Goal: Transaction & Acquisition: Purchase product/service

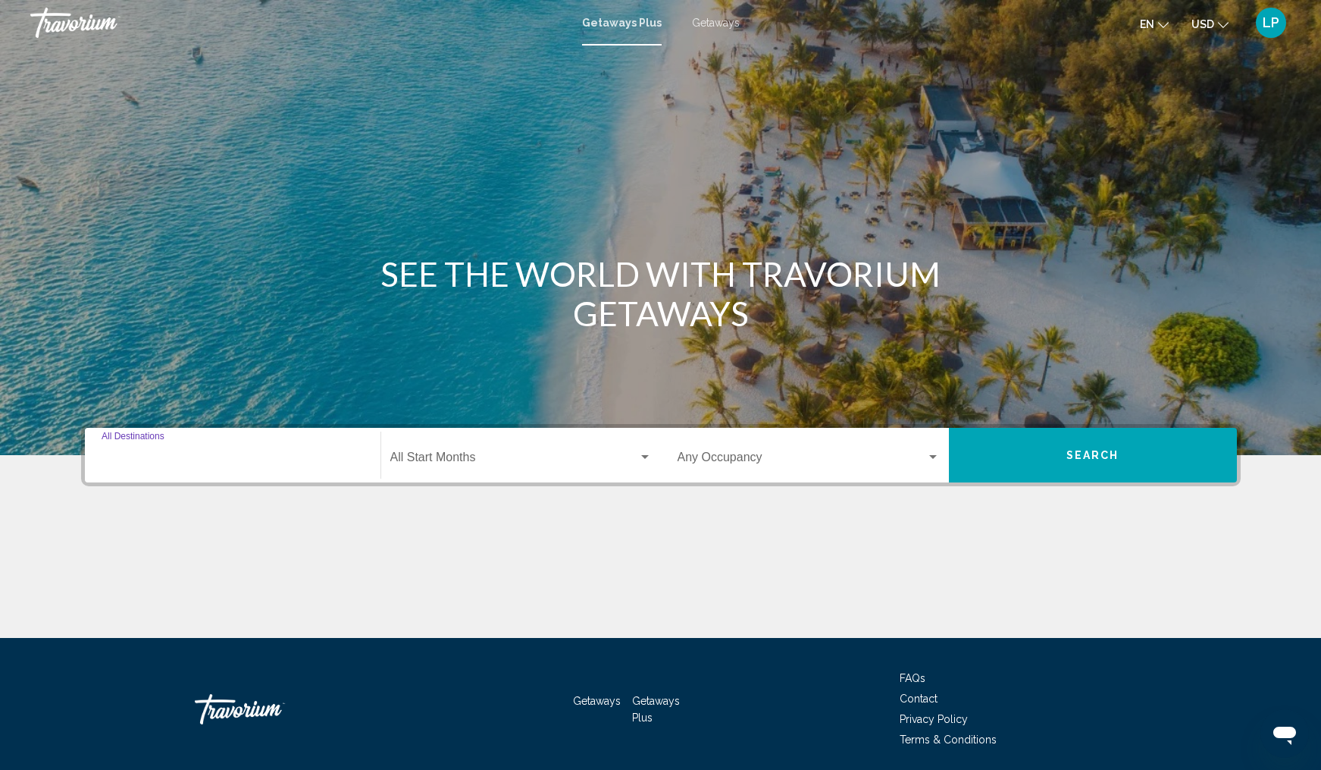
click at [152, 453] on input "Destination All Destinations" at bounding box center [233, 460] width 262 height 14
click at [251, 454] on input "Destination All Destinations" at bounding box center [233, 460] width 262 height 14
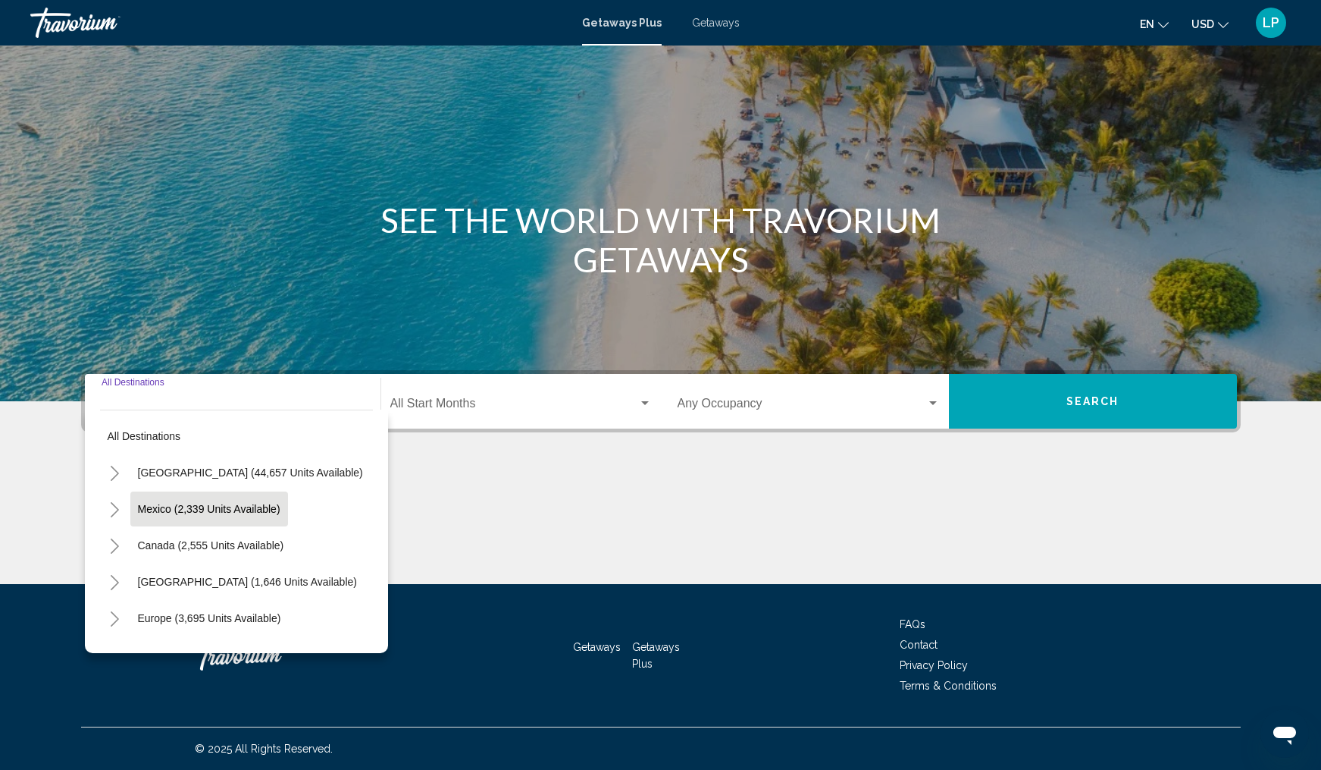
click at [239, 512] on span "Mexico (2,339 units available)" at bounding box center [209, 509] width 143 height 12
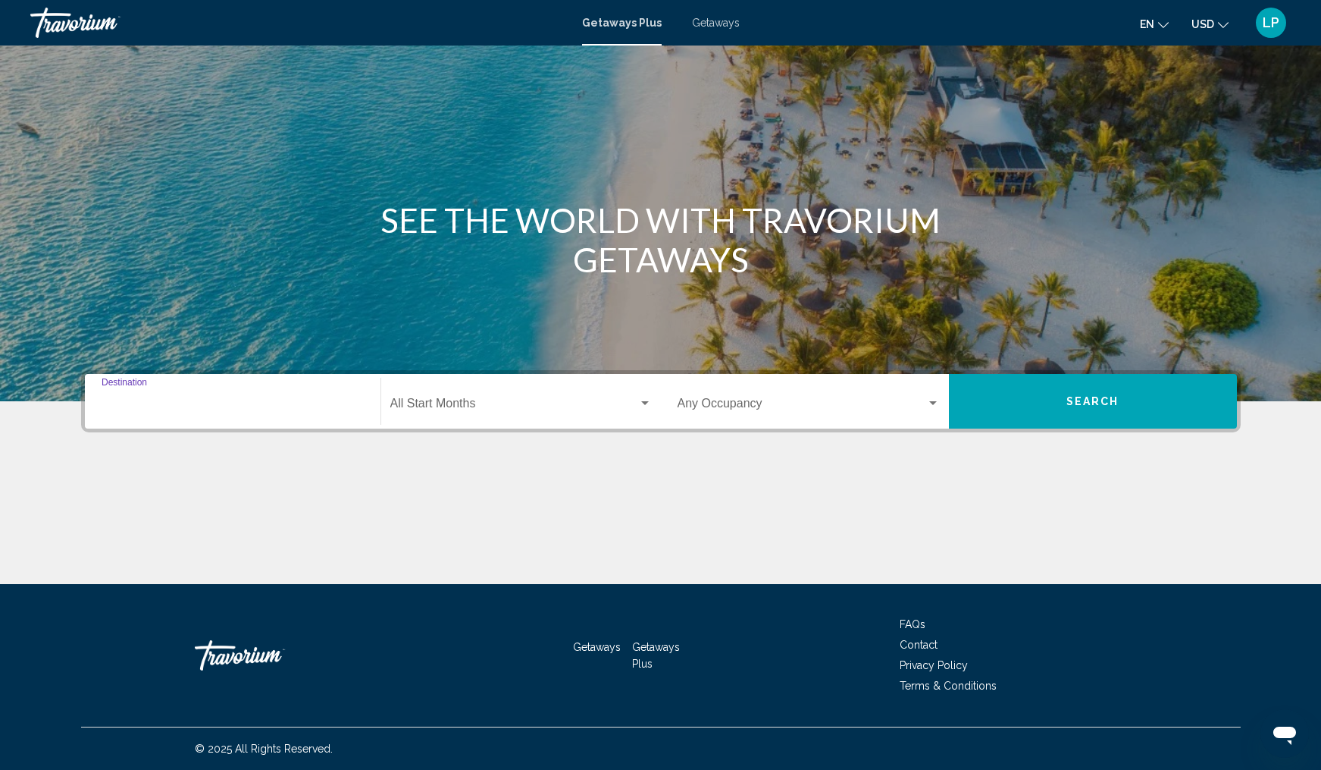
type input "**********"
click at [503, 401] on span "Search widget" at bounding box center [514, 407] width 248 height 14
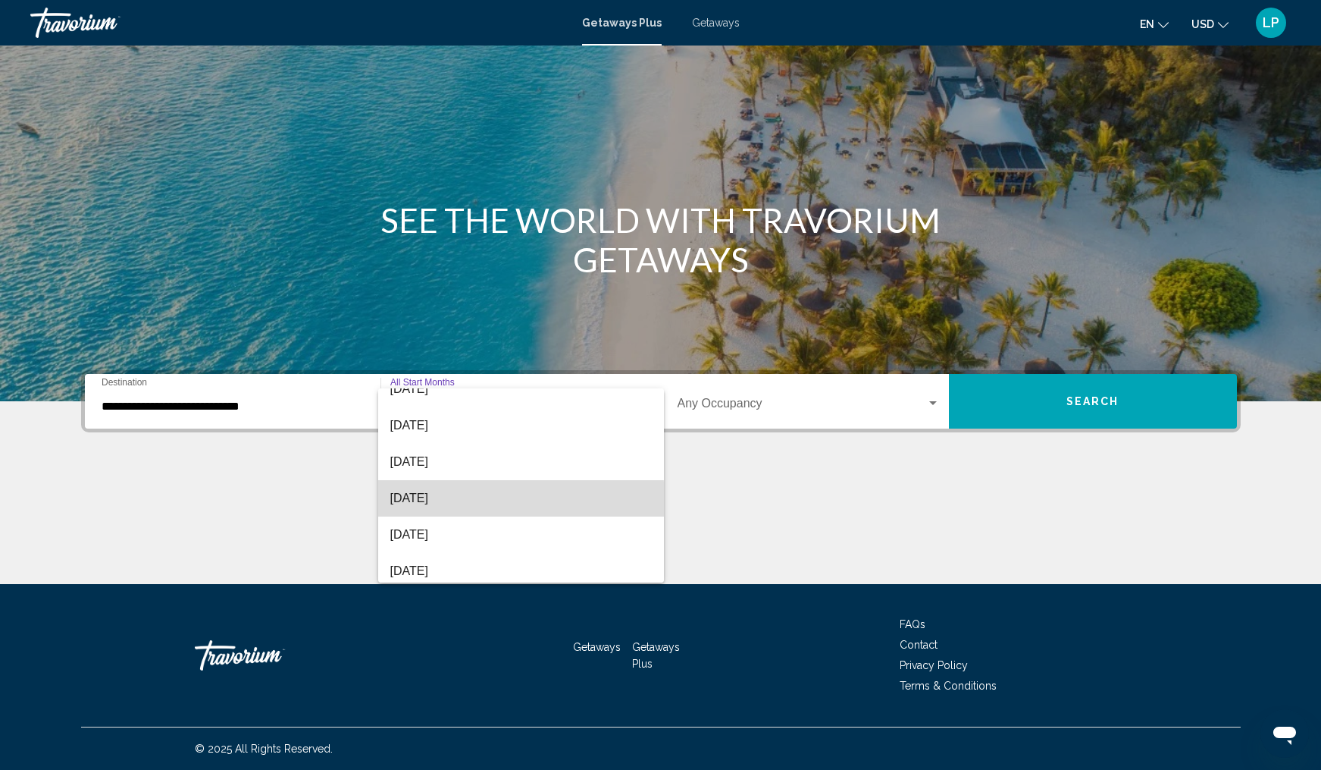
click at [431, 500] on span "[DATE]" at bounding box center [521, 498] width 262 height 36
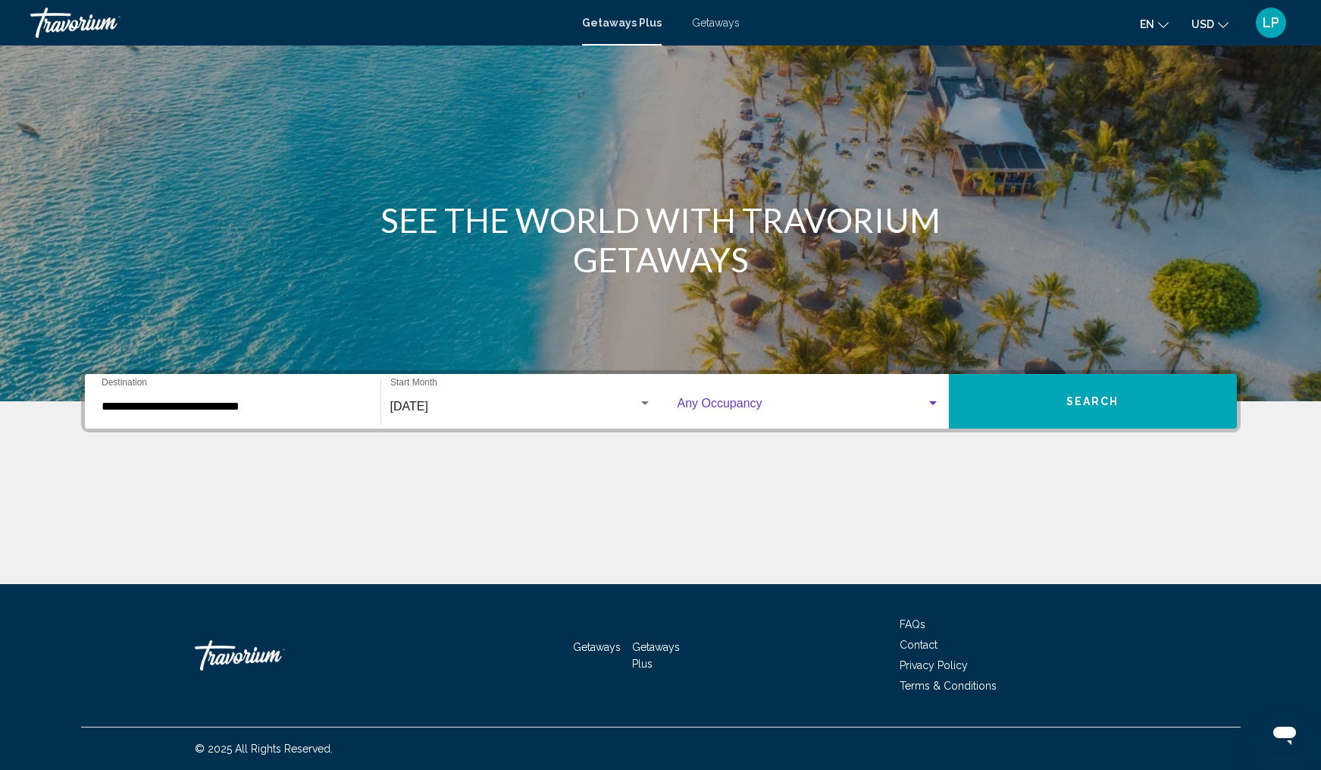
click at [931, 400] on div "Search widget" at bounding box center [933, 403] width 14 height 12
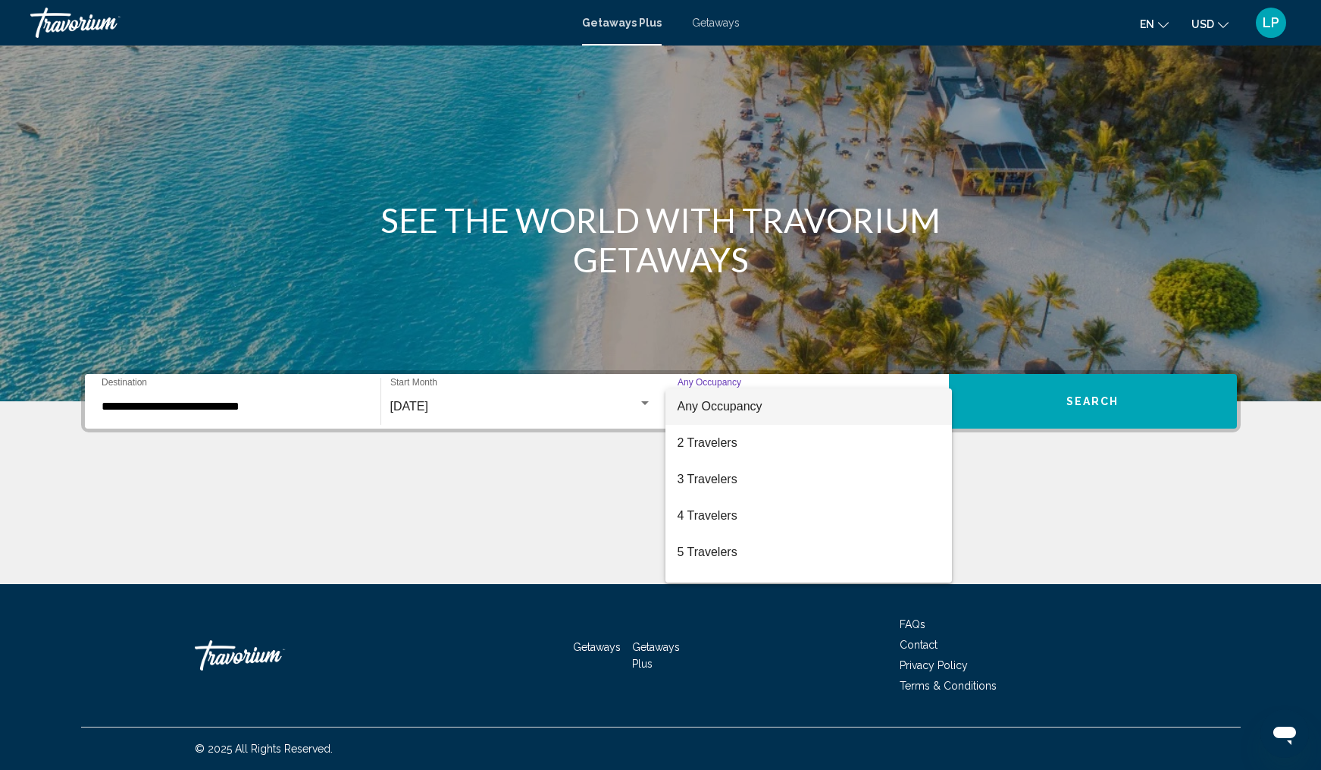
click at [1089, 477] on div at bounding box center [660, 385] width 1321 height 770
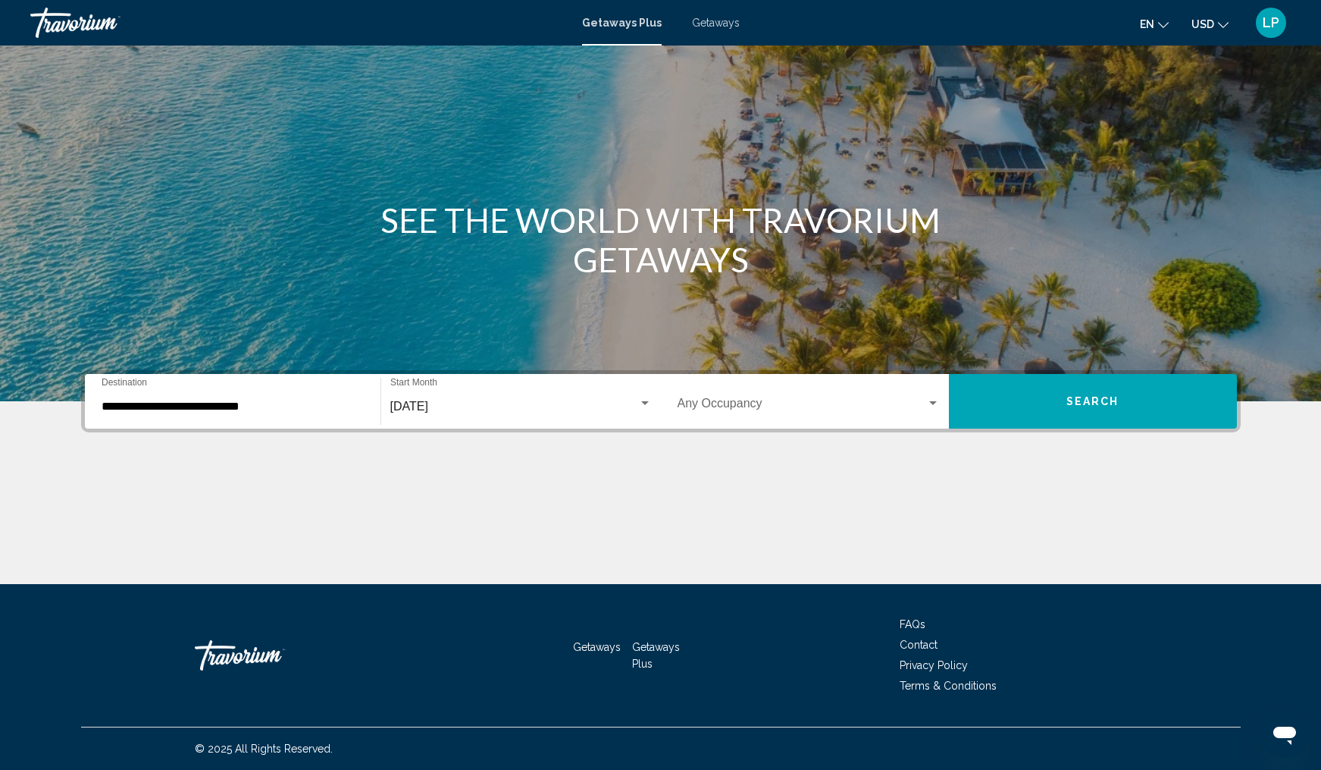
click at [1090, 400] on span "Search" at bounding box center [1093, 402] width 53 height 12
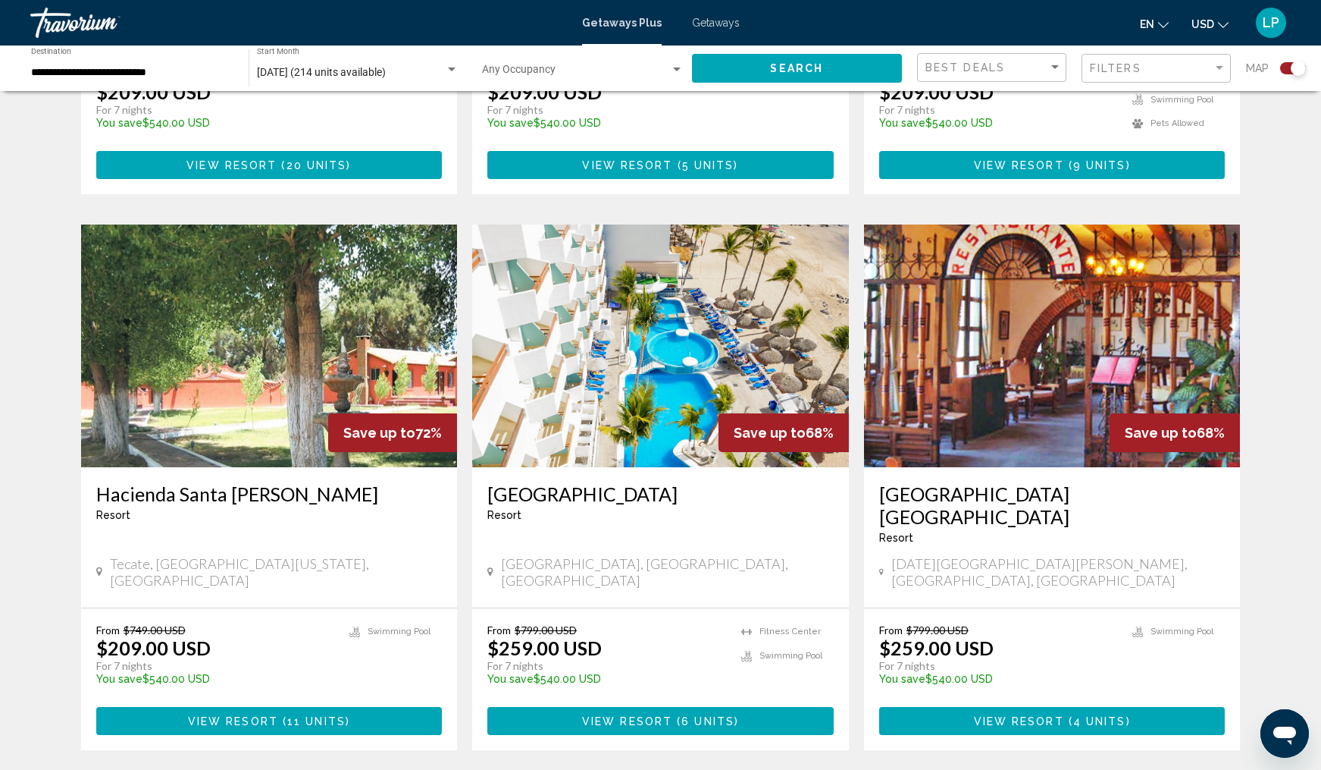
scroll to position [2095, 0]
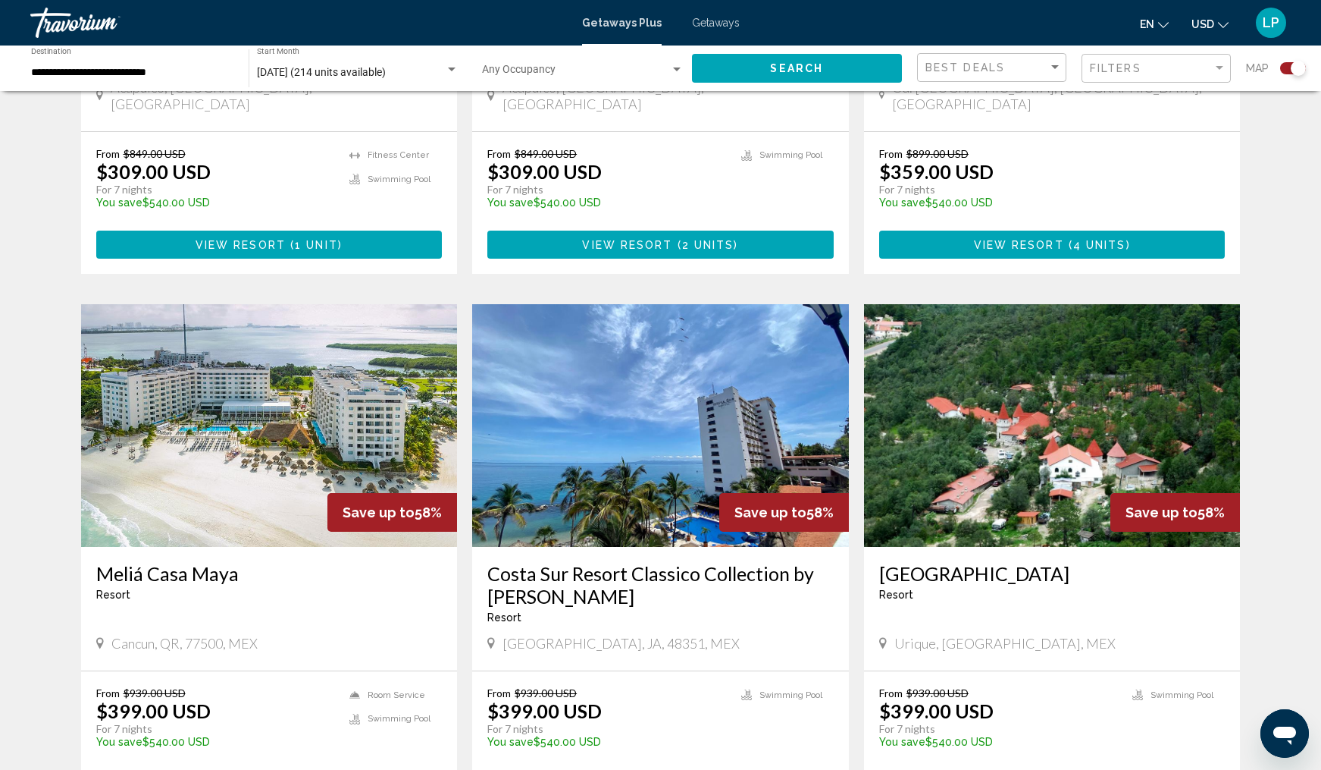
scroll to position [884, 0]
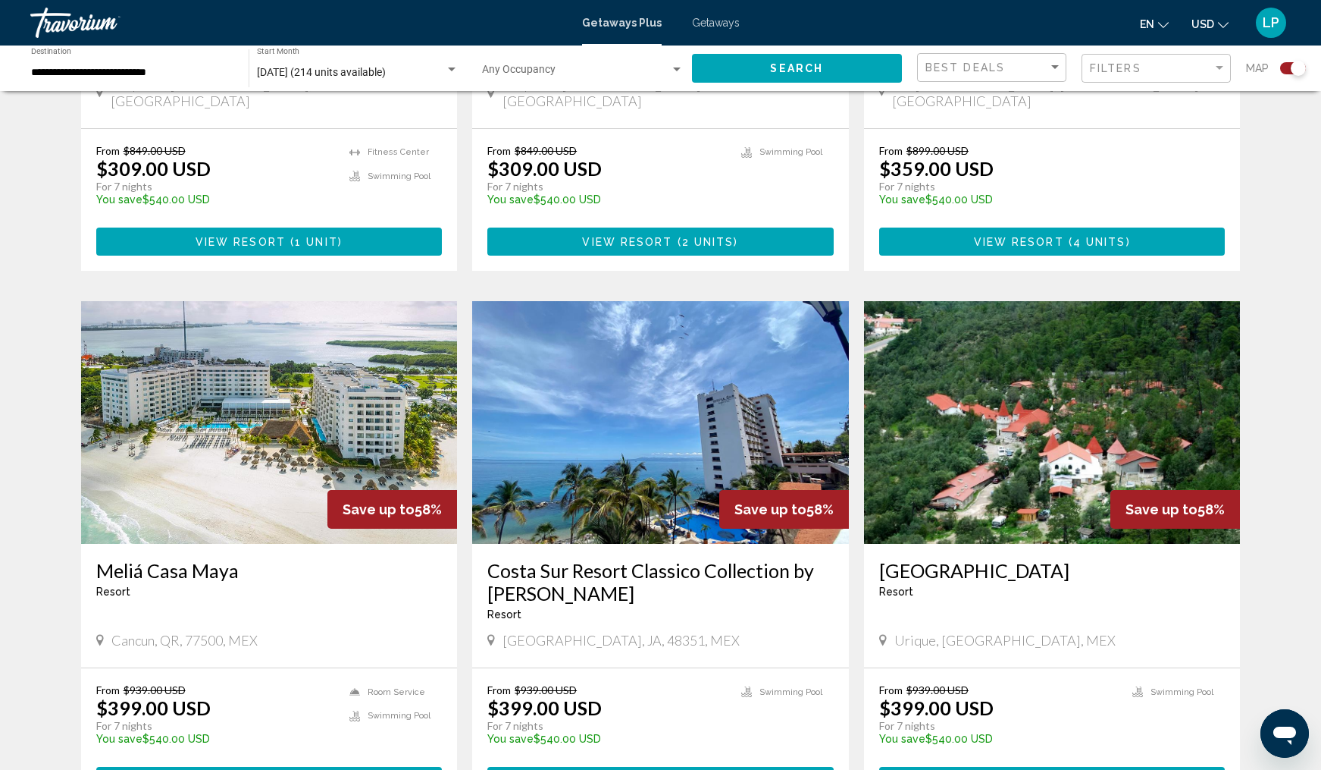
click at [288, 350] on img "Main content" at bounding box center [269, 422] width 377 height 243
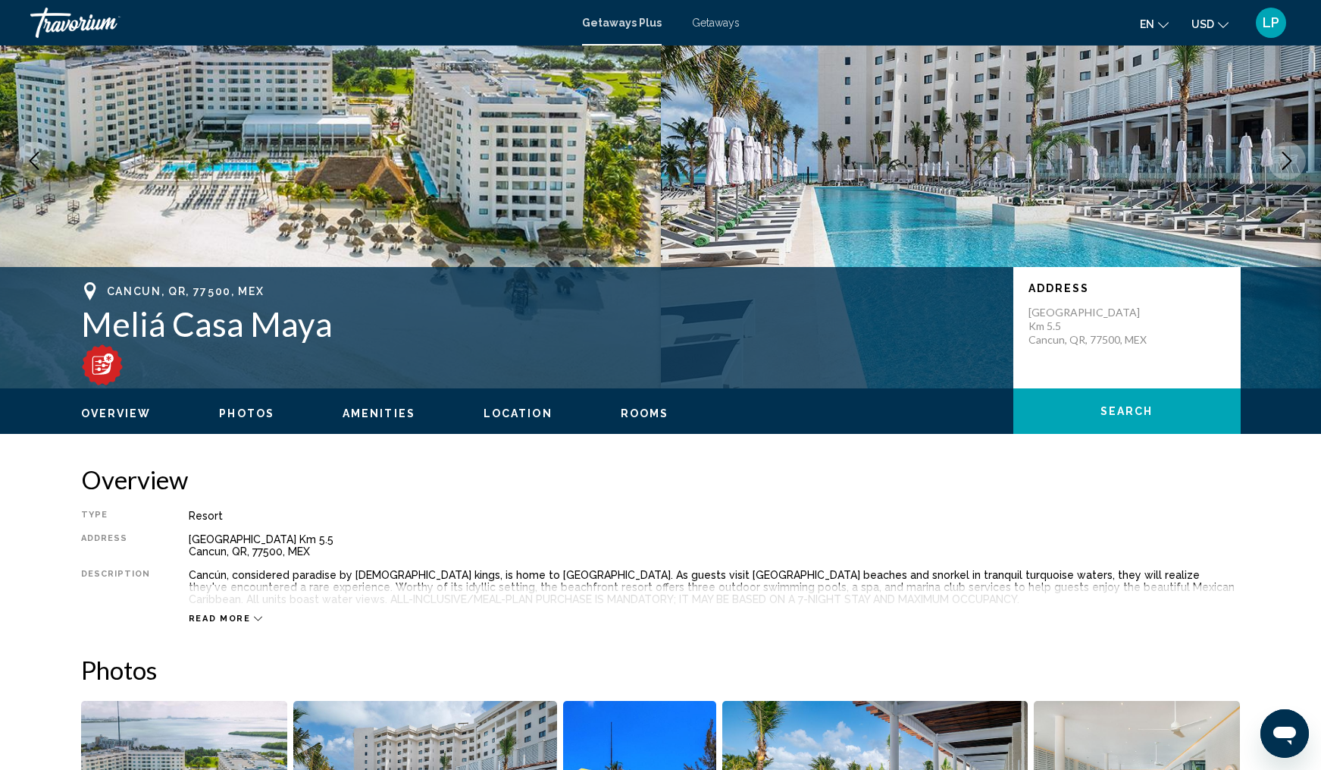
scroll to position [127, 0]
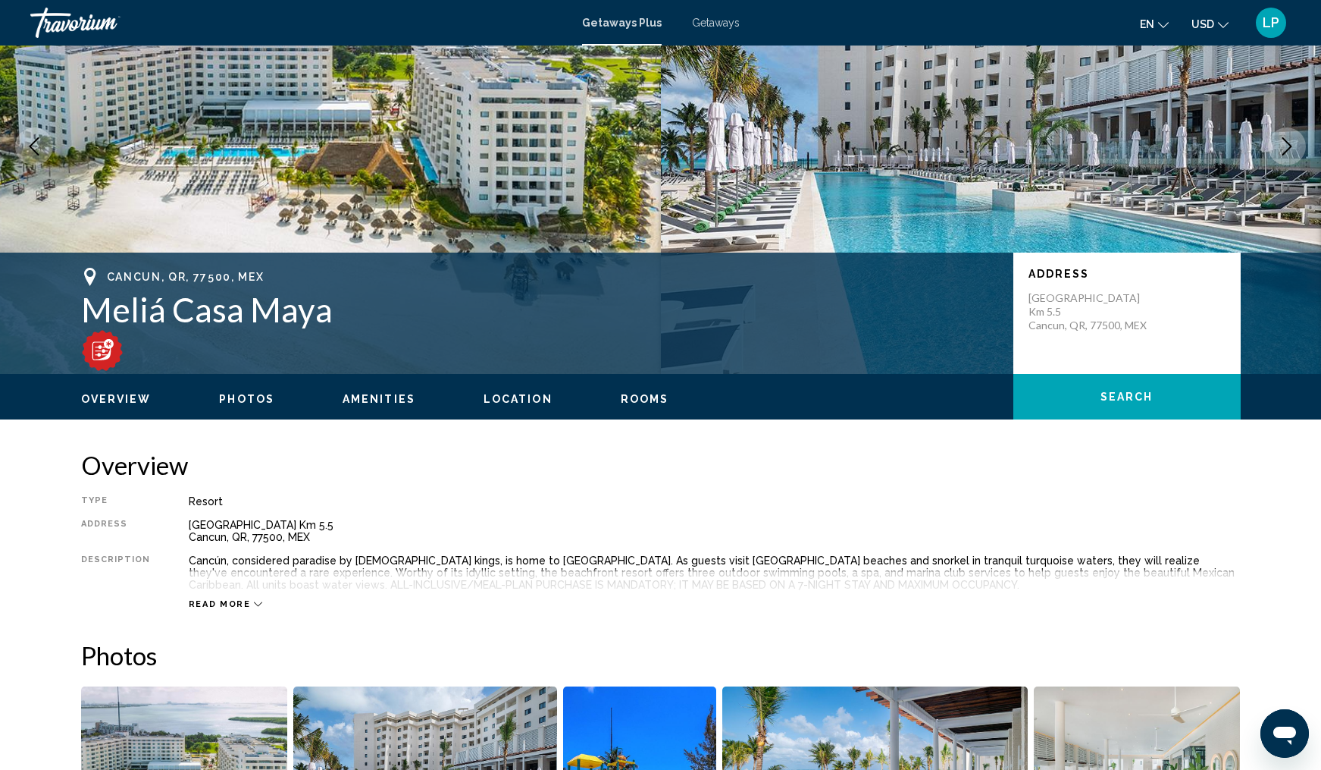
click at [254, 600] on icon "Main content" at bounding box center [258, 604] width 8 height 8
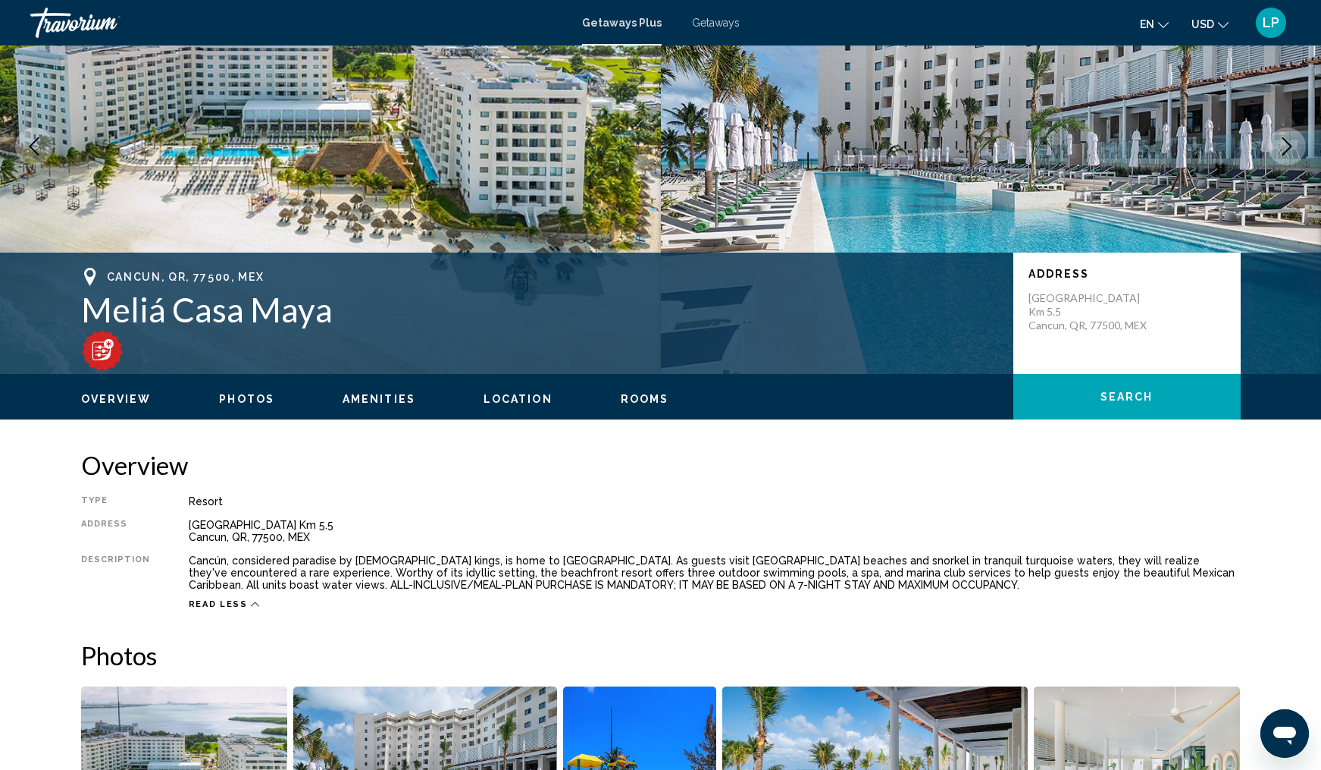
click at [124, 397] on span "Overview" at bounding box center [116, 399] width 71 height 12
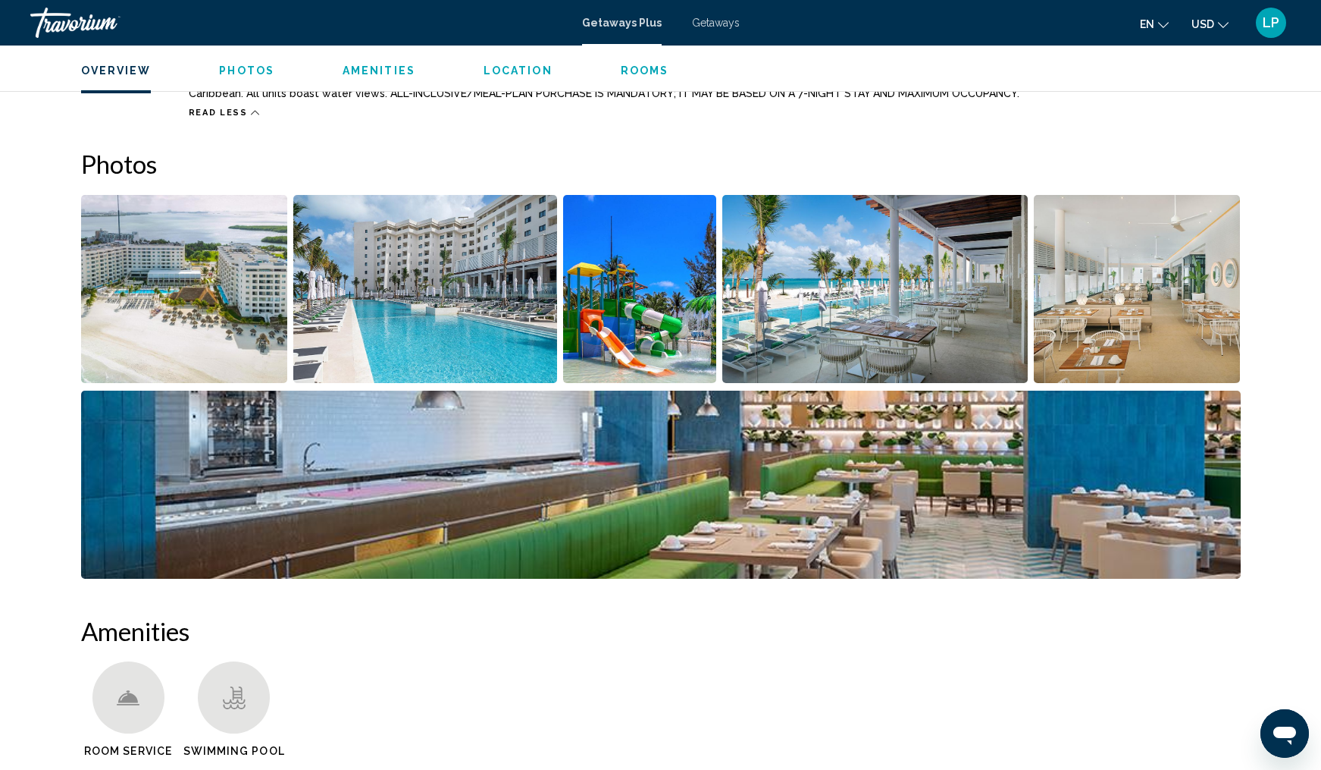
scroll to position [621, 0]
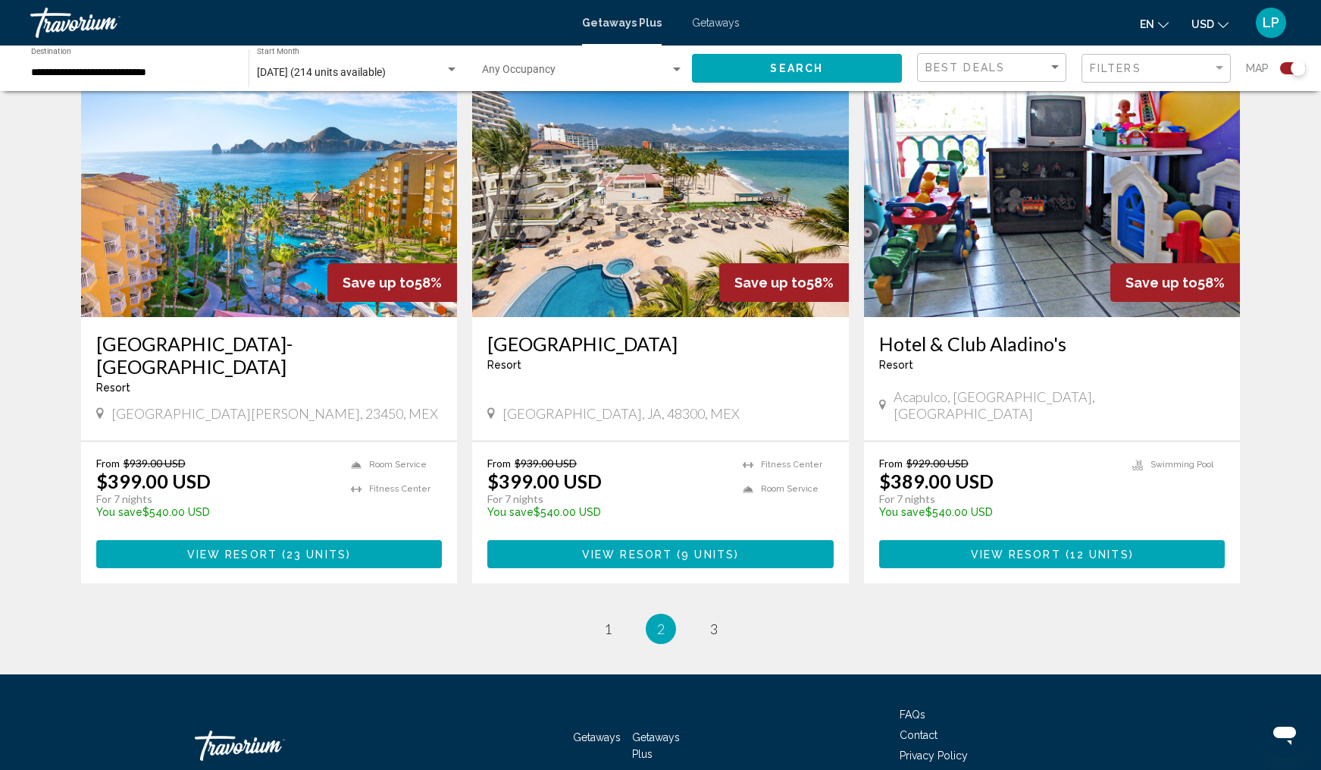
scroll to position [2183, 0]
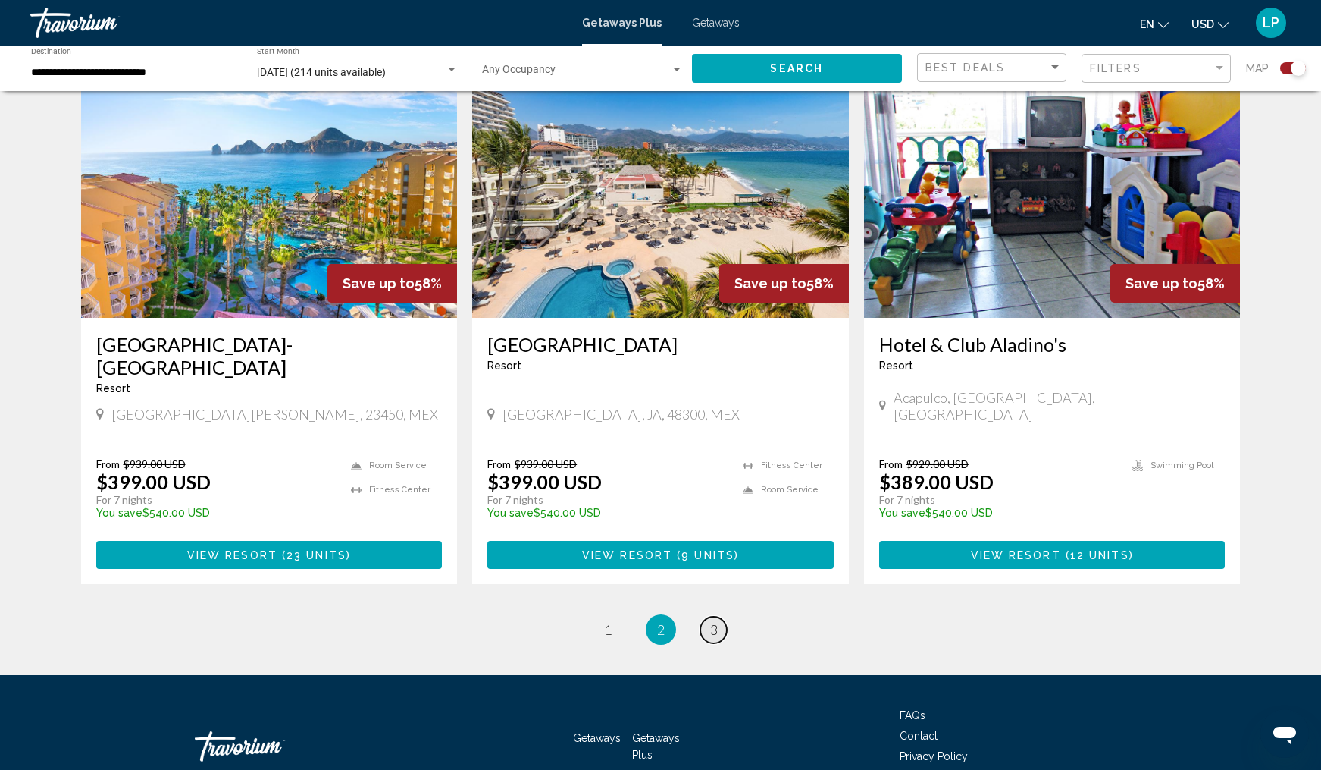
click at [713, 621] on span "3" at bounding box center [714, 629] width 8 height 17
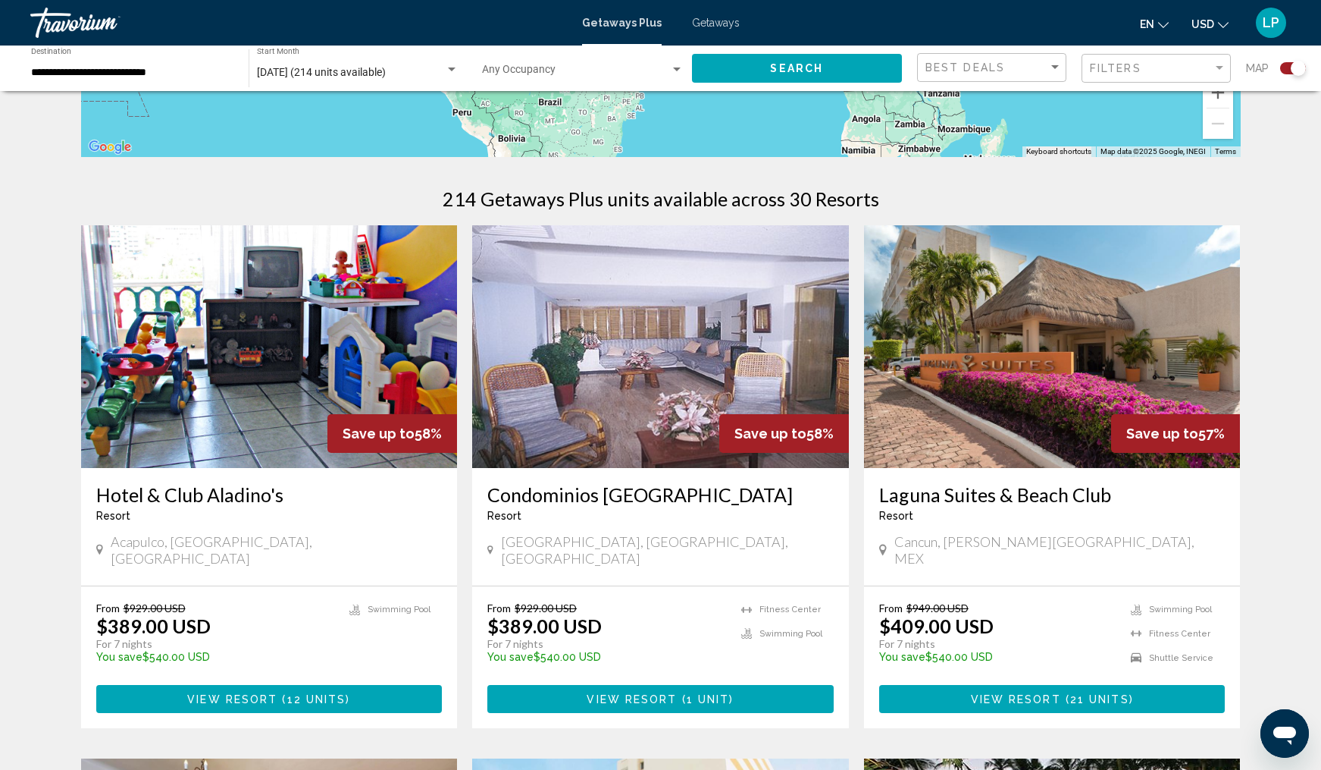
scroll to position [406, 0]
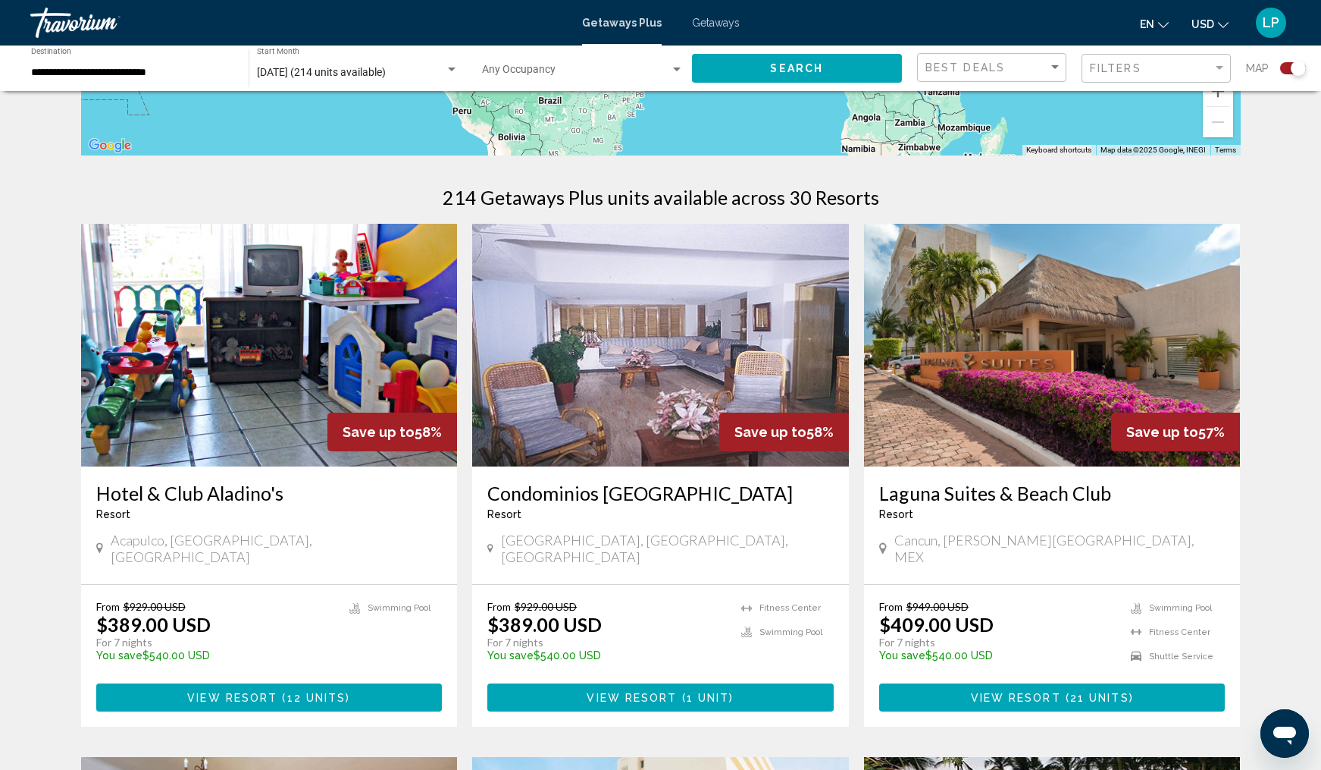
click at [974, 481] on h3 "Laguna Suites & Beach Club" at bounding box center [1052, 492] width 346 height 23
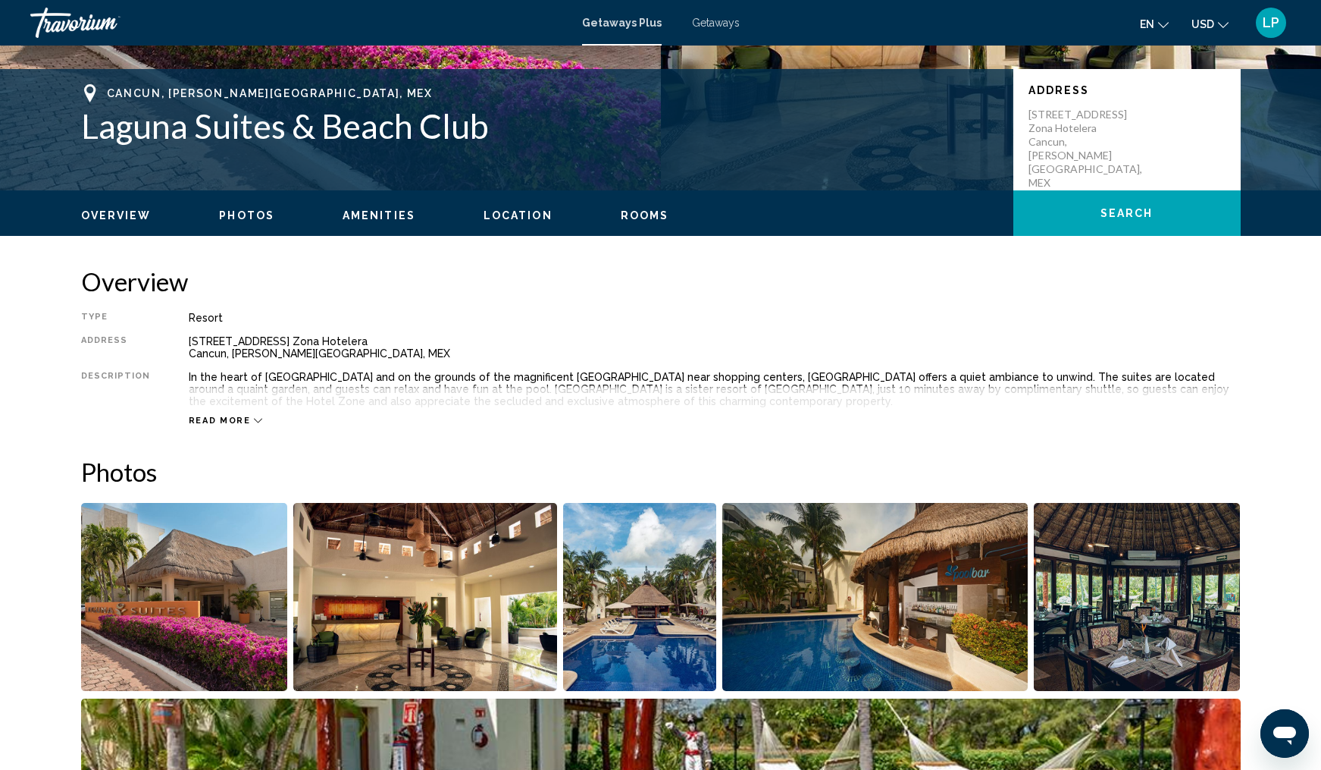
scroll to position [306, 0]
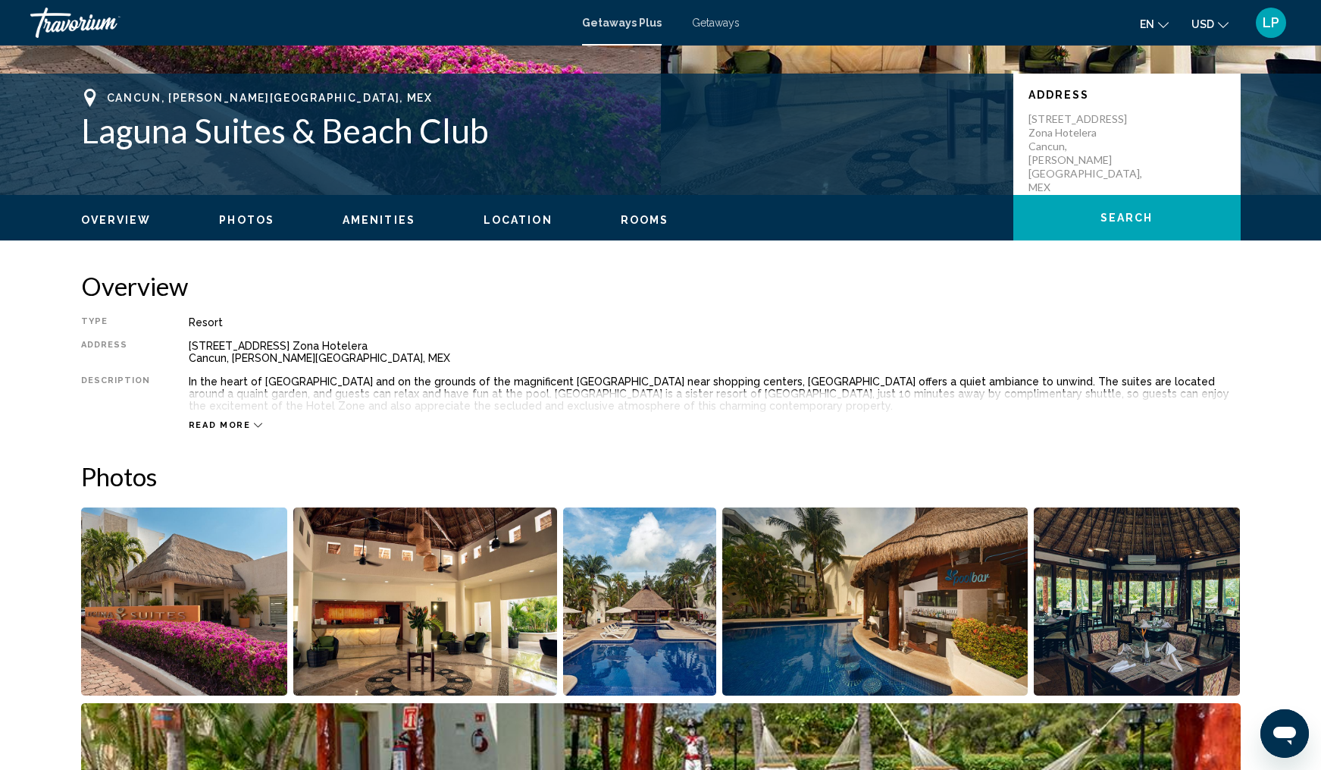
click at [254, 424] on icon "Main content" at bounding box center [258, 425] width 8 height 5
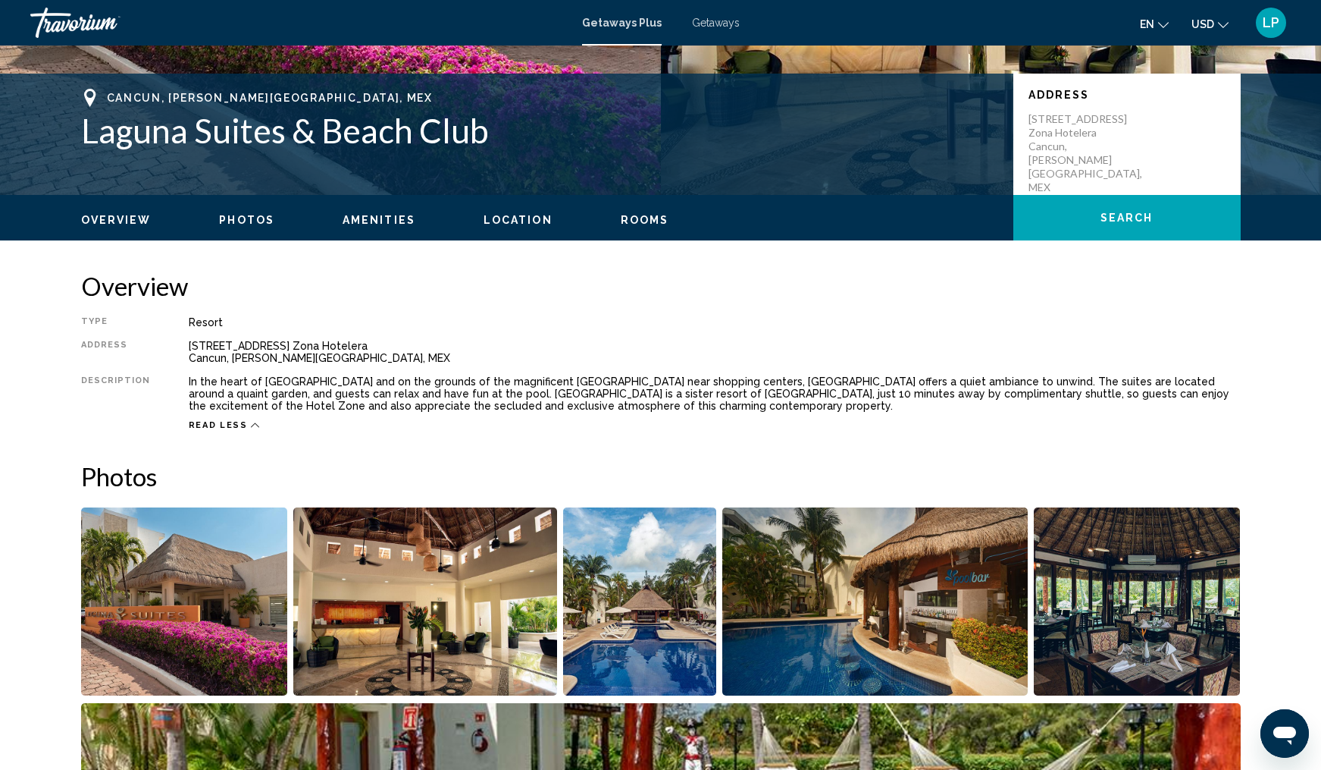
click at [375, 221] on span "Amenities" at bounding box center [379, 220] width 73 height 12
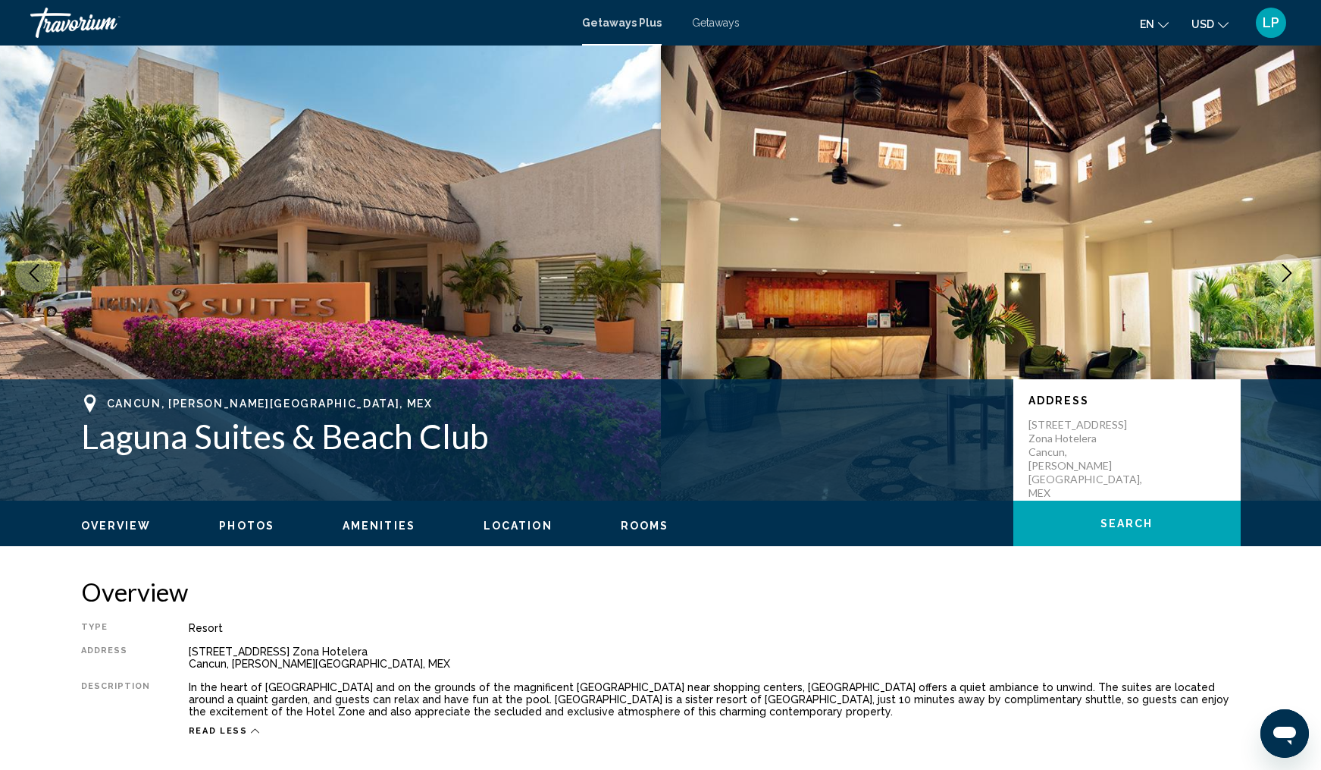
scroll to position [0, 0]
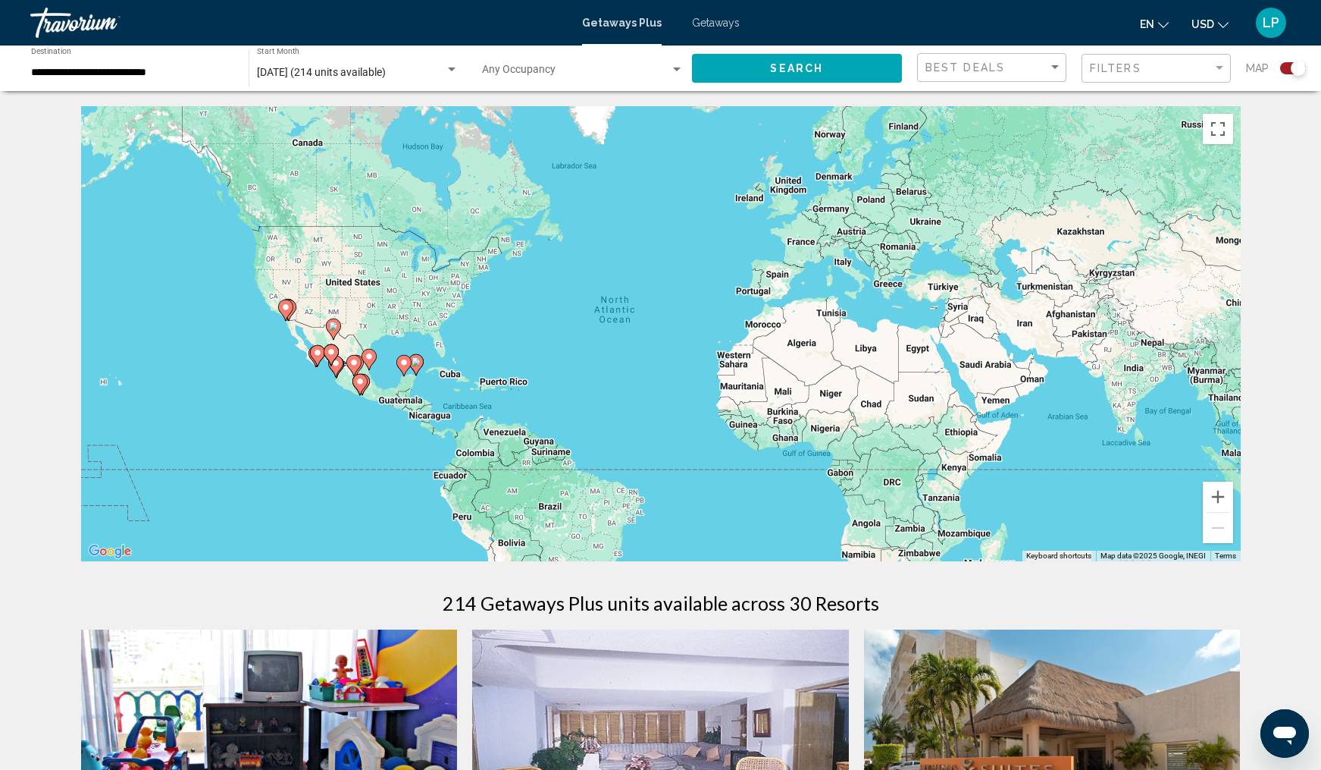
click at [528, 591] on h1 "214 Getaways Plus units available across 30 Resorts" at bounding box center [661, 602] width 437 height 23
click at [376, 73] on span "[DATE] (214 units available)" at bounding box center [321, 72] width 129 height 12
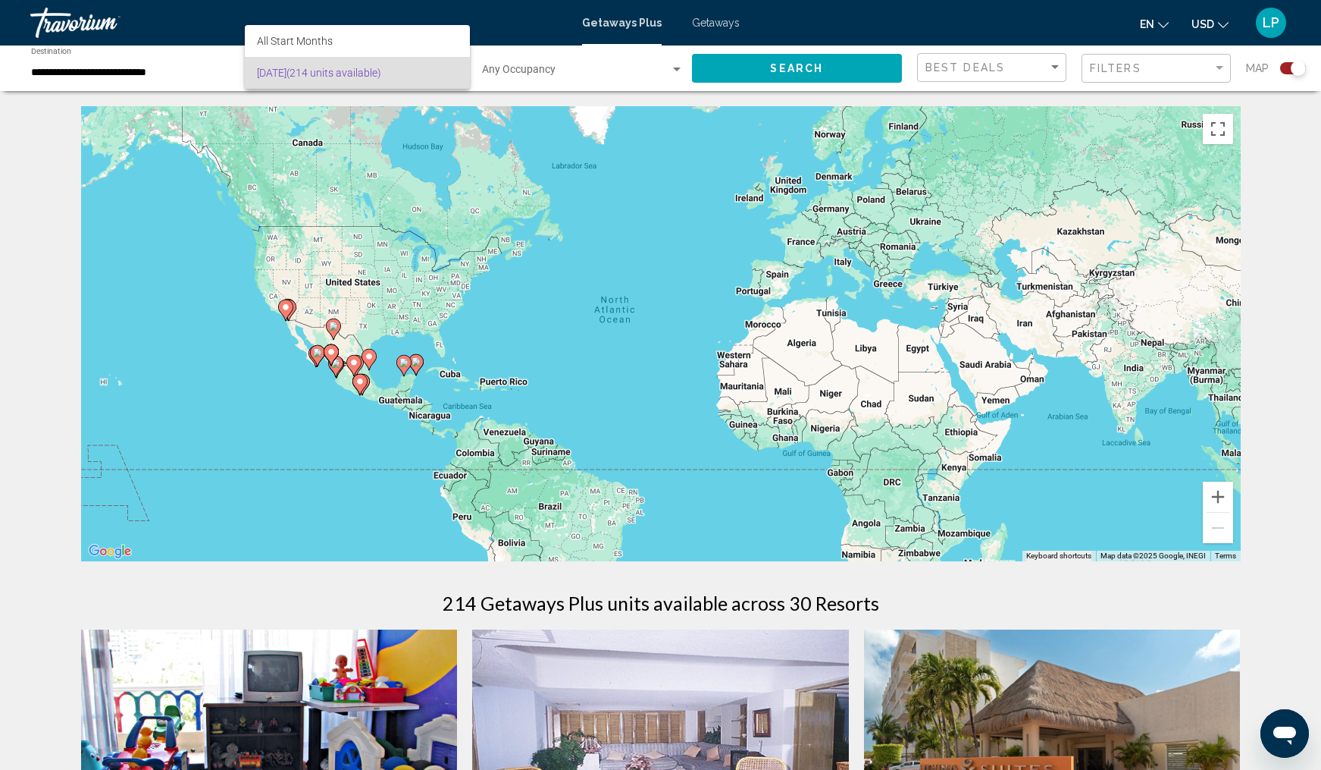
click at [781, 74] on div at bounding box center [660, 385] width 1321 height 770
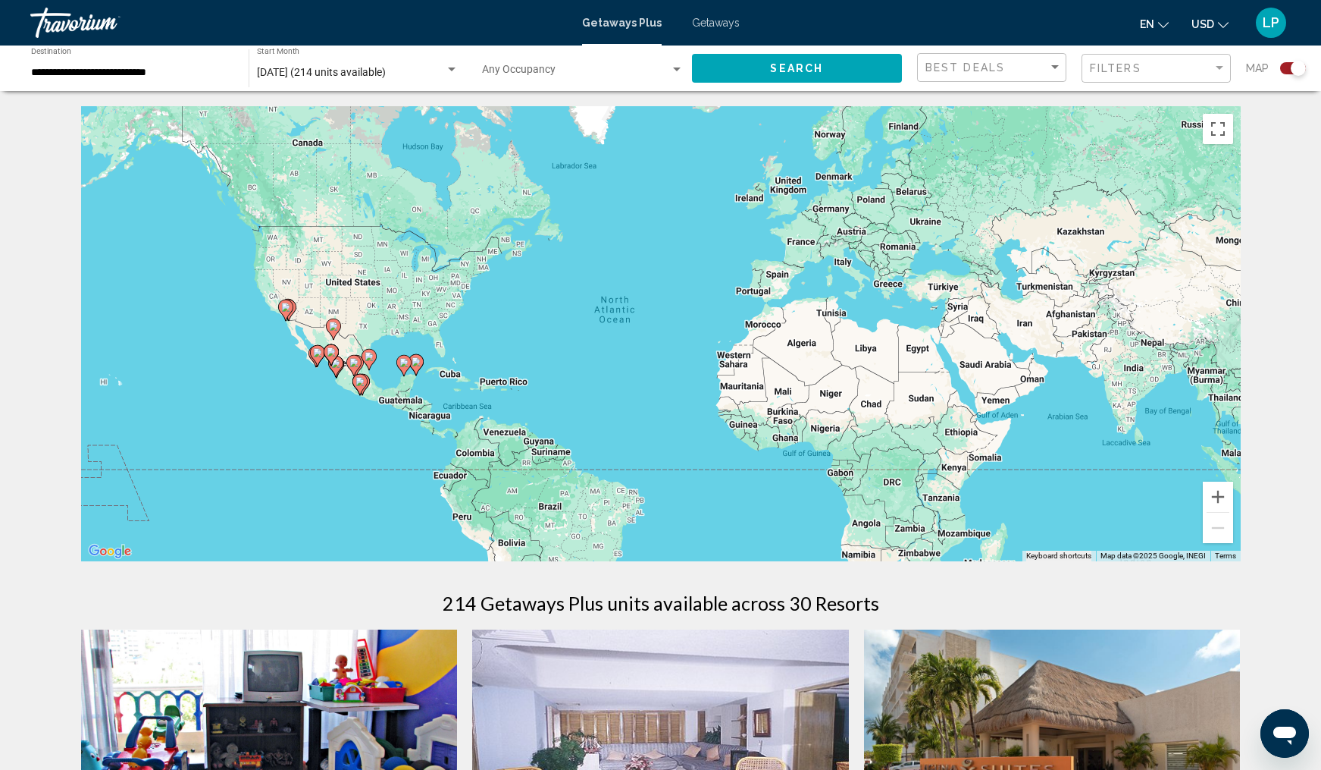
click at [781, 74] on span "Search" at bounding box center [796, 69] width 53 height 12
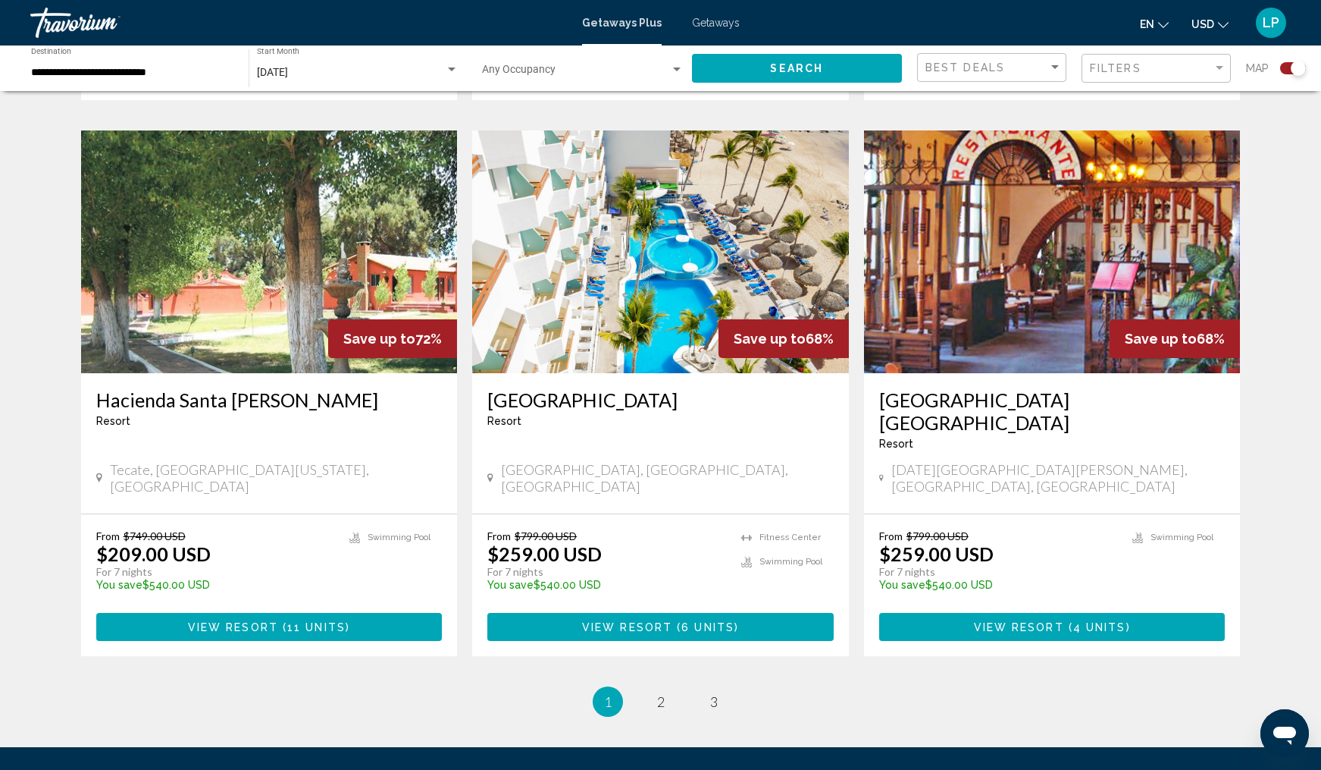
scroll to position [2183, 0]
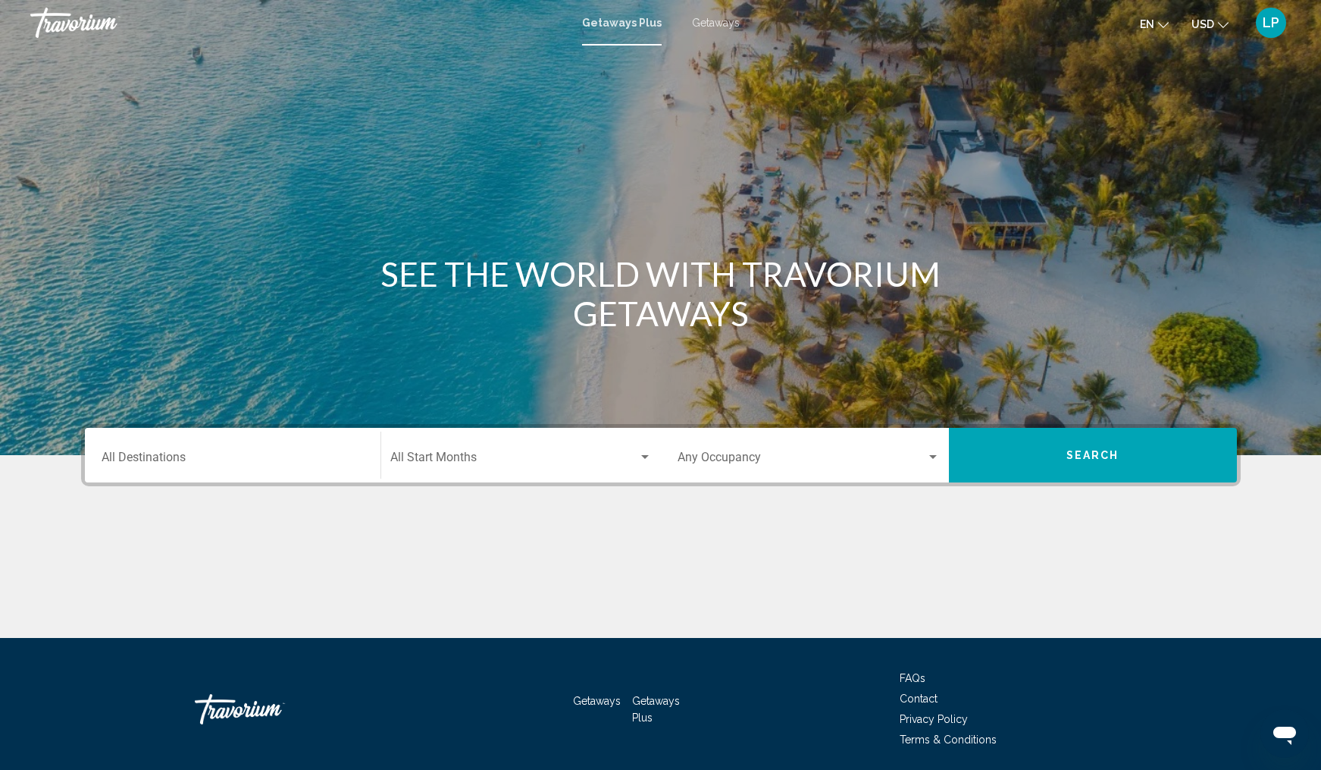
click at [714, 24] on span "Getaways" at bounding box center [716, 23] width 48 height 12
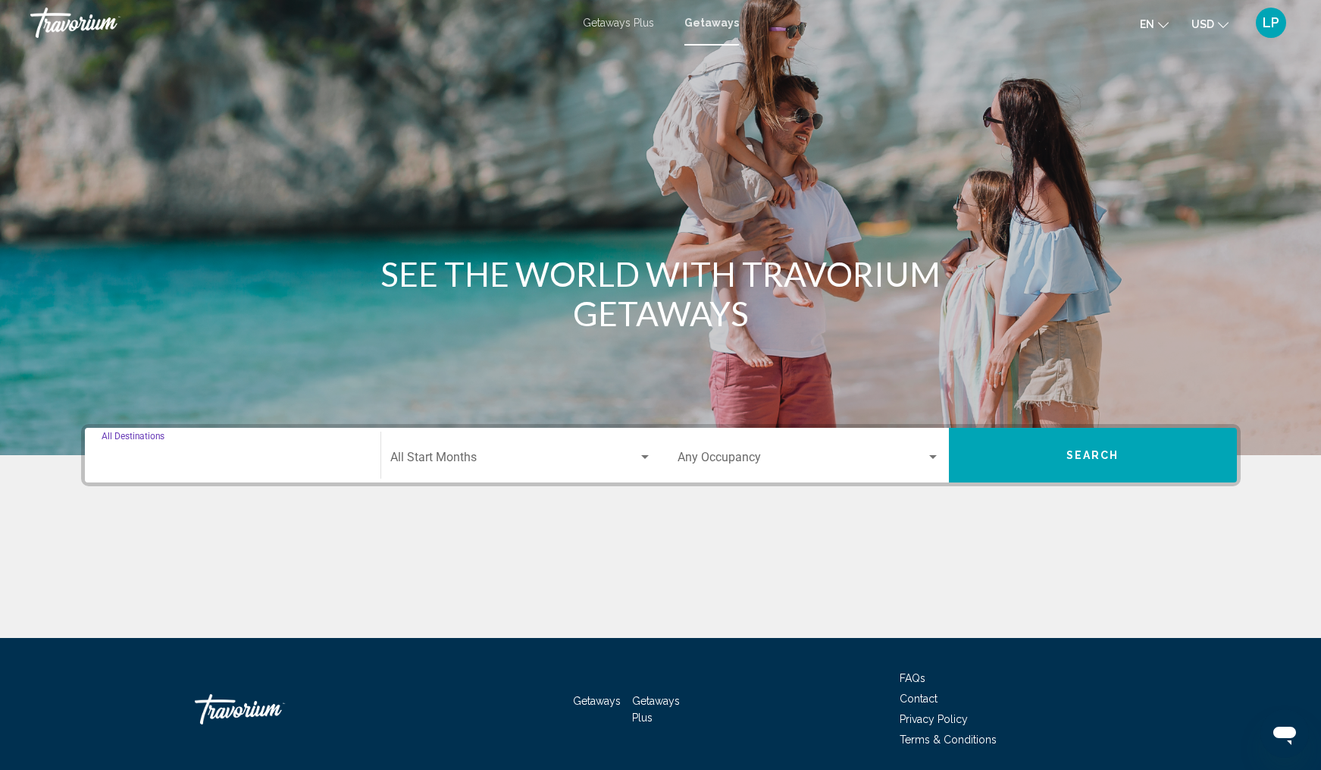
click at [216, 455] on input "Destination All Destinations" at bounding box center [233, 460] width 262 height 14
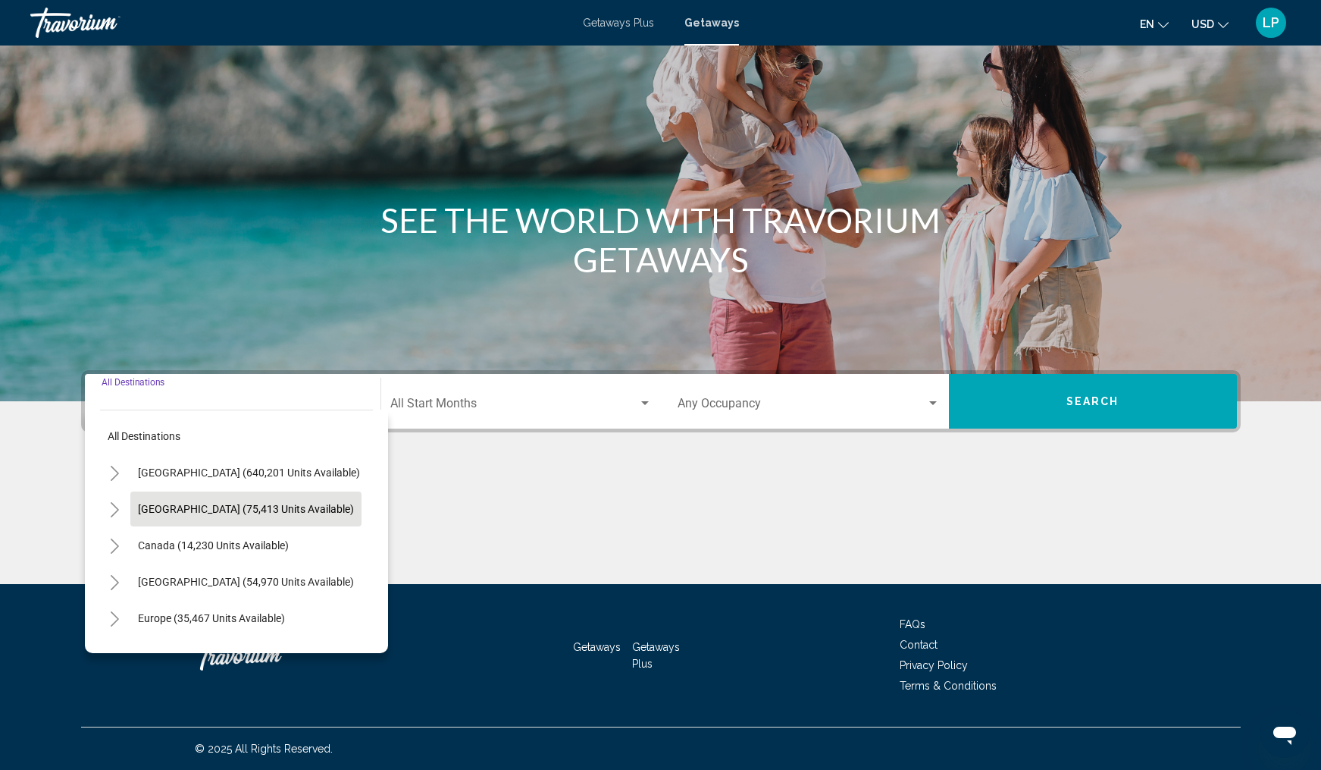
click at [224, 509] on span "[GEOGRAPHIC_DATA] (75,413 units available)" at bounding box center [246, 509] width 216 height 12
type input "**********"
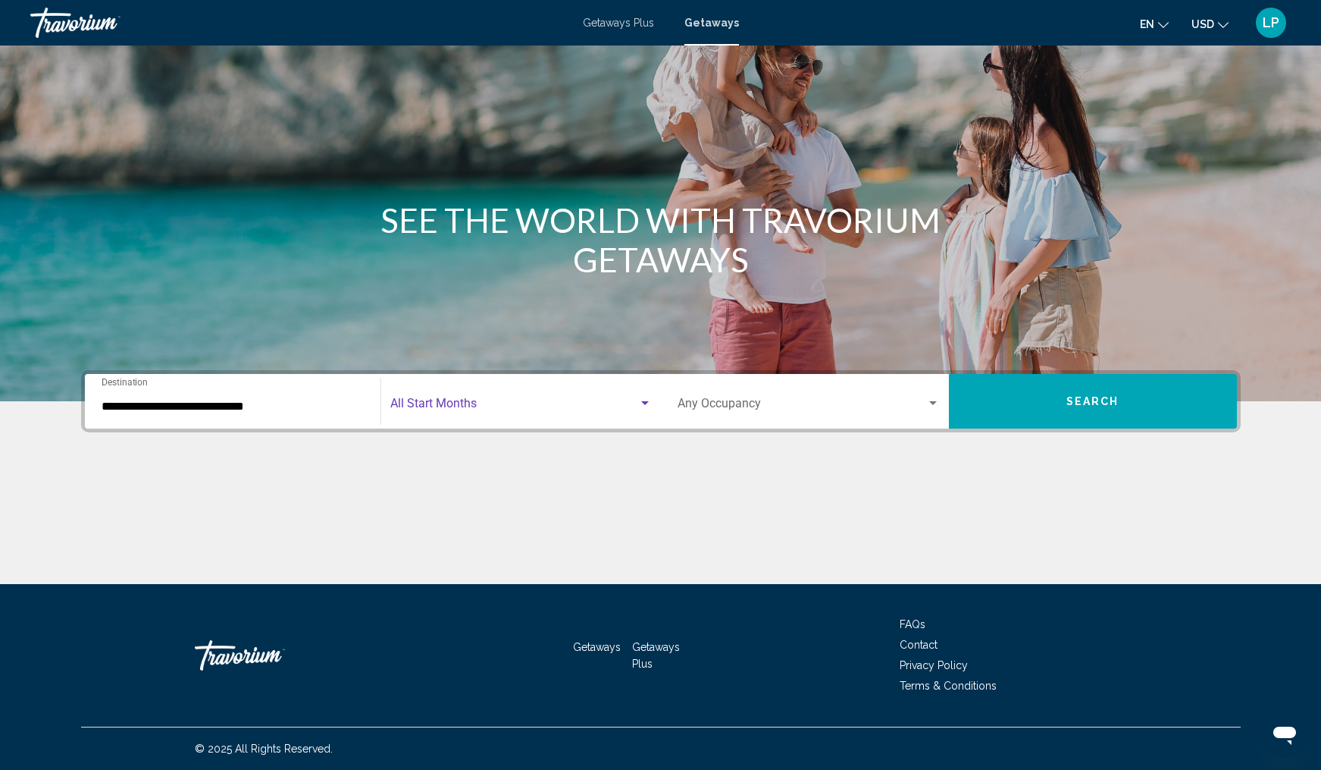
click at [507, 408] on span "Search widget" at bounding box center [514, 407] width 248 height 14
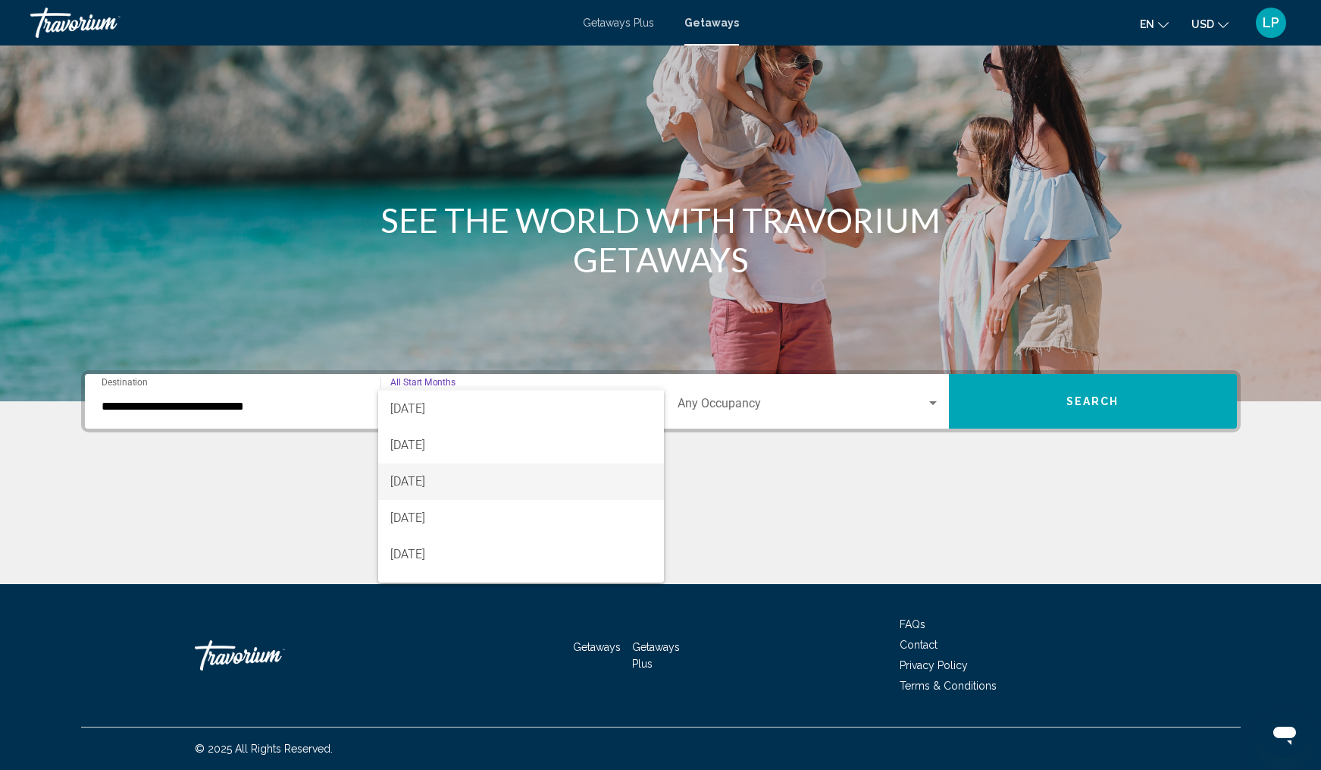
scroll to position [38, 0]
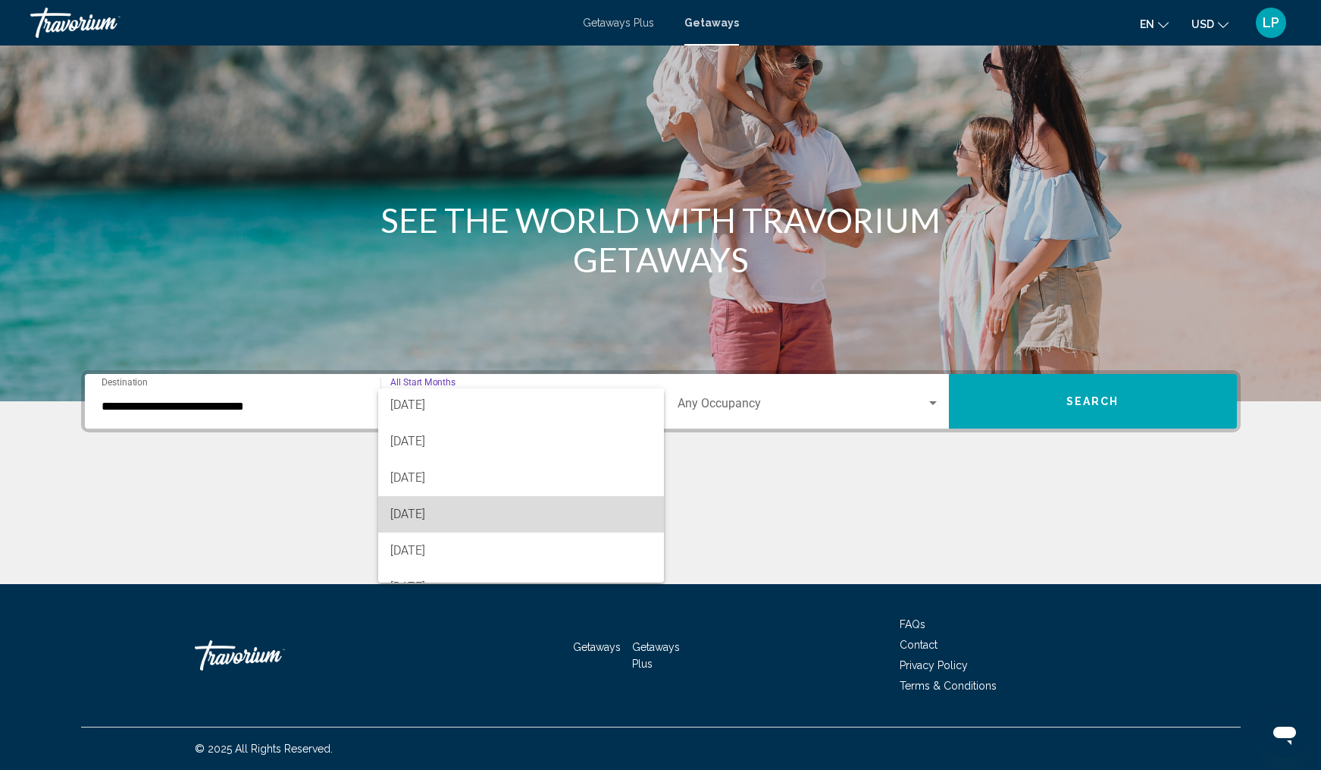
click at [436, 512] on span "[DATE]" at bounding box center [521, 514] width 262 height 36
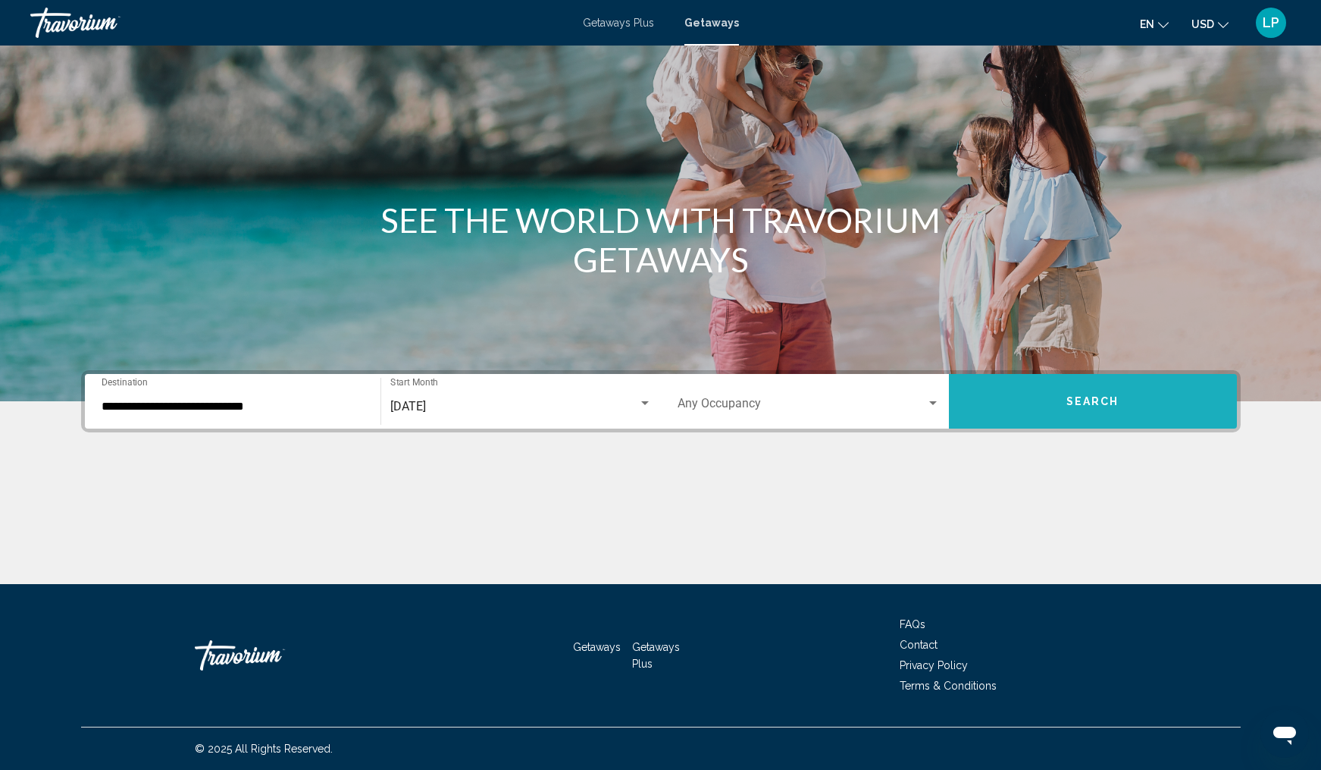
click at [1086, 397] on span "Search" at bounding box center [1093, 402] width 53 height 12
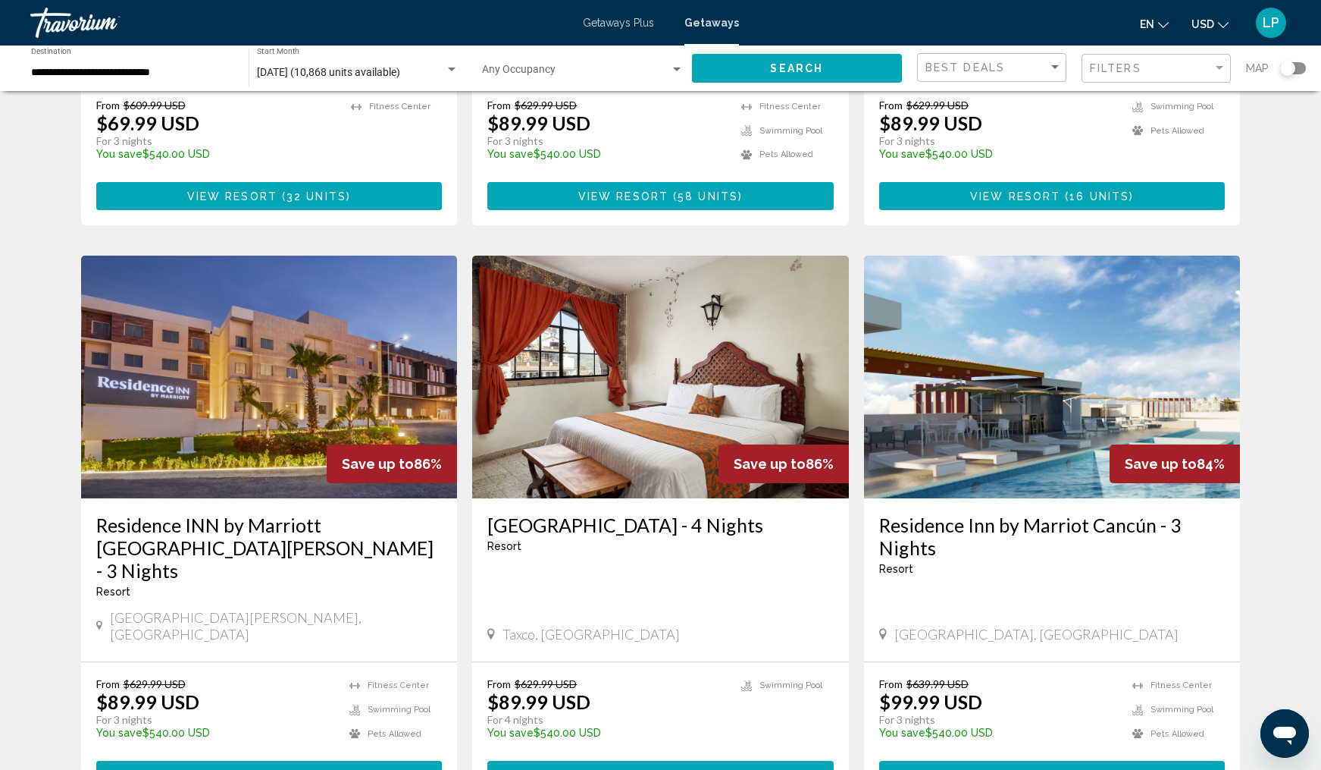
scroll to position [1550, 0]
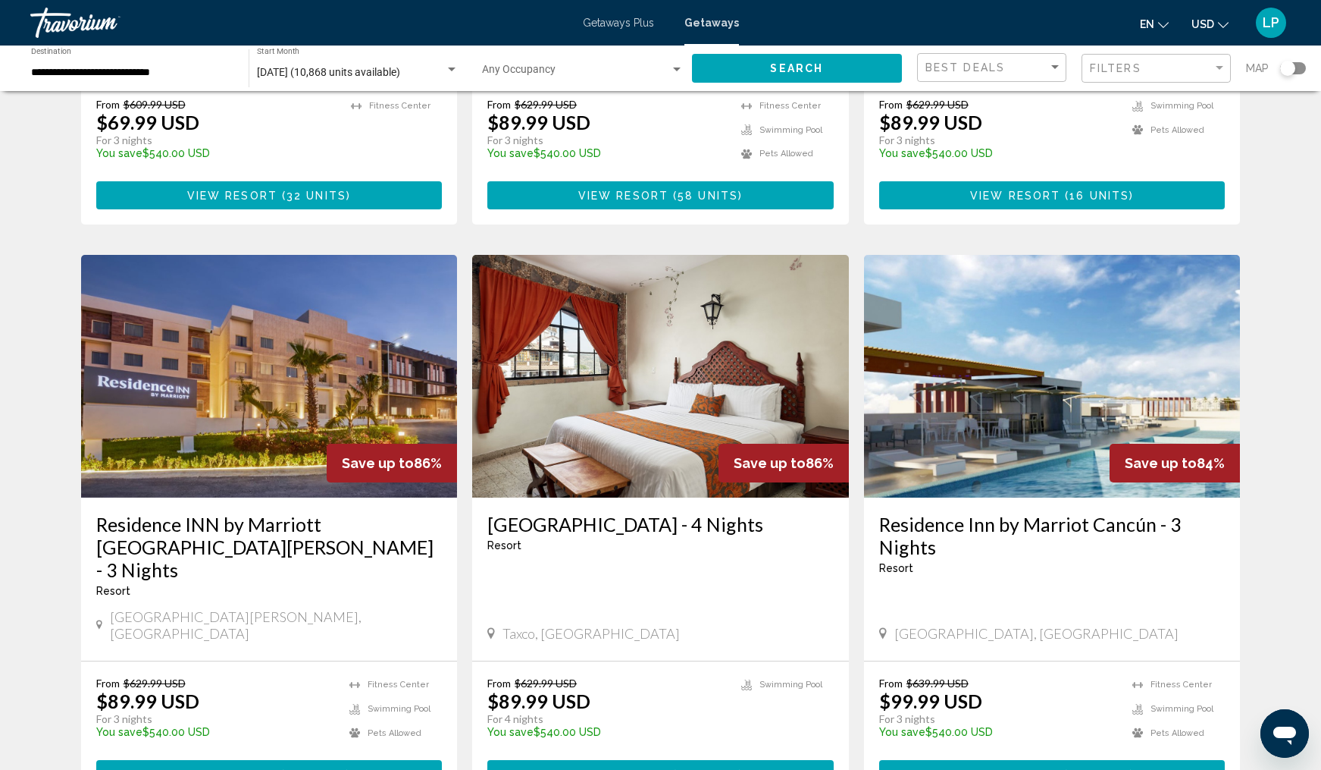
click at [230, 301] on img "Main content" at bounding box center [269, 376] width 377 height 243
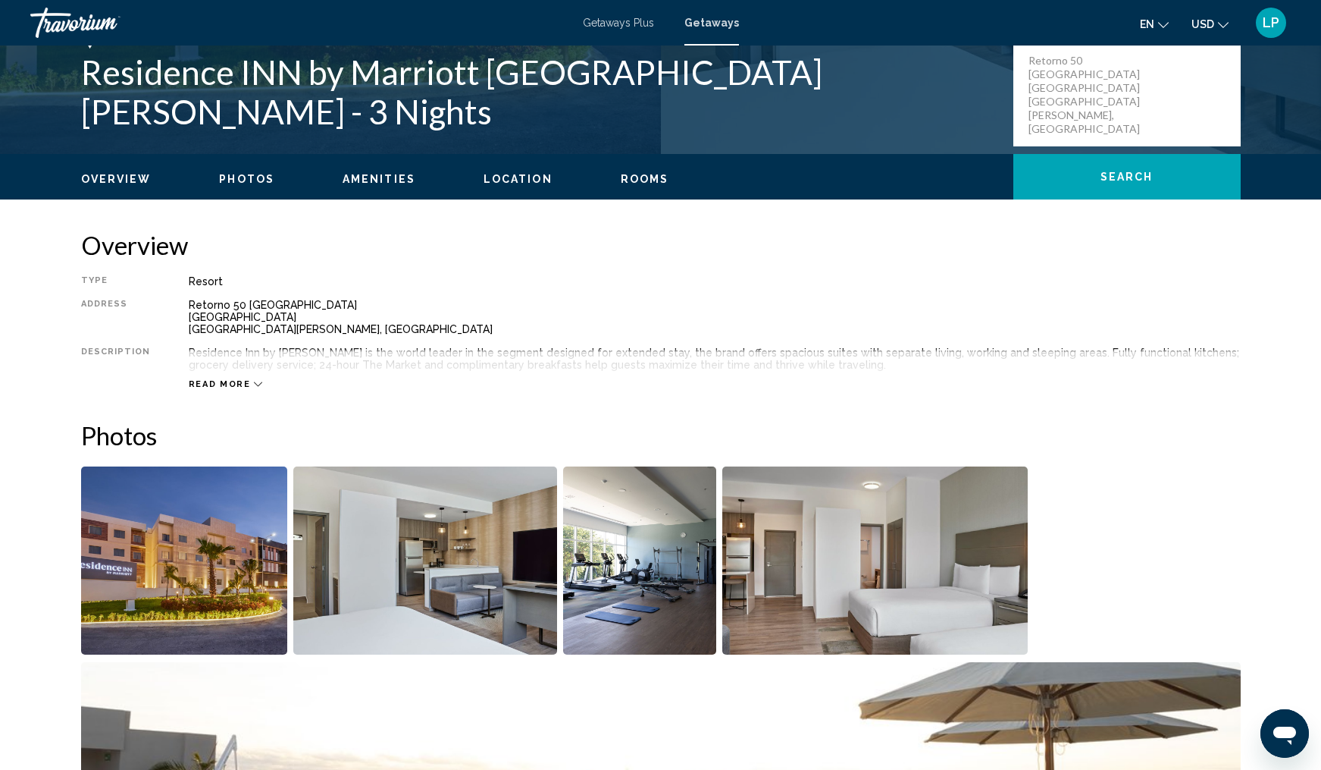
scroll to position [334, 0]
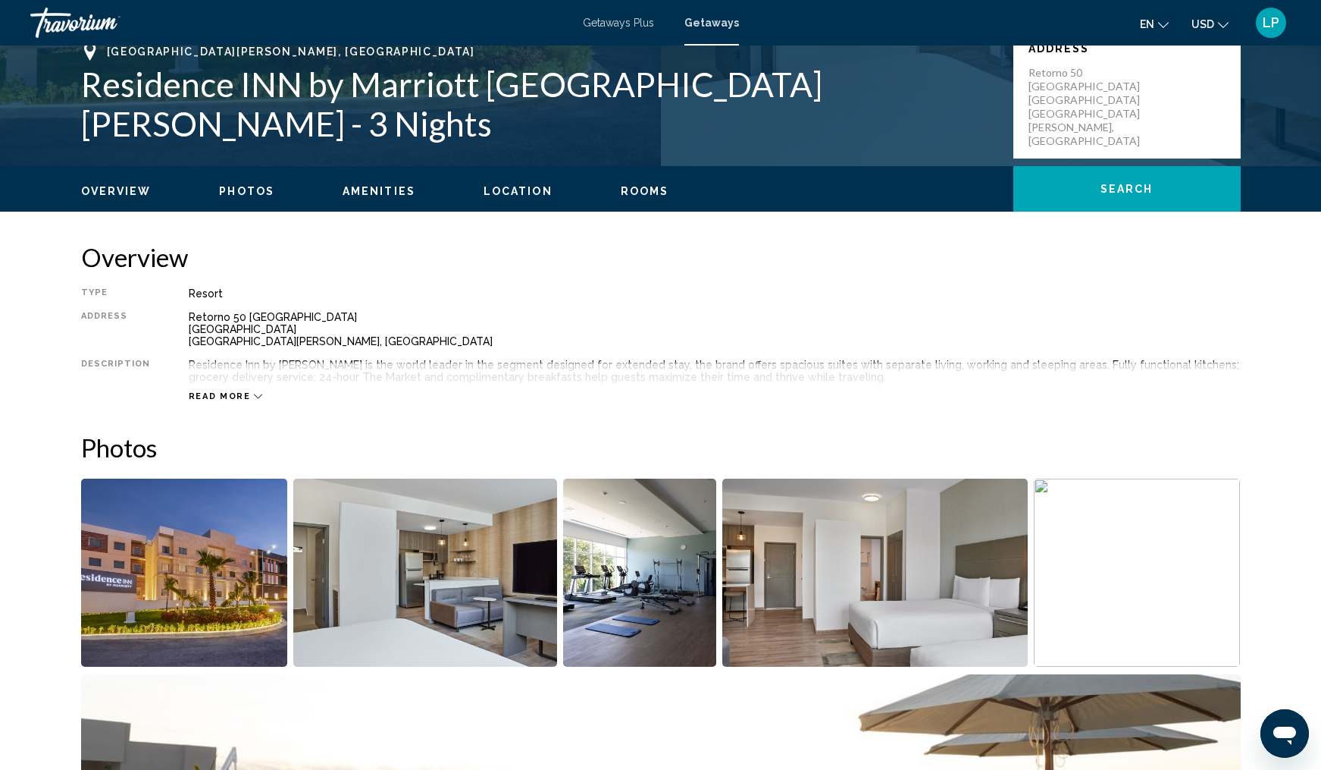
click at [199, 538] on img "Open full-screen image slider" at bounding box center [184, 572] width 207 height 188
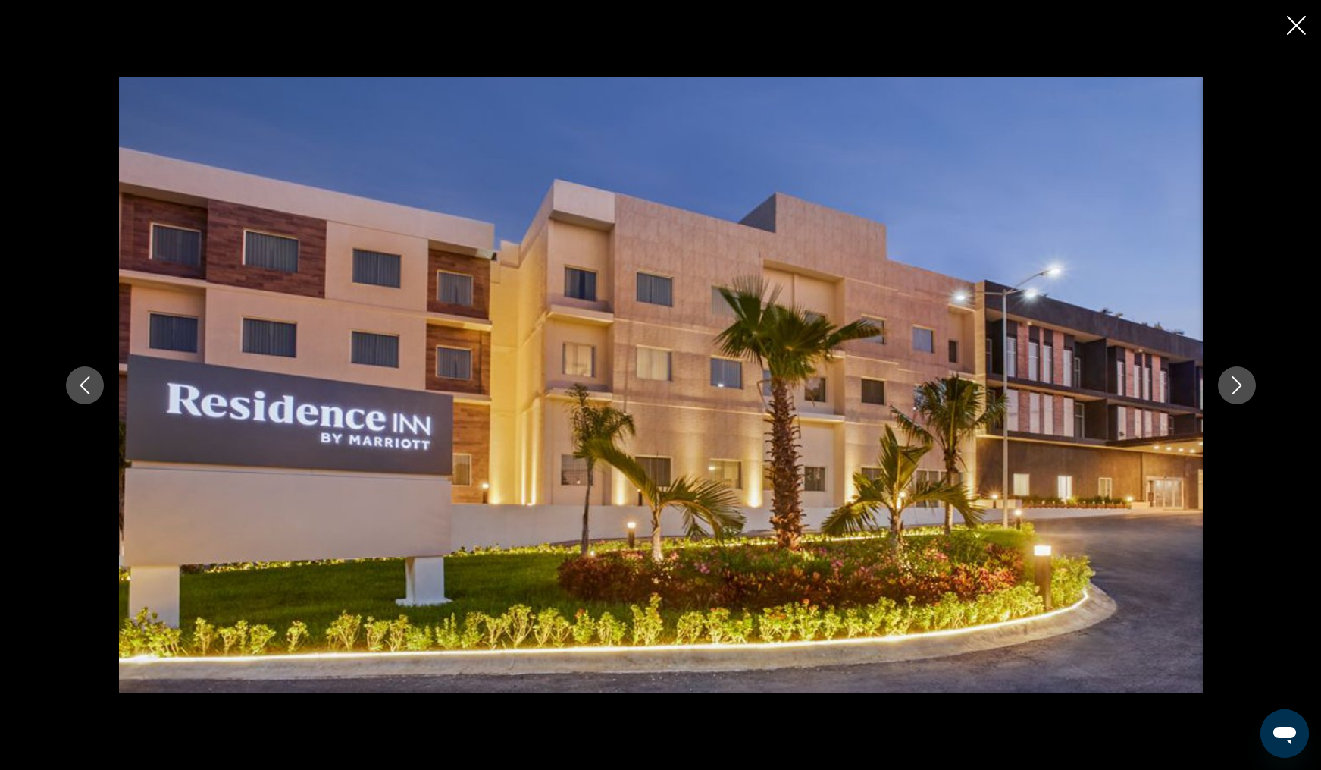
click at [1239, 380] on icon "Next image" at bounding box center [1237, 385] width 18 height 18
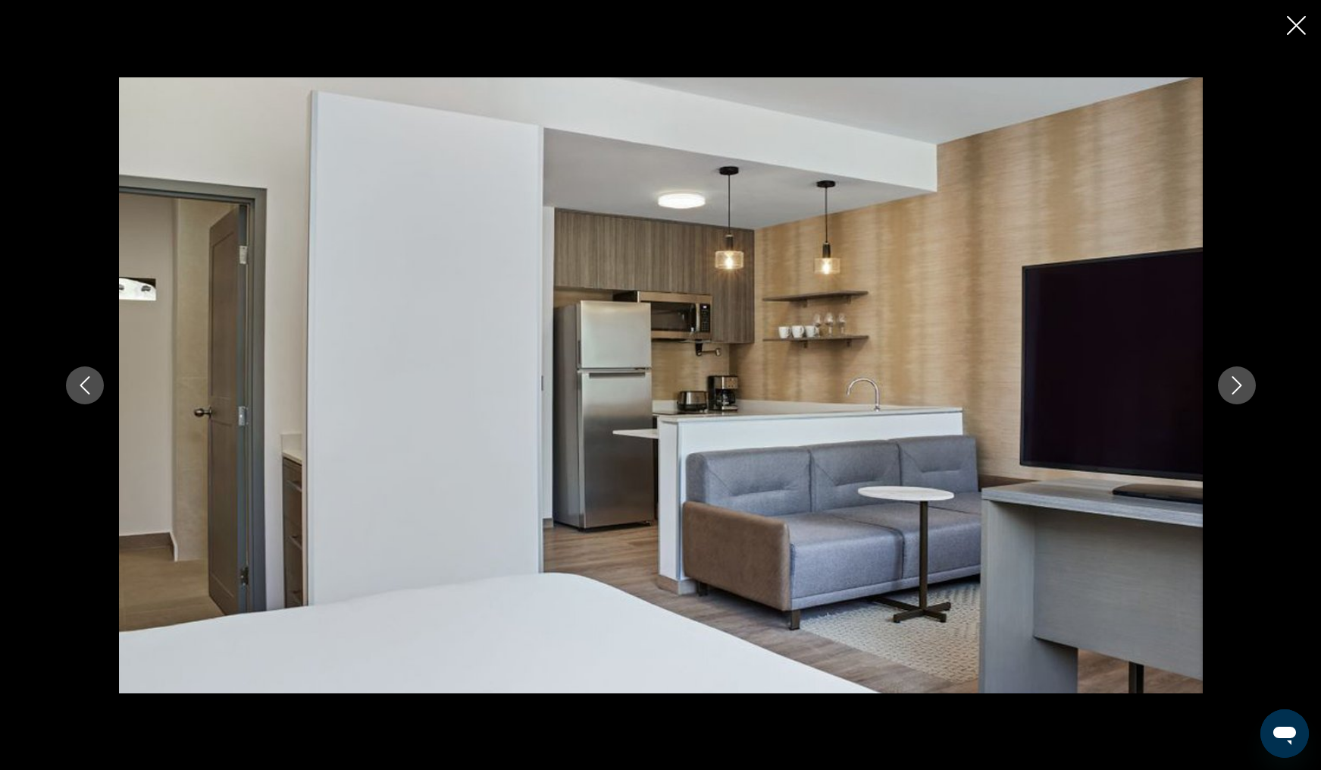
click at [1241, 387] on icon "Next image" at bounding box center [1237, 385] width 18 height 18
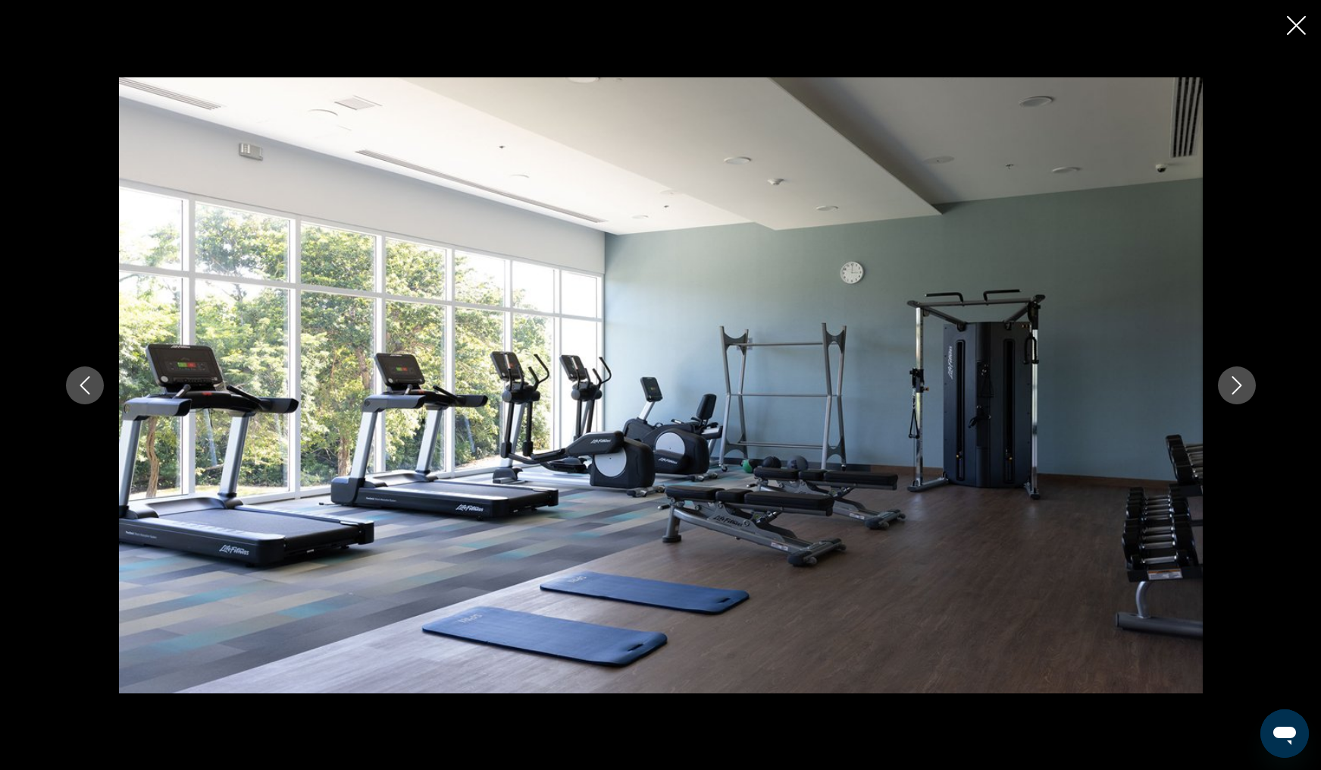
click at [1241, 387] on icon "Next image" at bounding box center [1237, 385] width 18 height 18
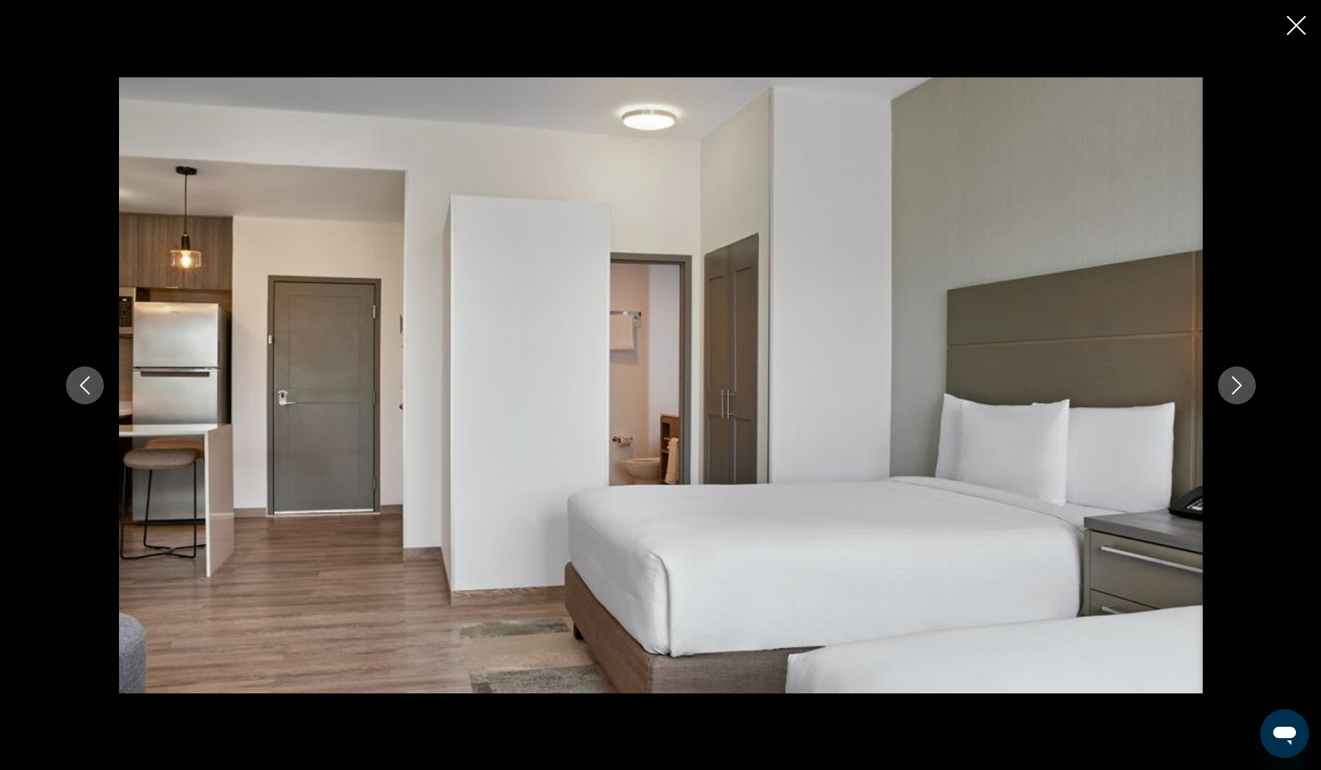
click at [1239, 383] on icon "Next image" at bounding box center [1237, 385] width 10 height 18
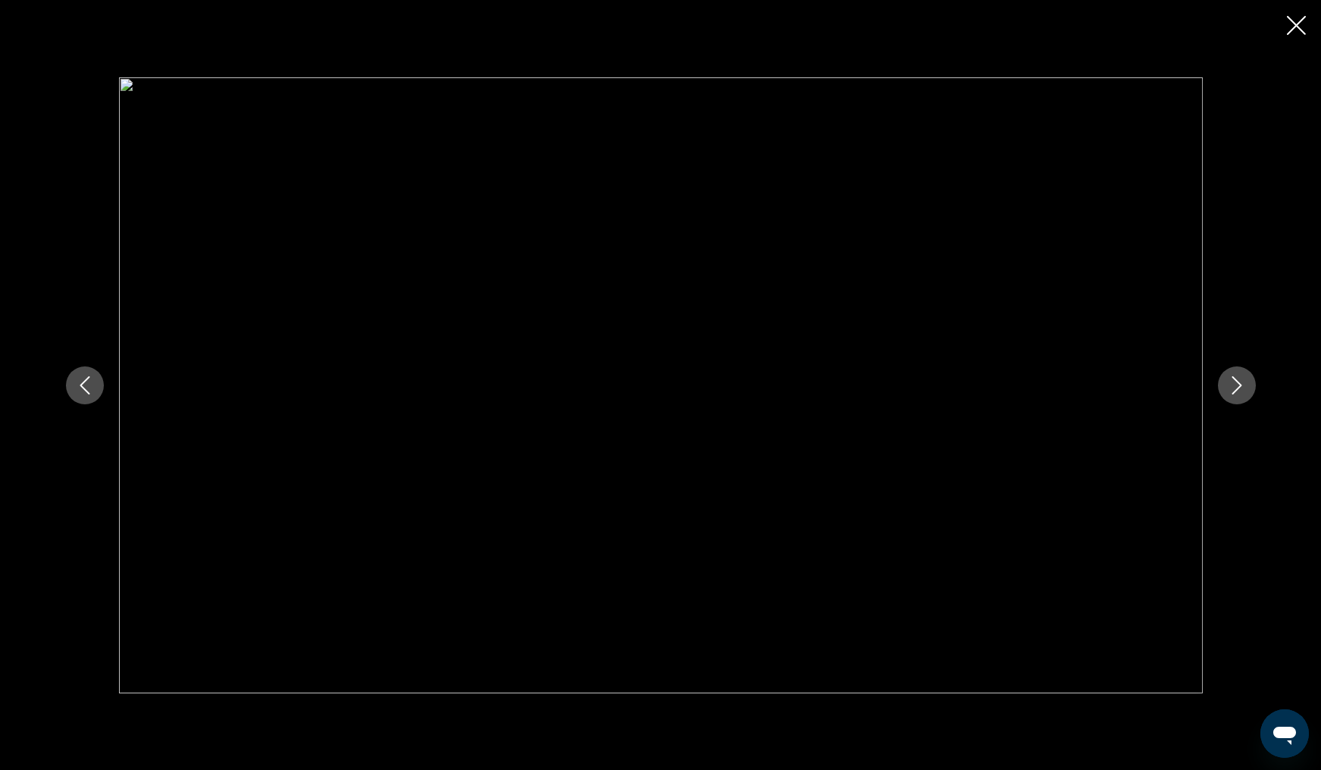
click at [1239, 383] on icon "Next image" at bounding box center [1237, 385] width 10 height 18
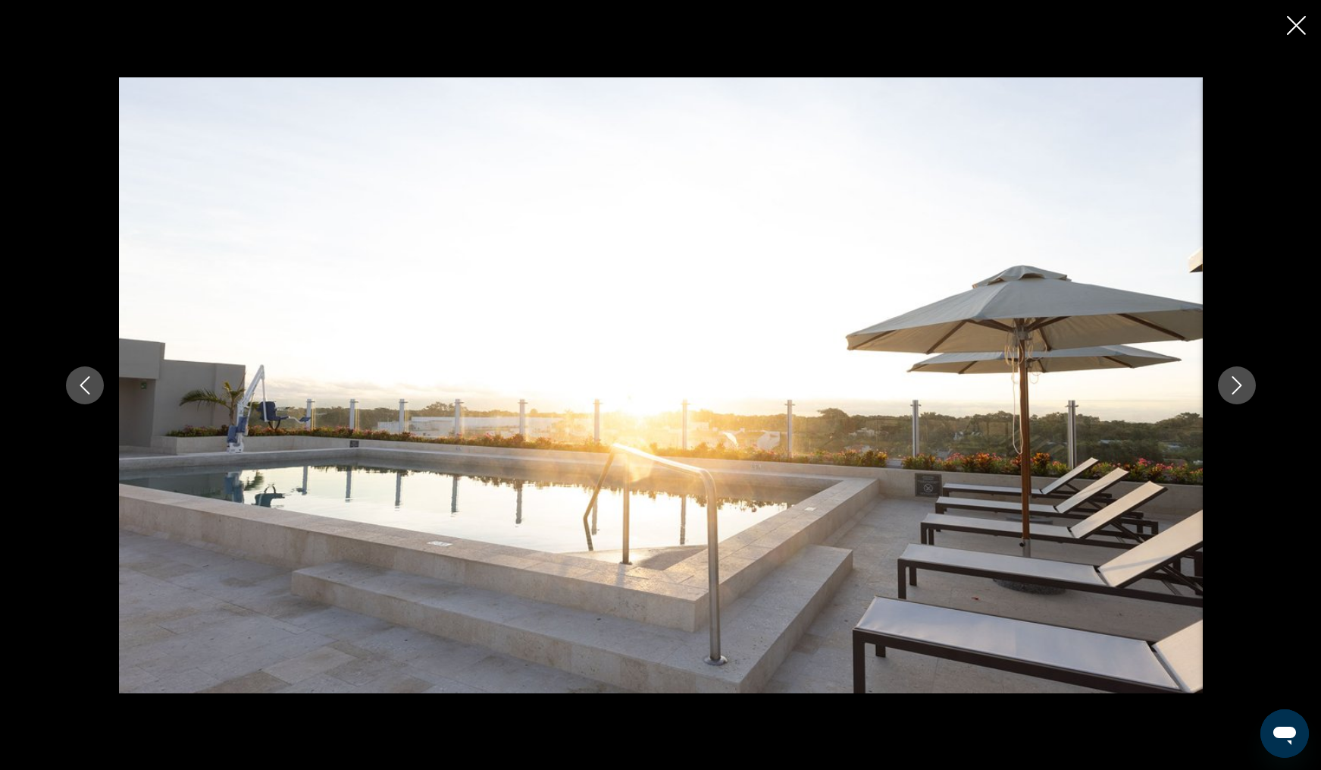
click at [1239, 383] on icon "Next image" at bounding box center [1237, 385] width 10 height 18
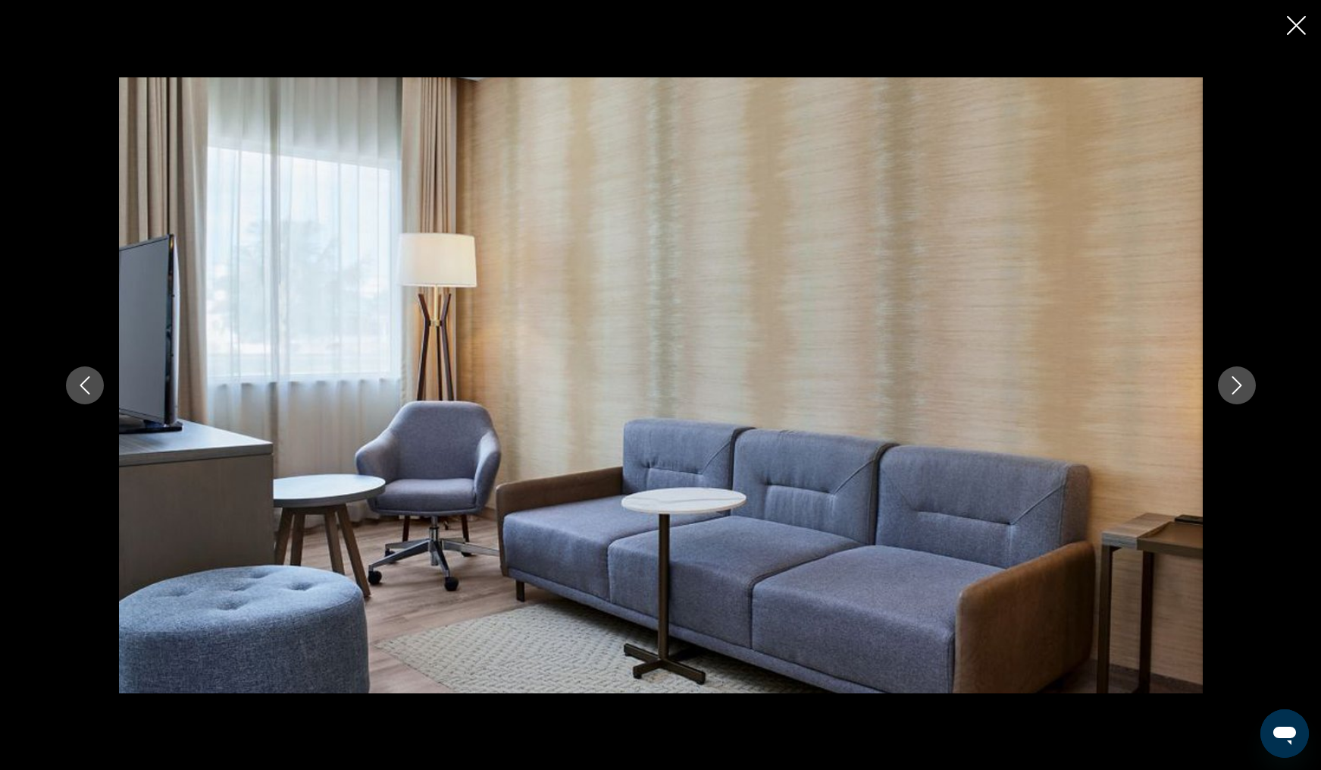
click at [1239, 383] on icon "Next image" at bounding box center [1237, 385] width 10 height 18
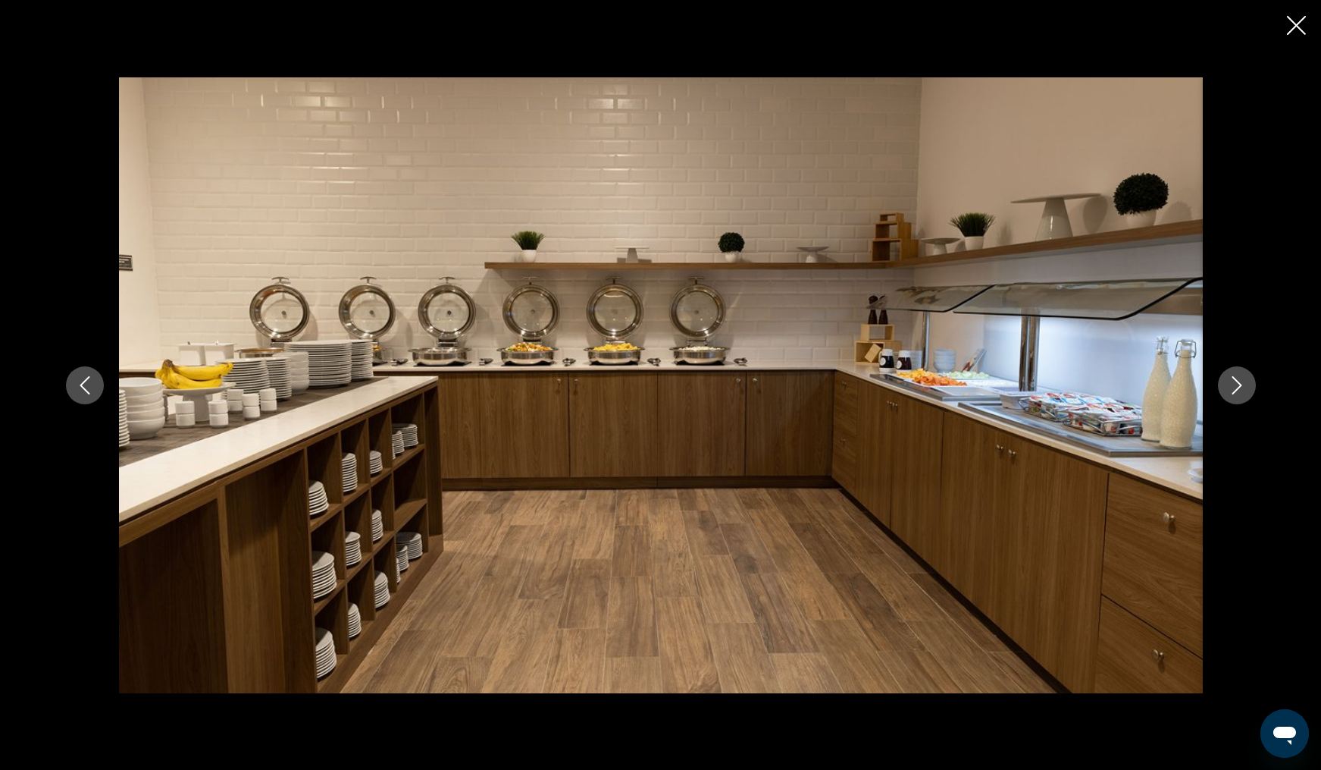
click at [1239, 383] on icon "Next image" at bounding box center [1237, 385] width 10 height 18
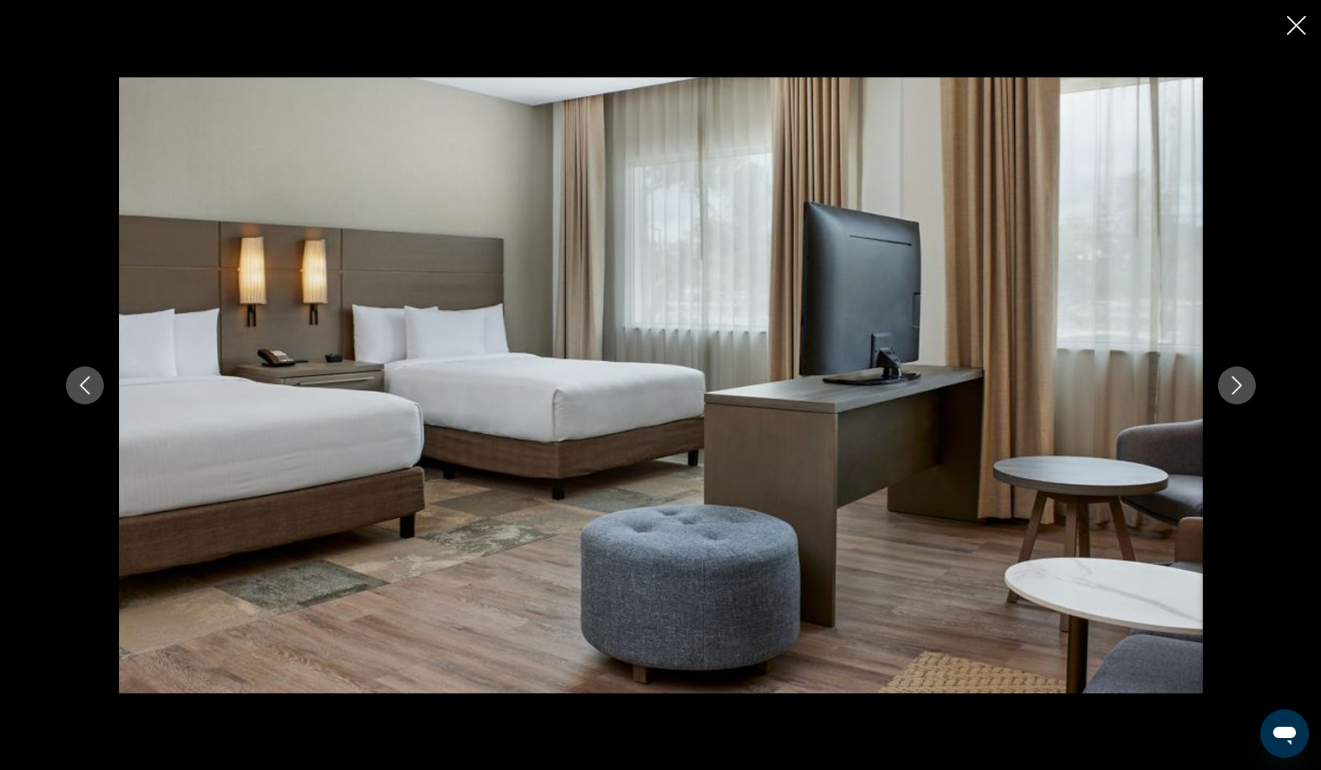
click at [1239, 383] on icon "Next image" at bounding box center [1237, 385] width 10 height 18
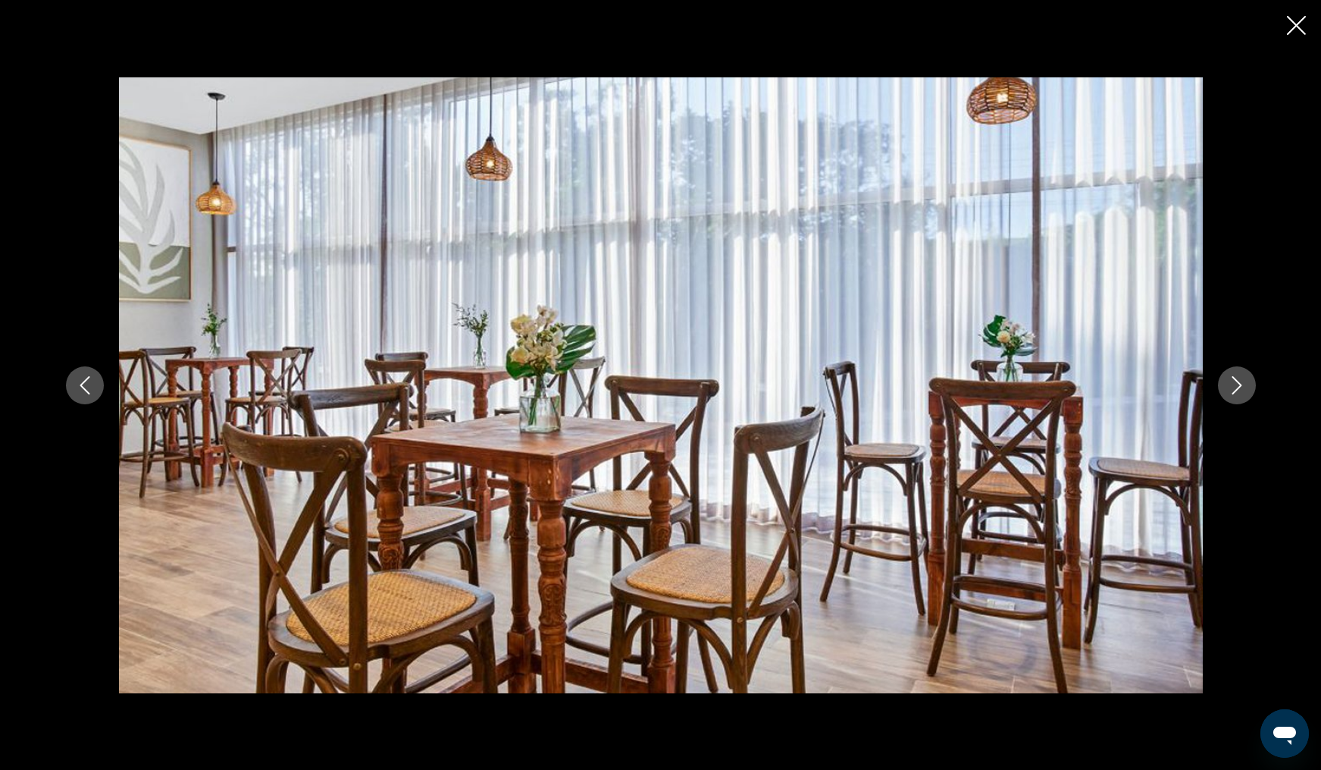
click at [1239, 383] on icon "Next image" at bounding box center [1237, 385] width 10 height 18
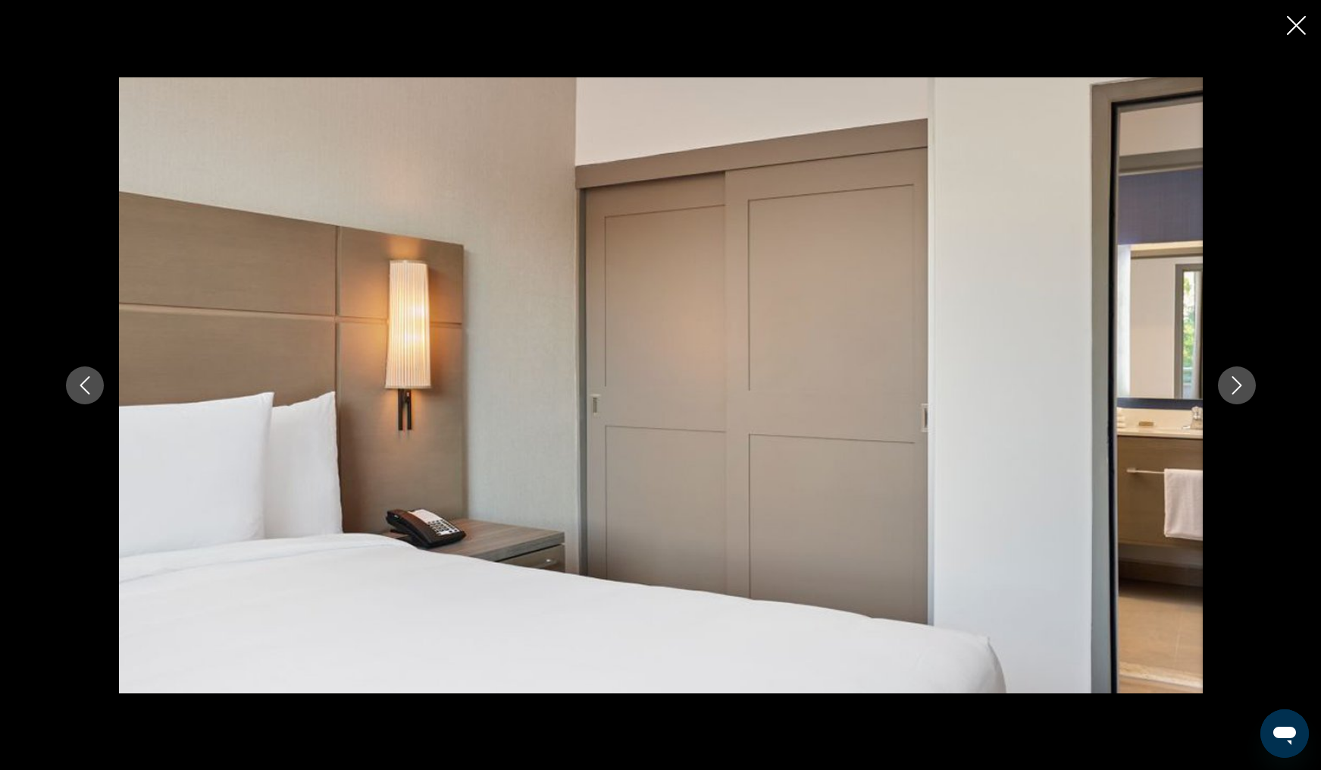
click at [1239, 383] on icon "Next image" at bounding box center [1237, 385] width 10 height 18
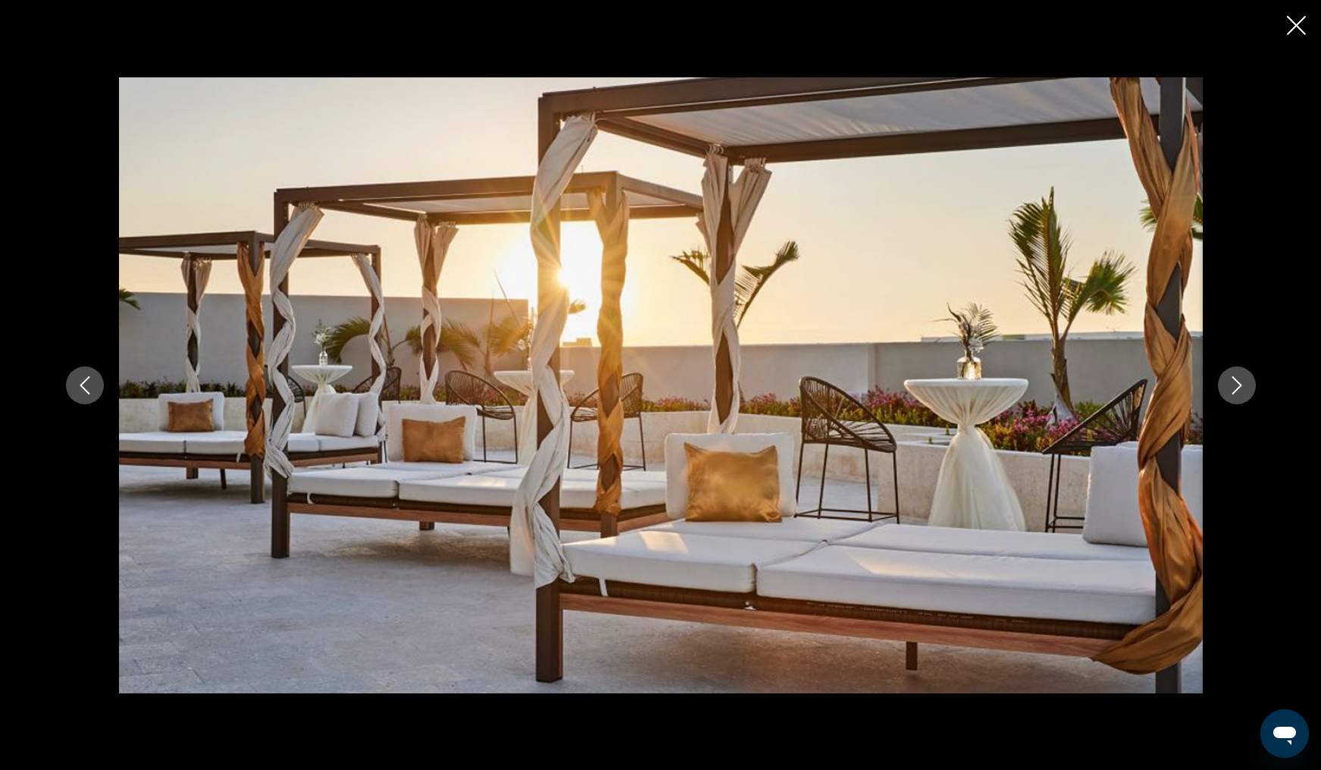
click at [1239, 383] on icon "Next image" at bounding box center [1237, 385] width 10 height 18
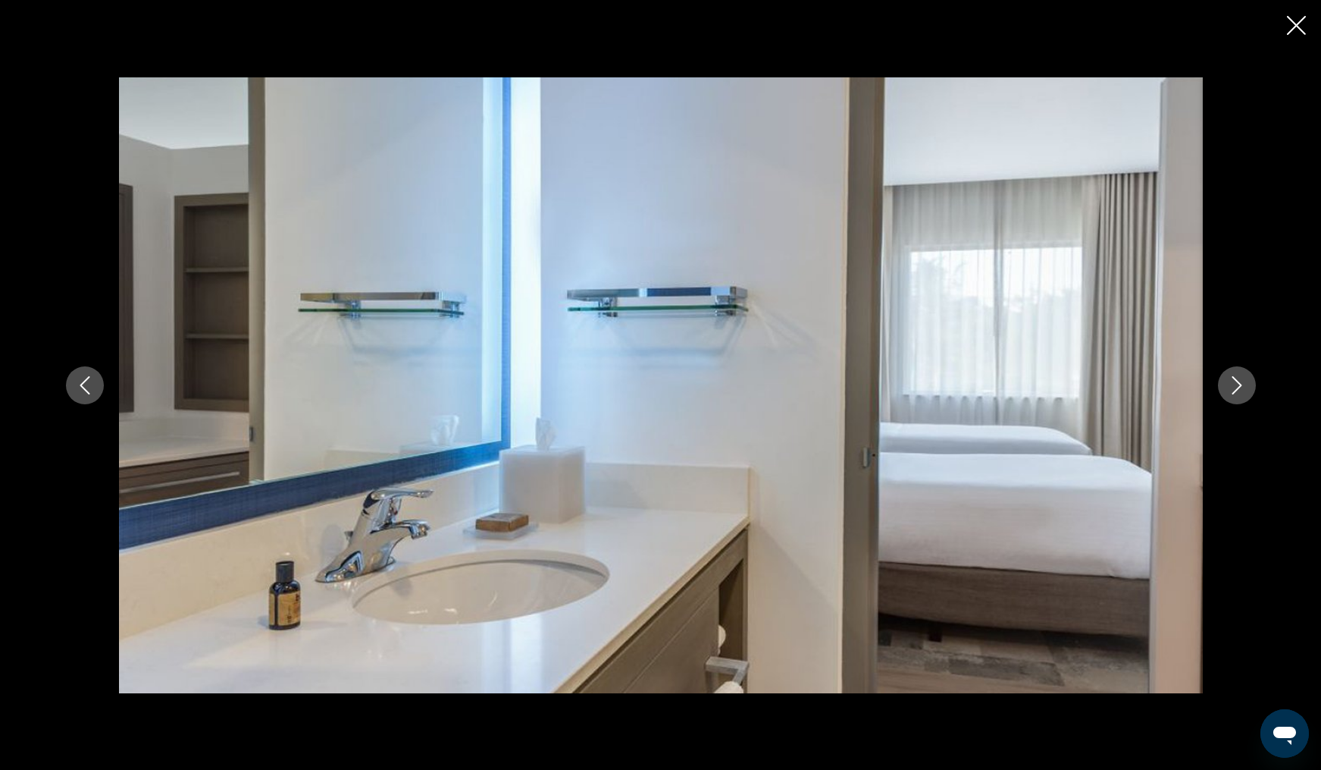
click at [1239, 383] on icon "Next image" at bounding box center [1237, 385] width 10 height 18
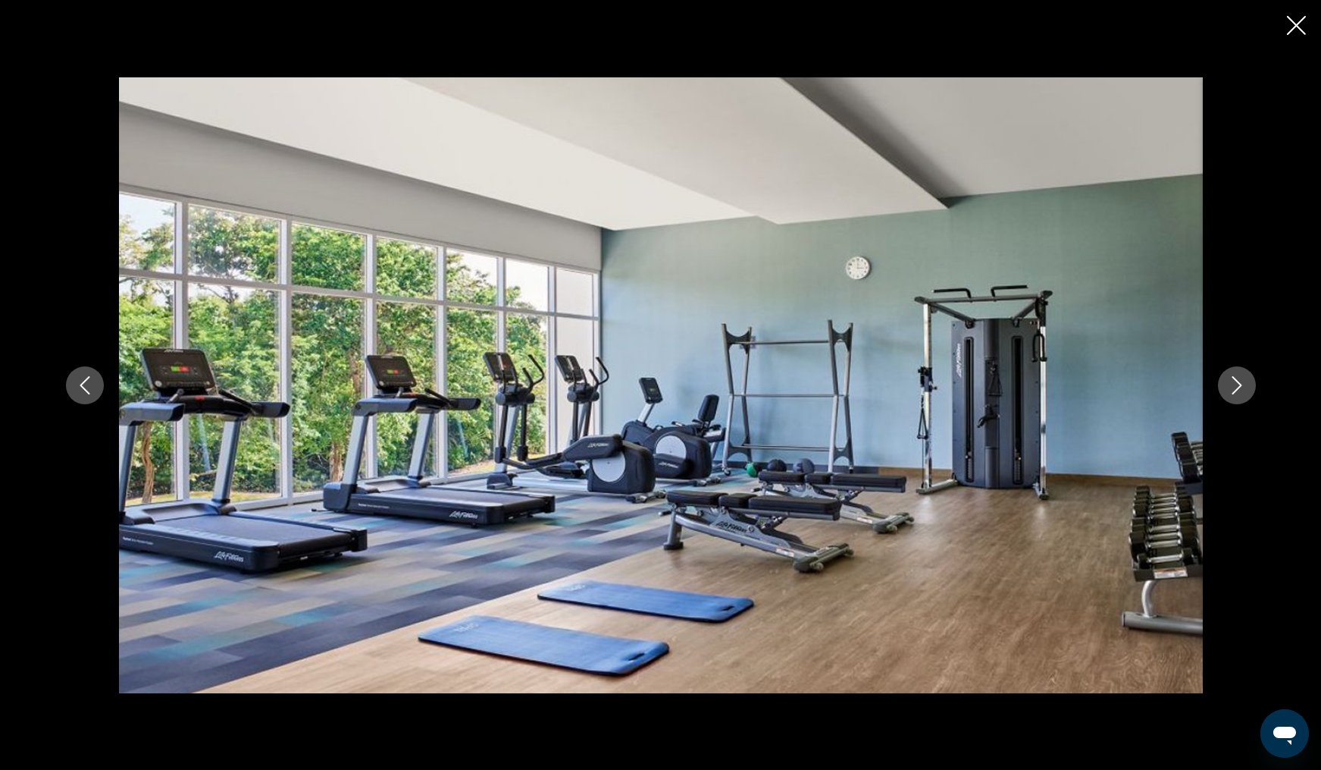
click at [1239, 383] on icon "Next image" at bounding box center [1237, 385] width 10 height 18
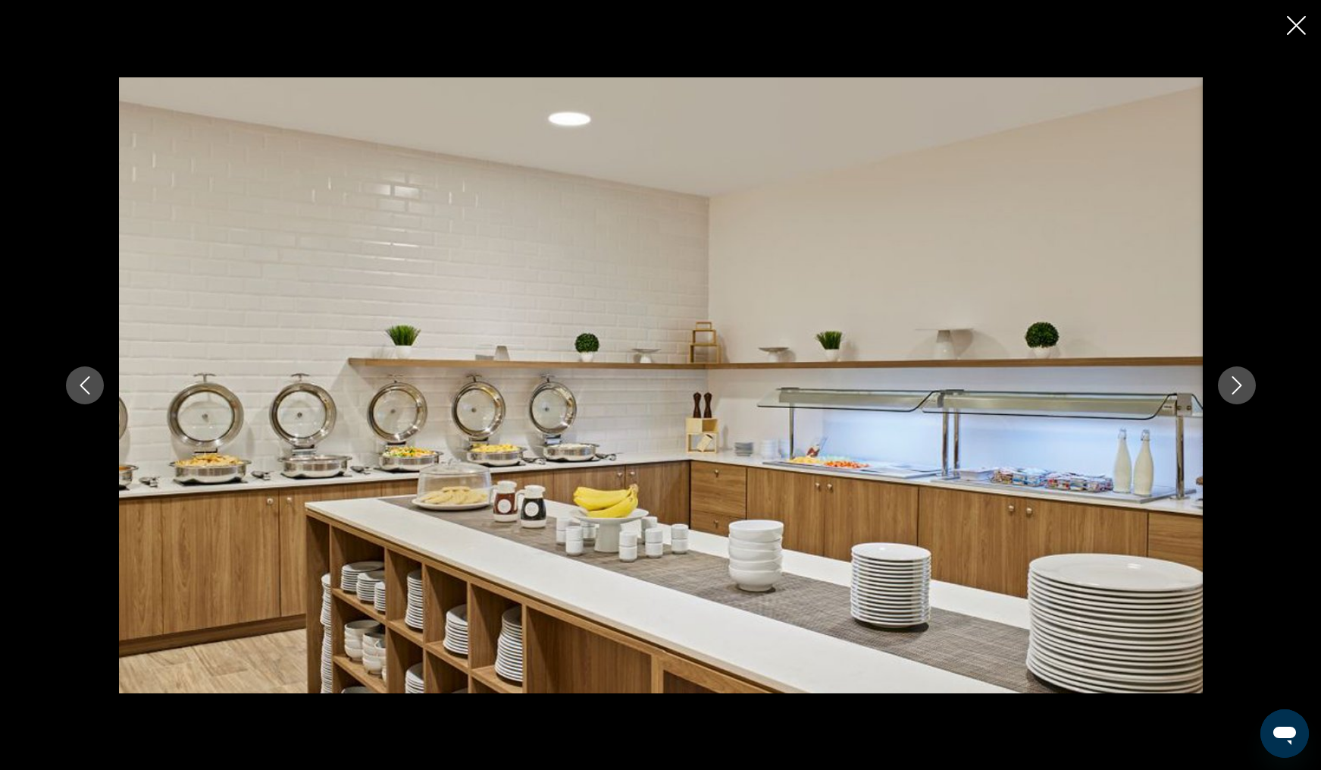
click at [1239, 383] on icon "Next image" at bounding box center [1237, 385] width 10 height 18
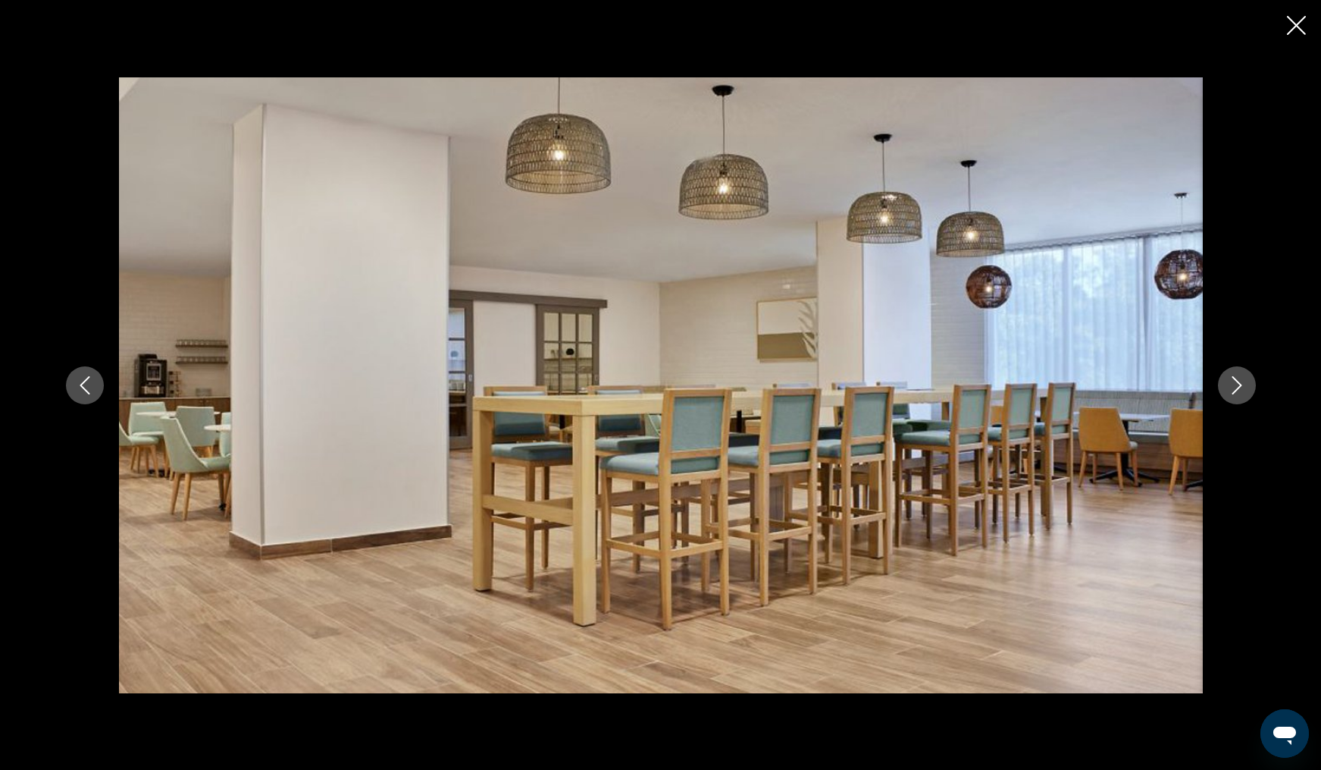
click at [1239, 383] on icon "Next image" at bounding box center [1237, 385] width 10 height 18
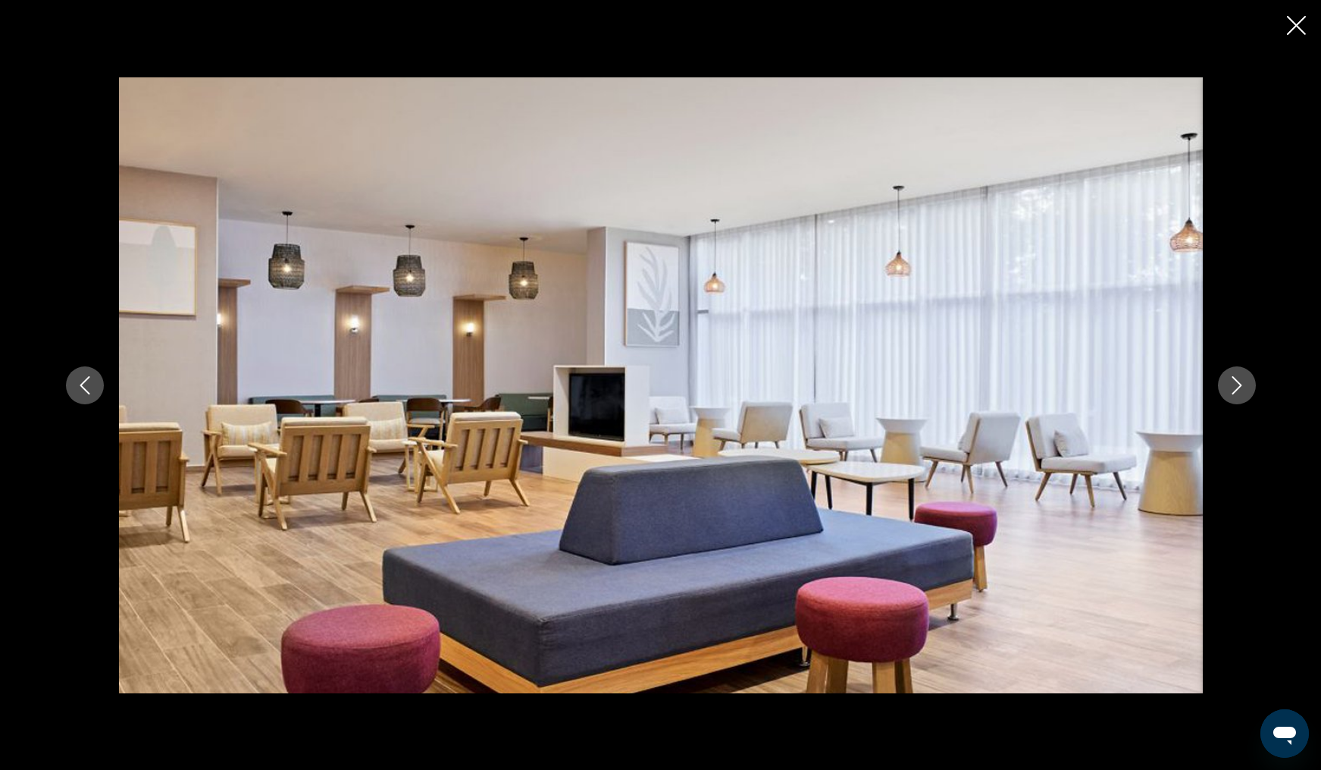
click at [1239, 383] on icon "Next image" at bounding box center [1237, 385] width 10 height 18
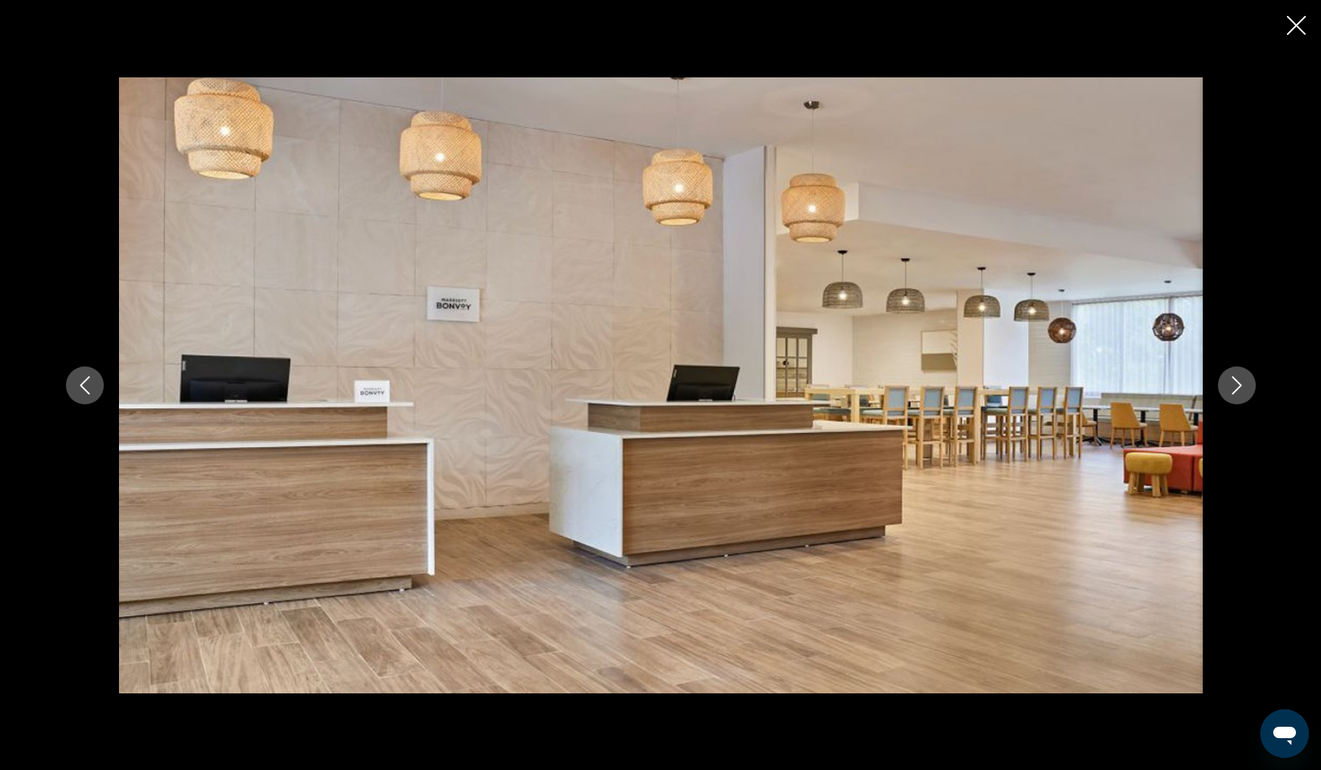
click at [1239, 383] on icon "Next image" at bounding box center [1237, 385] width 10 height 18
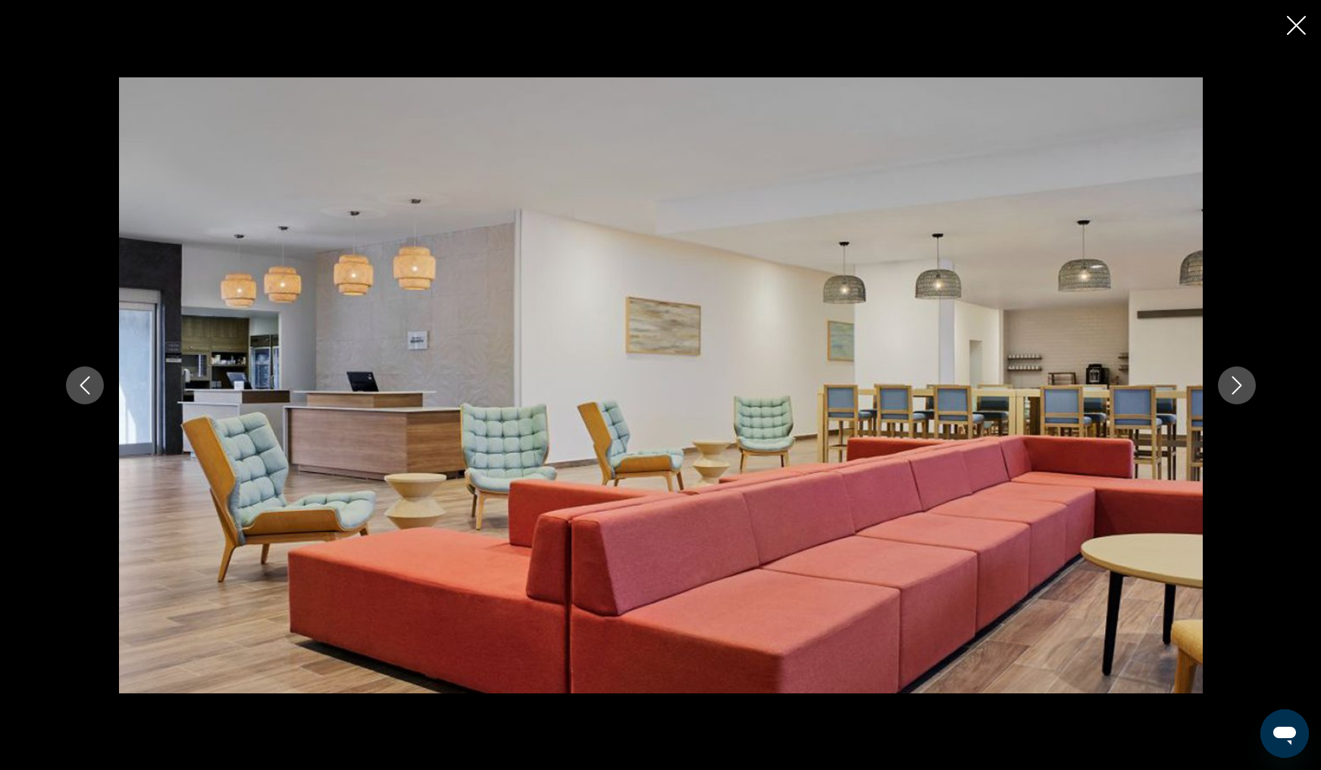
click at [1239, 383] on icon "Next image" at bounding box center [1237, 385] width 10 height 18
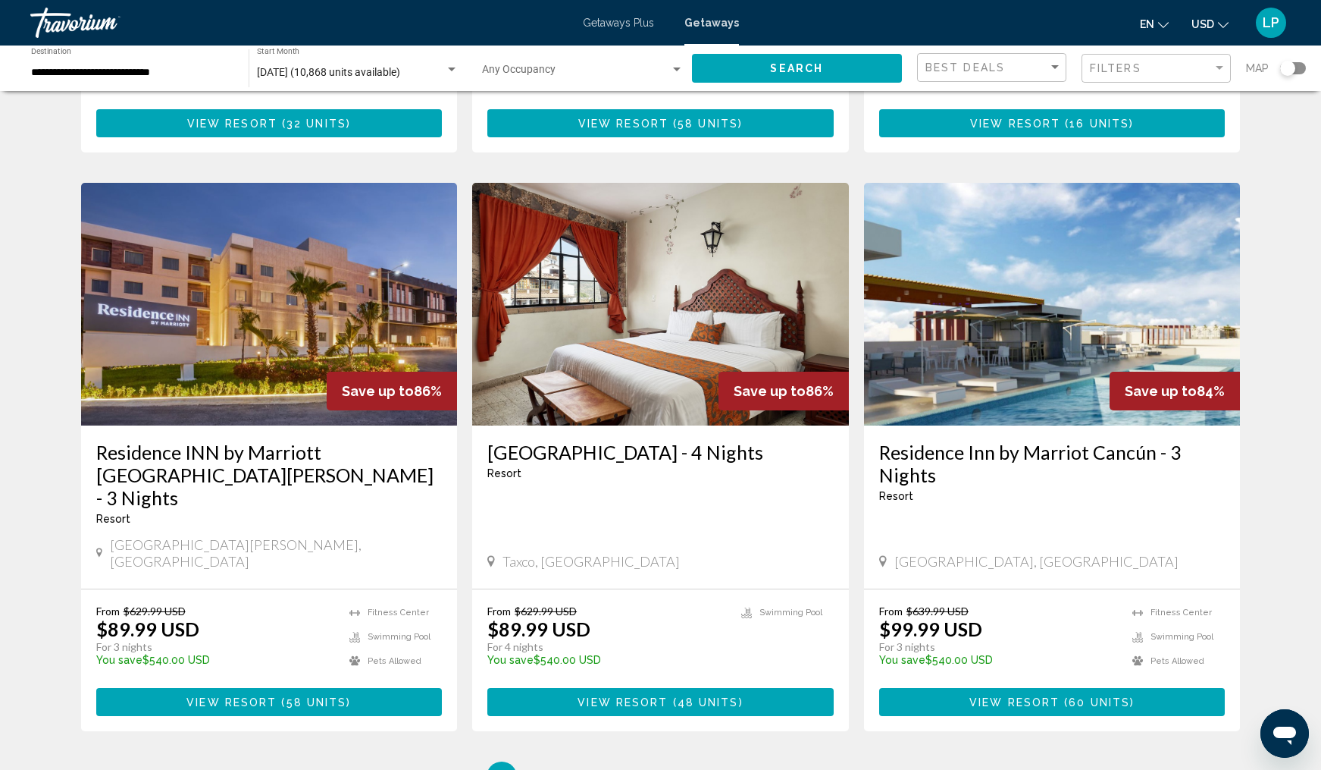
scroll to position [1624, 0]
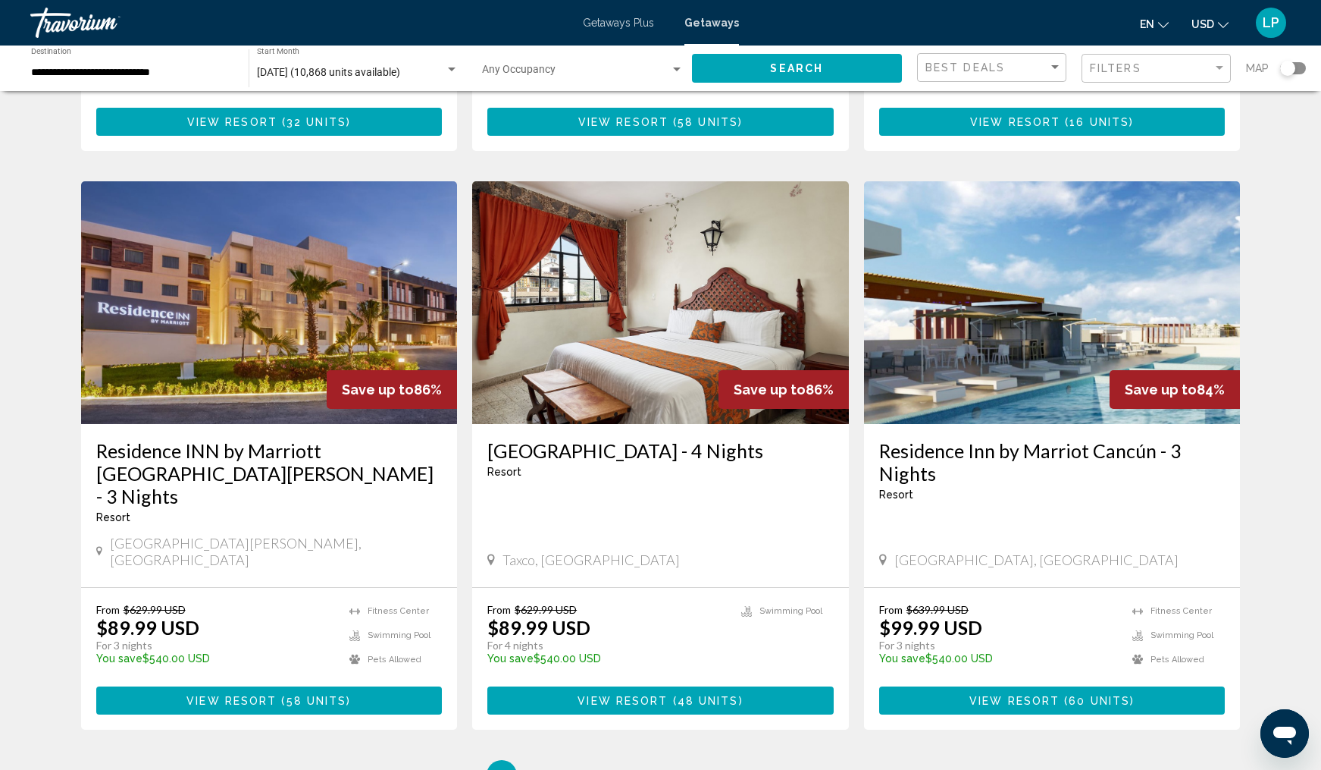
click at [1020, 439] on h3 "Residence Inn by Marriot Cancún - 3 Nights" at bounding box center [1052, 461] width 346 height 45
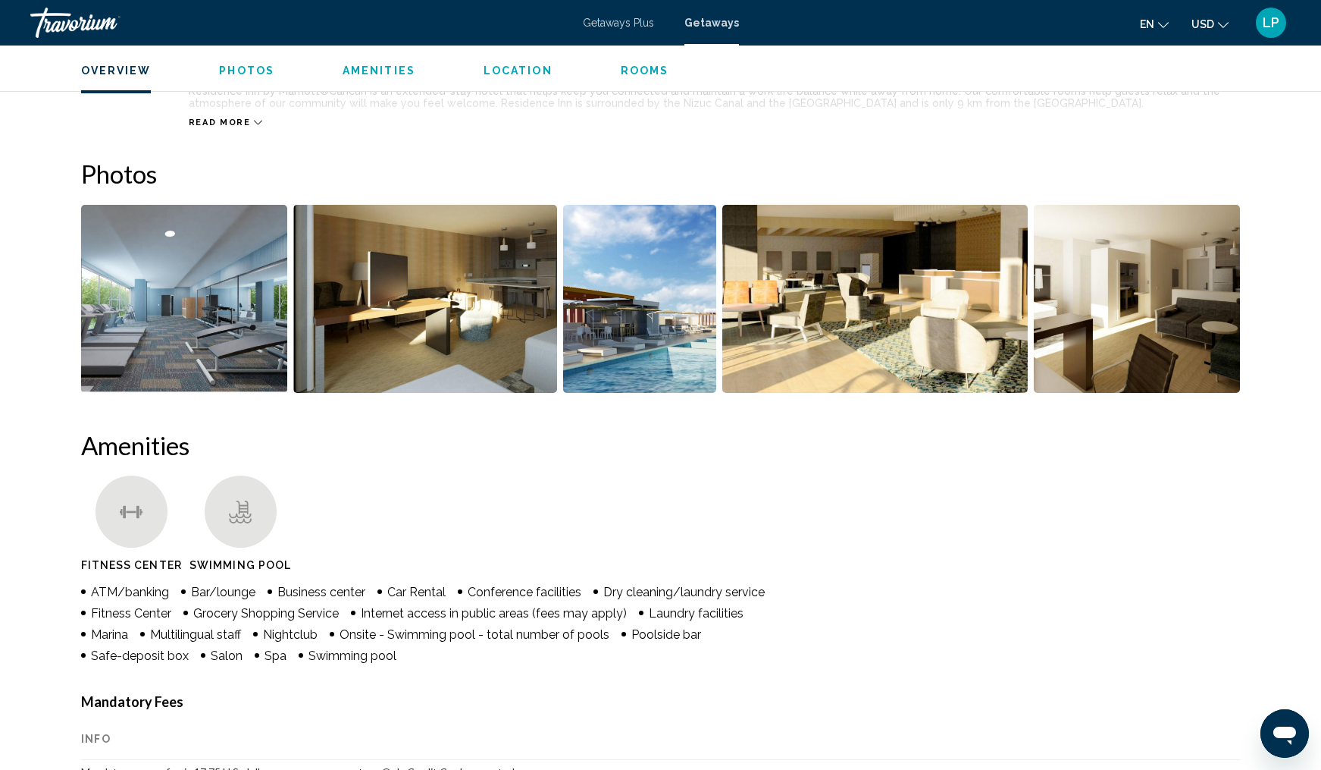
scroll to position [618, 0]
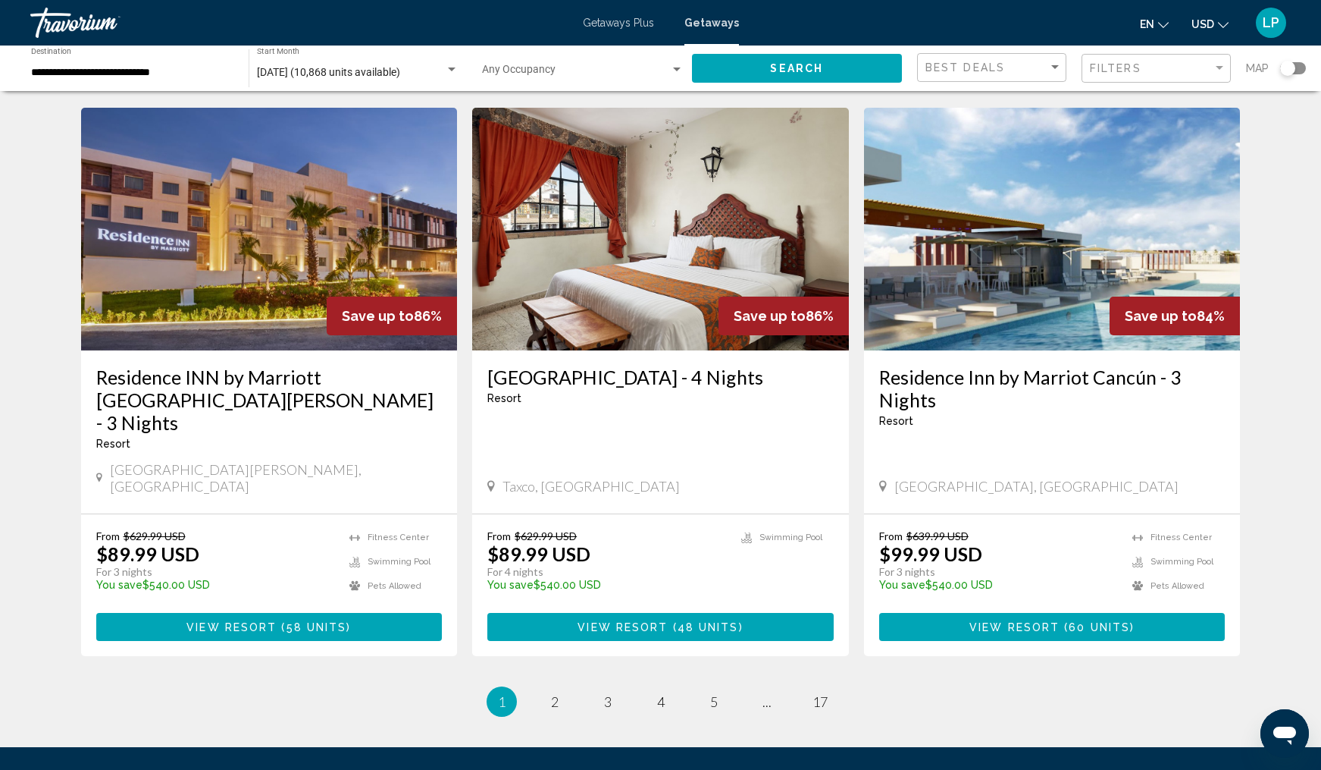
scroll to position [1698, 0]
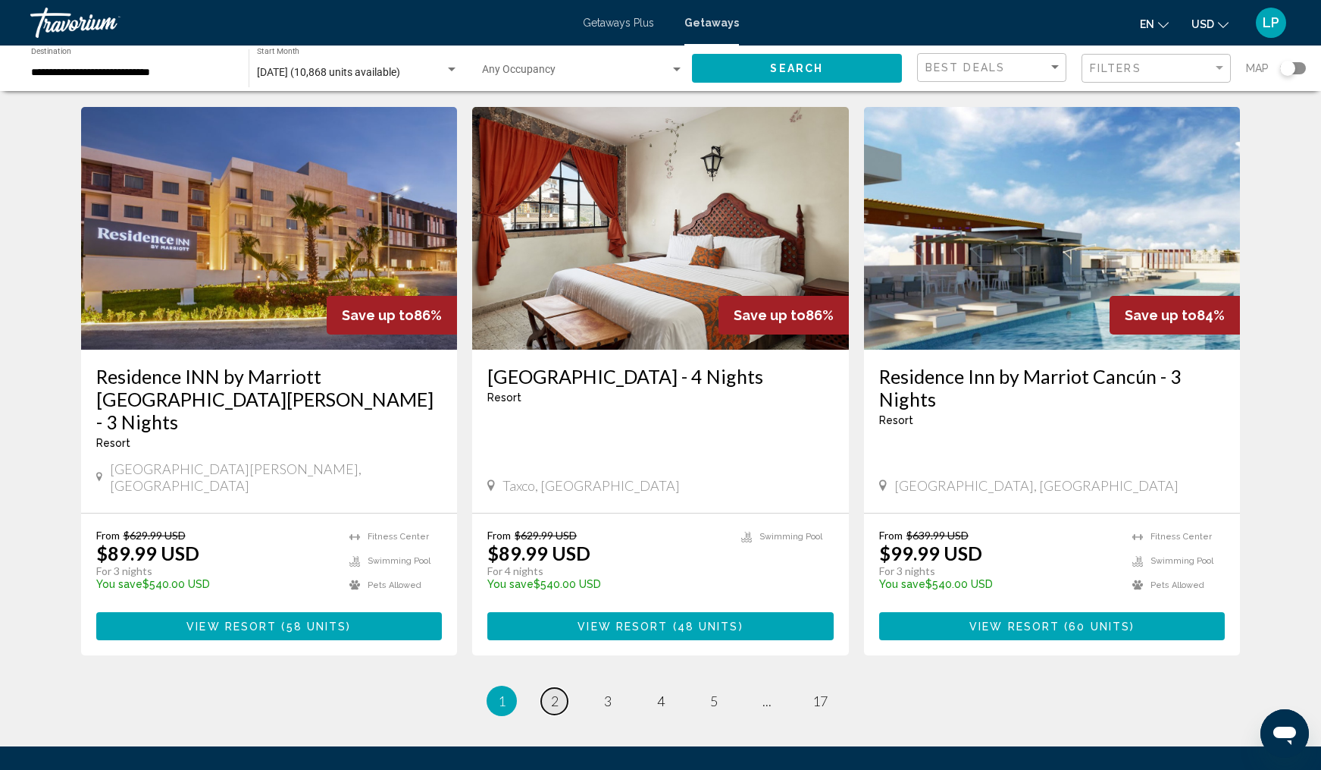
click at [555, 692] on span "2" at bounding box center [555, 700] width 8 height 17
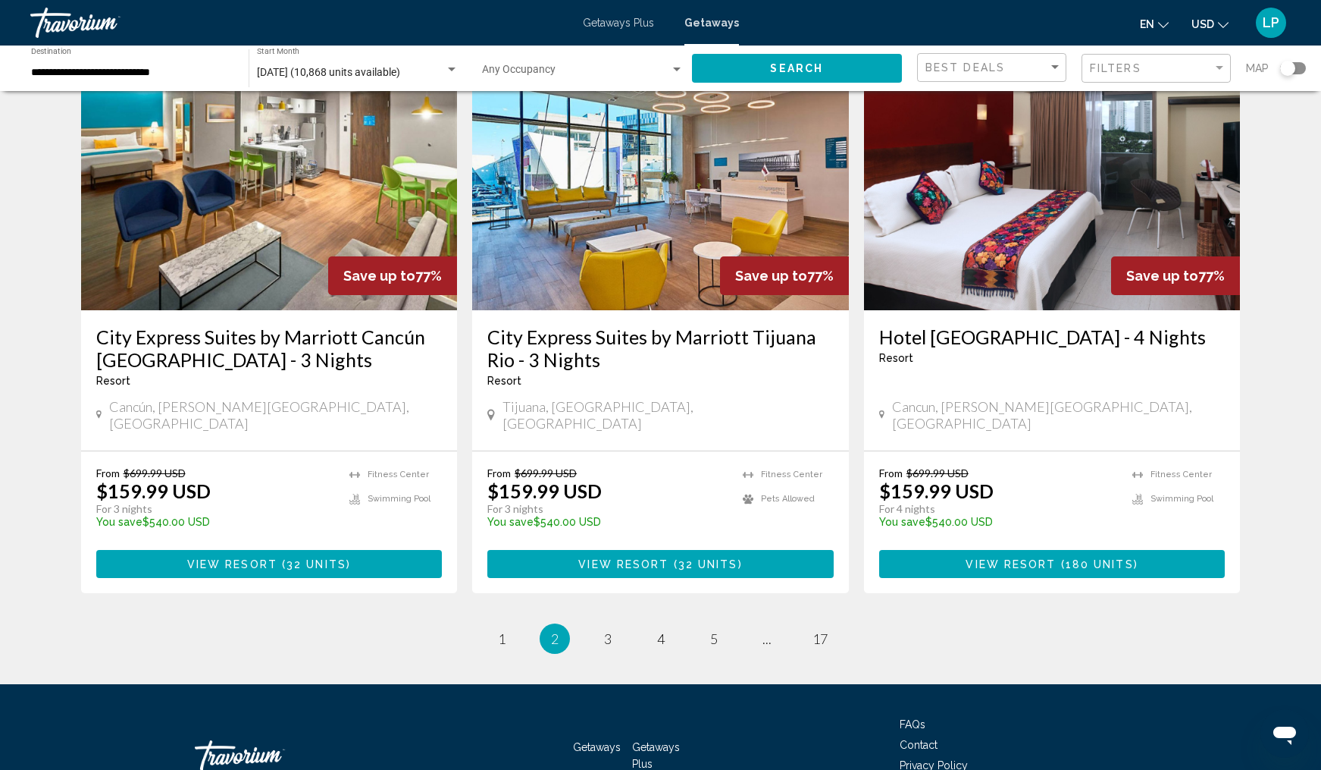
scroll to position [1759, 0]
click at [501, 631] on span "1" at bounding box center [502, 639] width 8 height 17
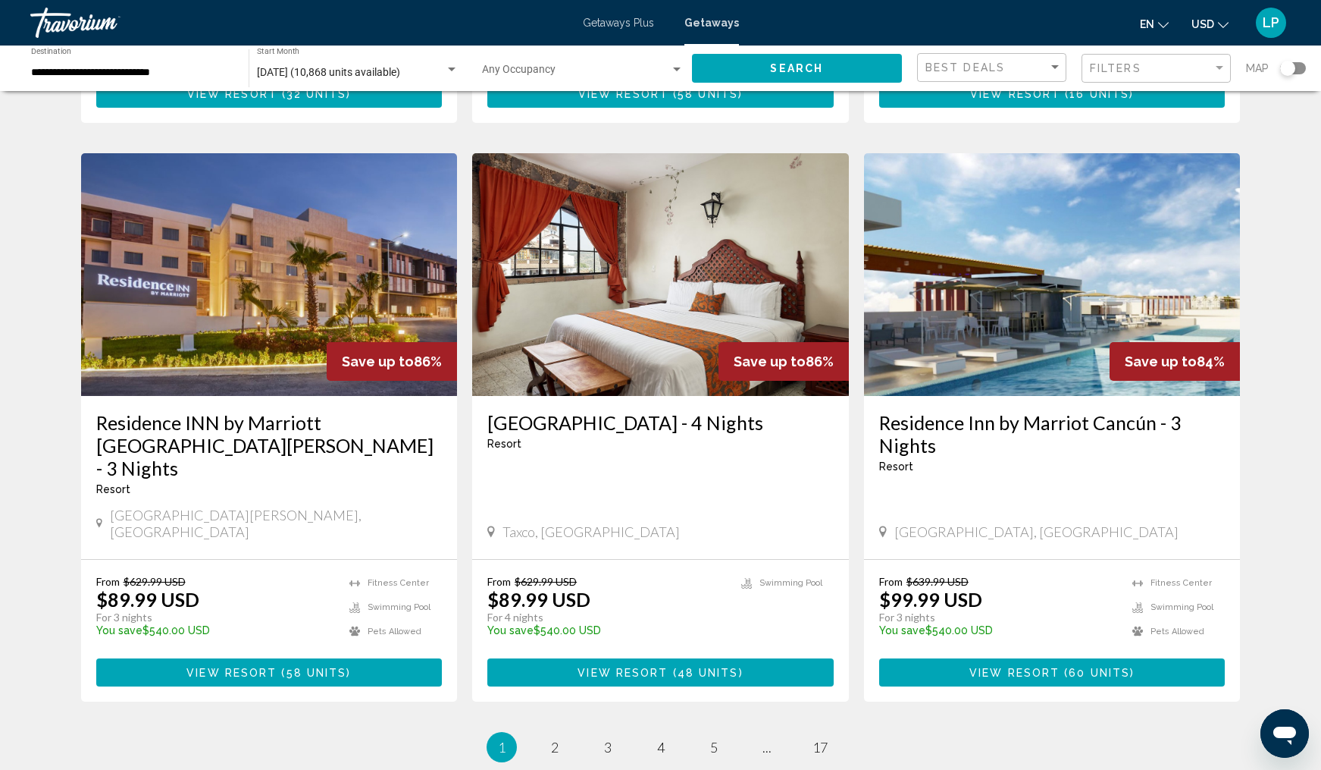
scroll to position [1708, 0]
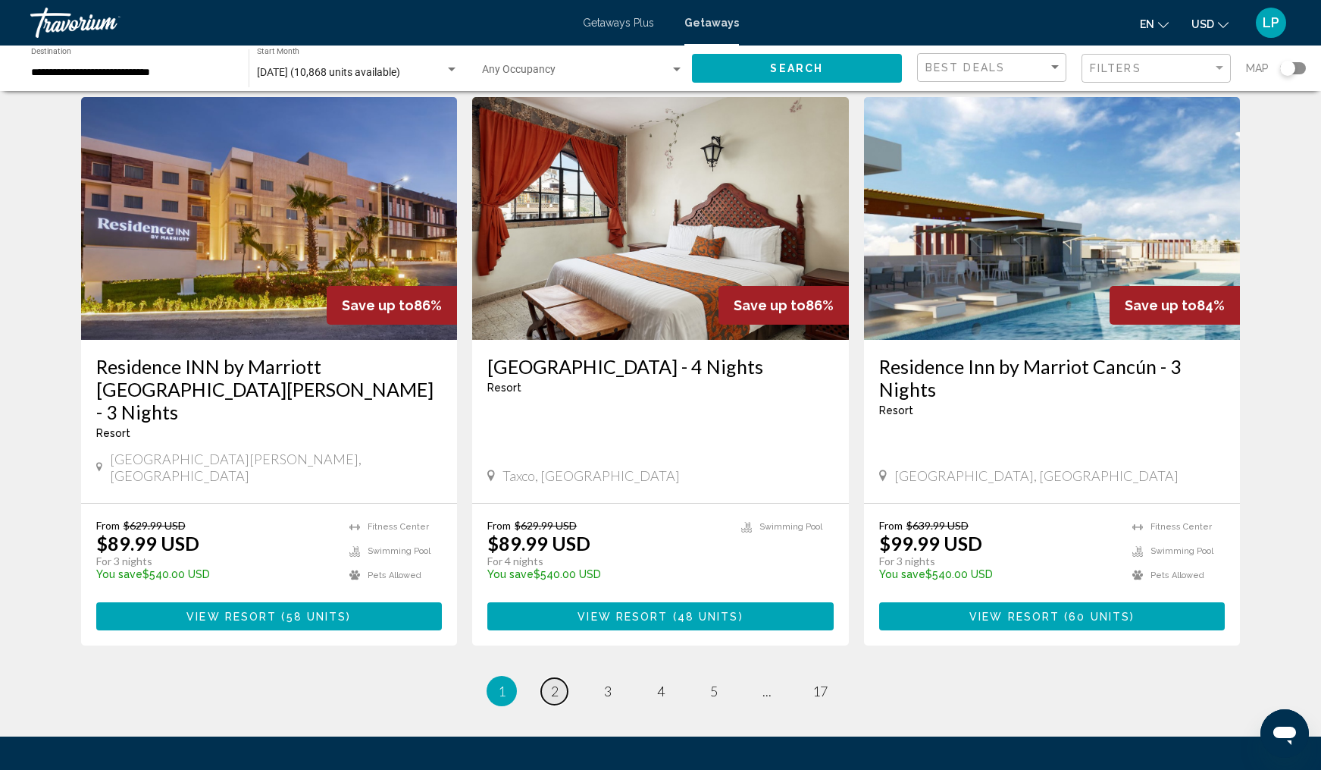
click at [552, 682] on span "2" at bounding box center [555, 690] width 8 height 17
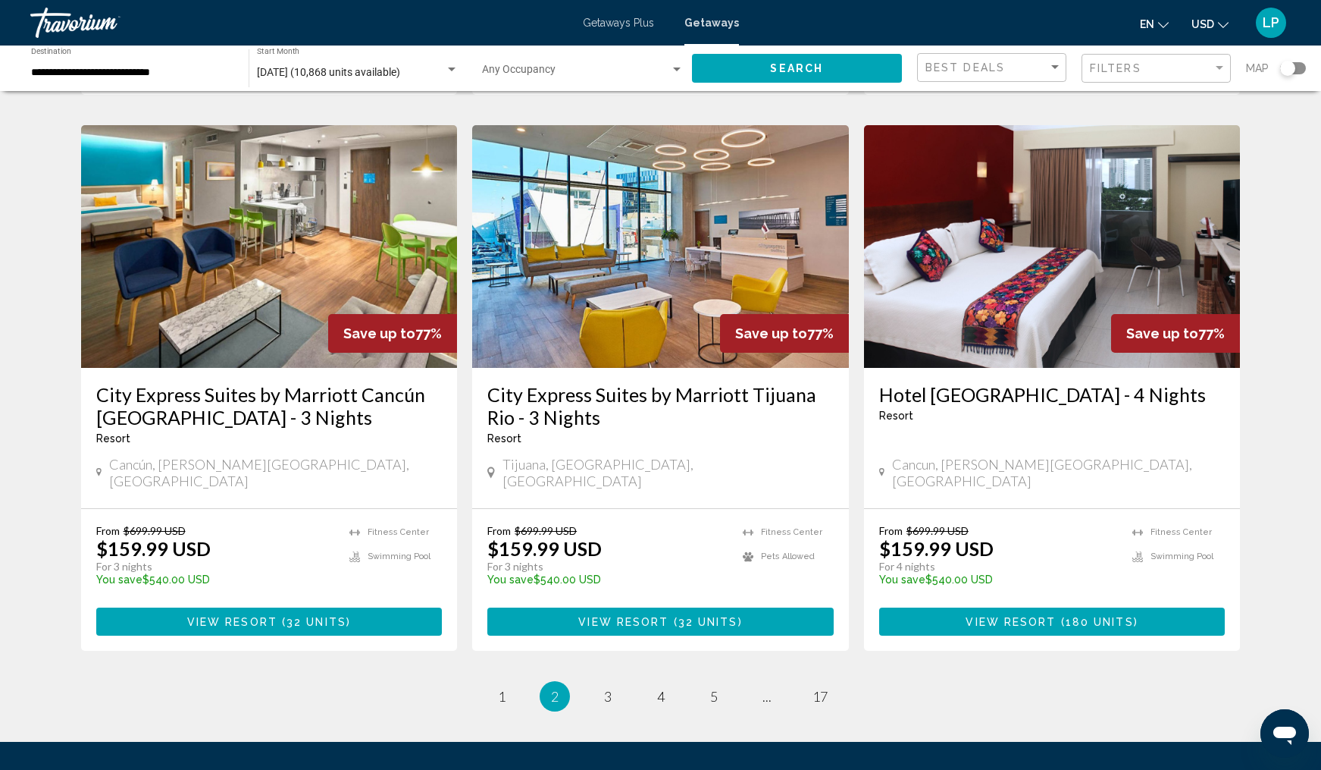
scroll to position [1698, 0]
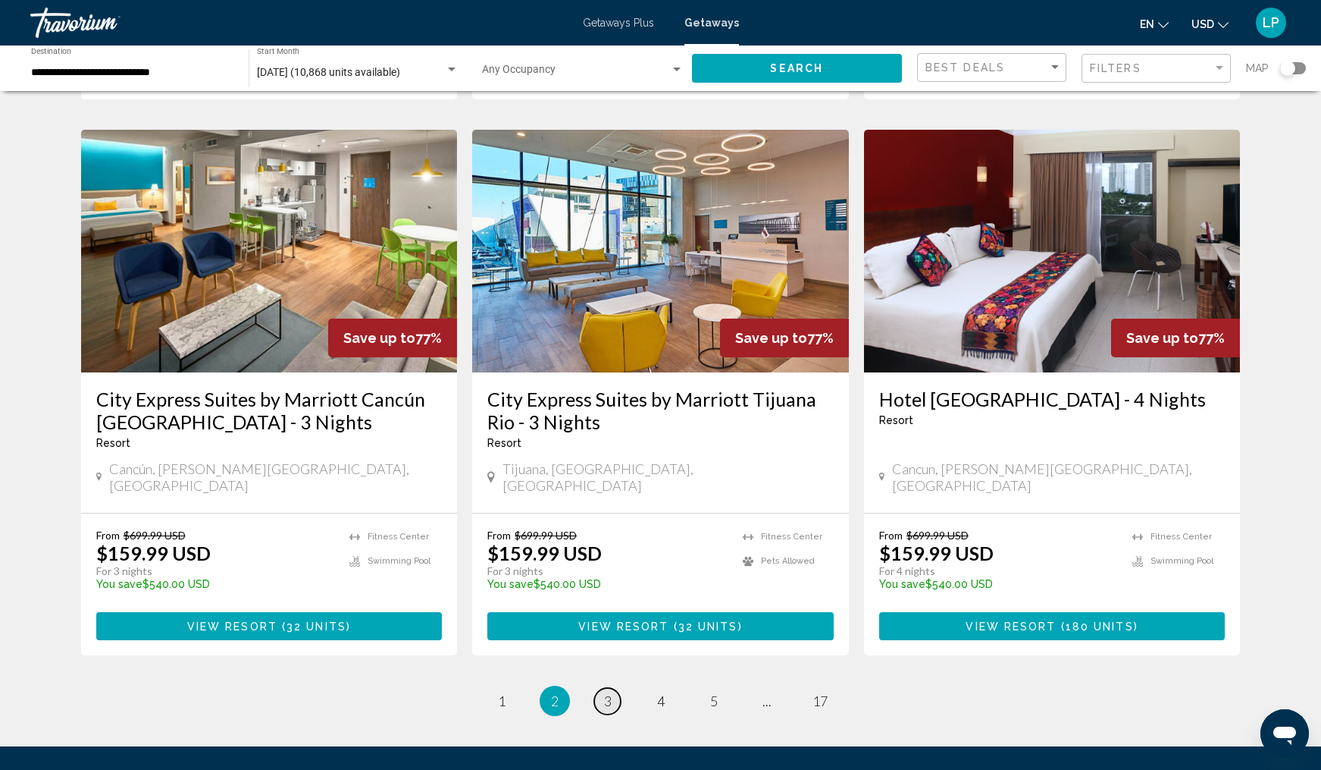
click at [610, 692] on span "3" at bounding box center [608, 700] width 8 height 17
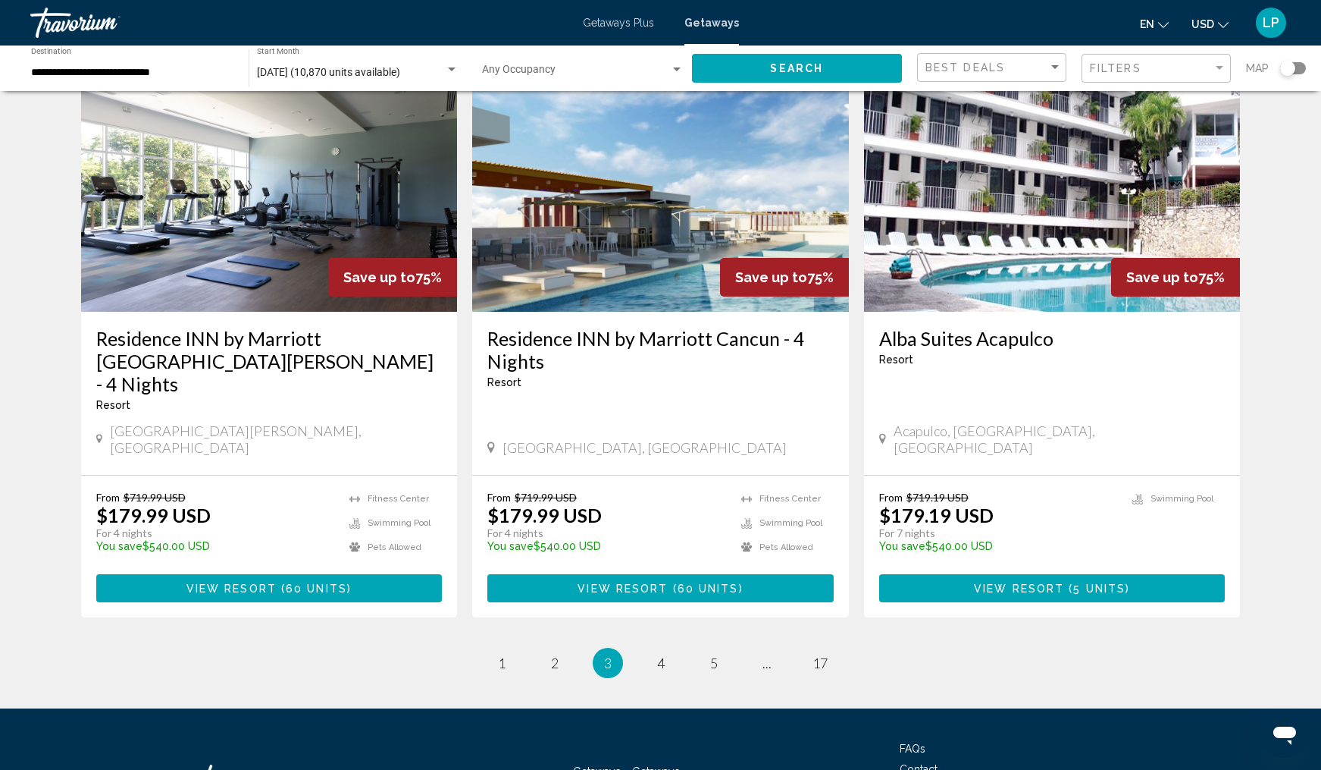
scroll to position [1758, 0]
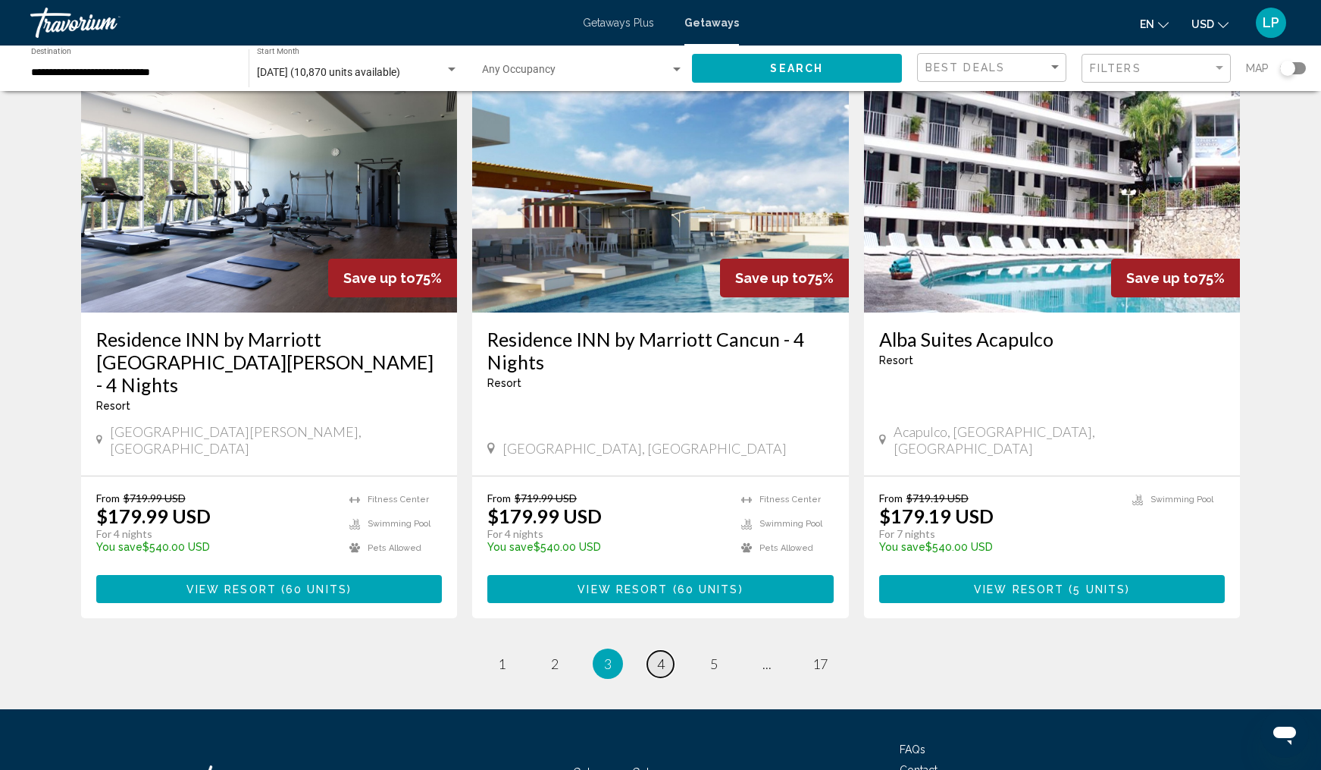
click at [663, 655] on span "4" at bounding box center [661, 663] width 8 height 17
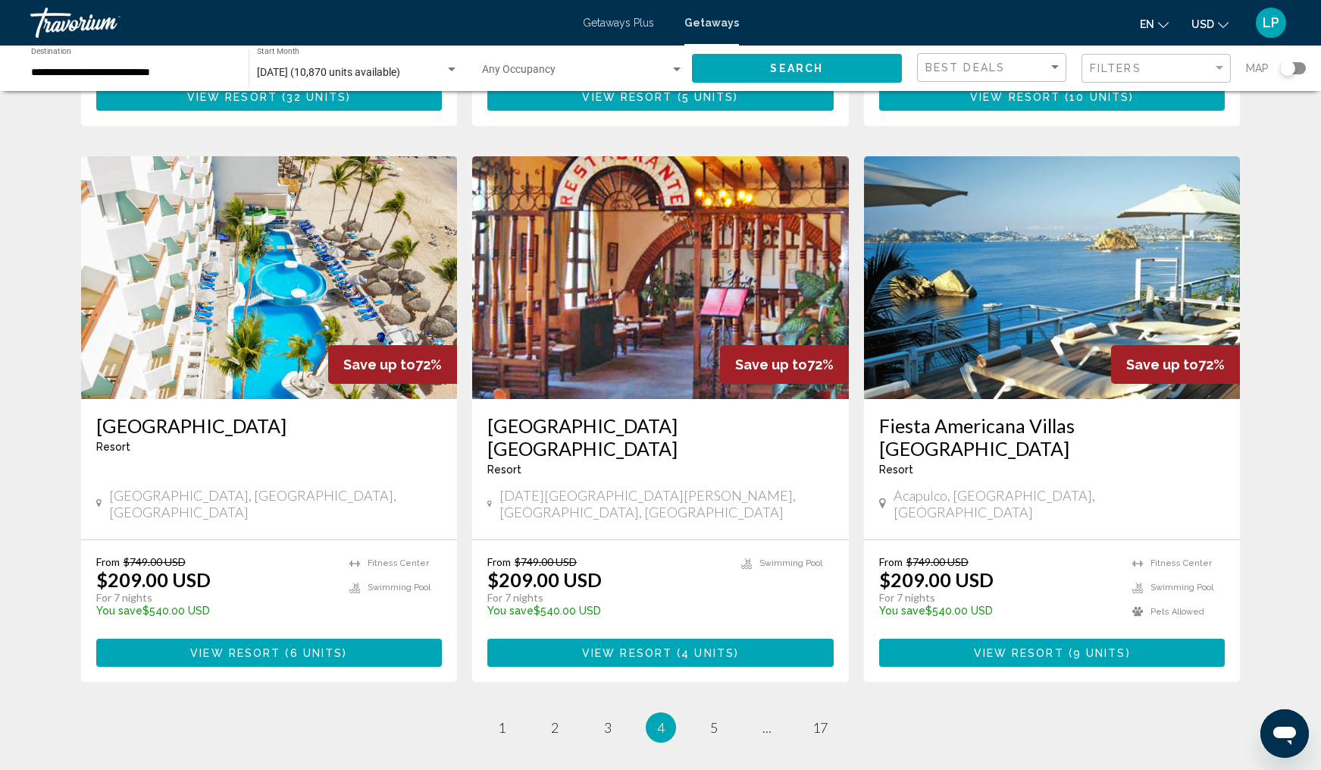
scroll to position [1708, 0]
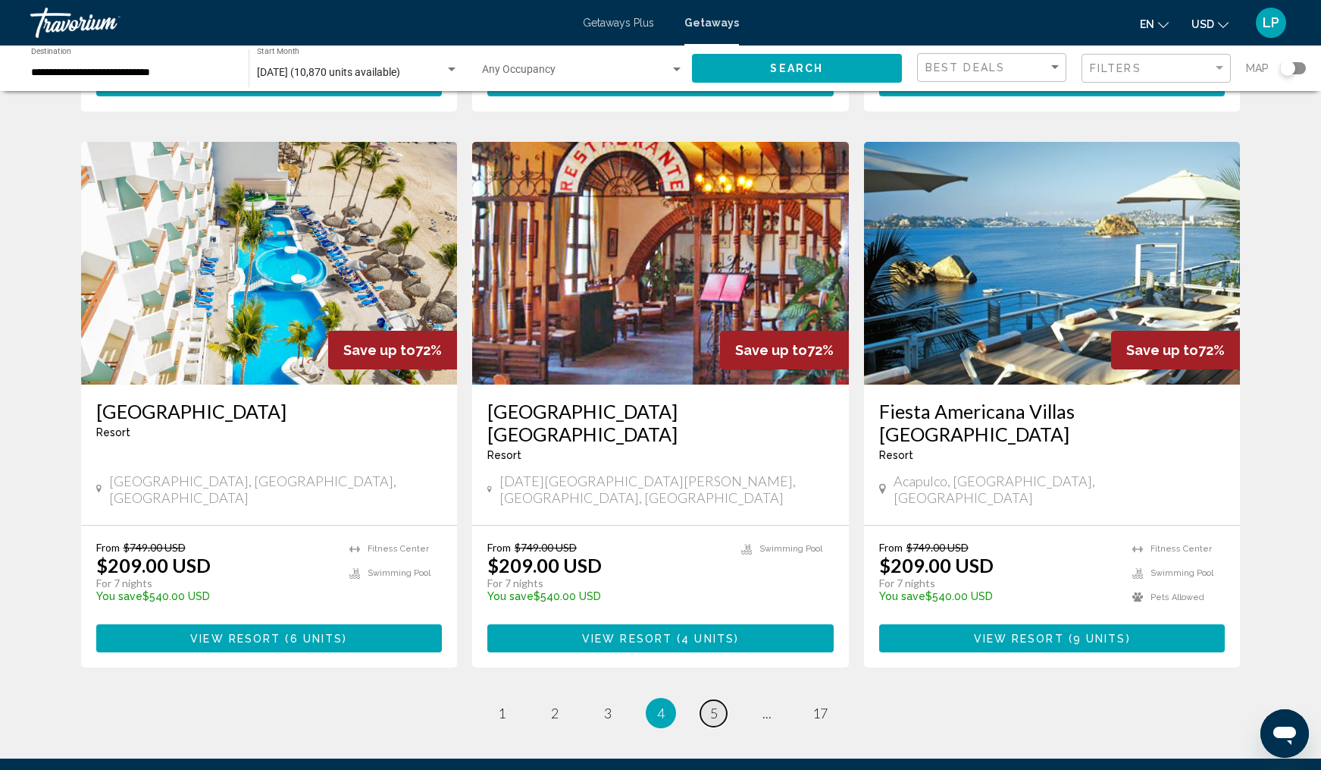
click at [717, 704] on span "5" at bounding box center [714, 712] width 8 height 17
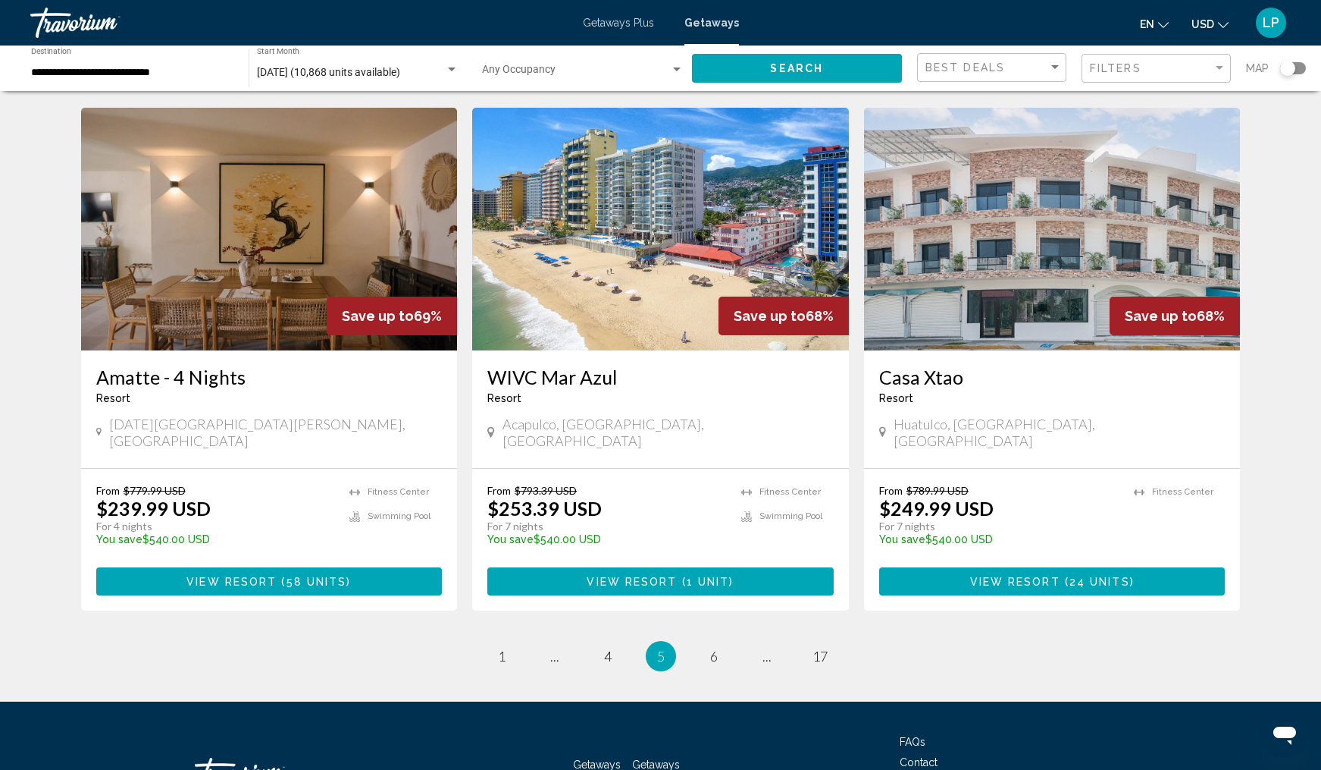
scroll to position [1759, 0]
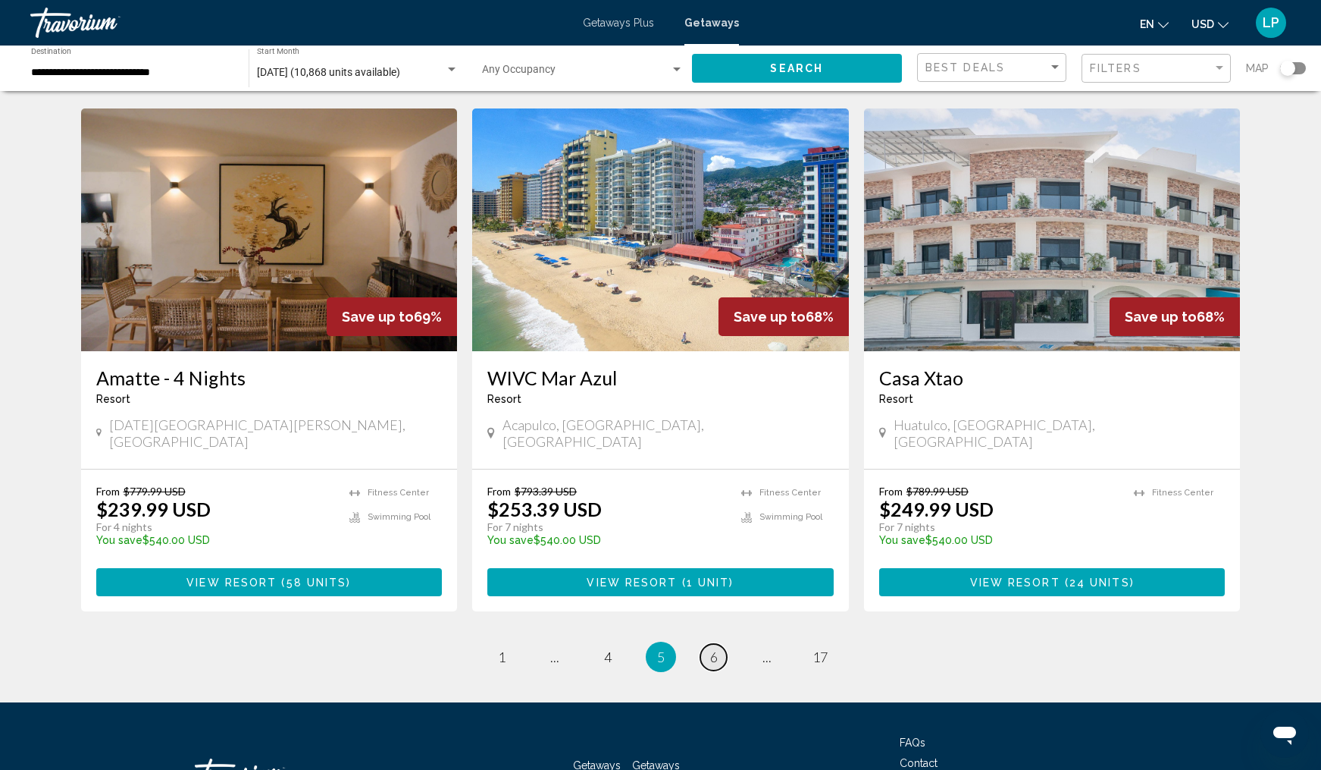
click at [716, 648] on span "6" at bounding box center [714, 656] width 8 height 17
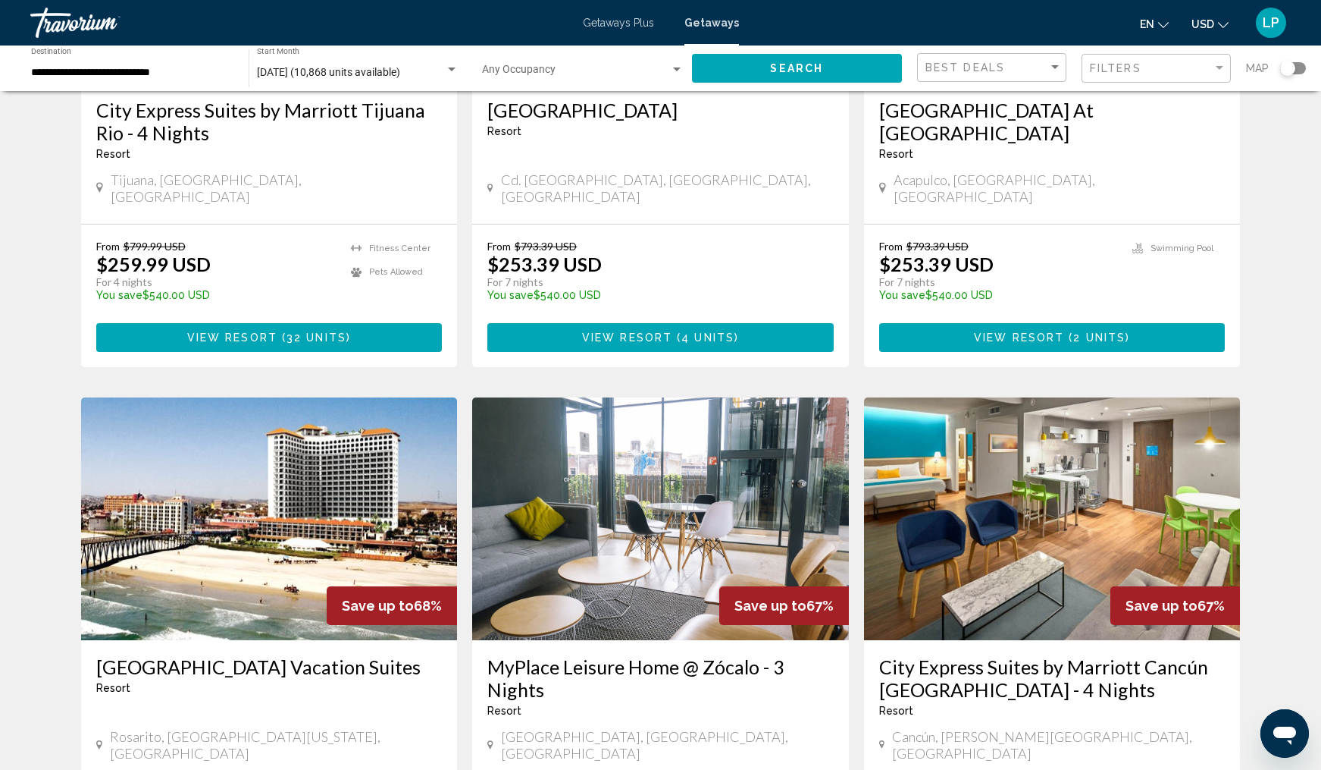
scroll to position [857, 0]
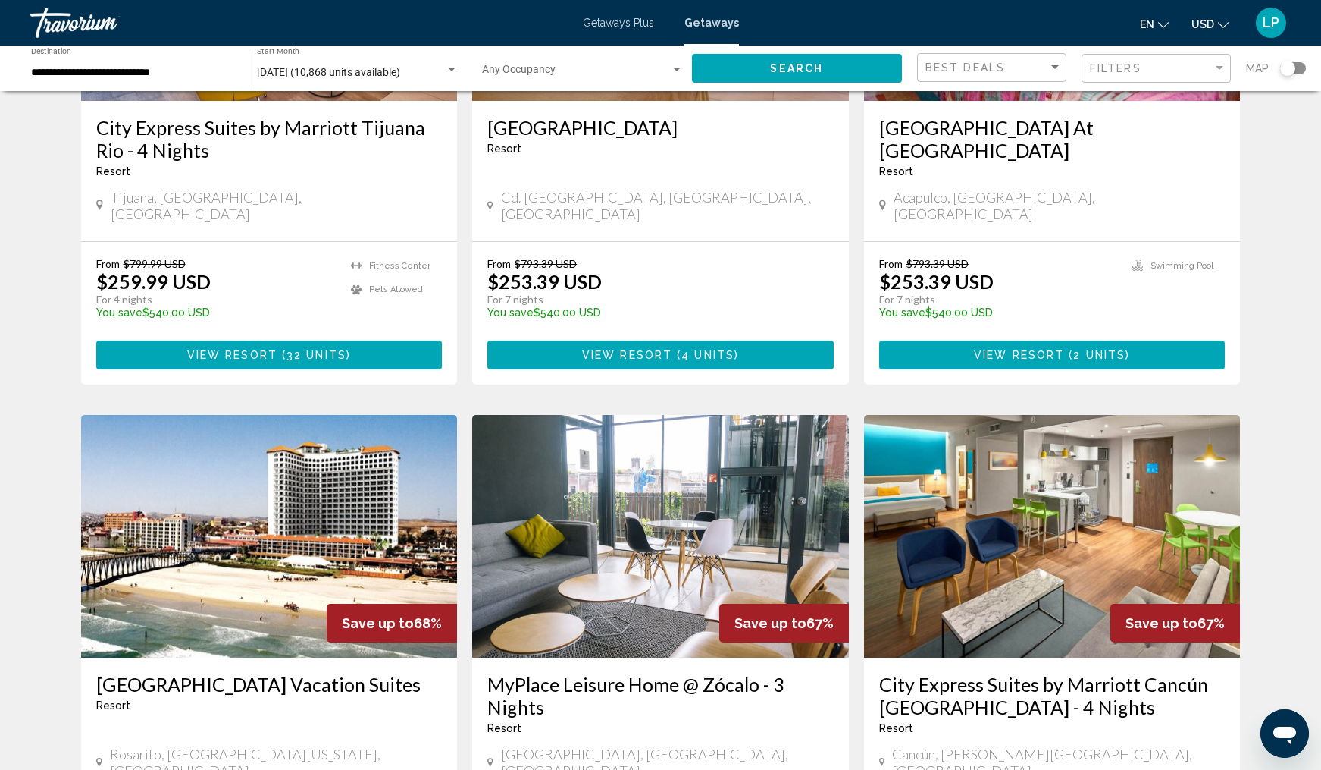
click at [550, 68] on span "Search widget" at bounding box center [576, 73] width 189 height 12
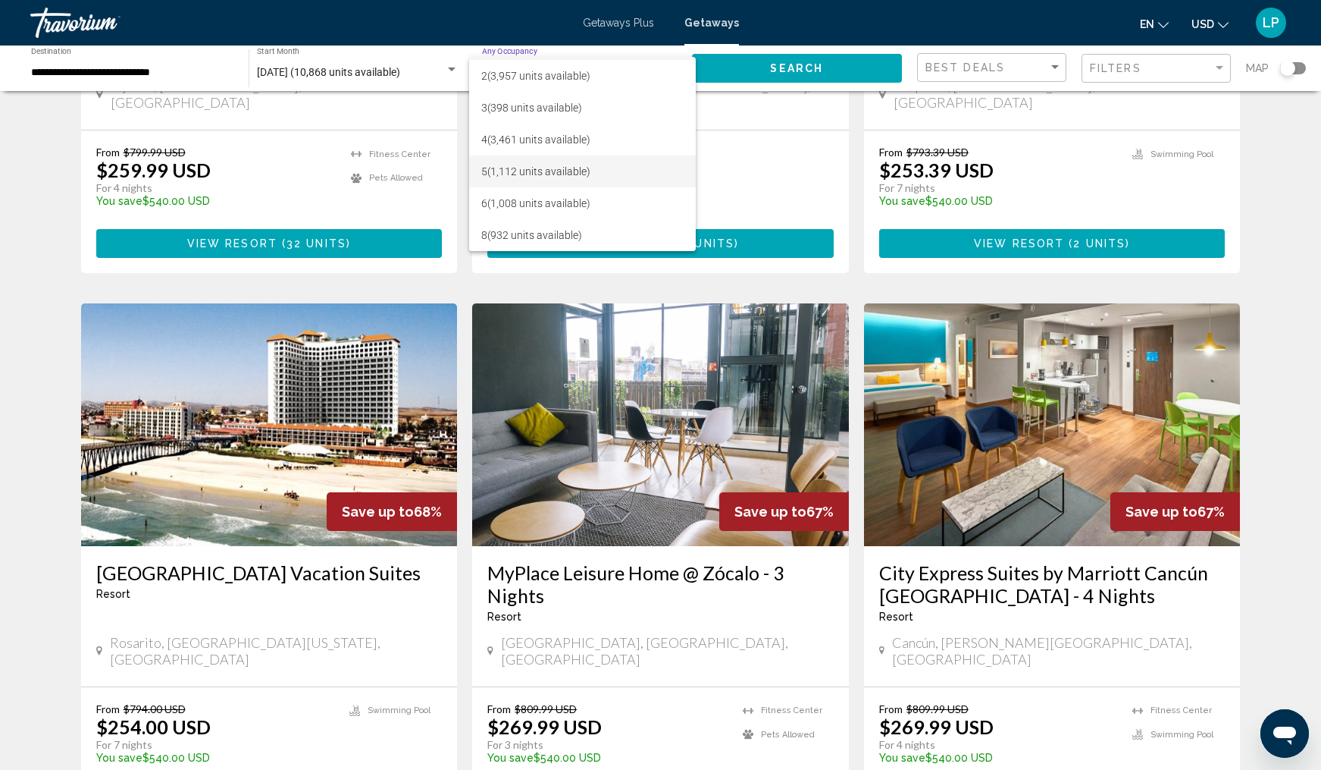
scroll to position [970, 0]
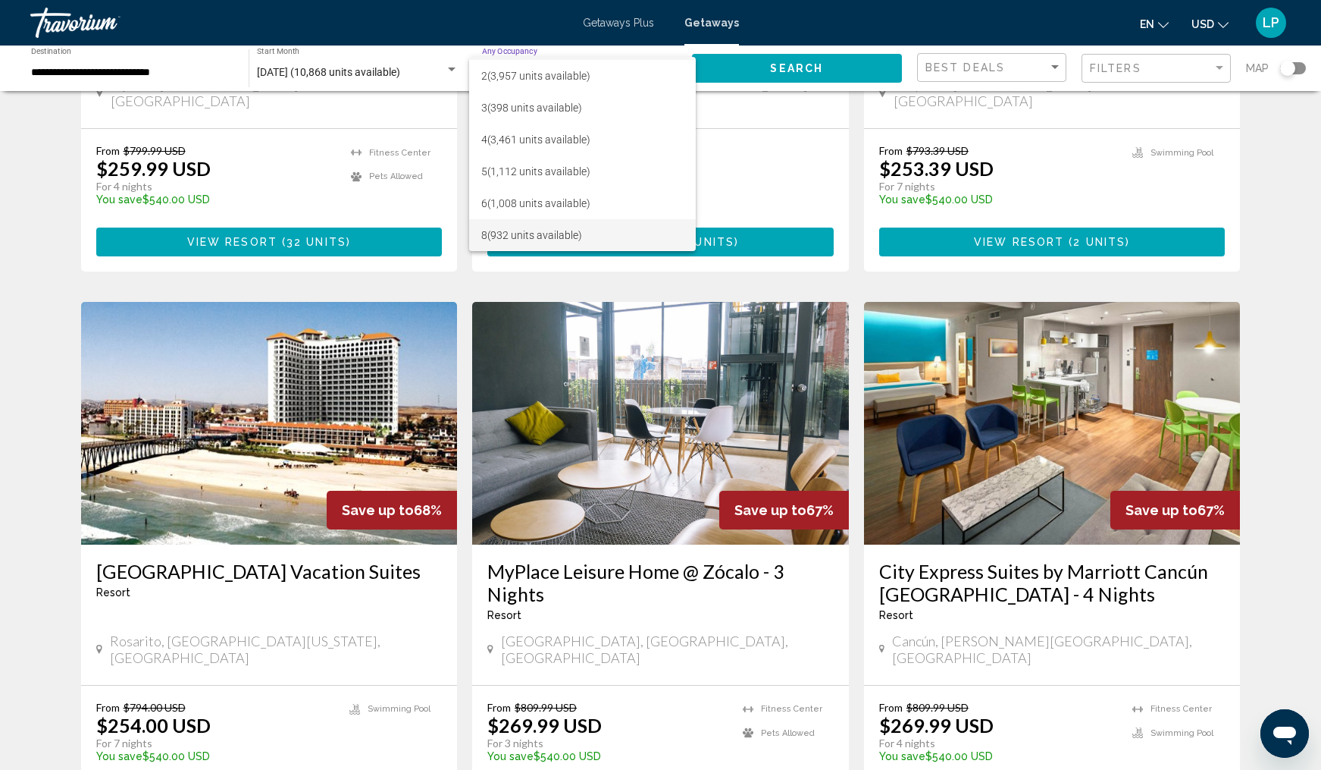
click at [512, 234] on span "8 (932 units available)" at bounding box center [582, 235] width 202 height 32
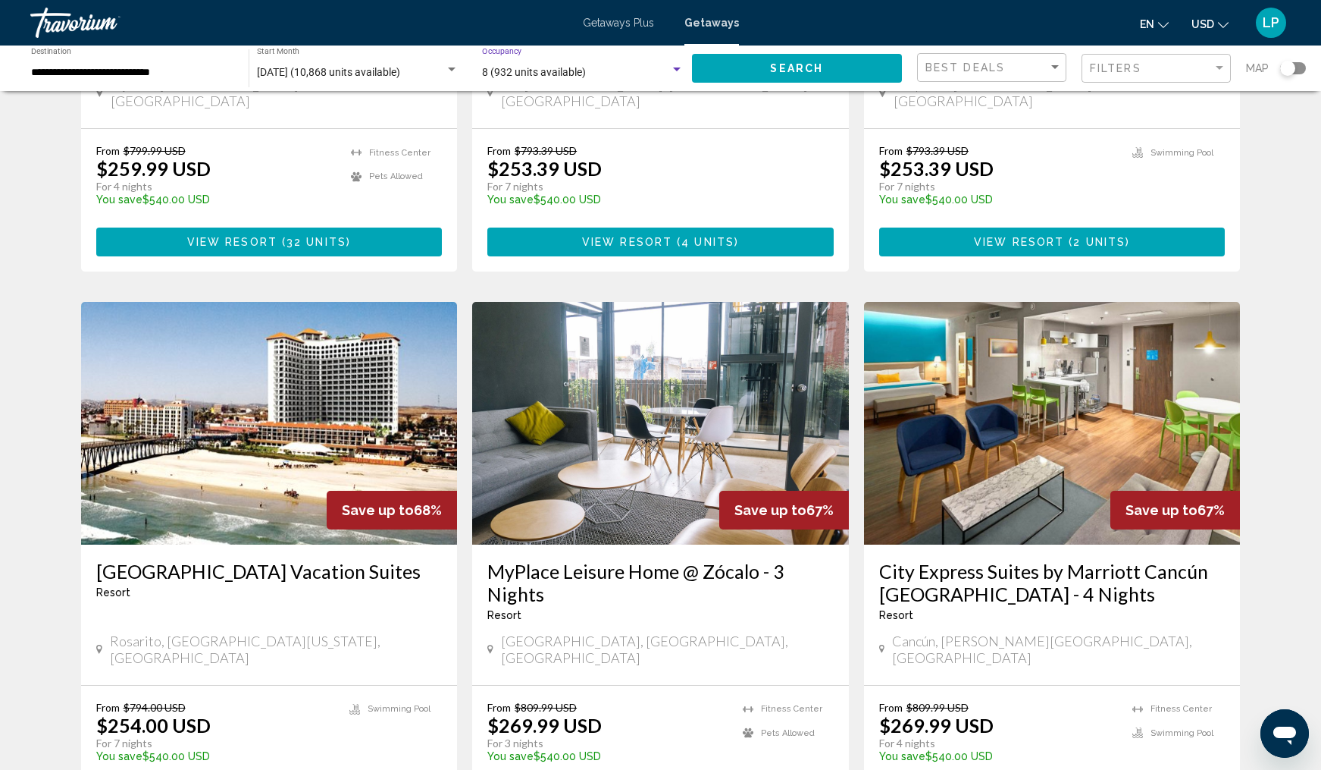
click at [798, 64] on span "Search" at bounding box center [796, 69] width 53 height 12
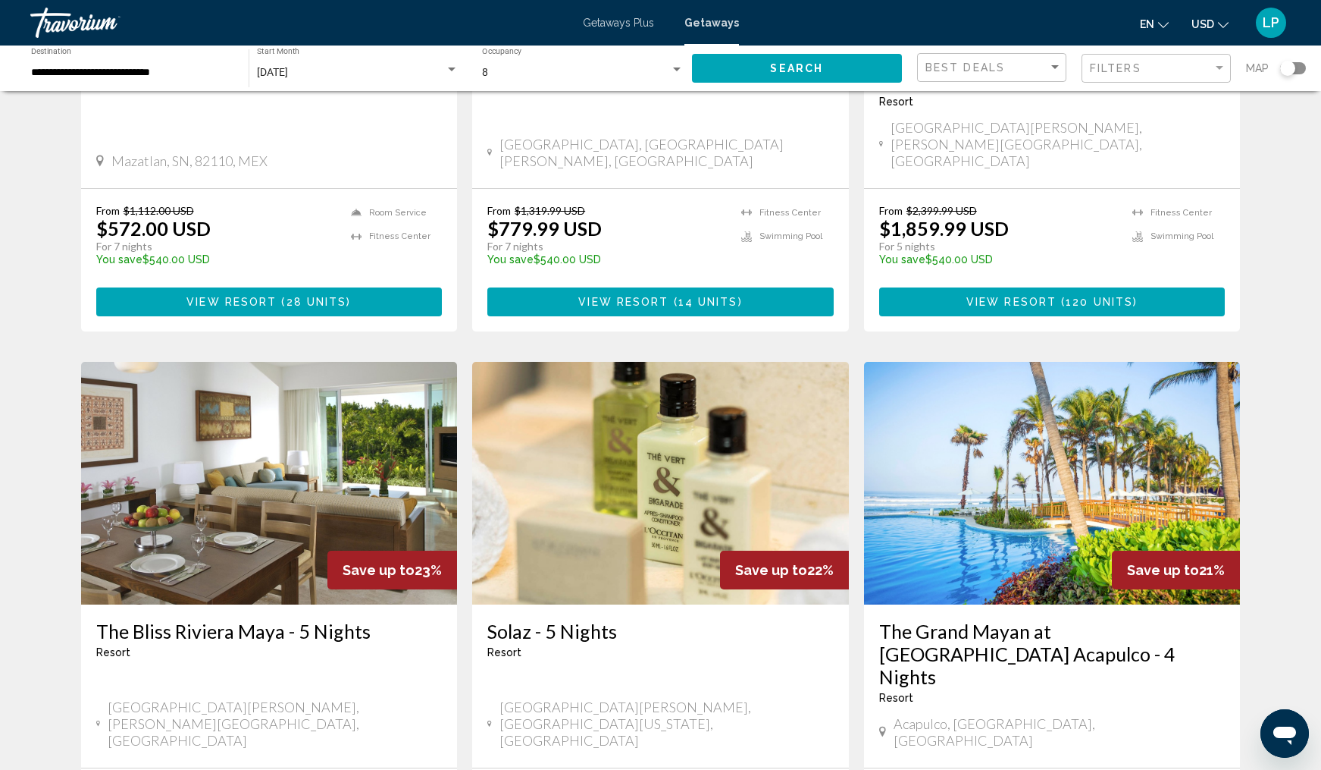
scroll to position [920, 0]
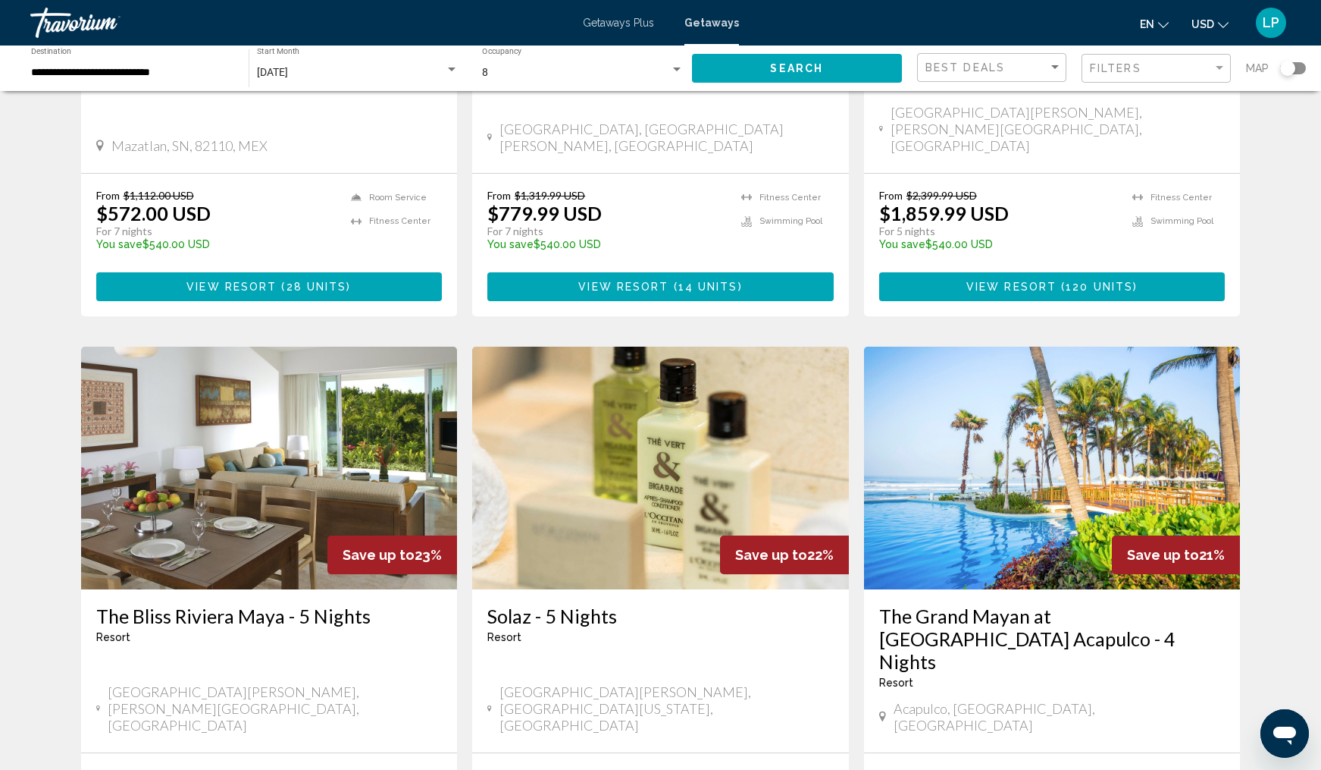
click at [251, 604] on h3 "The Bliss Riviera Maya - 5 Nights" at bounding box center [269, 615] width 346 height 23
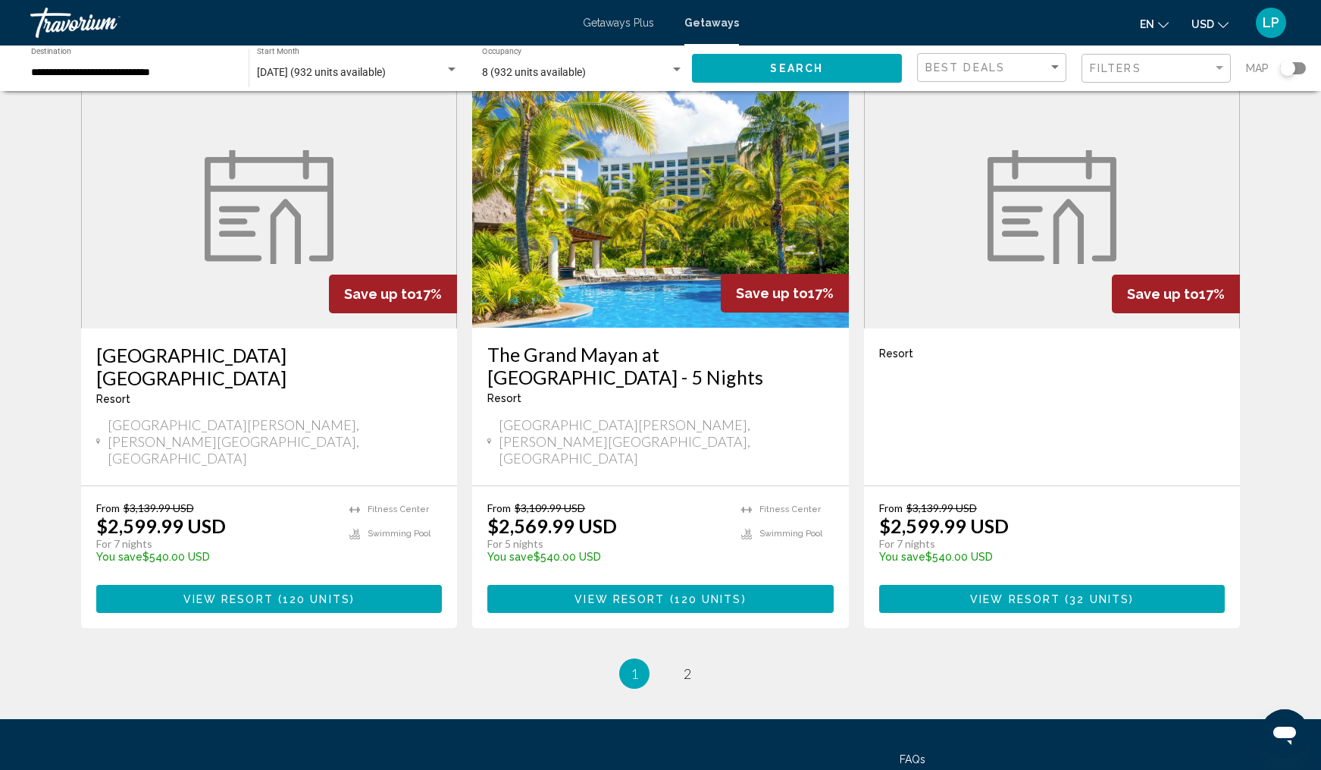
scroll to position [1759, 0]
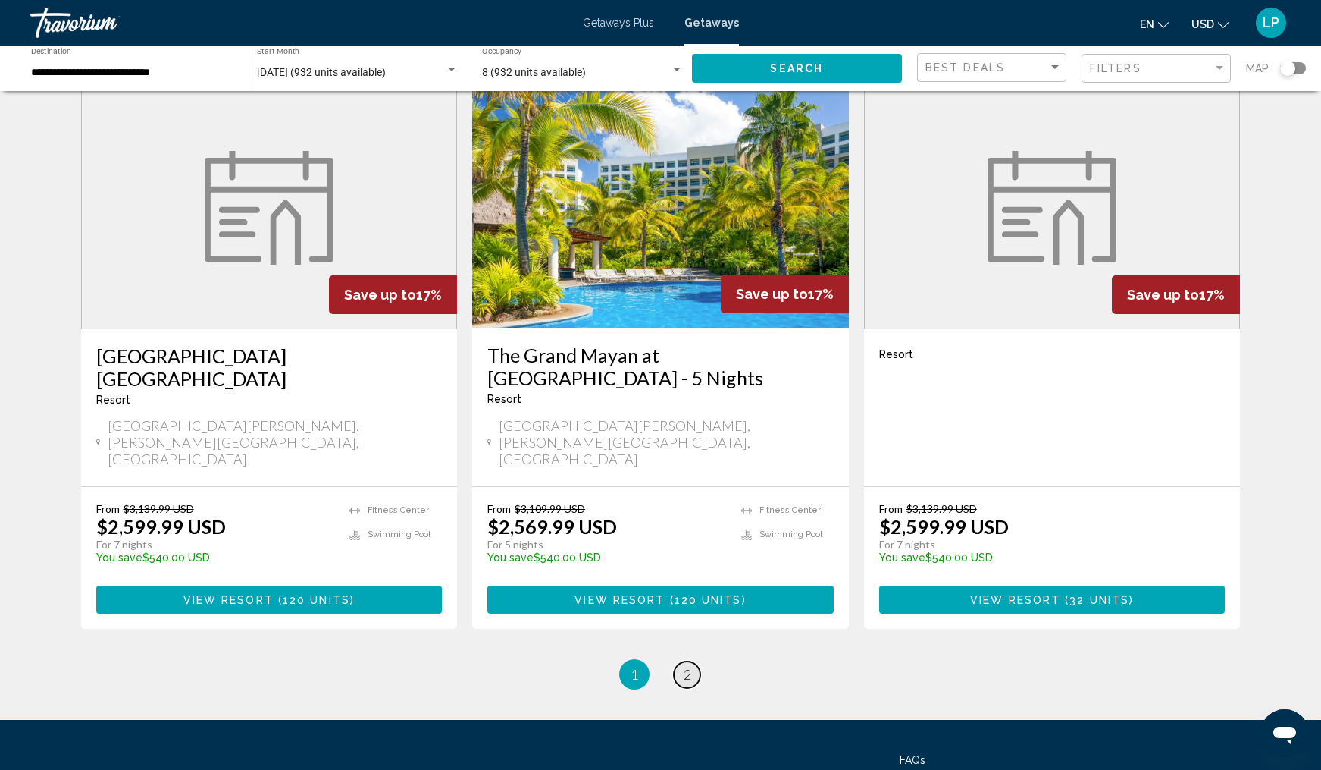
click at [690, 666] on span "2" at bounding box center [688, 674] width 8 height 17
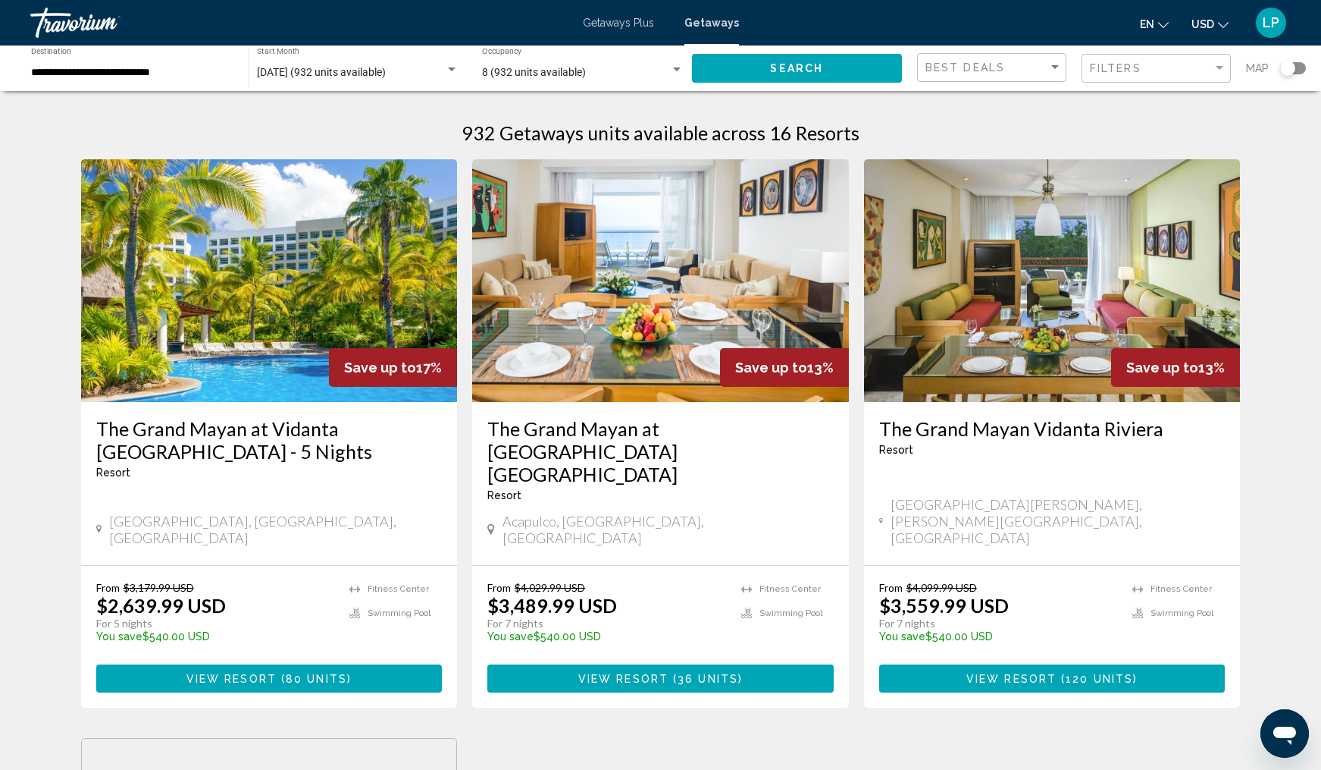
click at [678, 67] on div "Search widget" at bounding box center [677, 70] width 14 height 12
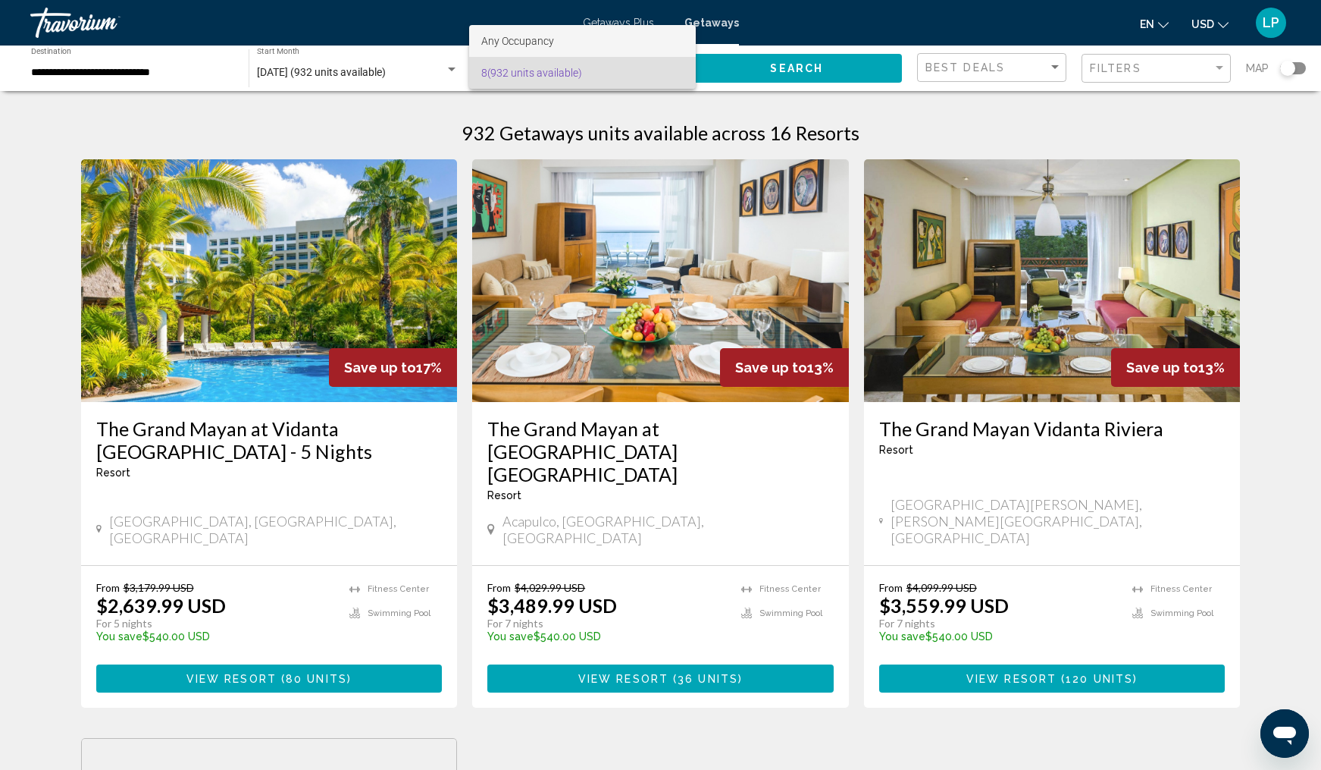
click at [587, 43] on span "Any Occupancy" at bounding box center [582, 41] width 202 height 32
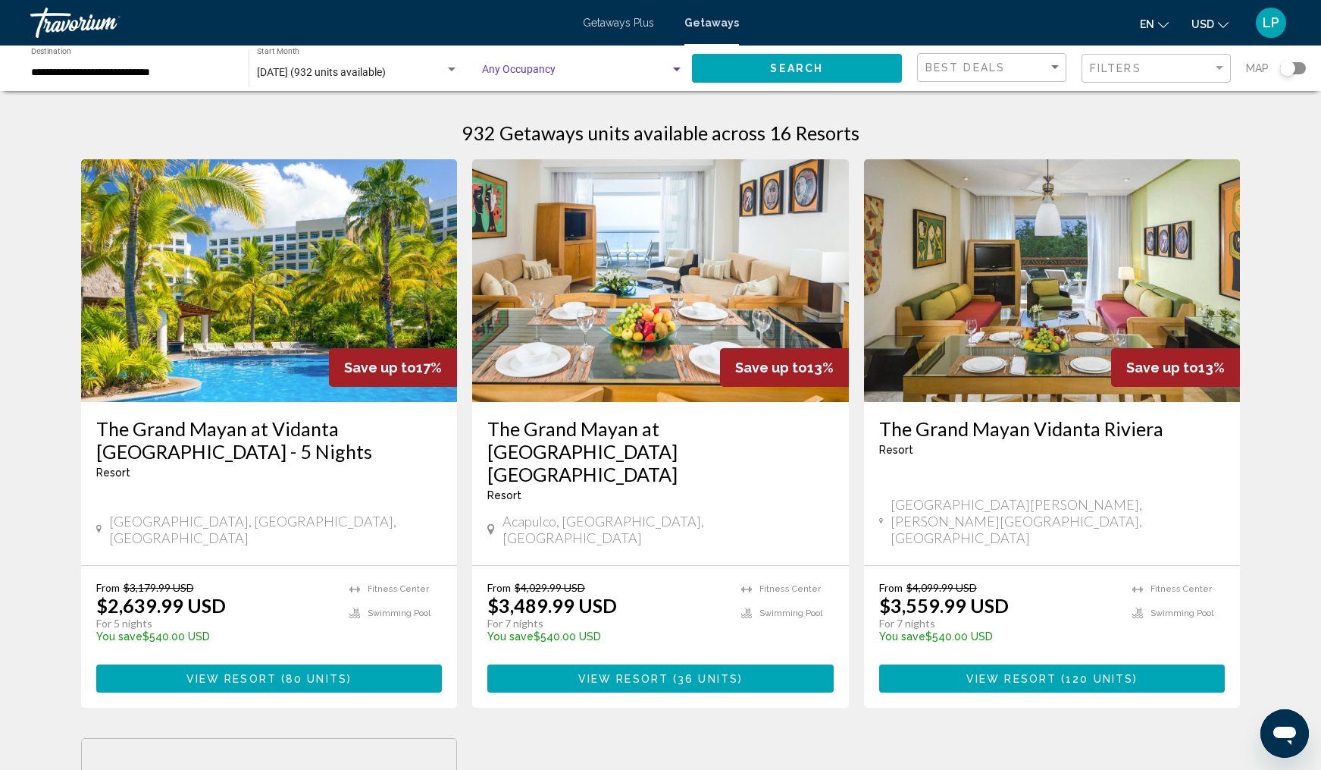
click at [784, 67] on span "Search" at bounding box center [796, 69] width 53 height 12
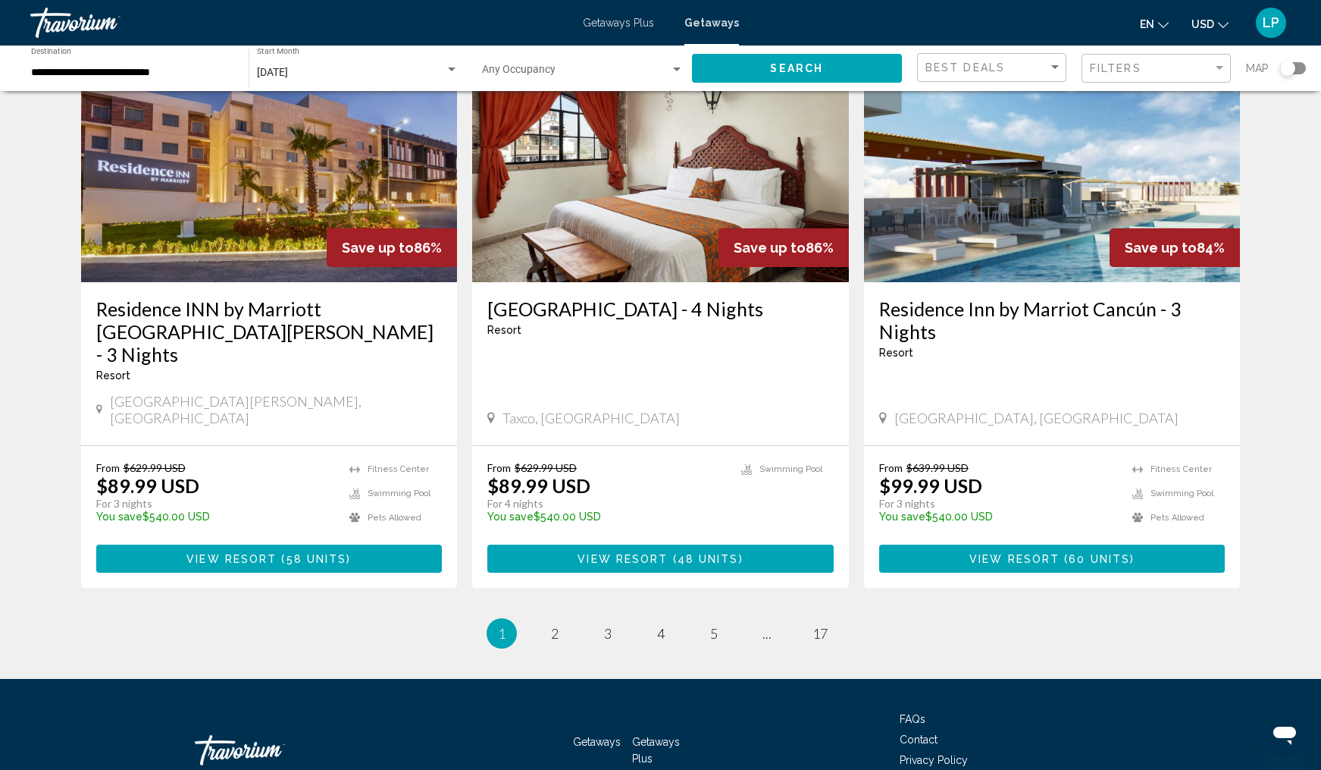
scroll to position [1759, 0]
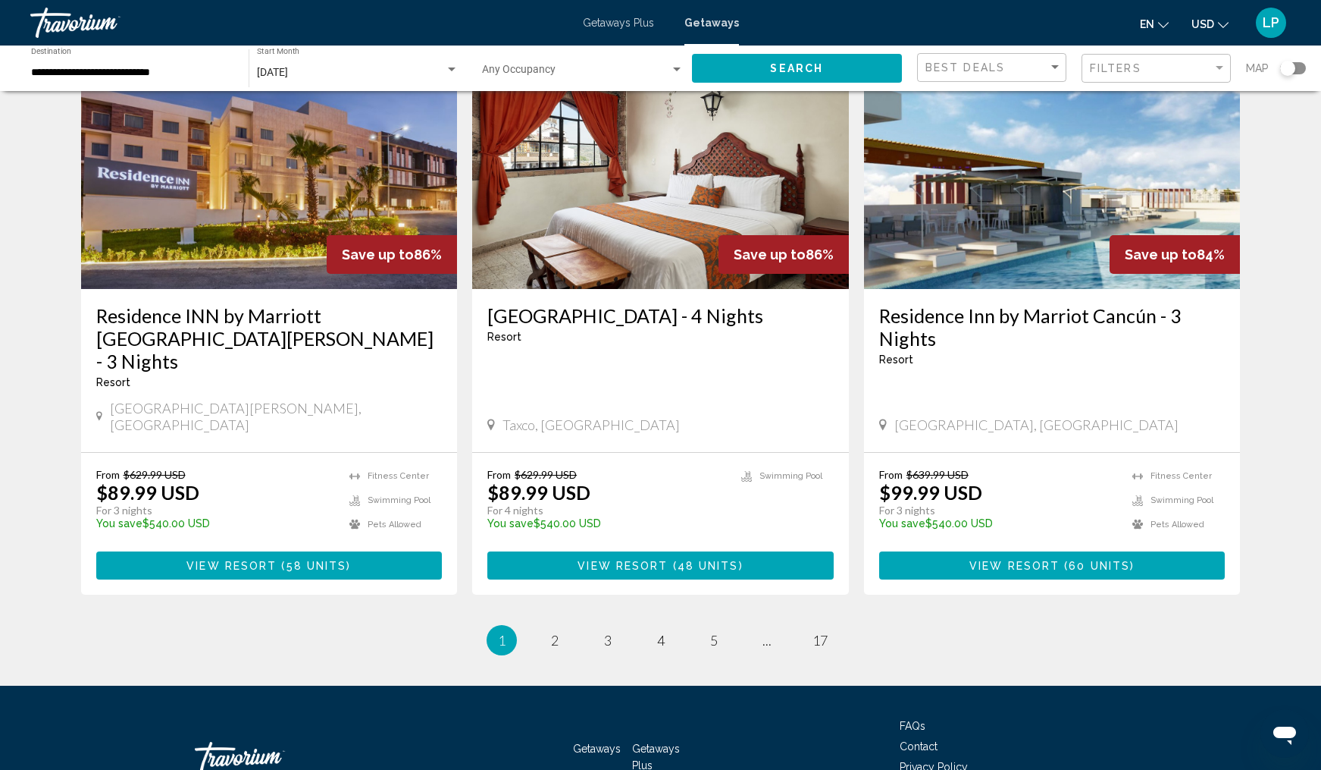
click at [920, 740] on span "Contact" at bounding box center [919, 746] width 38 height 12
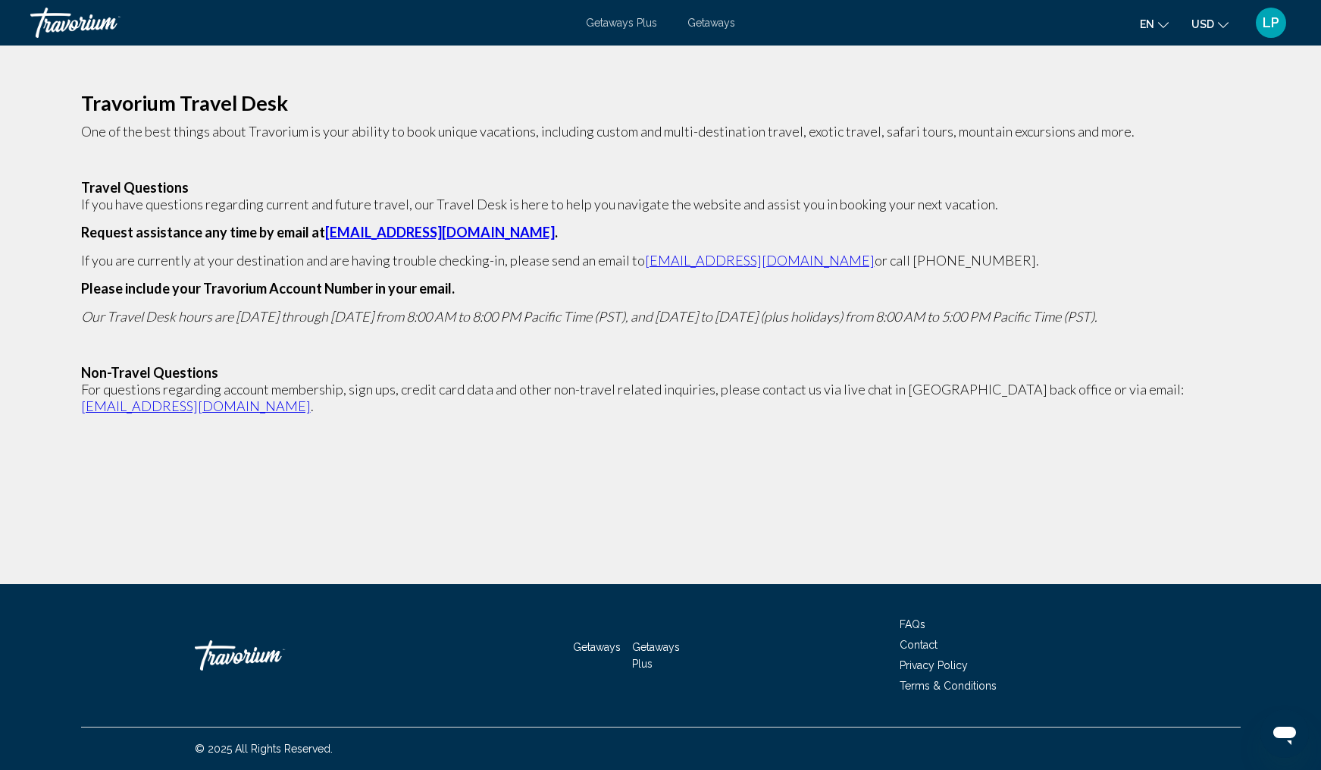
click at [914, 626] on span "FAQs" at bounding box center [913, 624] width 26 height 12
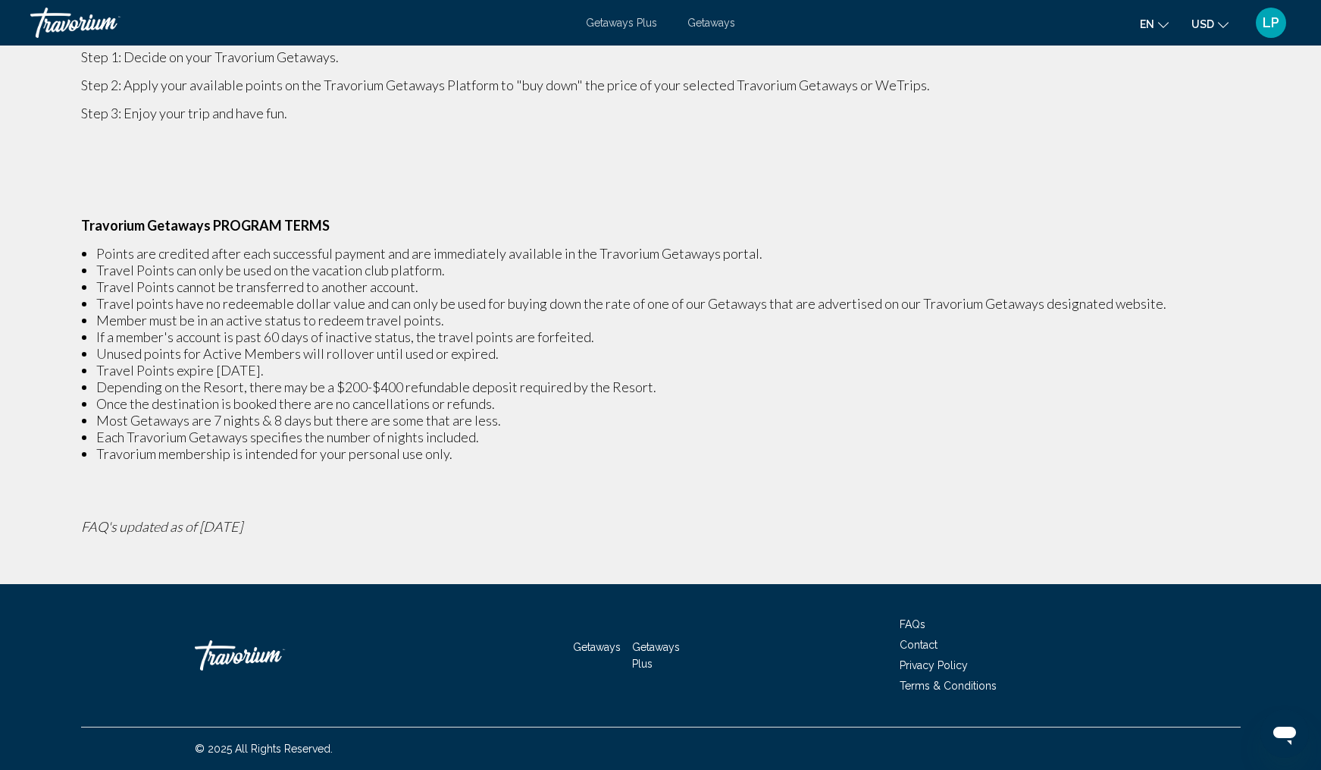
scroll to position [208, 0]
click at [623, 26] on span "Getaways Plus" at bounding box center [621, 23] width 71 height 12
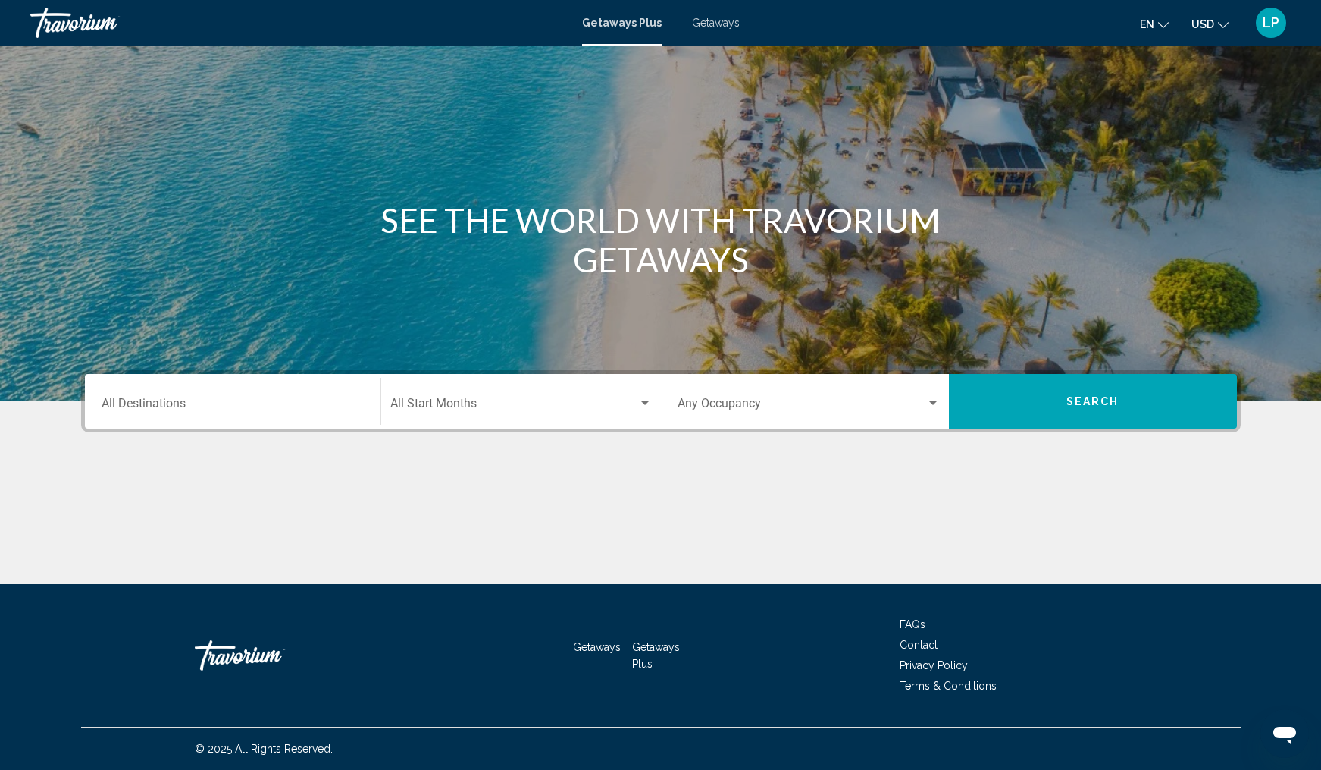
scroll to position [54, 0]
click at [266, 400] on input "Destination All Destinations" at bounding box center [233, 407] width 262 height 14
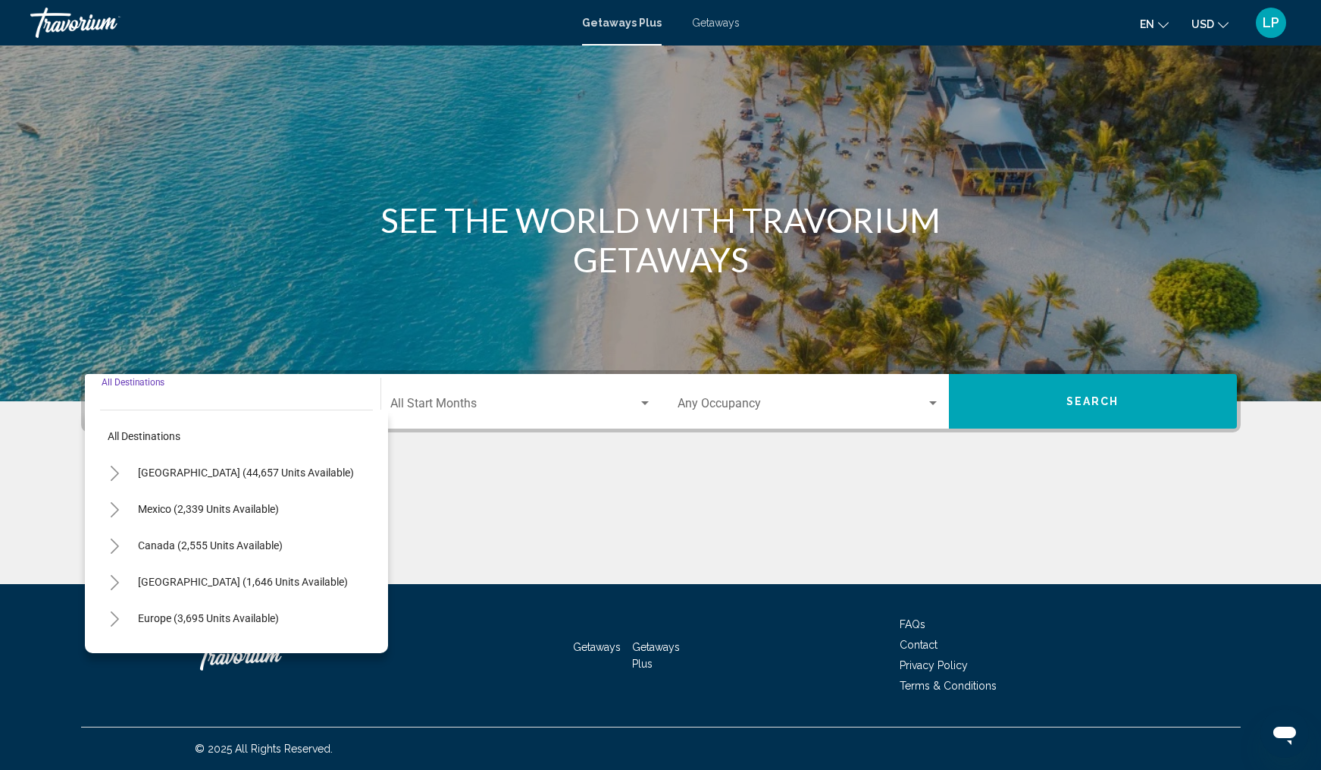
scroll to position [0, 0]
click at [253, 585] on span "[GEOGRAPHIC_DATA] (1,646 units available)" at bounding box center [243, 581] width 210 height 12
type input "**********"
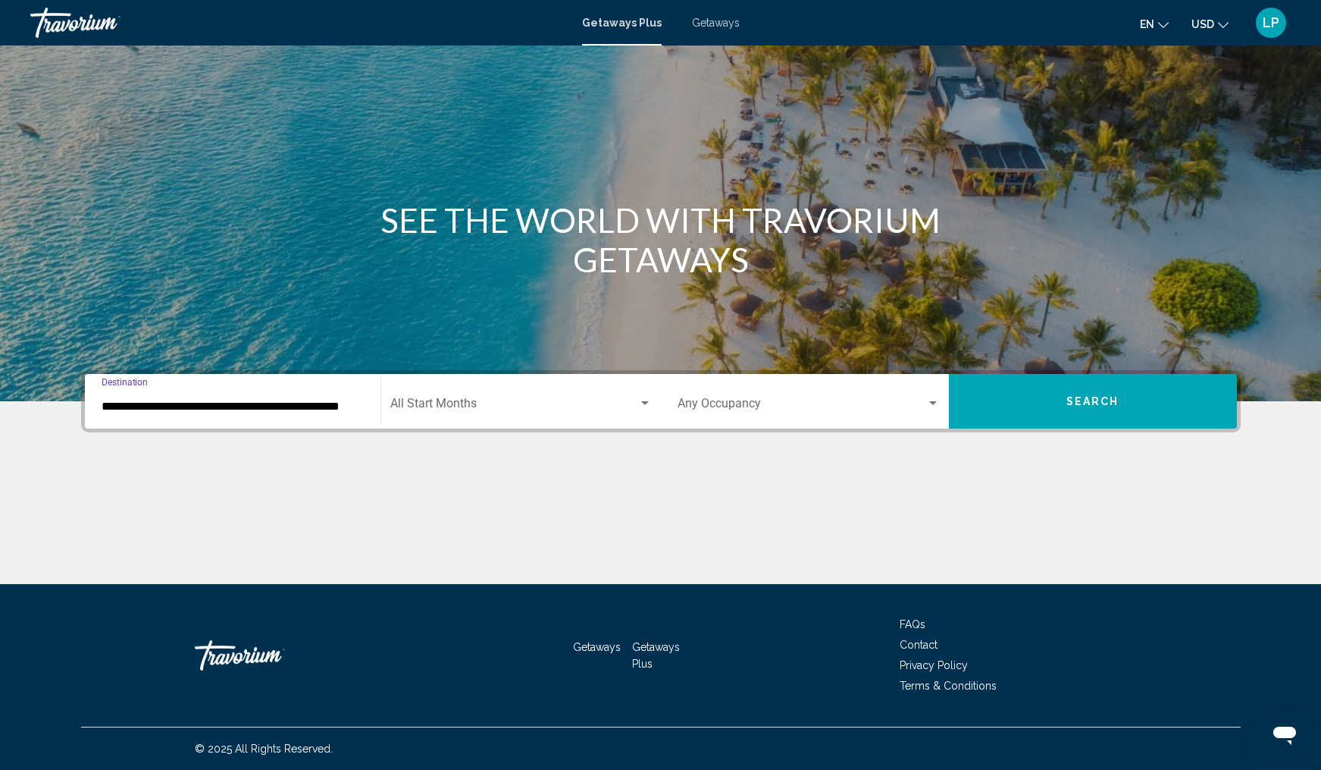
click at [646, 402] on div "Search widget" at bounding box center [645, 403] width 8 height 4
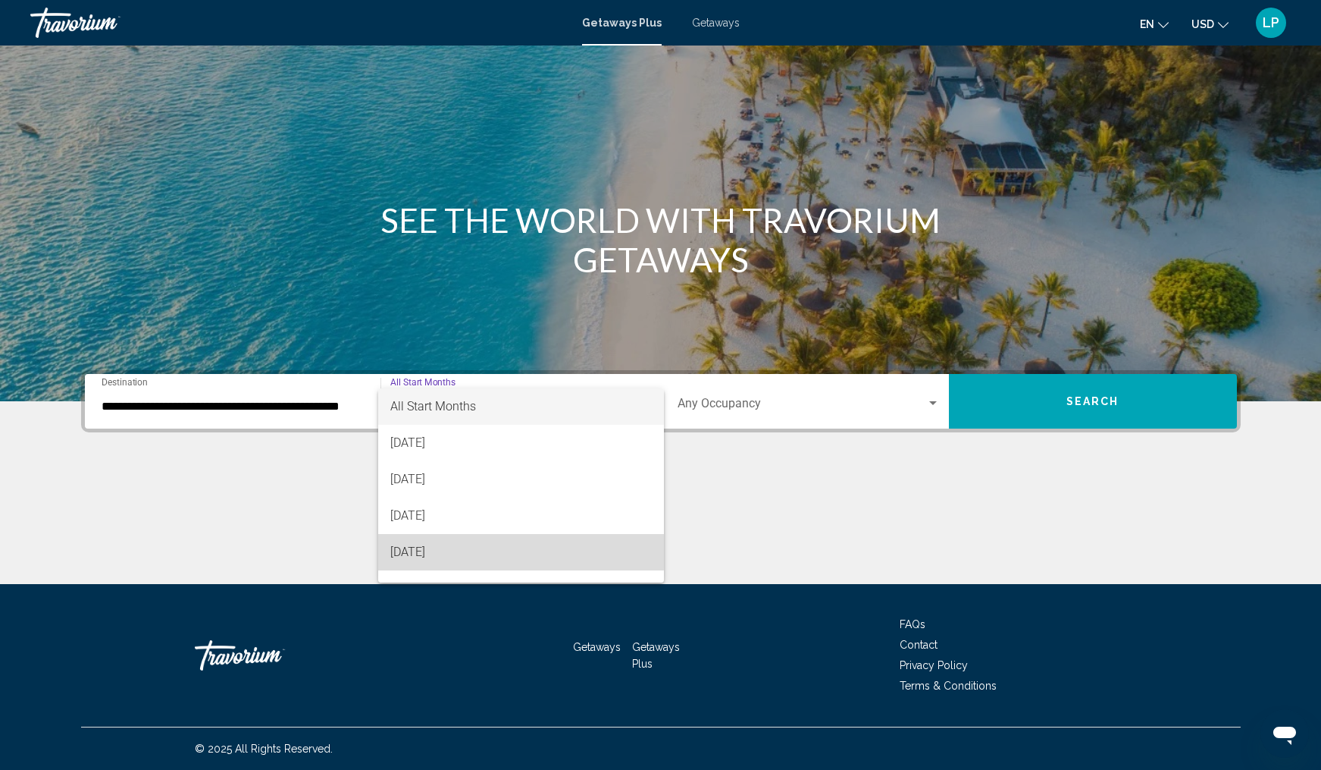
click at [447, 550] on span "[DATE]" at bounding box center [521, 552] width 262 height 36
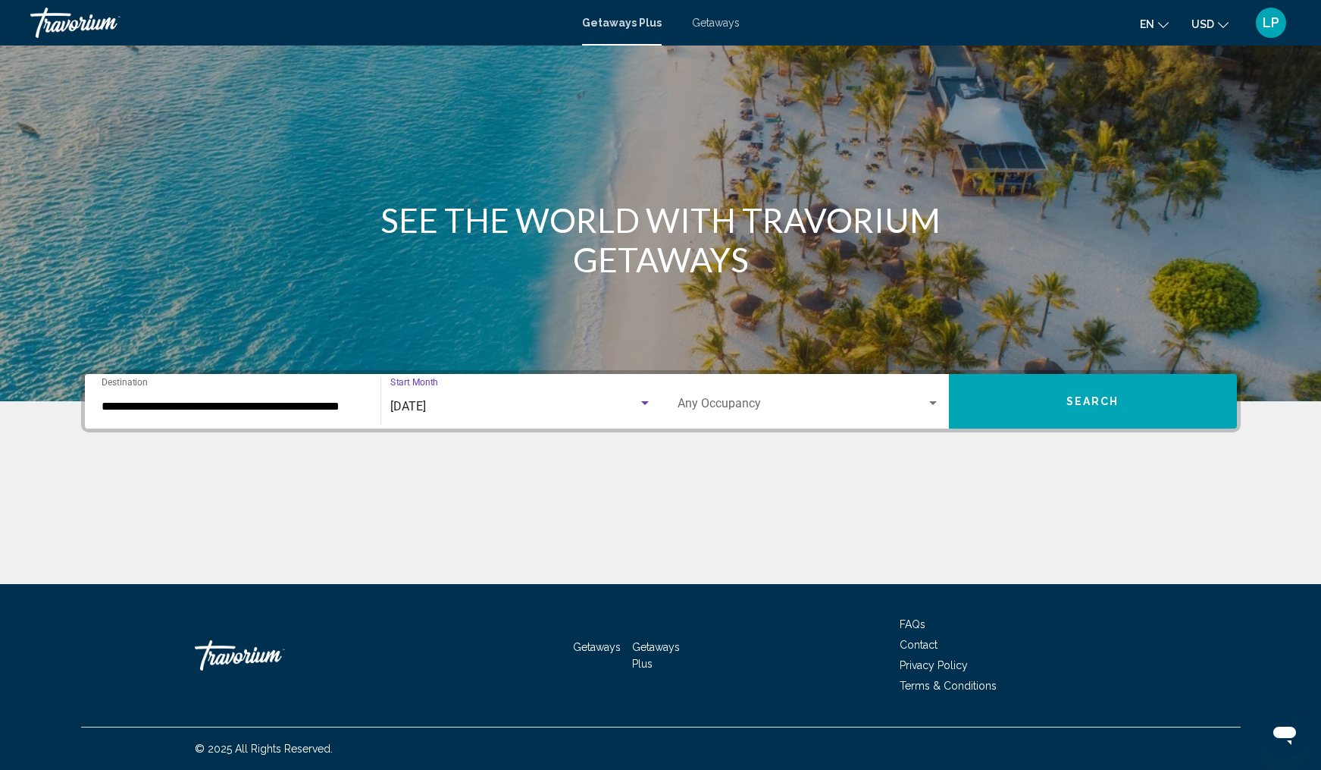
click at [1082, 399] on span "Search" at bounding box center [1093, 402] width 53 height 12
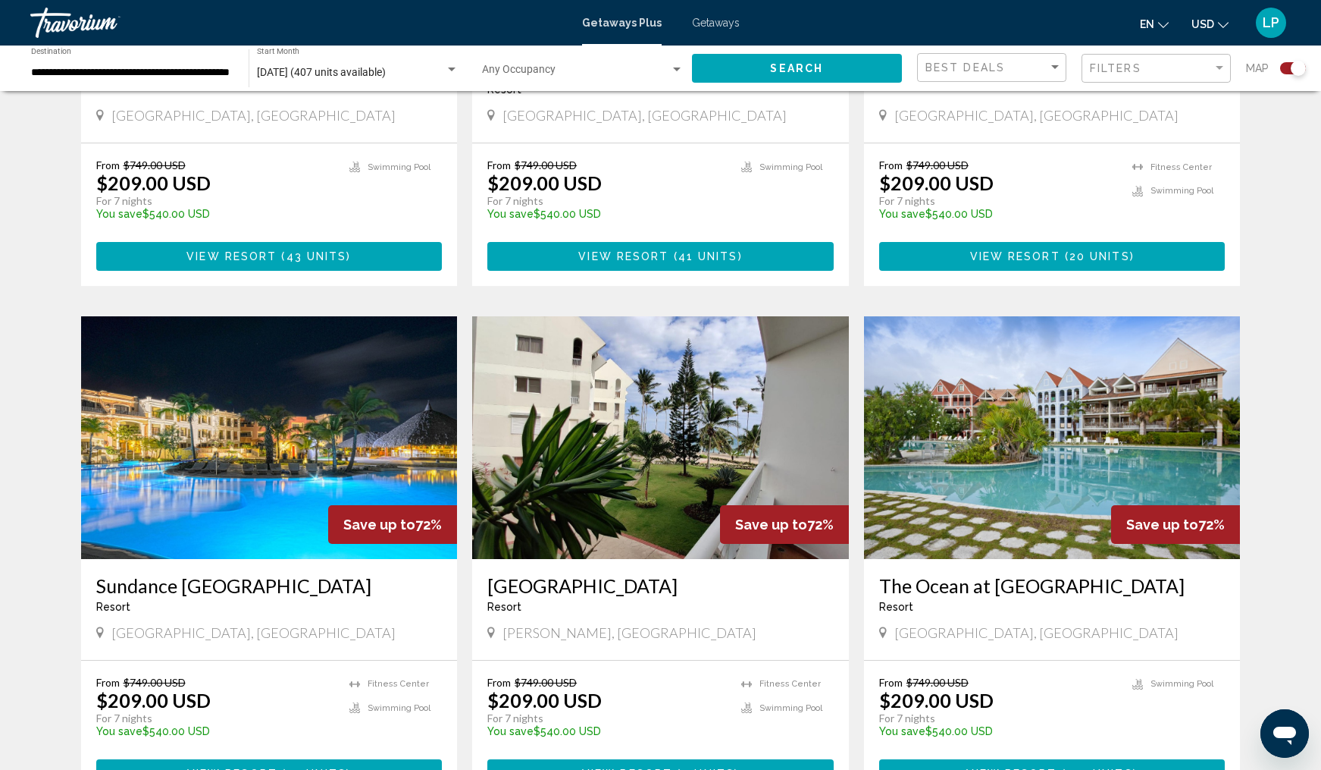
scroll to position [1413, 0]
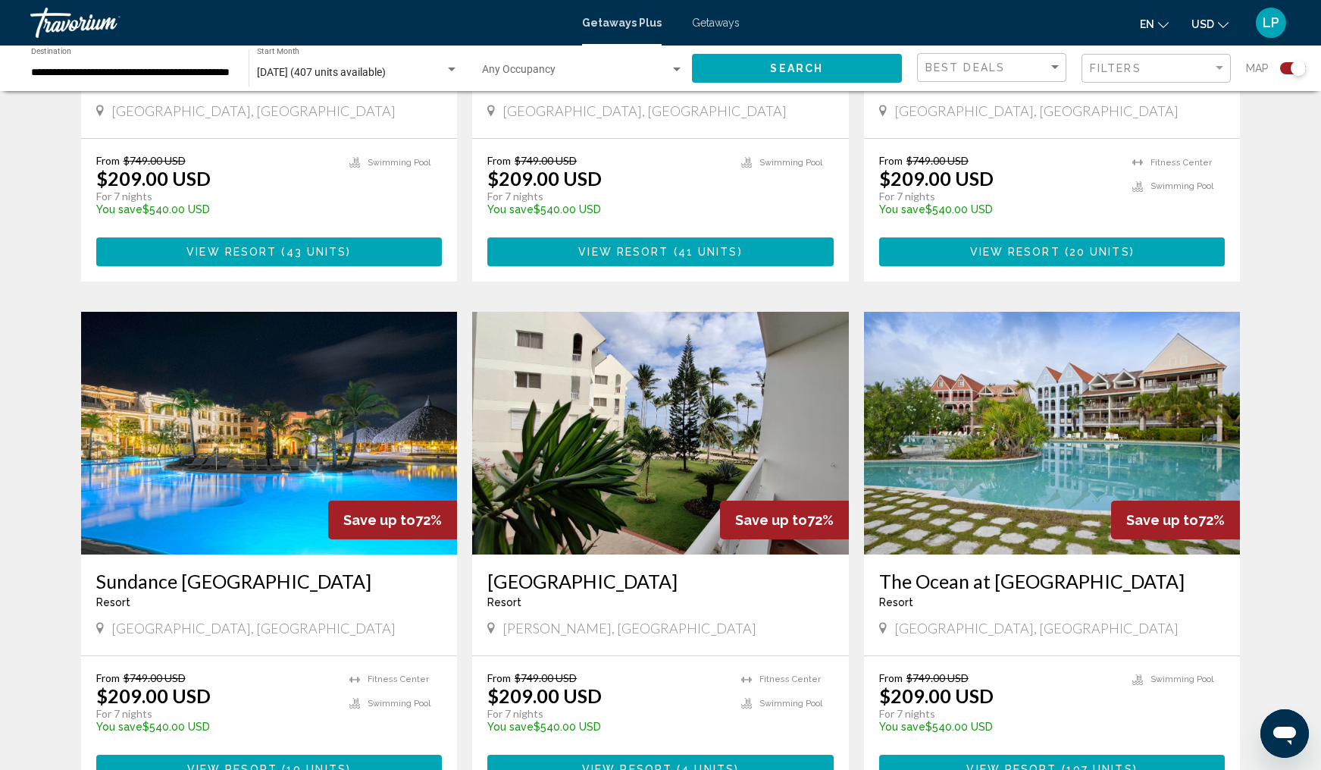
click at [262, 433] on img "Main content" at bounding box center [269, 433] width 377 height 243
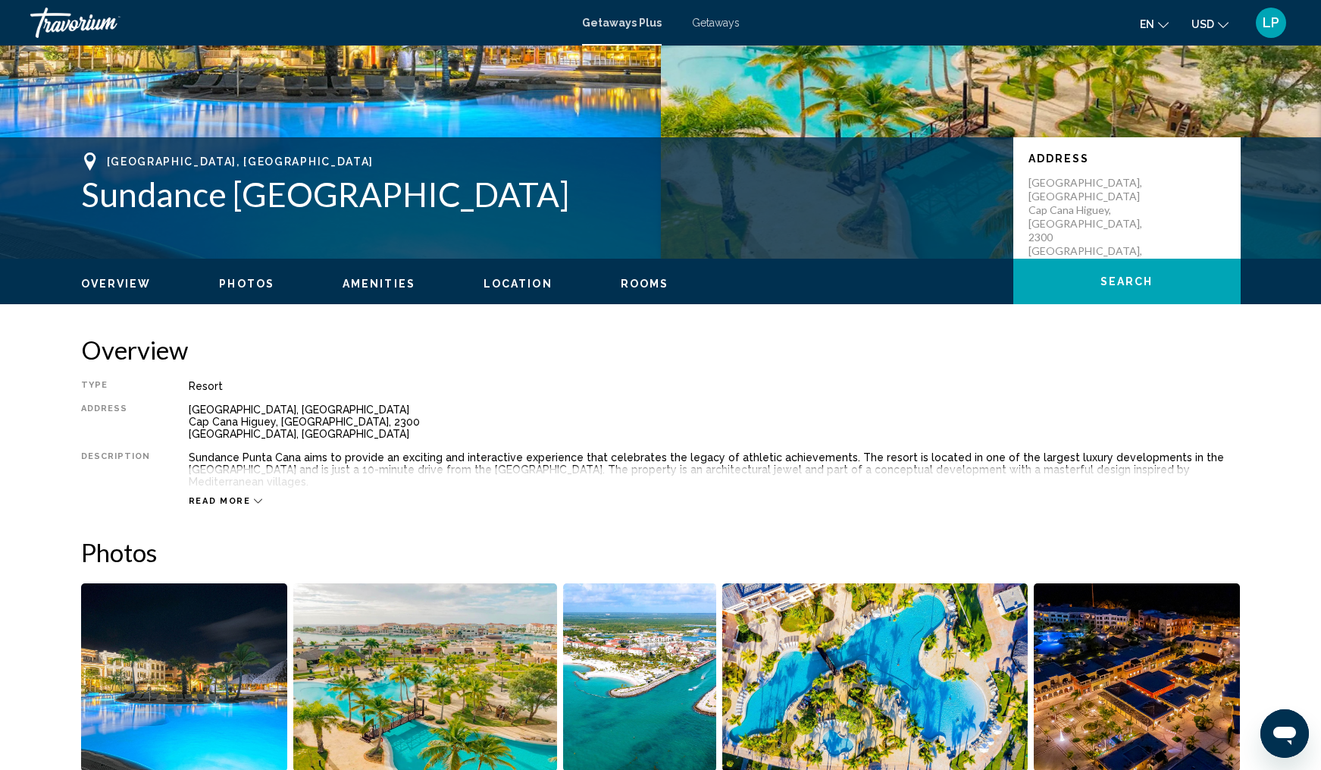
scroll to position [239, 0]
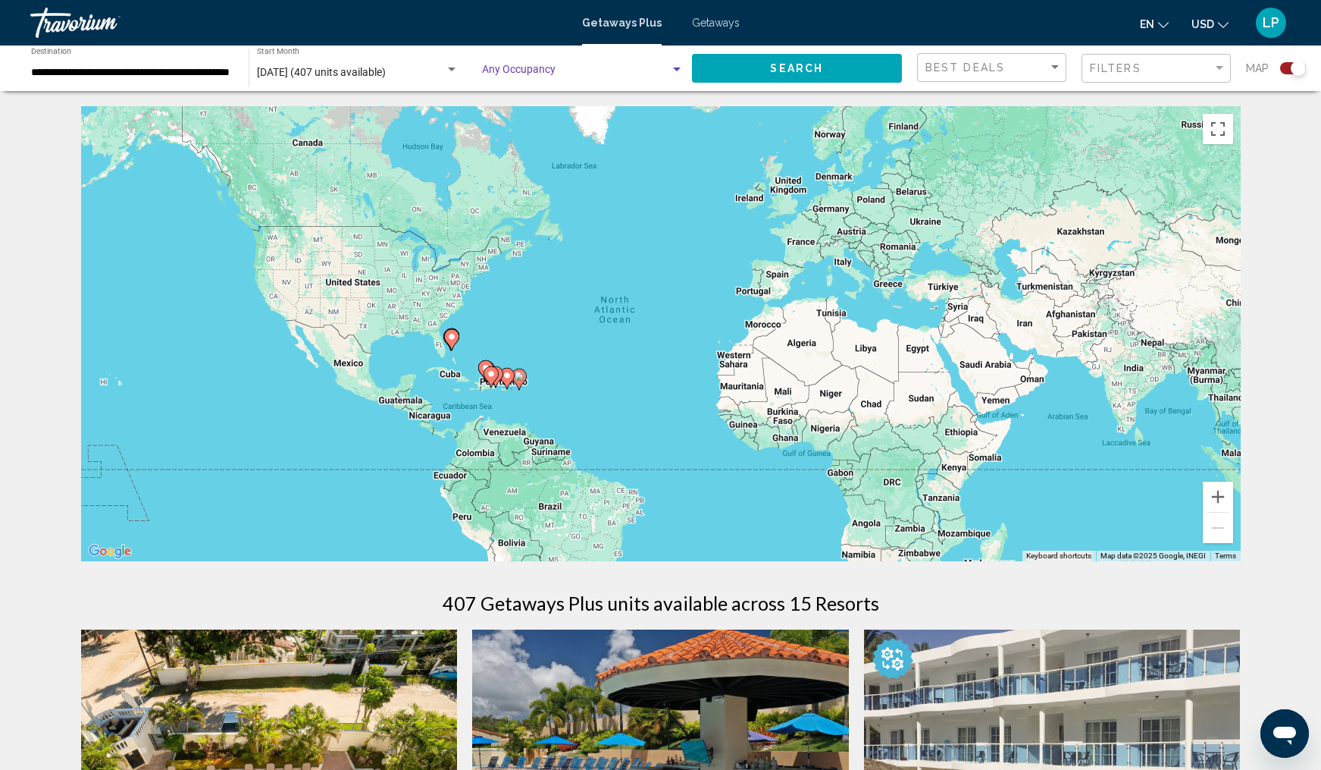
click at [679, 67] on div "Search widget" at bounding box center [677, 70] width 14 height 12
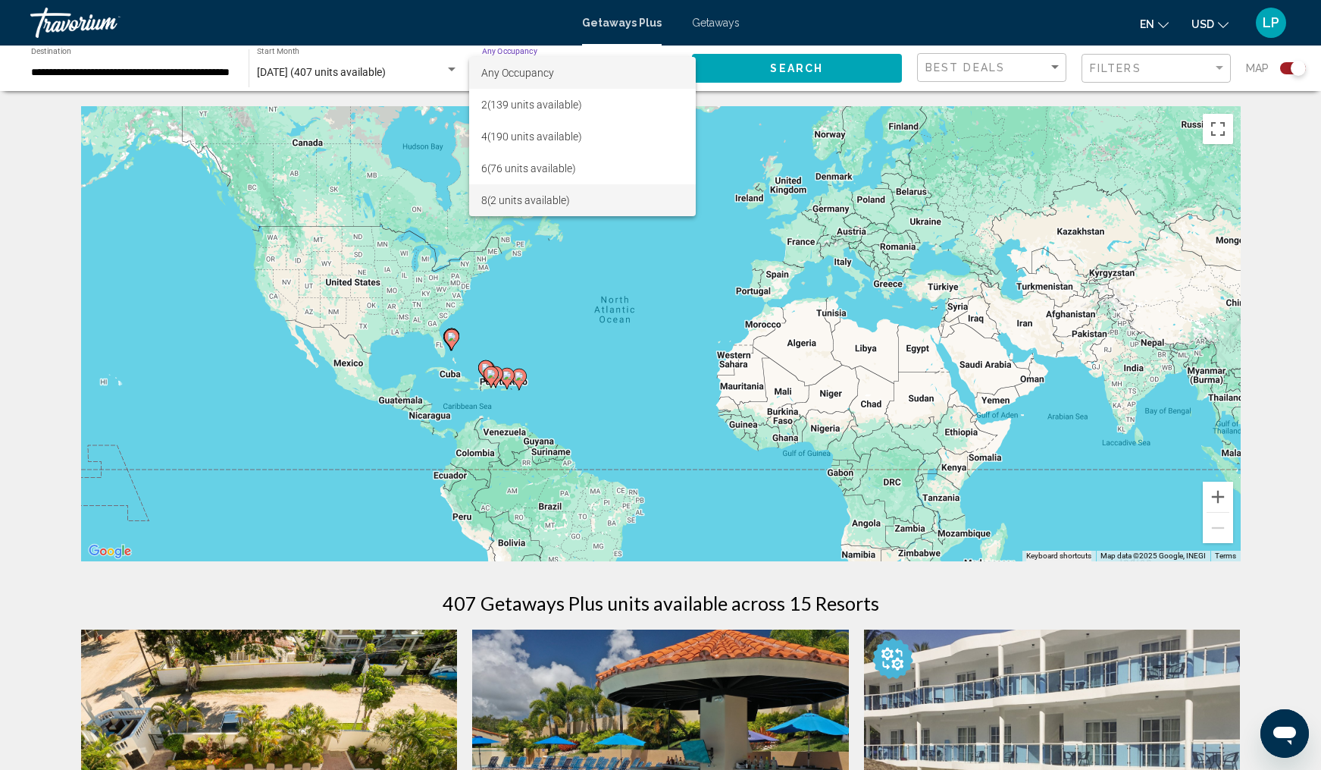
click at [538, 202] on span "8 (2 units available)" at bounding box center [582, 200] width 202 height 32
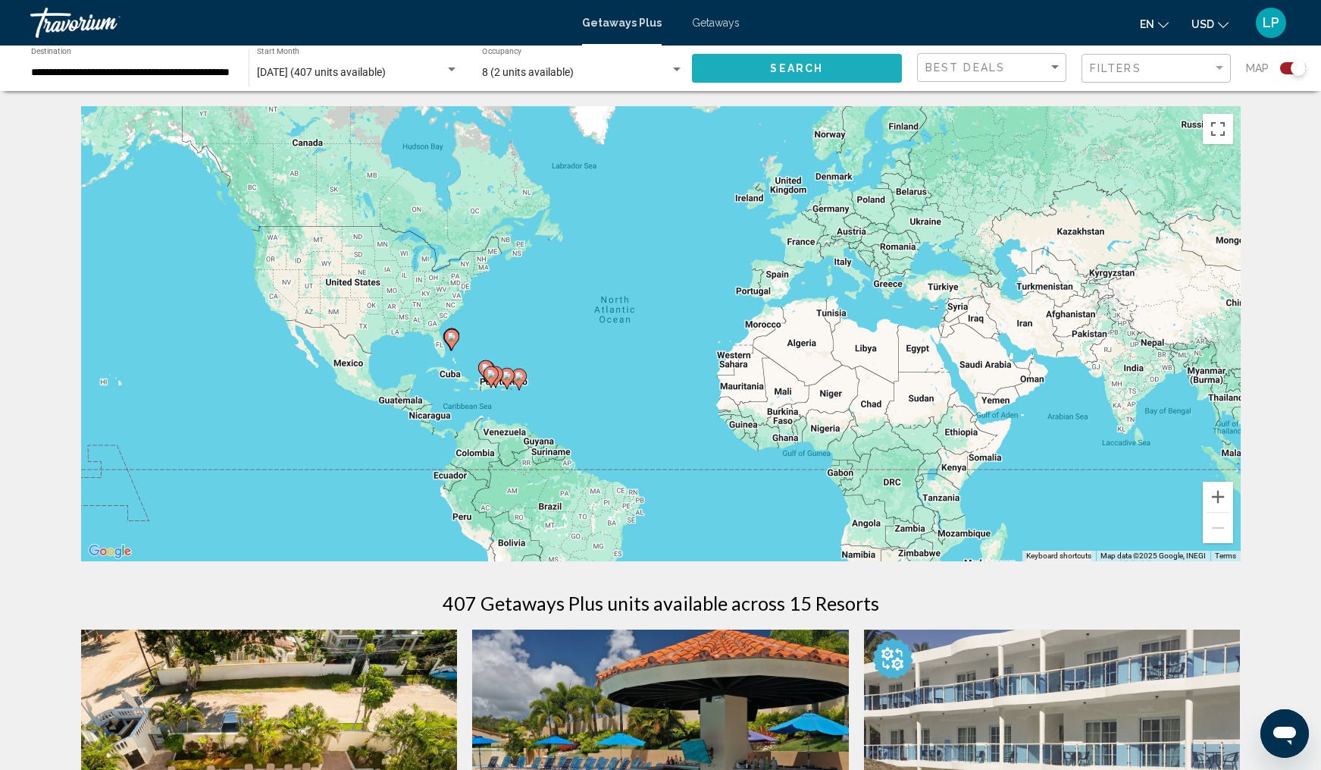
click at [789, 70] on span "Search" at bounding box center [796, 69] width 53 height 12
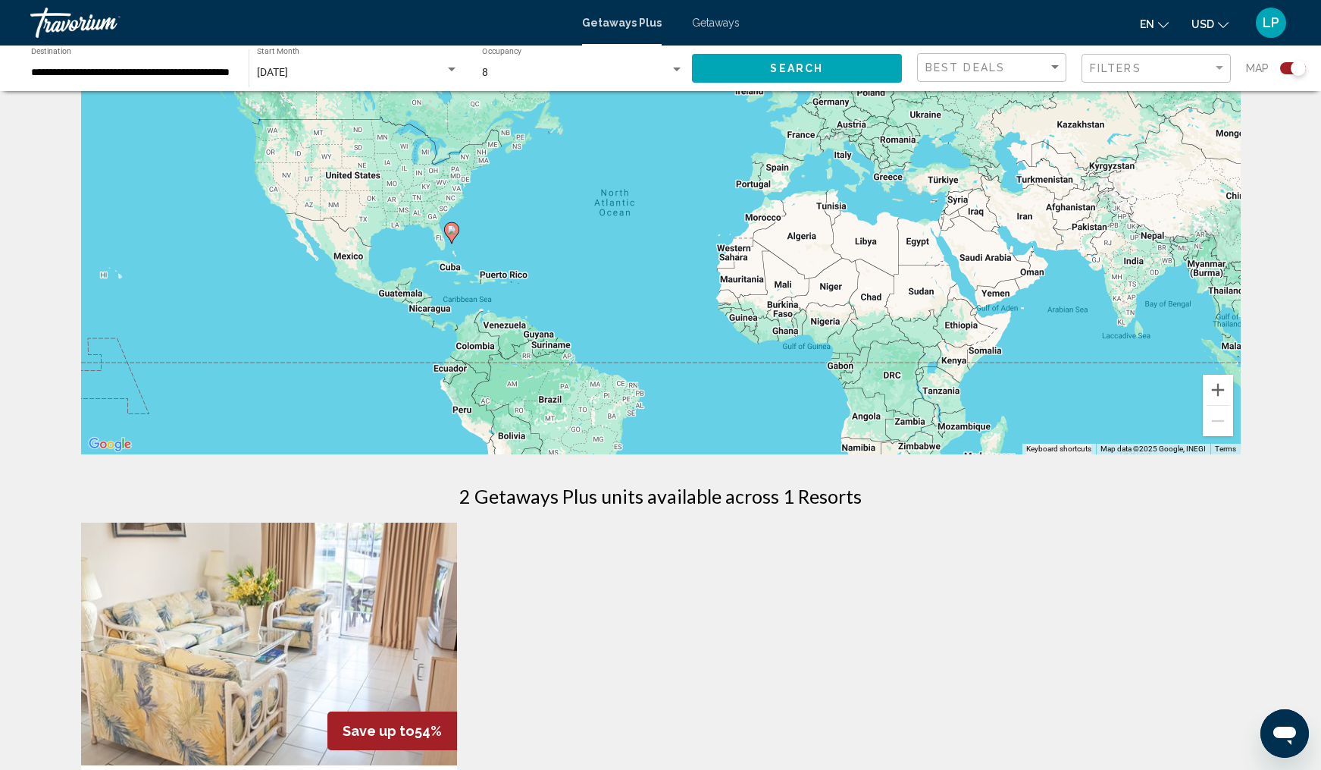
scroll to position [102, 0]
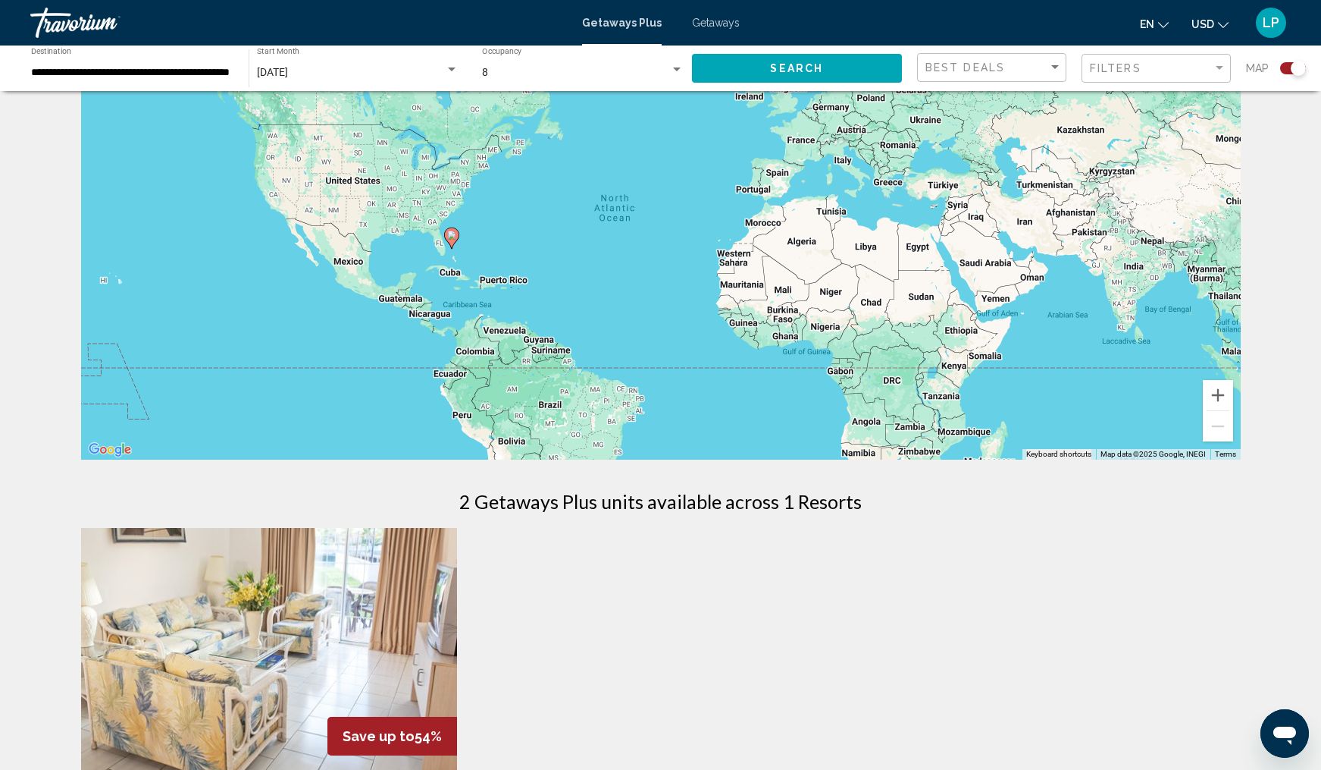
click at [708, 26] on span "Getaways" at bounding box center [716, 23] width 48 height 12
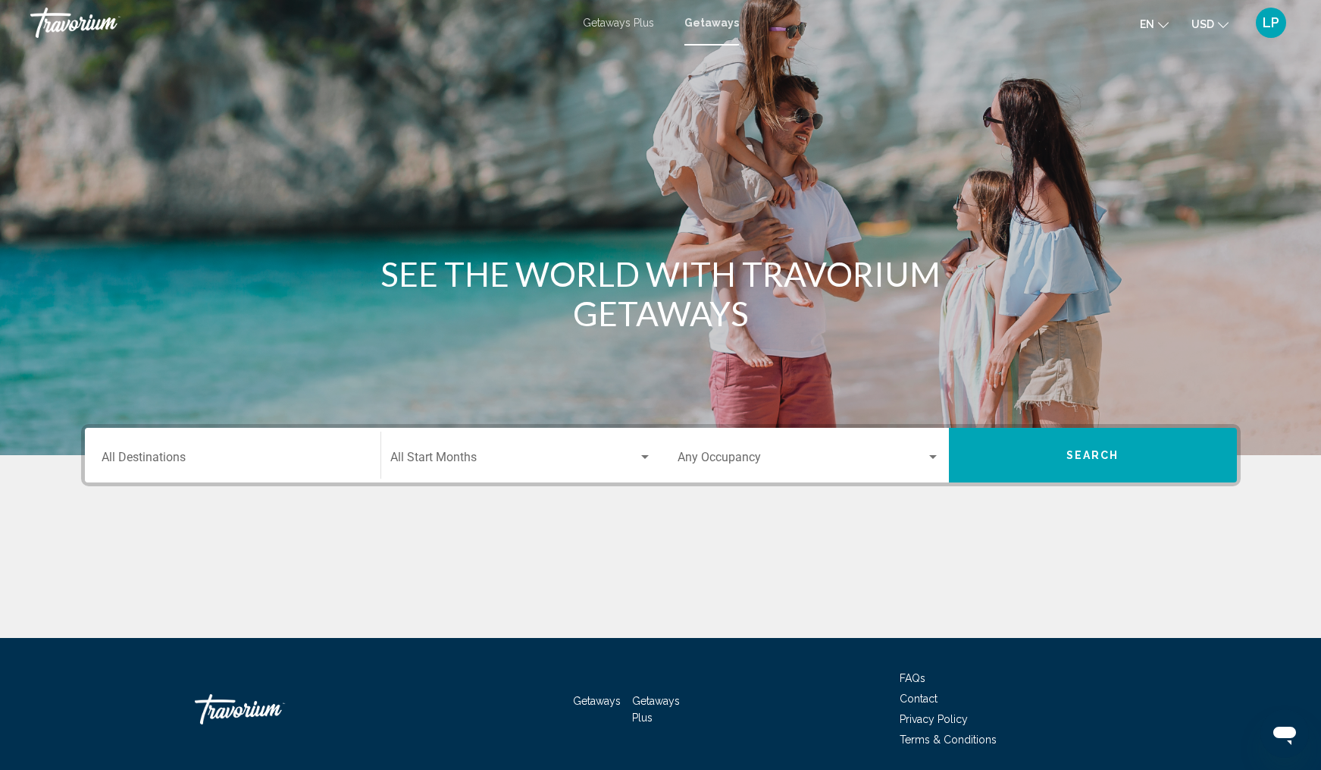
click at [264, 456] on input "Destination All Destinations" at bounding box center [233, 460] width 262 height 14
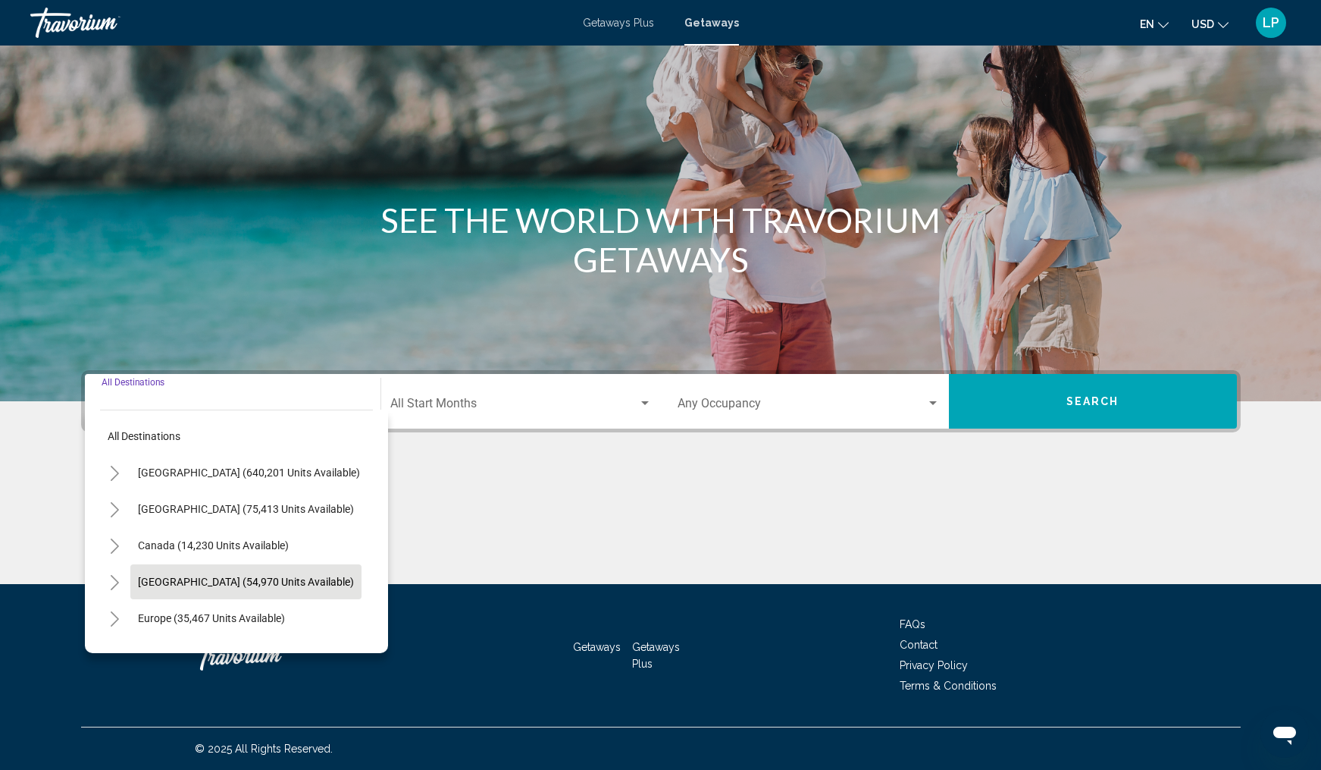
click at [223, 581] on span "[GEOGRAPHIC_DATA] (54,970 units available)" at bounding box center [246, 581] width 216 height 12
type input "**********"
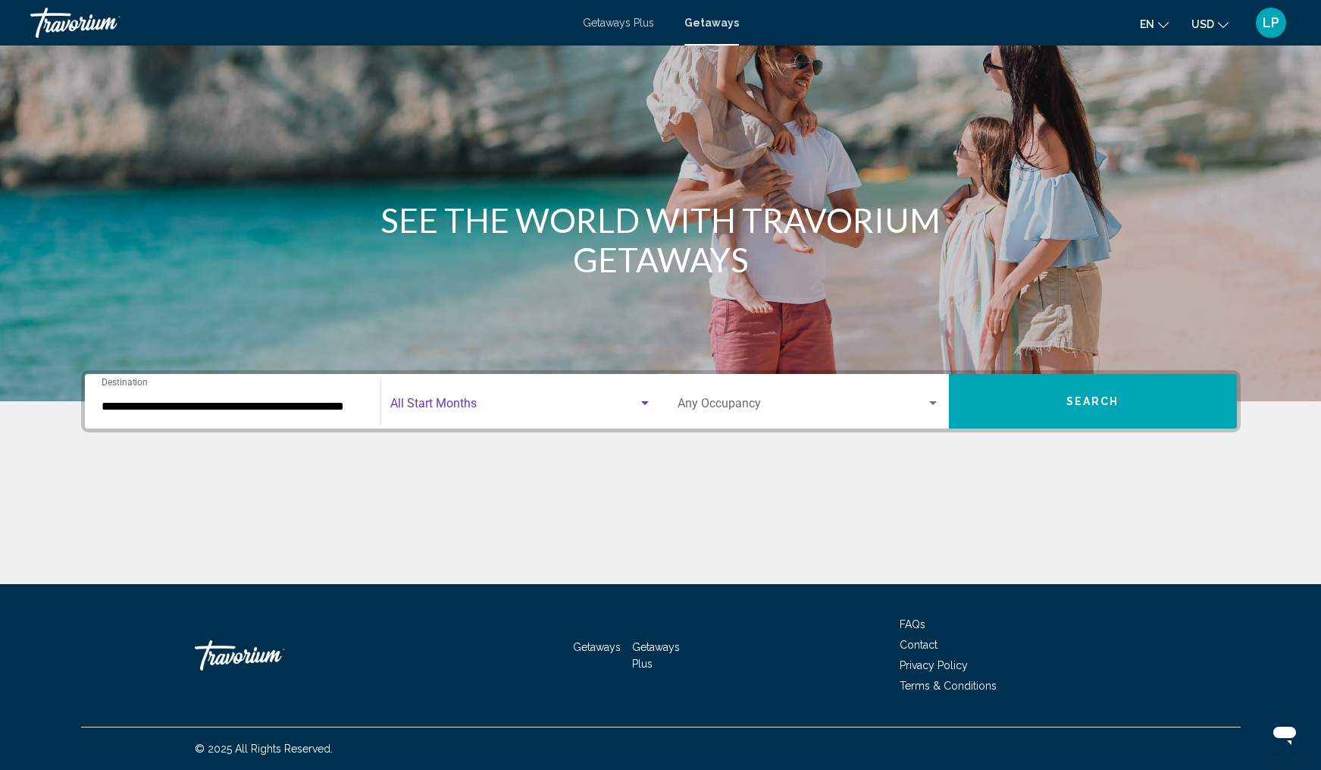
click at [582, 400] on span "Search widget" at bounding box center [514, 407] width 248 height 14
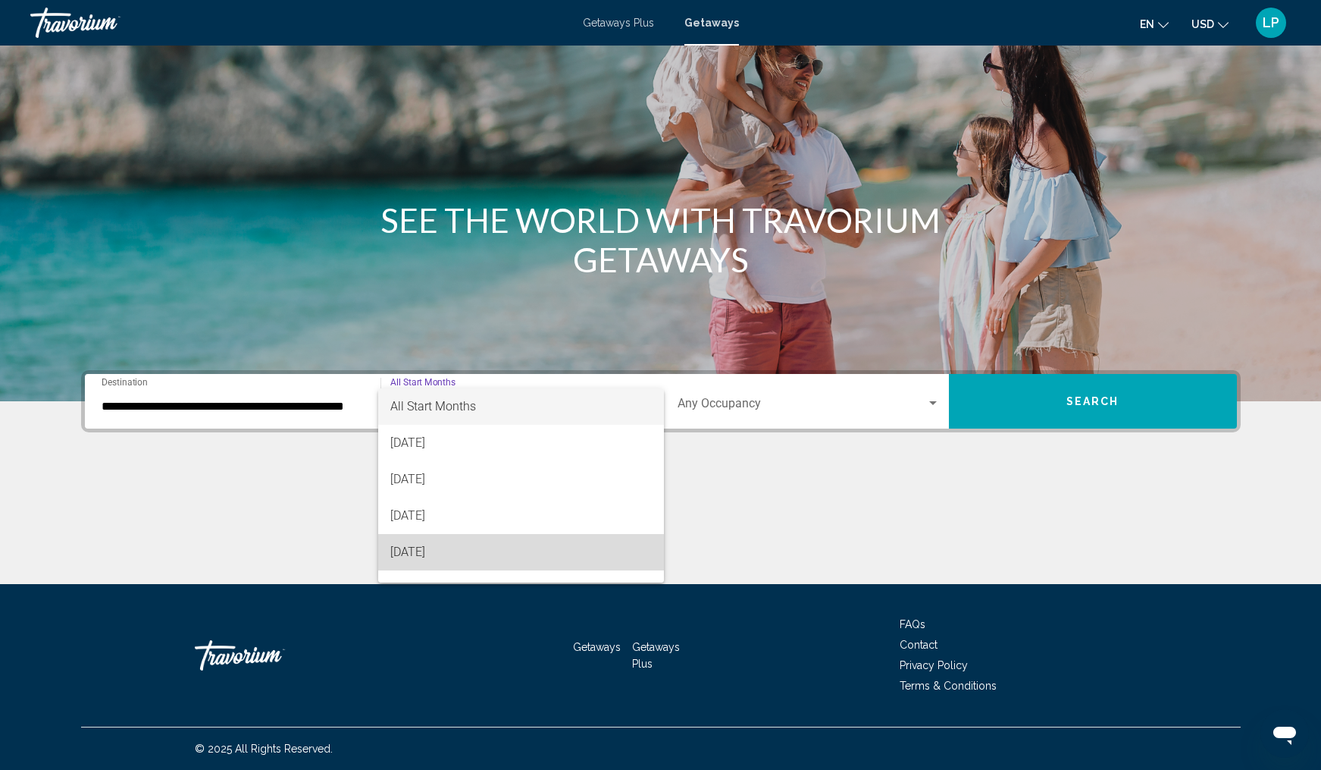
click at [441, 552] on span "[DATE]" at bounding box center [521, 552] width 262 height 36
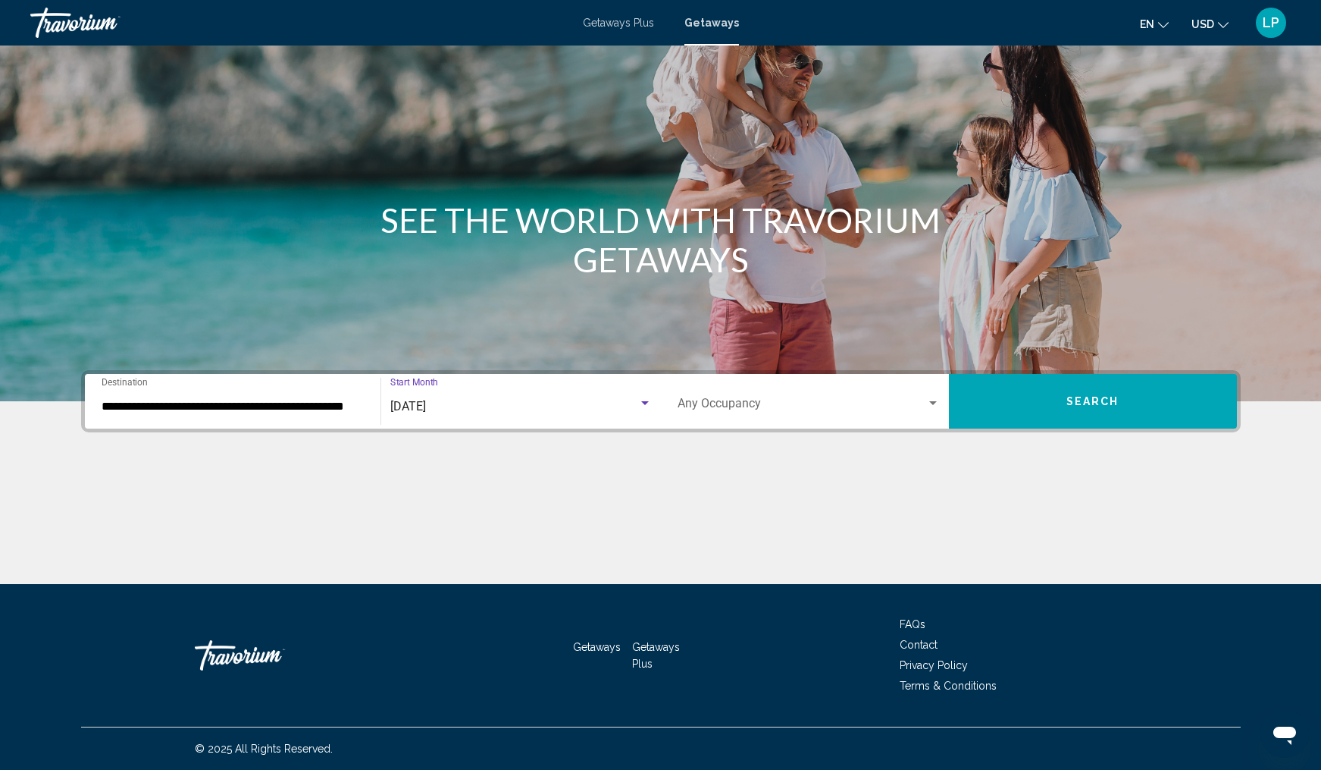
click at [795, 395] on div "Occupancy Any Occupancy" at bounding box center [809, 402] width 262 height 48
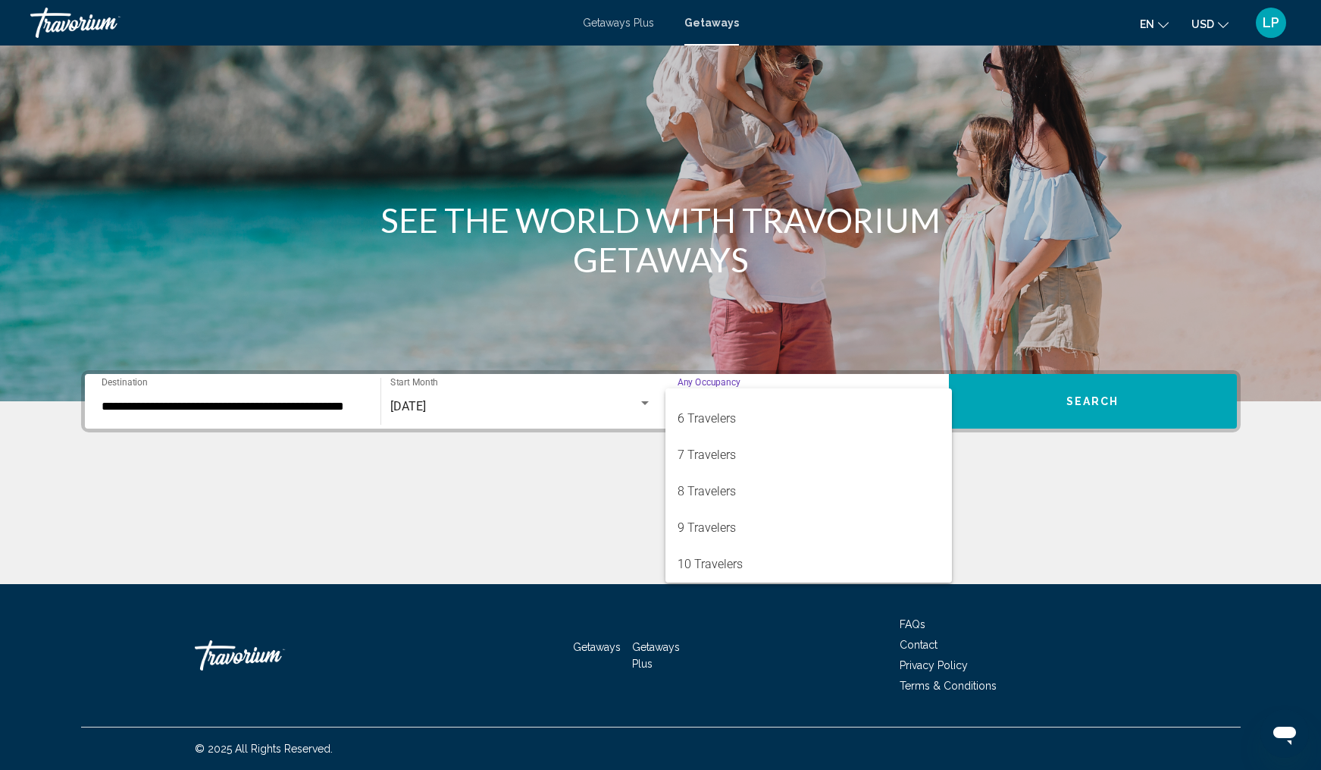
scroll to position [170, 0]
click at [760, 494] on span "8 Travelers" at bounding box center [809, 491] width 262 height 36
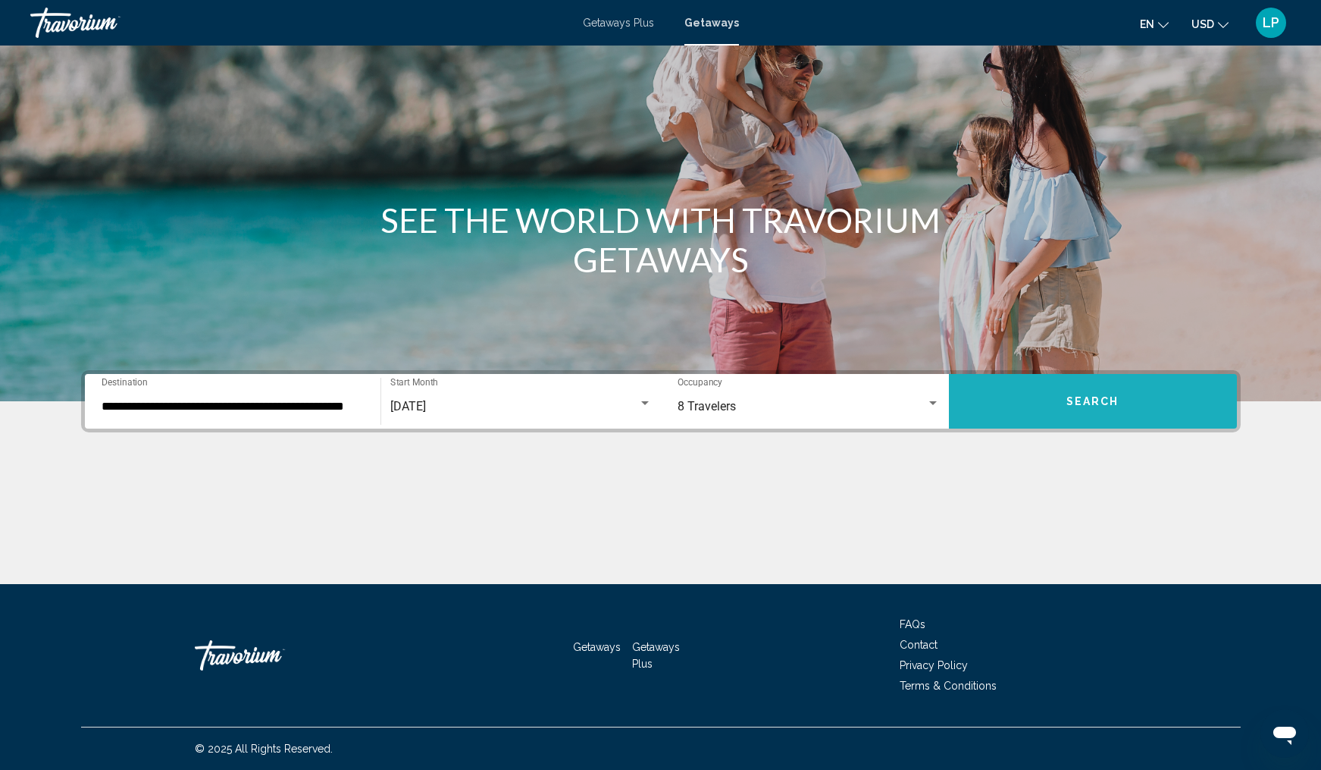
click at [1093, 402] on span "Search" at bounding box center [1093, 402] width 53 height 12
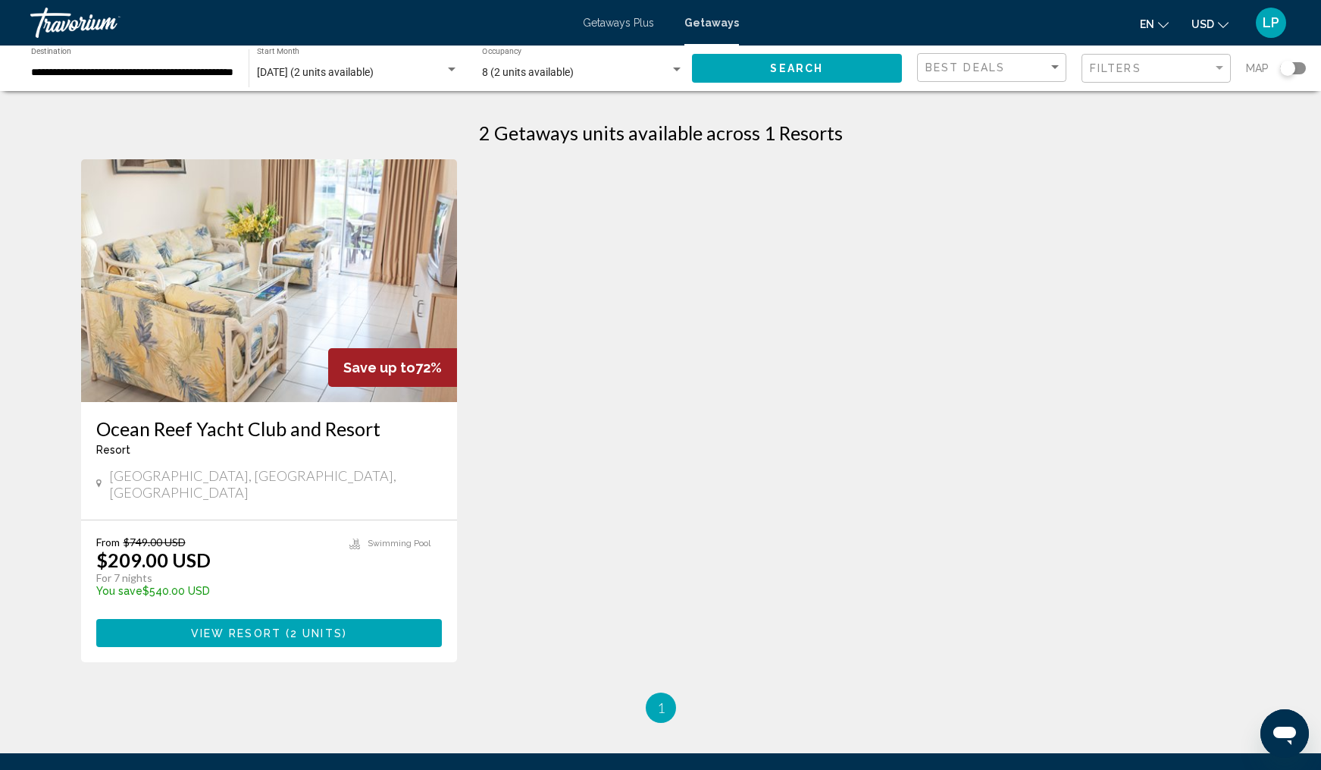
click at [706, 21] on span "Getaways" at bounding box center [712, 23] width 55 height 12
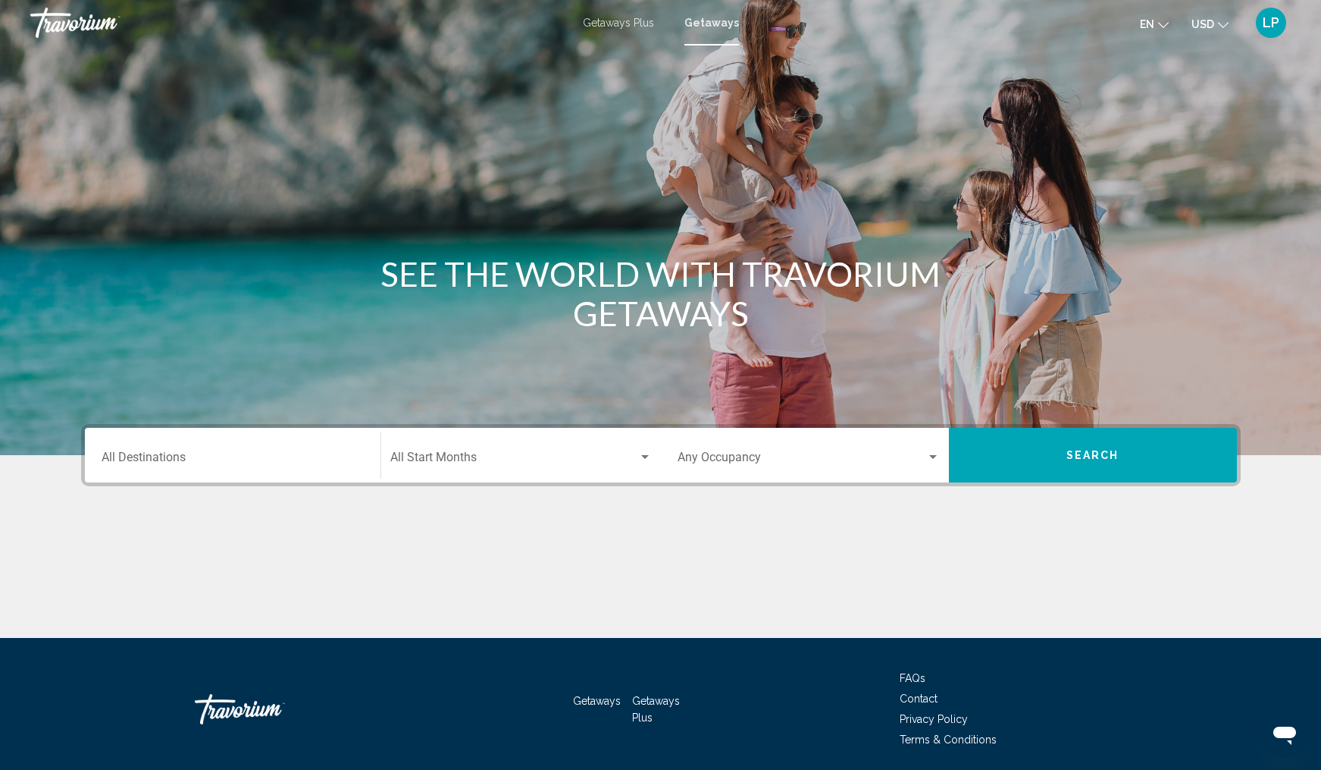
click at [259, 448] on div "Destination All Destinations" at bounding box center [233, 455] width 262 height 48
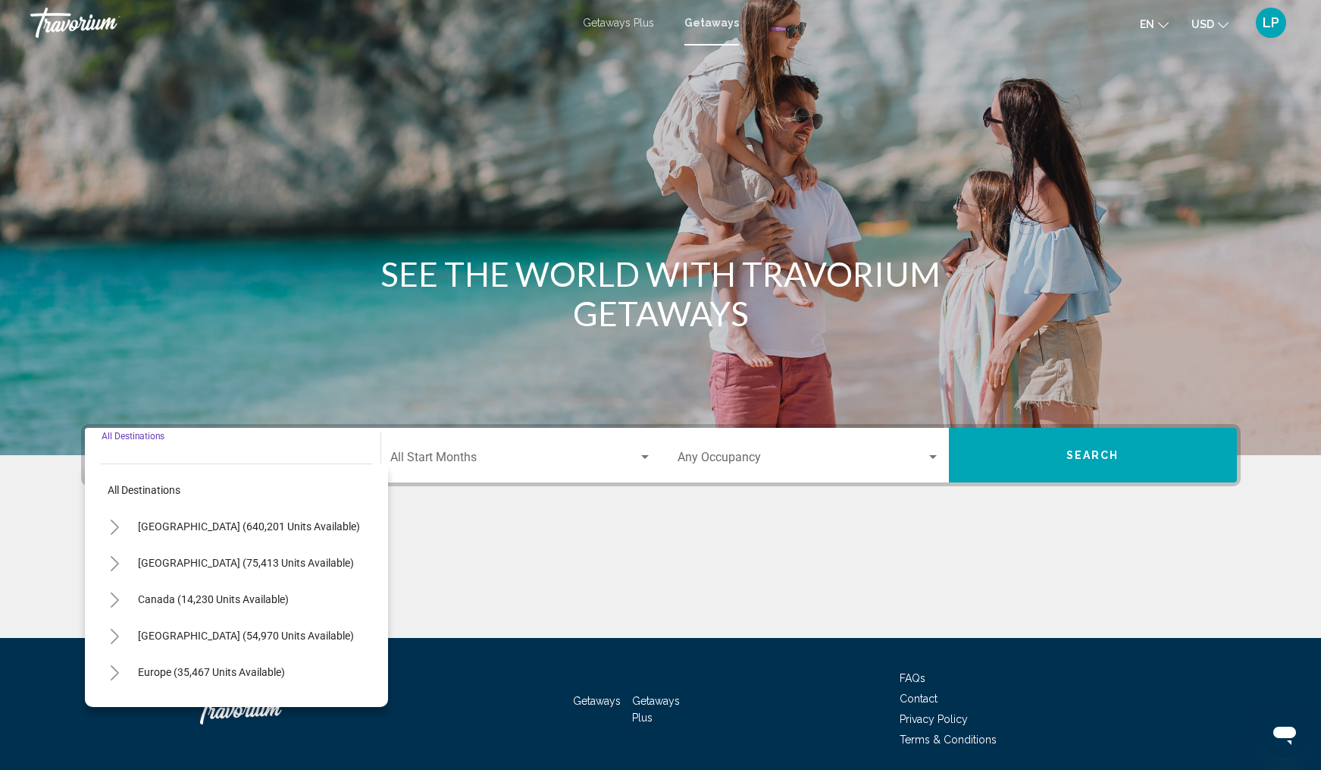
scroll to position [54, 0]
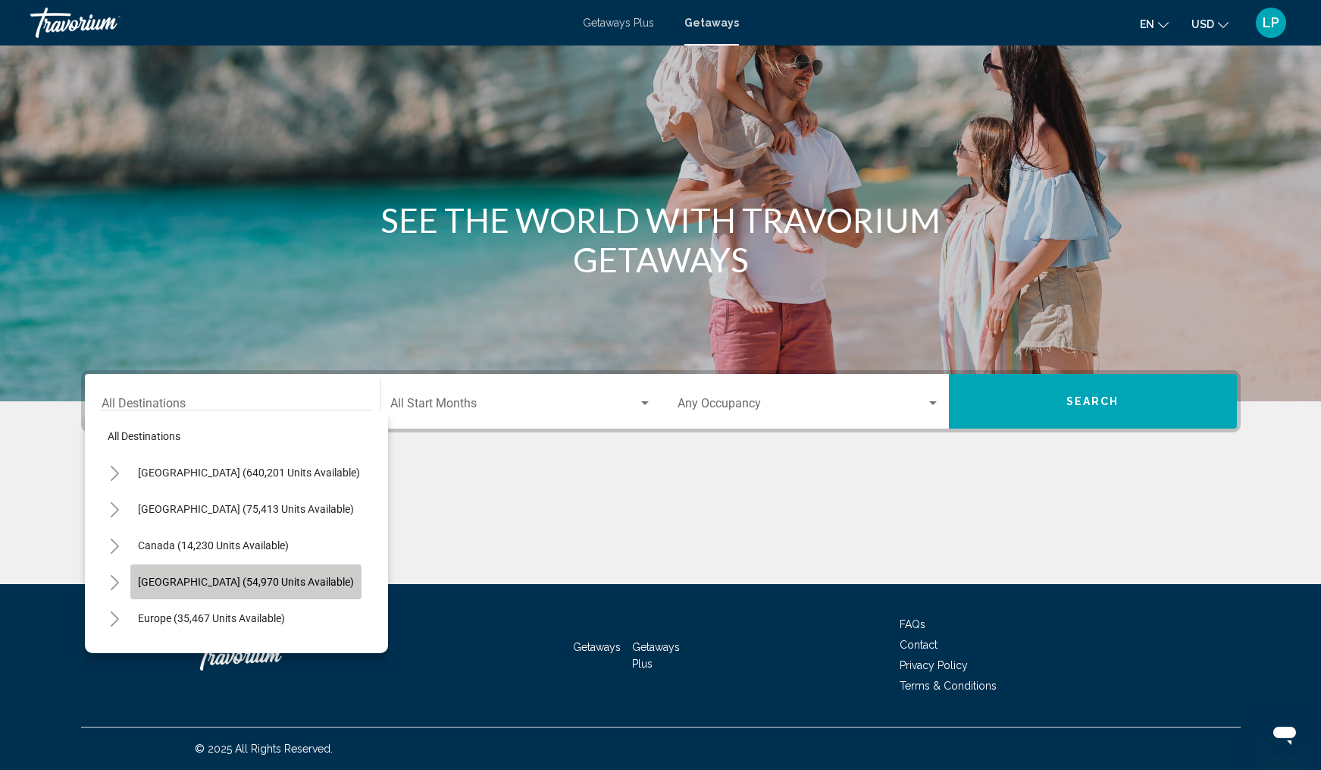
click at [216, 584] on span "[GEOGRAPHIC_DATA] (54,970 units available)" at bounding box center [246, 581] width 216 height 12
type input "**********"
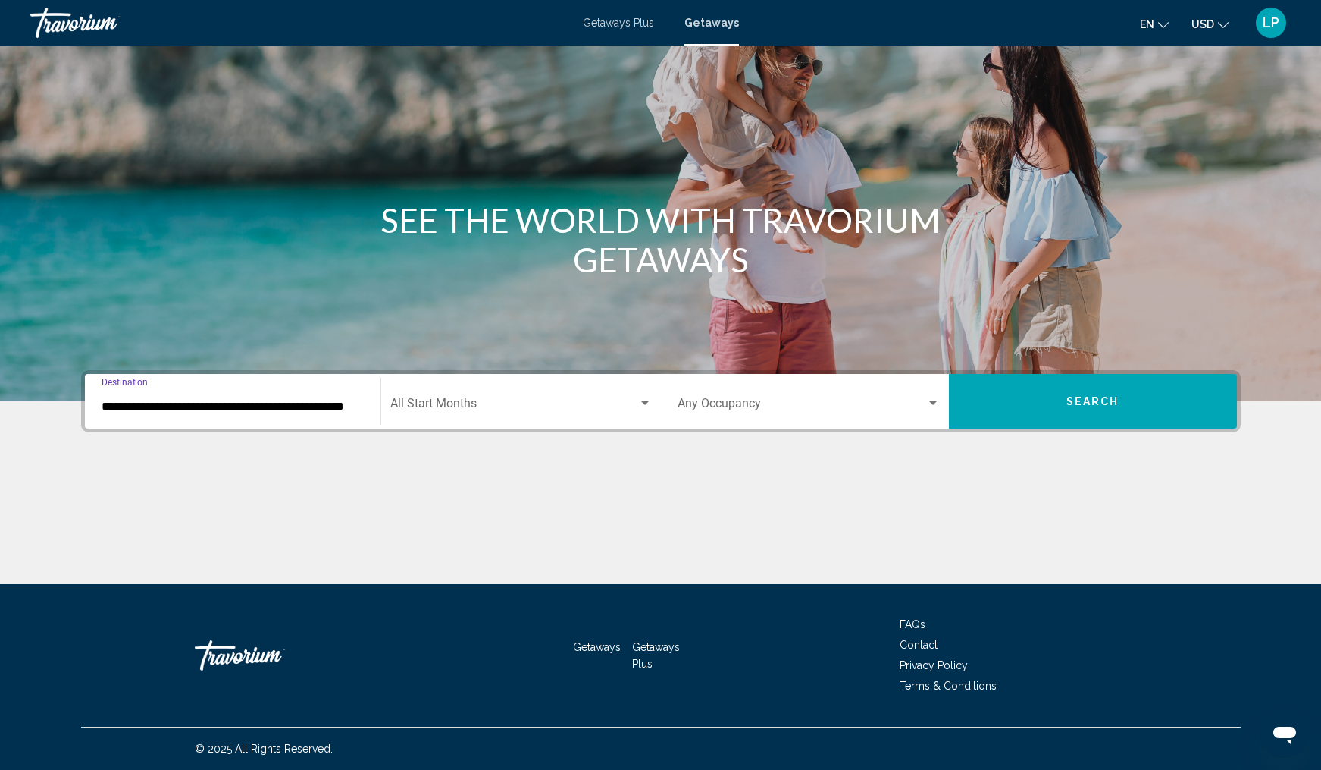
click at [543, 407] on span "Search widget" at bounding box center [514, 407] width 248 height 14
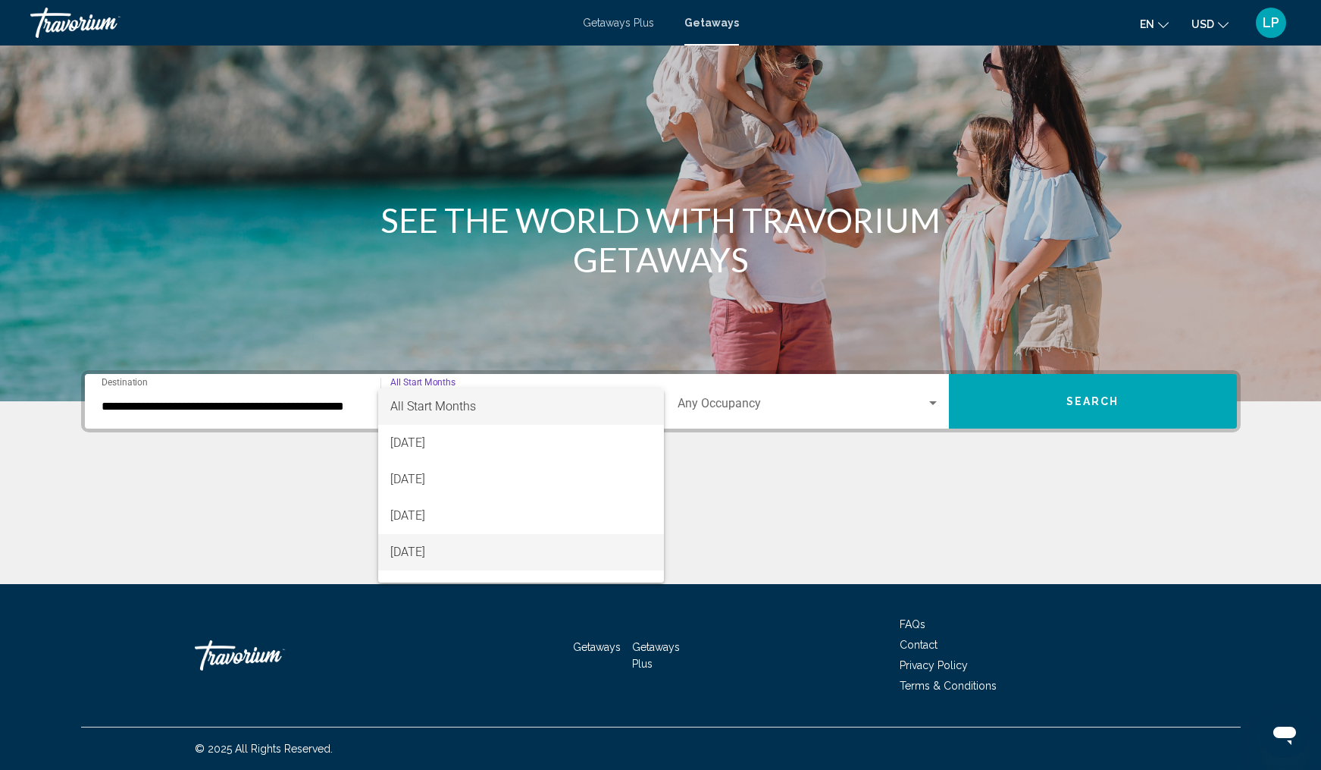
click at [458, 551] on span "[DATE]" at bounding box center [521, 552] width 262 height 36
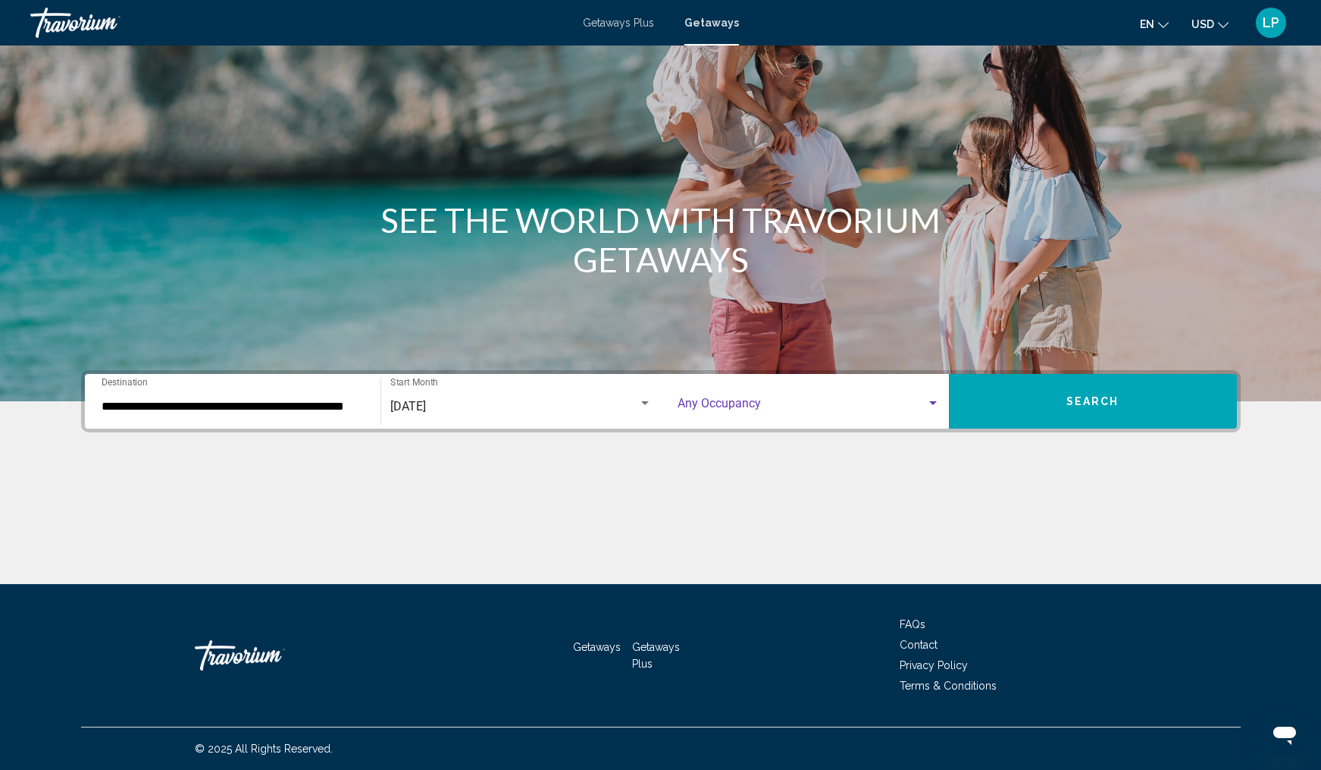
click at [820, 403] on span "Search widget" at bounding box center [802, 407] width 249 height 14
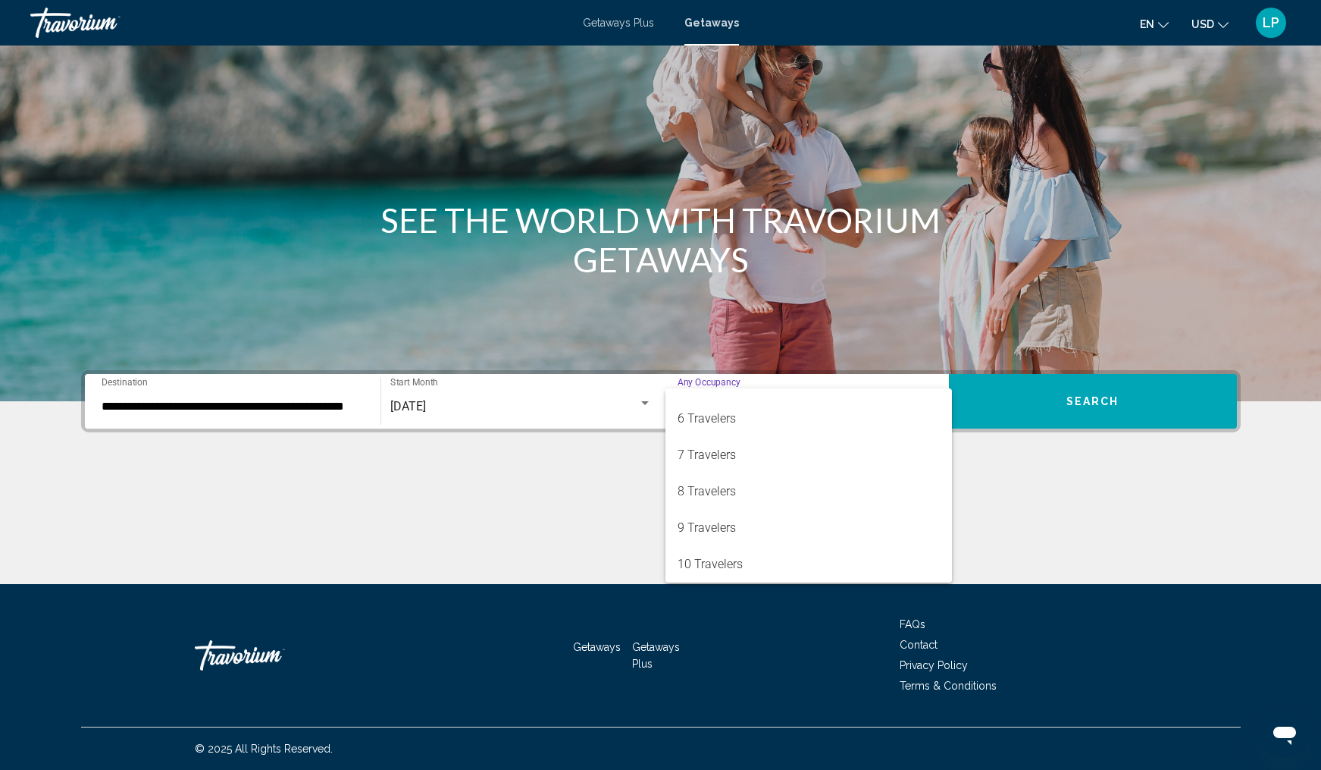
scroll to position [170, 0]
click at [765, 487] on span "8 Travelers" at bounding box center [809, 491] width 262 height 36
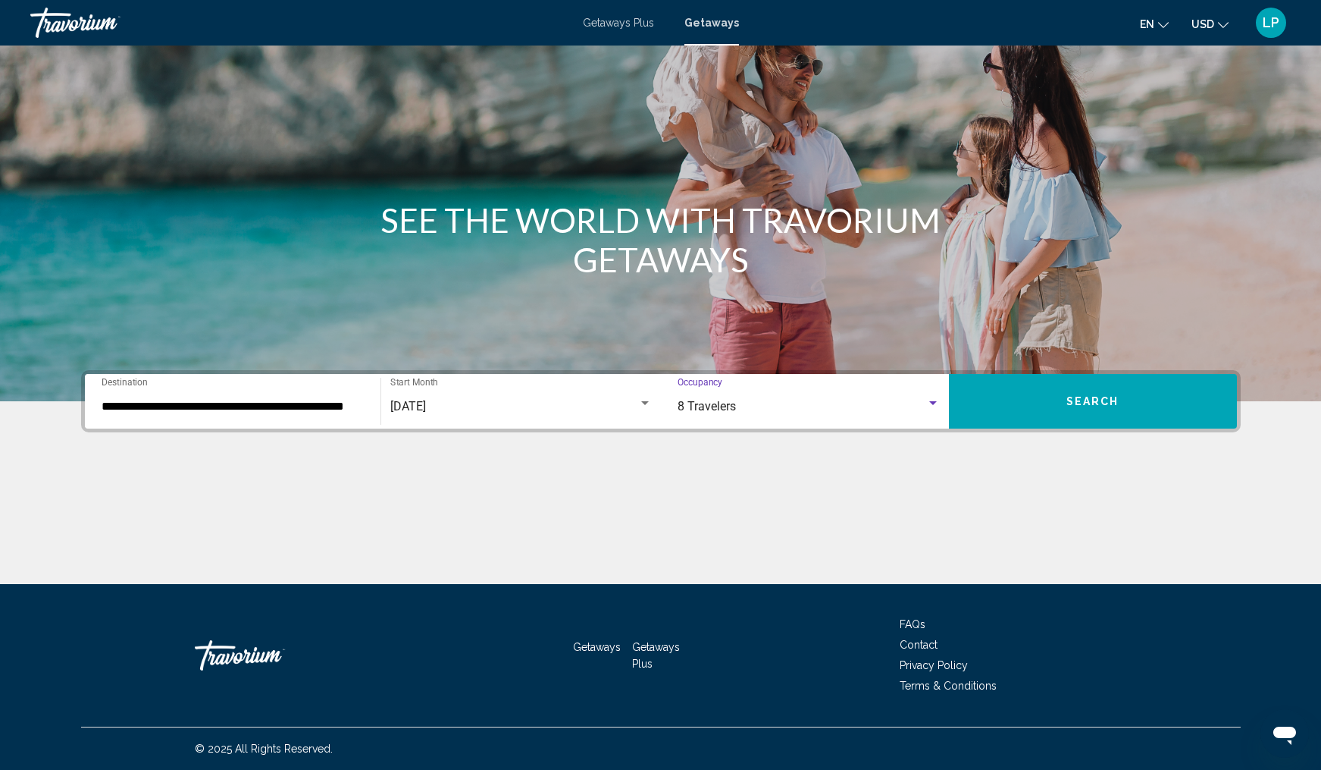
click at [1083, 402] on span "Search" at bounding box center [1093, 402] width 53 height 12
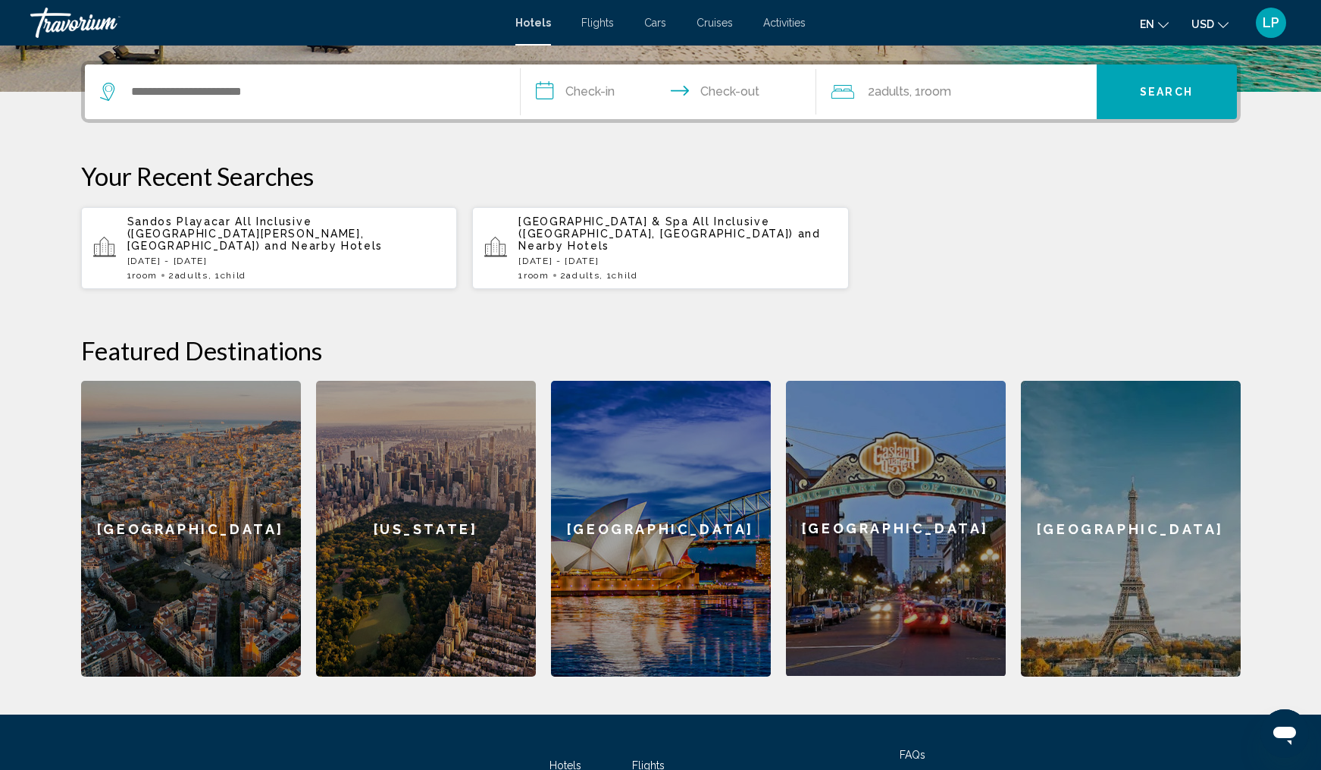
scroll to position [365, 0]
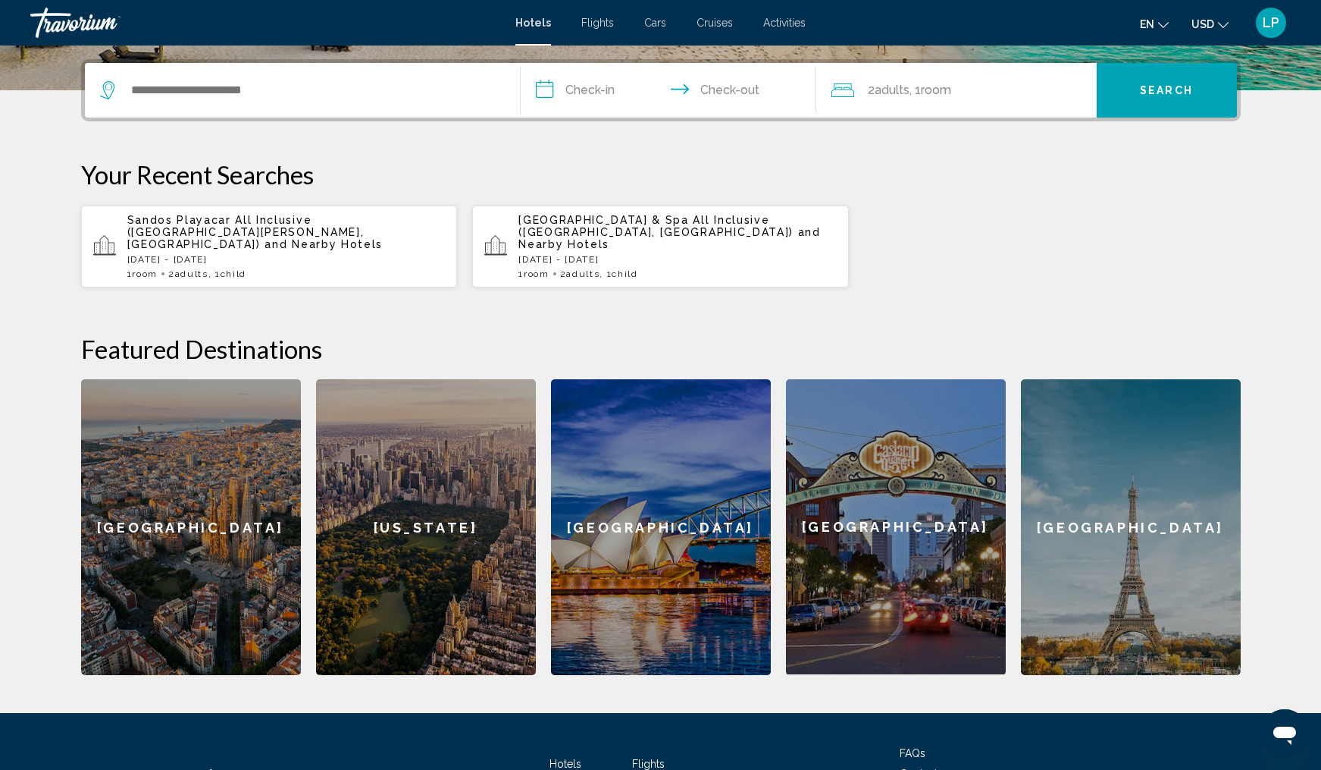
click at [269, 224] on span "Sandos Playacar All Inclusive (Playa Del Carmen, MX)" at bounding box center [245, 232] width 237 height 36
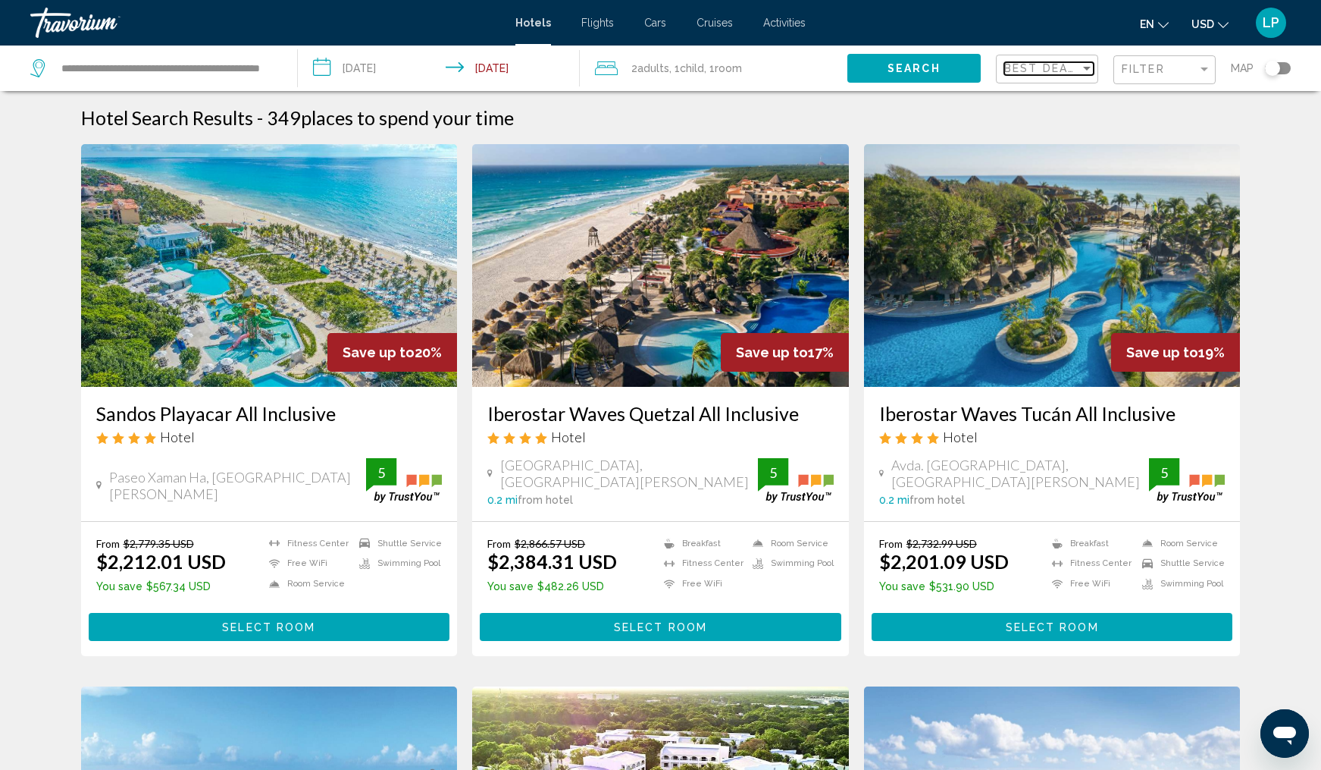
click at [1089, 66] on div "Sort by" at bounding box center [1087, 68] width 14 height 12
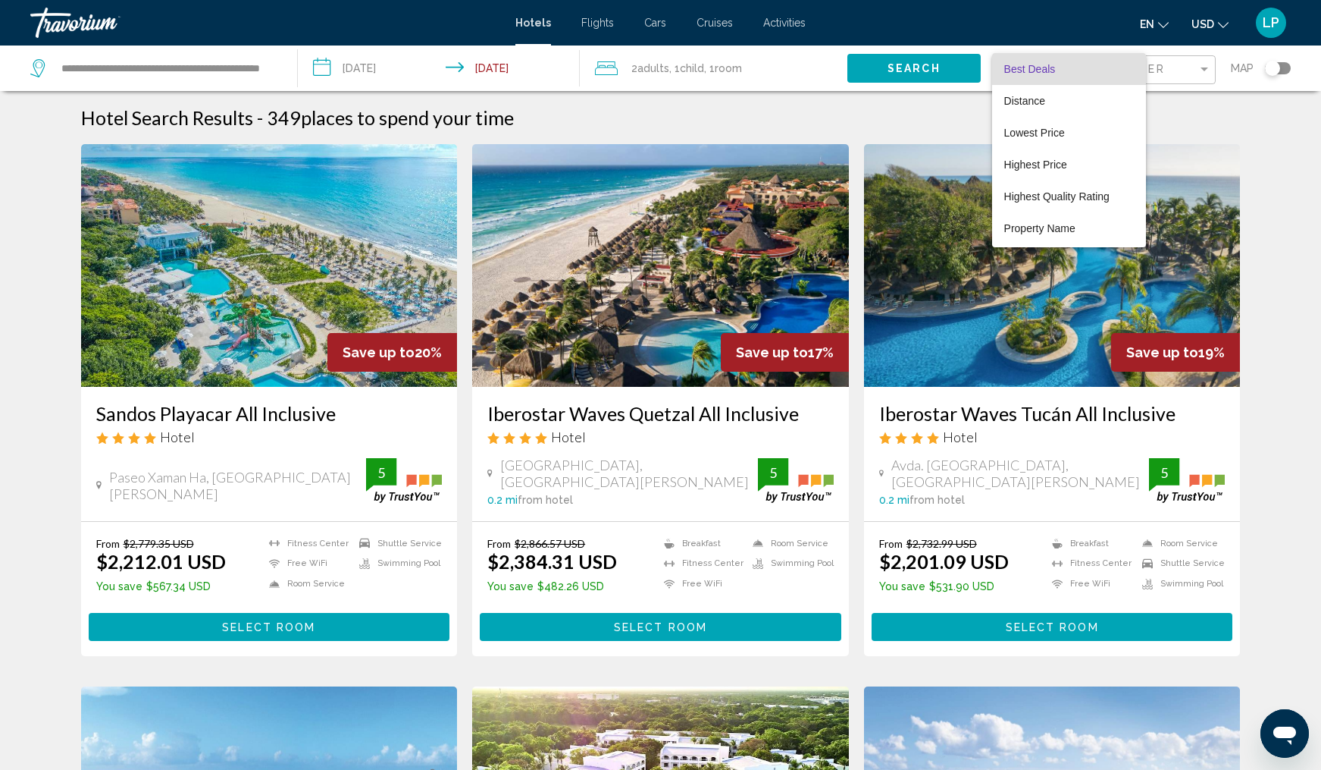
click at [1192, 107] on div at bounding box center [660, 385] width 1321 height 770
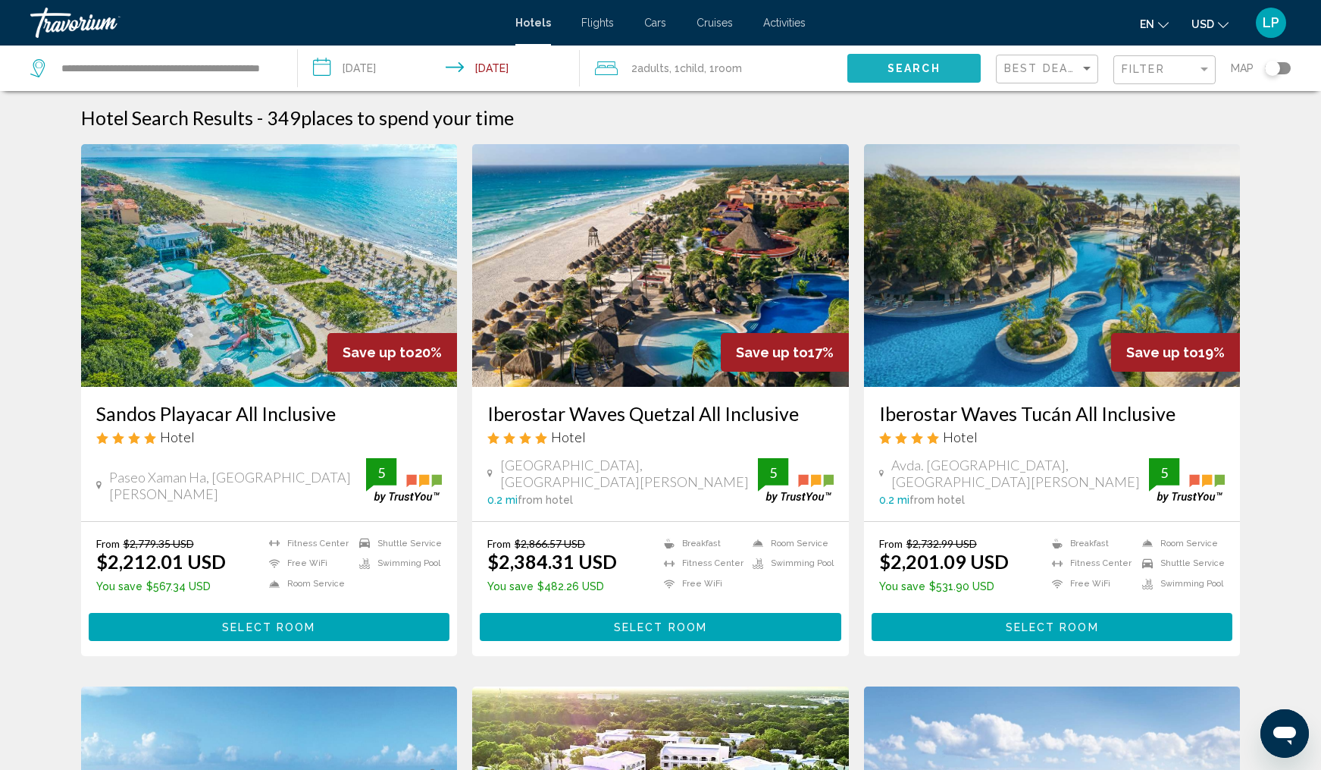
click at [908, 65] on span "Search" at bounding box center [914, 69] width 53 height 12
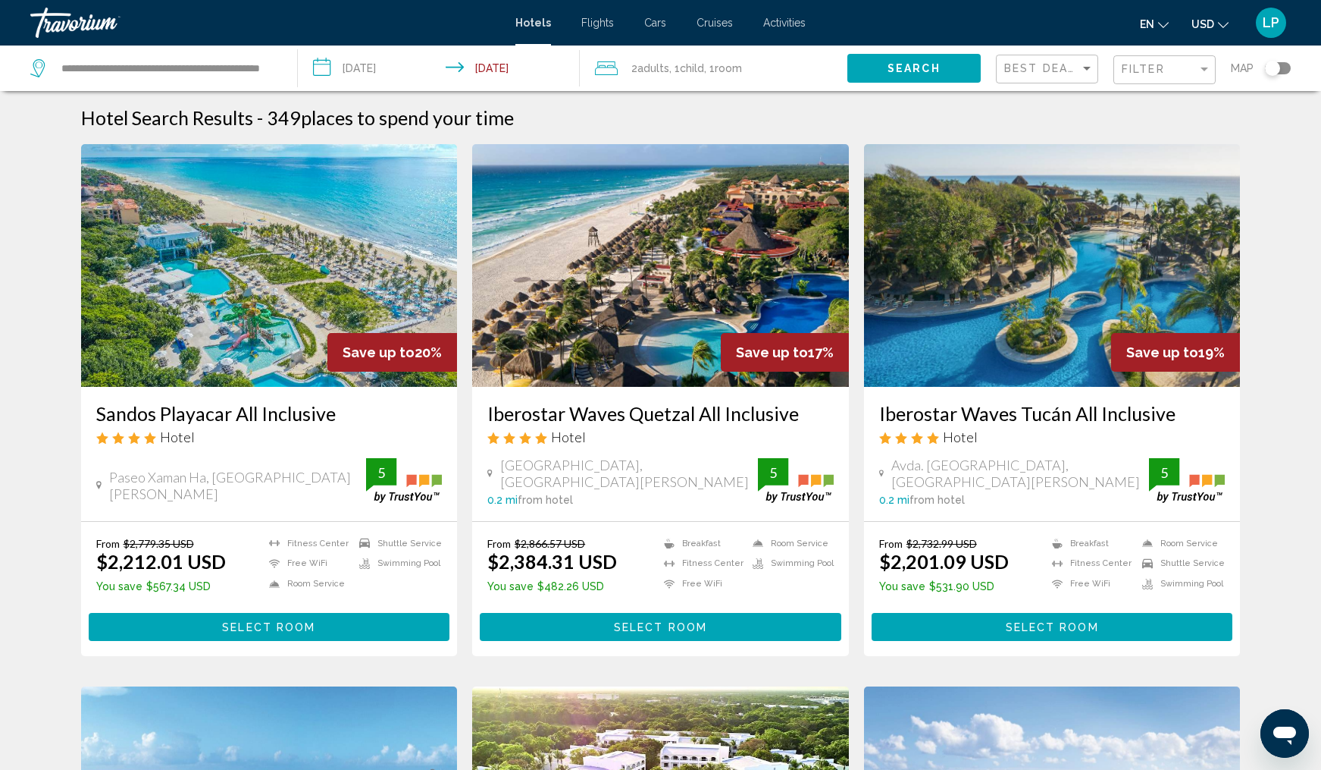
click at [908, 65] on span "Search" at bounding box center [914, 69] width 53 height 12
drag, startPoint x: 908, startPoint y: 65, endPoint x: 978, endPoint y: 76, distance: 70.6
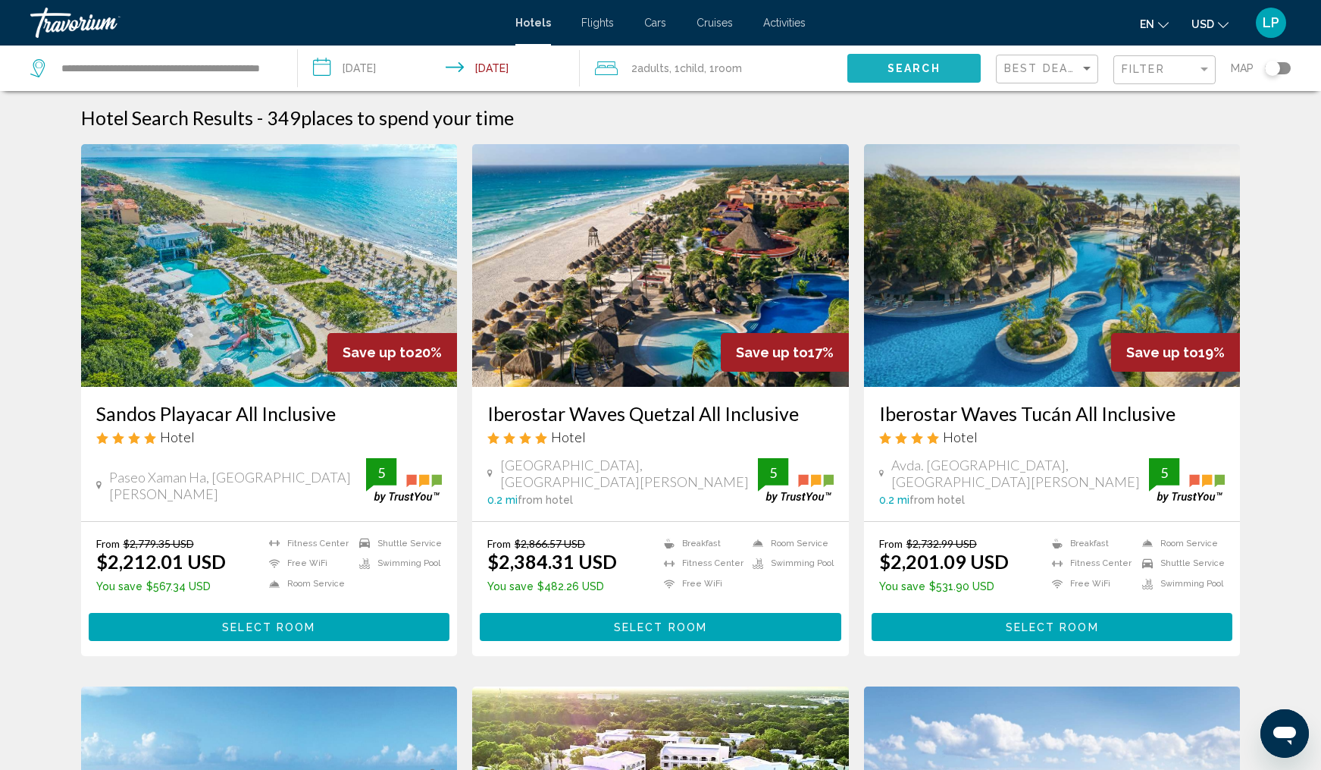
click at [910, 65] on span "Search" at bounding box center [914, 69] width 53 height 12
click at [194, 69] on input "**********" at bounding box center [167, 68] width 215 height 23
click at [906, 63] on span "Search" at bounding box center [914, 69] width 53 height 12
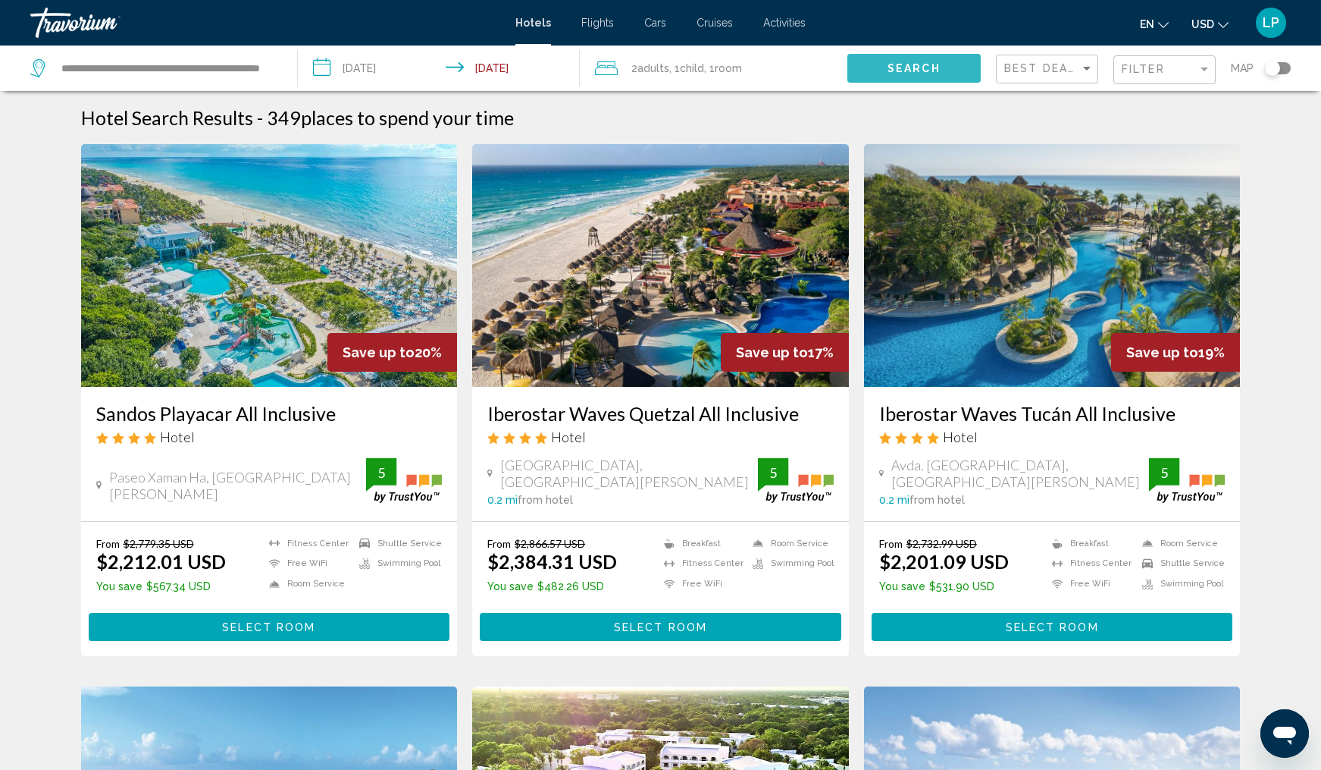
click at [906, 63] on span "Search" at bounding box center [914, 69] width 53 height 12
click at [906, 61] on button "Search" at bounding box center [914, 68] width 133 height 28
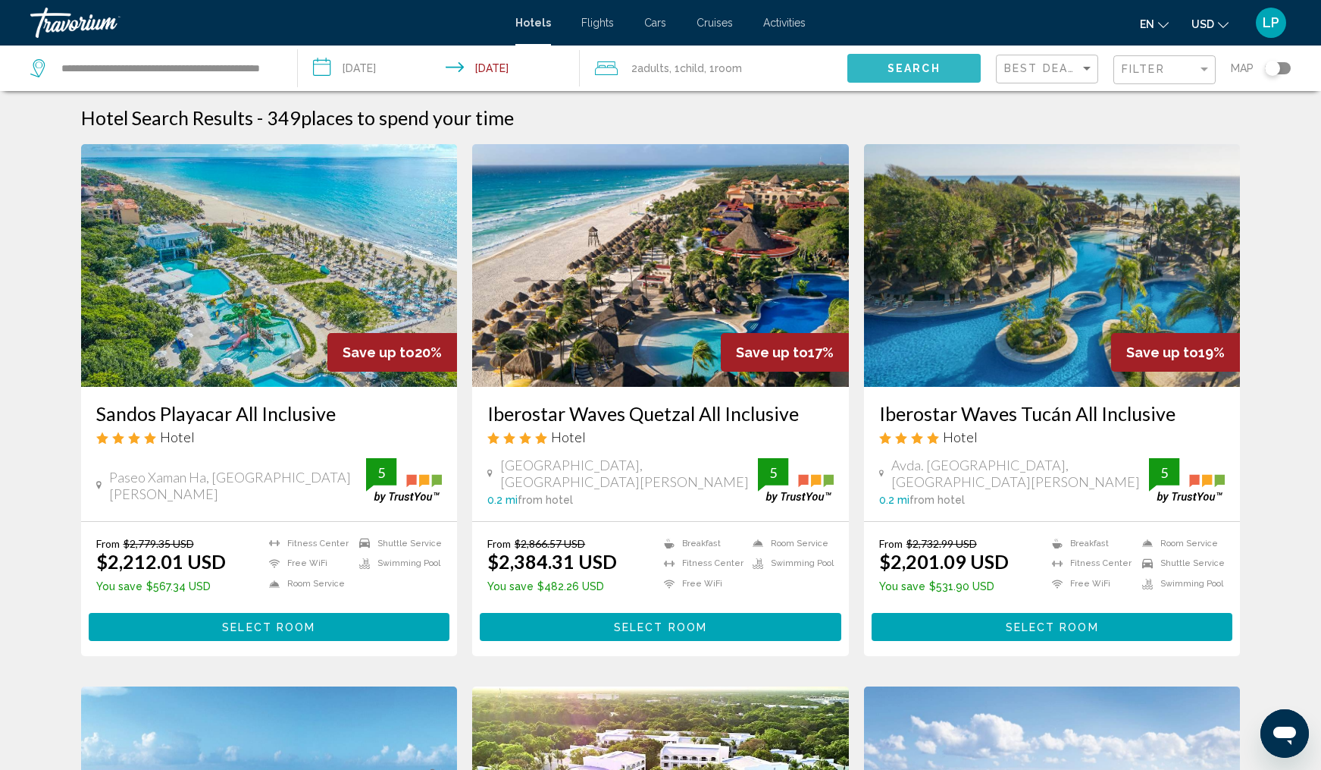
click at [906, 61] on button "Search" at bounding box center [914, 68] width 133 height 28
click at [609, 414] on h3 "Iberostar Waves Quetzal All Inclusive" at bounding box center [660, 413] width 346 height 23
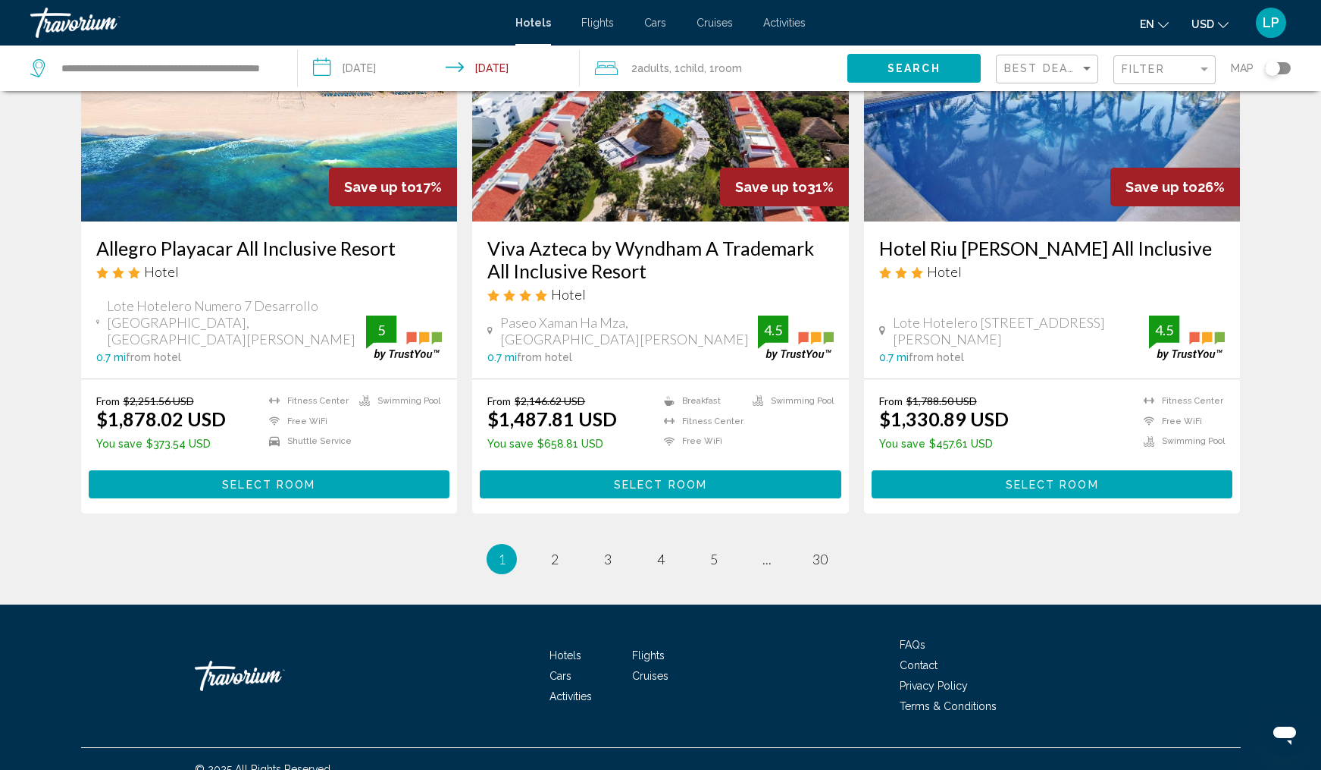
scroll to position [1837, 0]
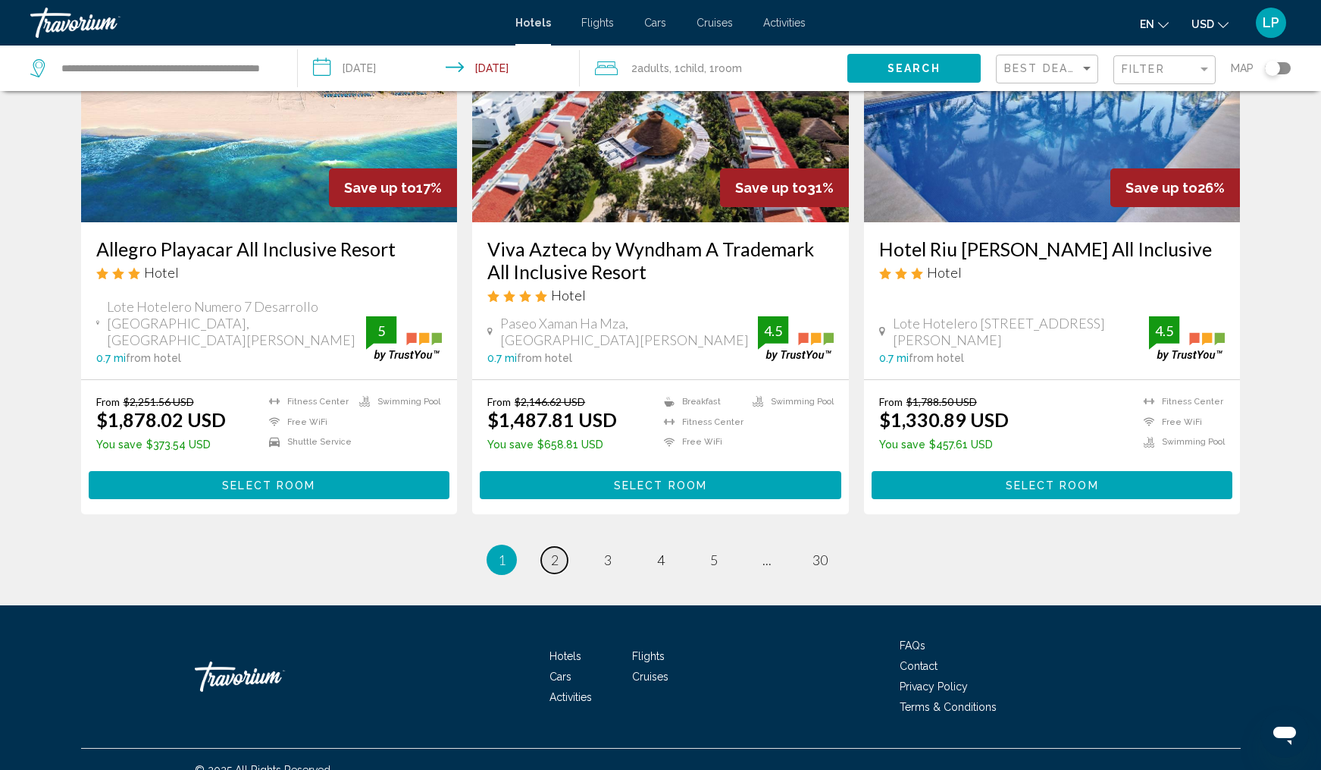
click at [553, 551] on span "2" at bounding box center [555, 559] width 8 height 17
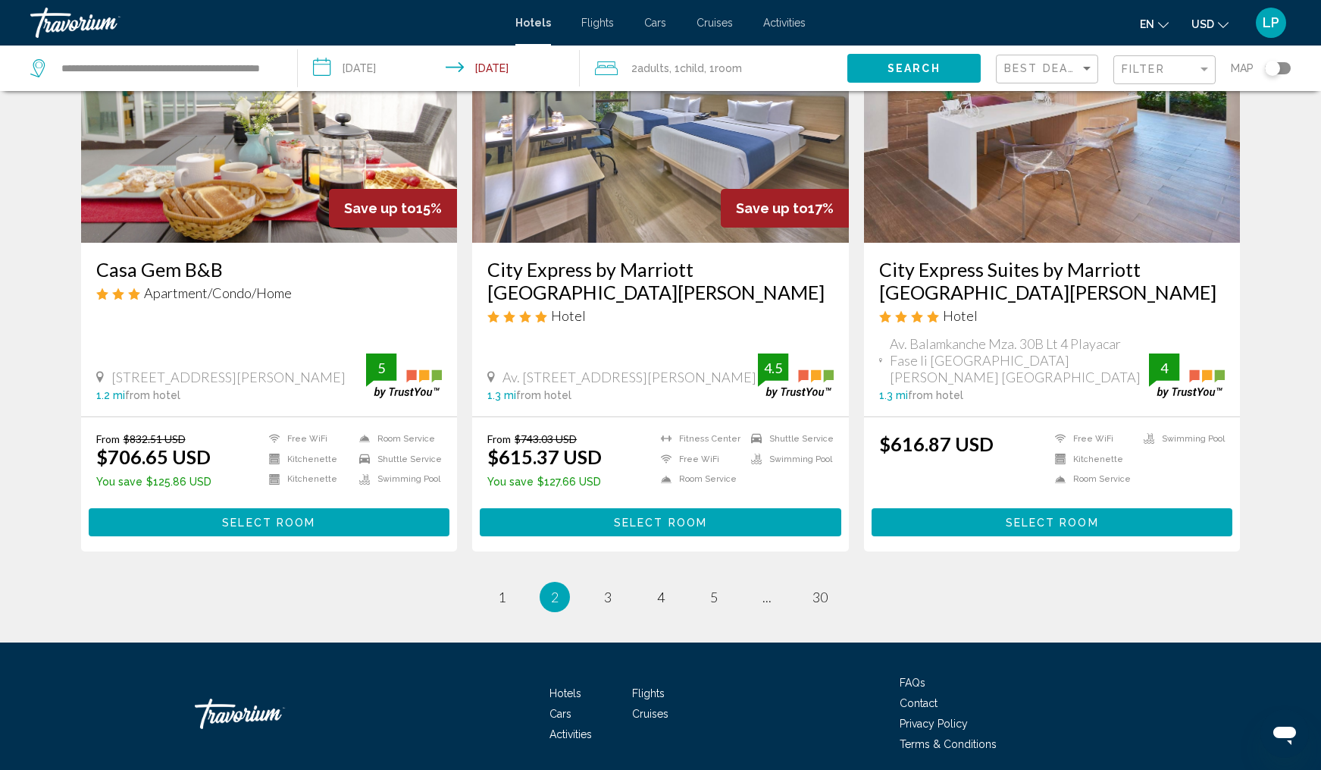
scroll to position [1861, 0]
click at [609, 589] on span "3" at bounding box center [608, 597] width 8 height 17
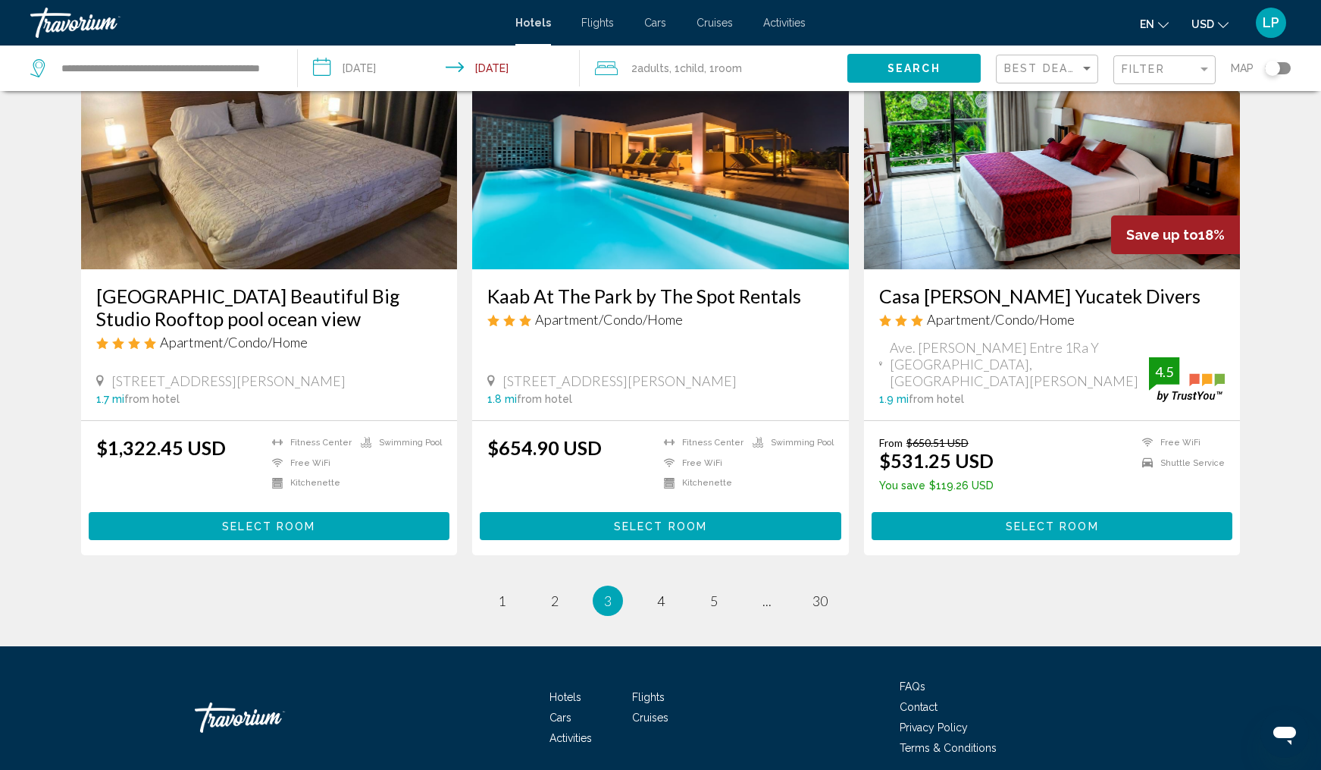
scroll to position [1845, 0]
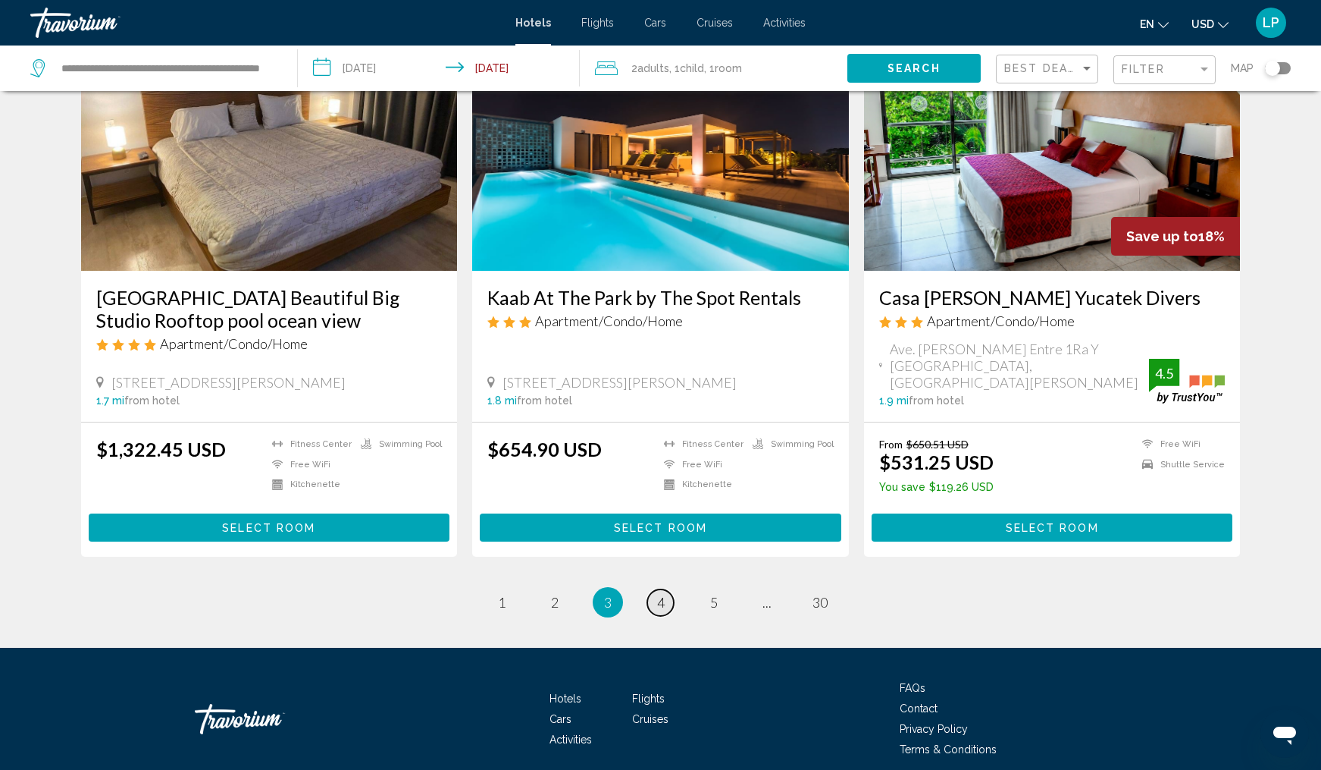
click at [660, 594] on span "4" at bounding box center [661, 602] width 8 height 17
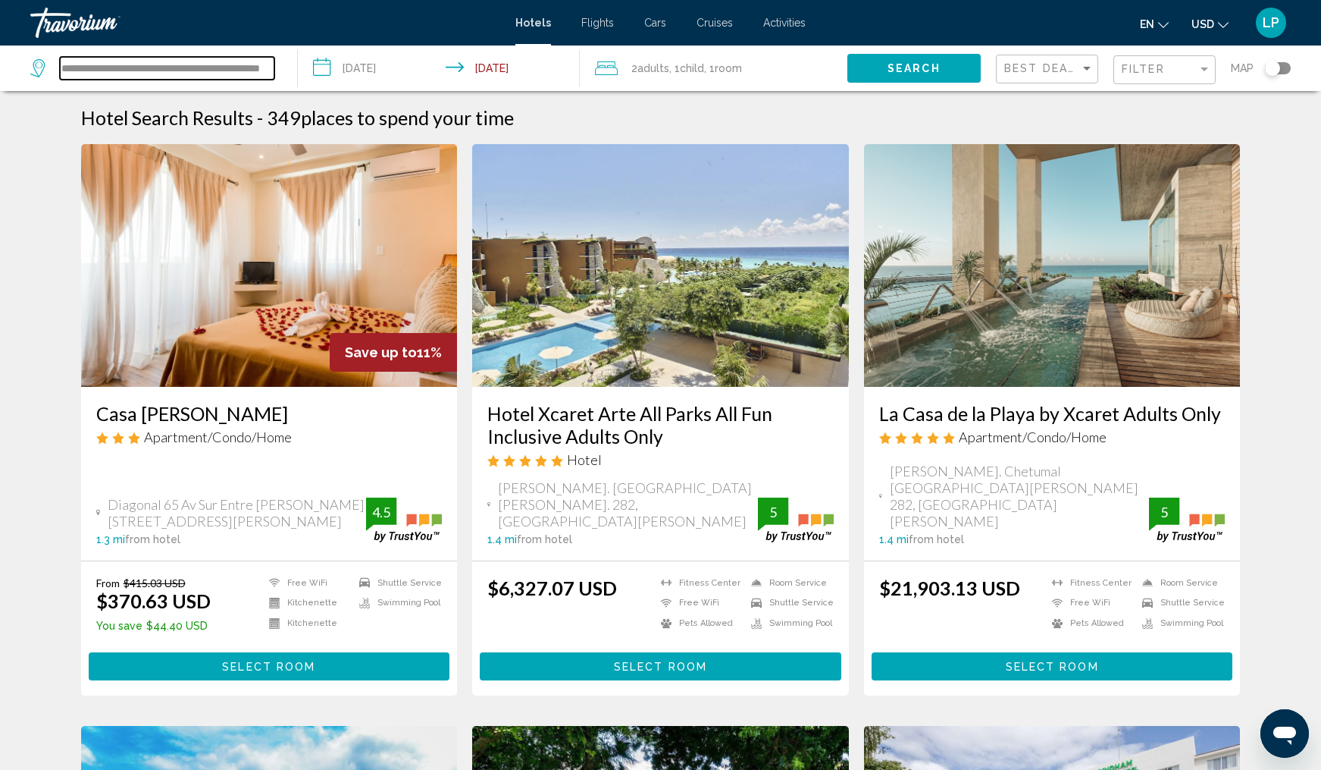
click at [152, 75] on input "**********" at bounding box center [167, 68] width 215 height 23
click at [596, 19] on span "Flights" at bounding box center [598, 23] width 33 height 12
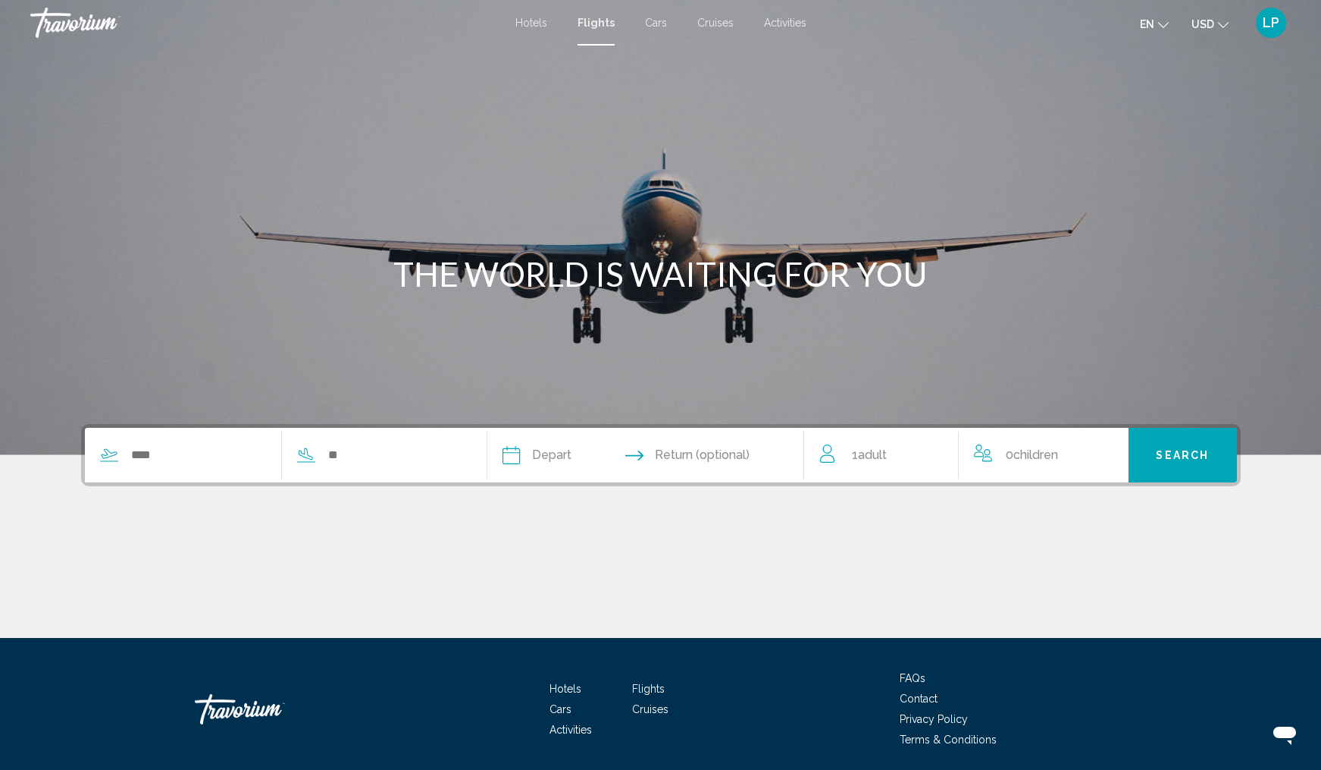
click at [528, 24] on span "Hotels" at bounding box center [532, 23] width 32 height 12
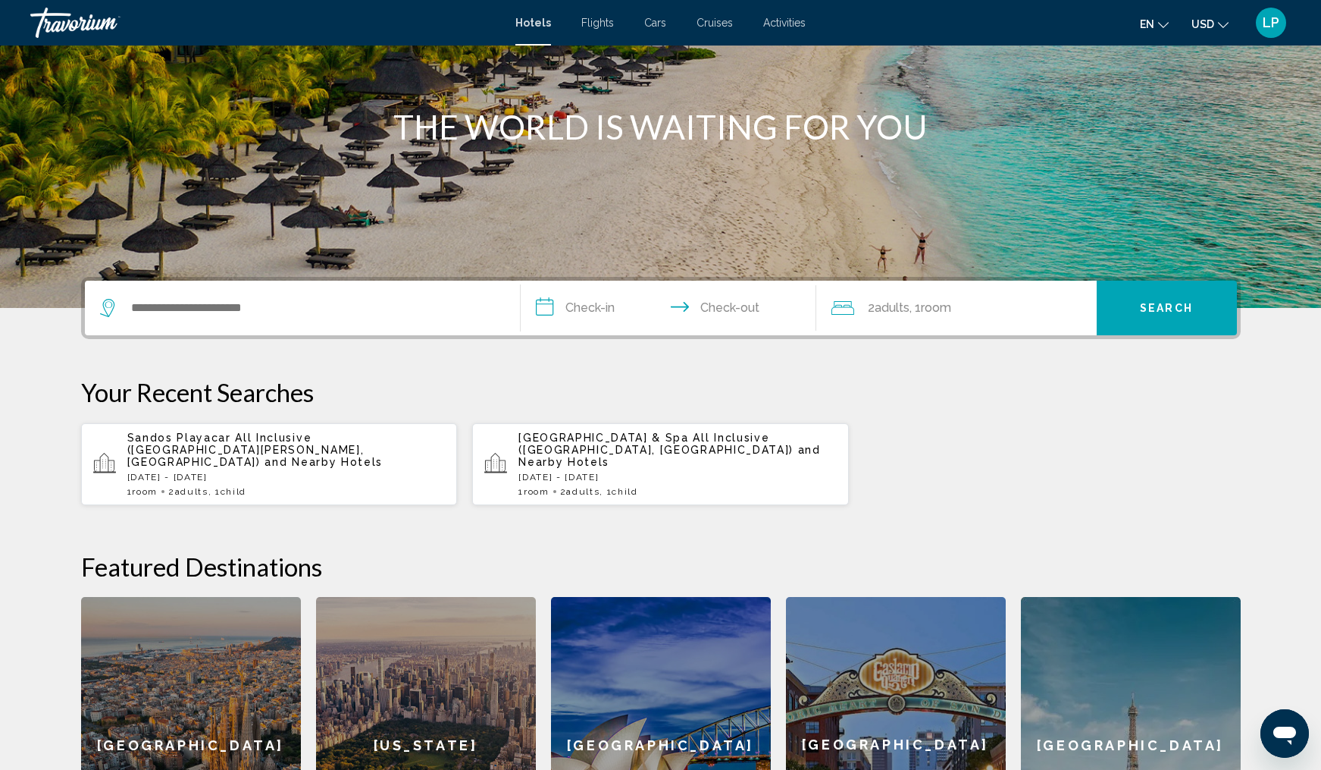
scroll to position [148, 0]
click at [638, 446] on span "Grand Sirenis Riviera Maya Resort & Spa All Inclusive (Akumal, MX)" at bounding box center [656, 443] width 275 height 24
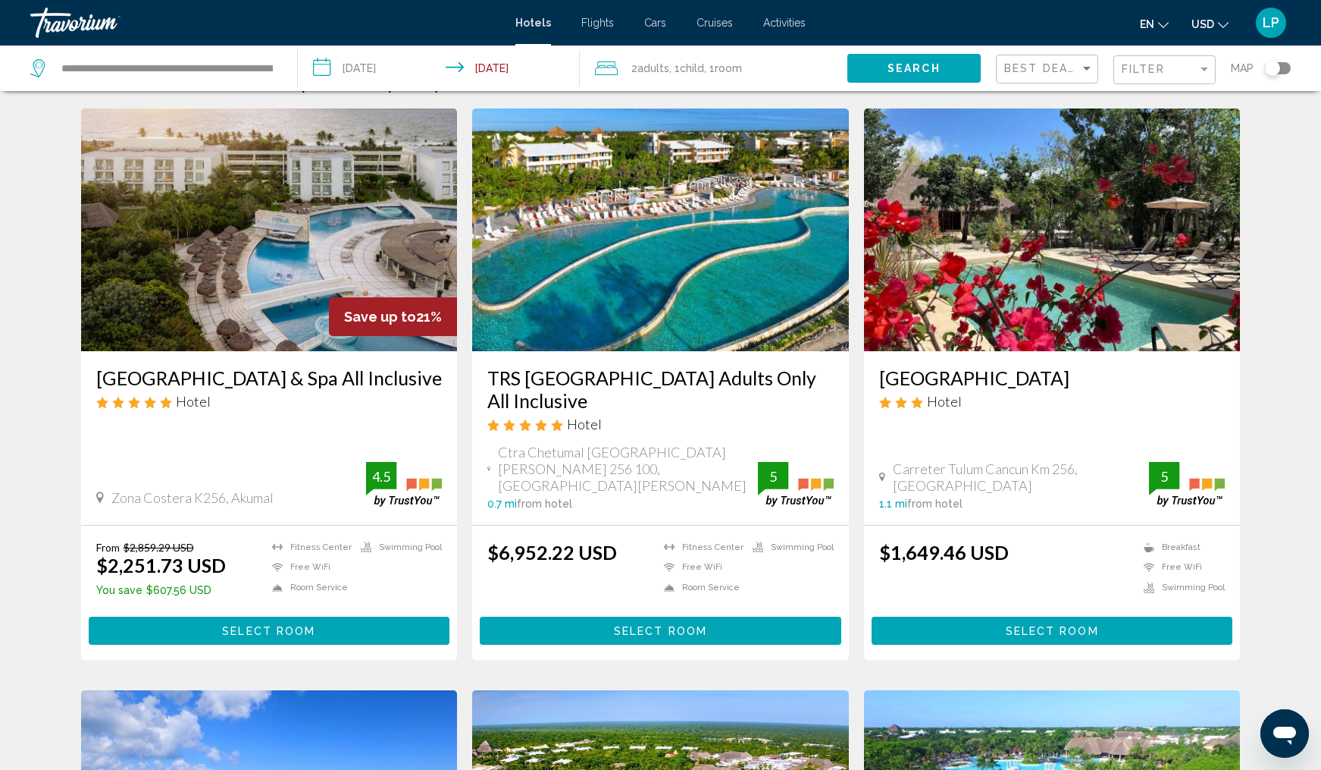
scroll to position [34, 0]
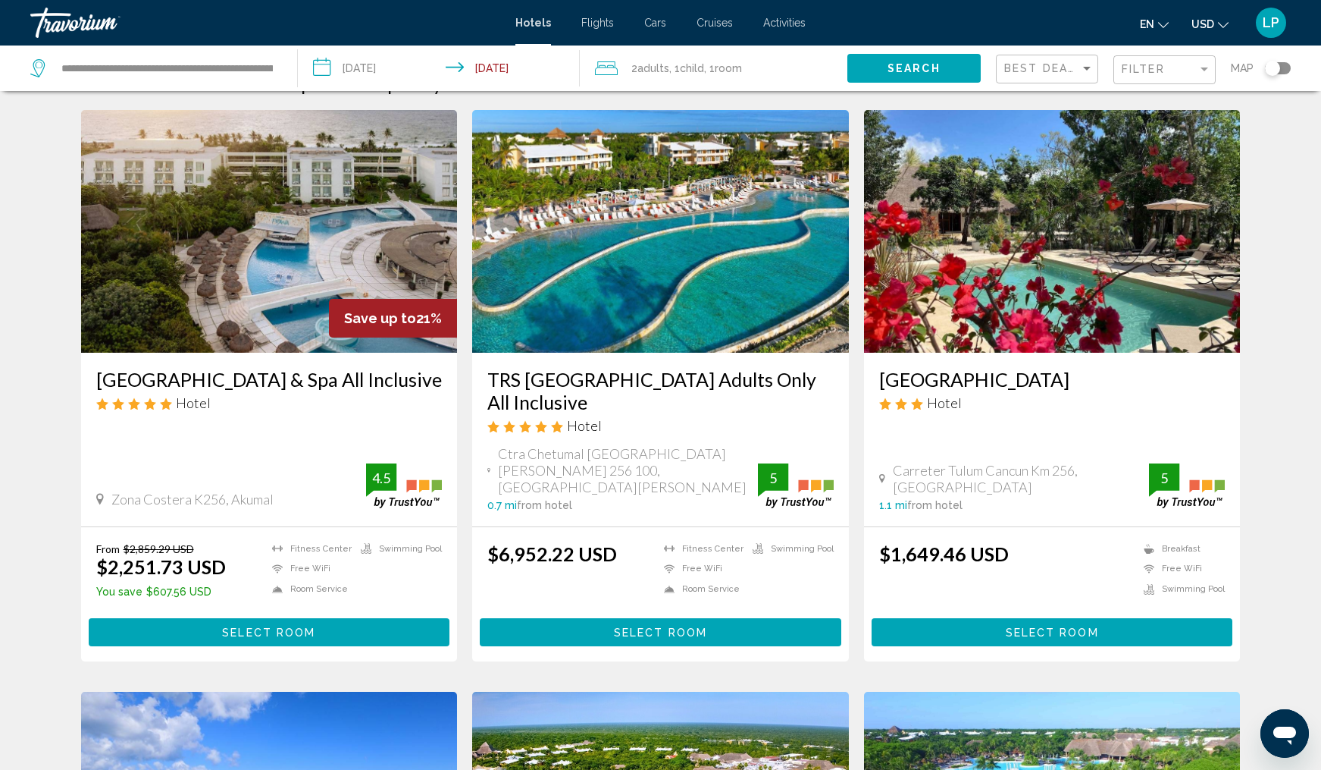
click at [672, 293] on img "Main content" at bounding box center [660, 231] width 377 height 243
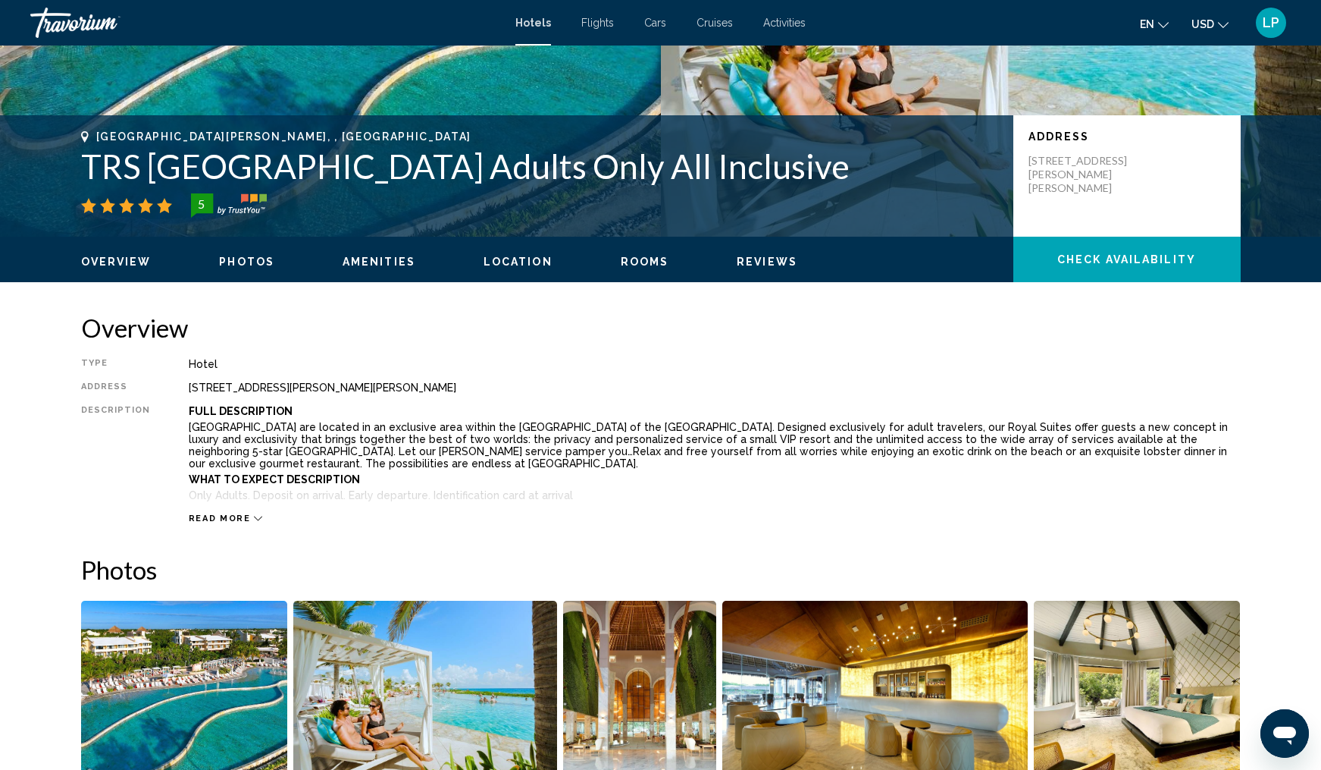
scroll to position [262, 0]
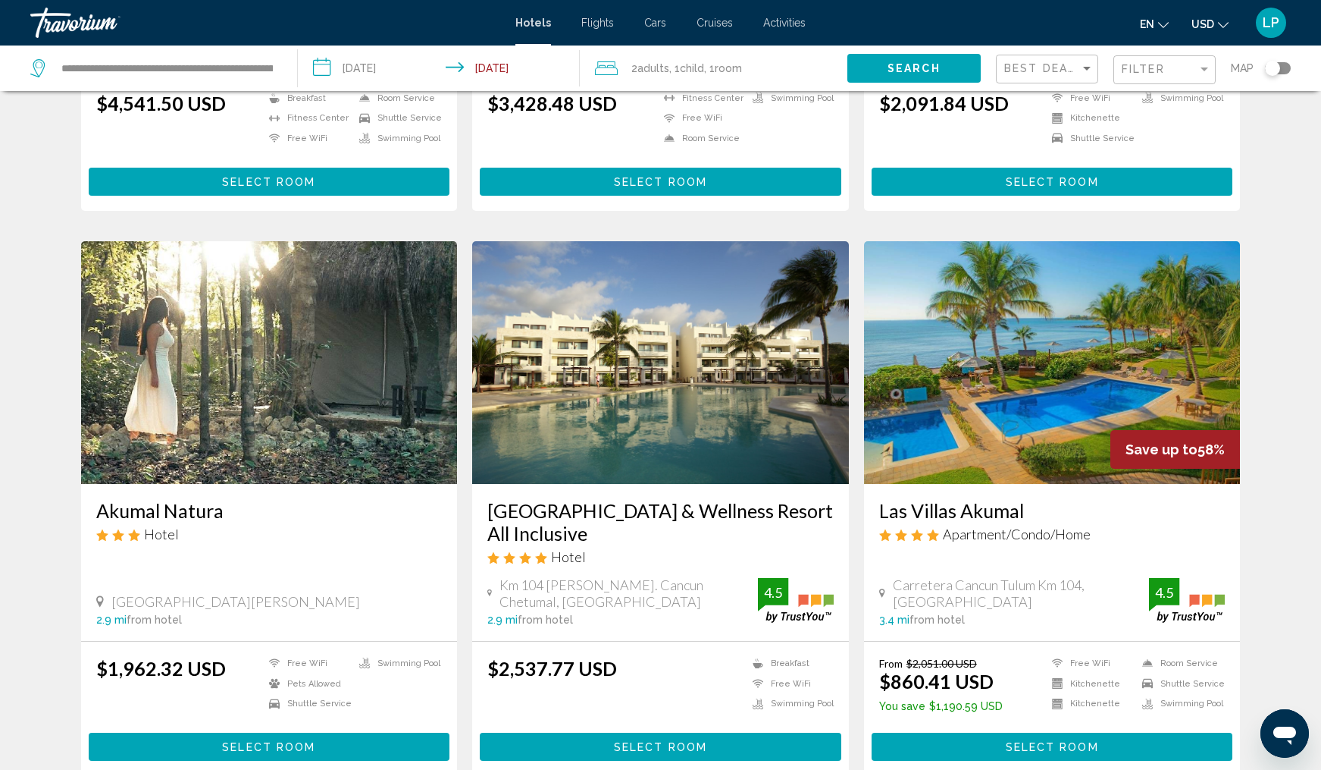
scroll to position [1647, 0]
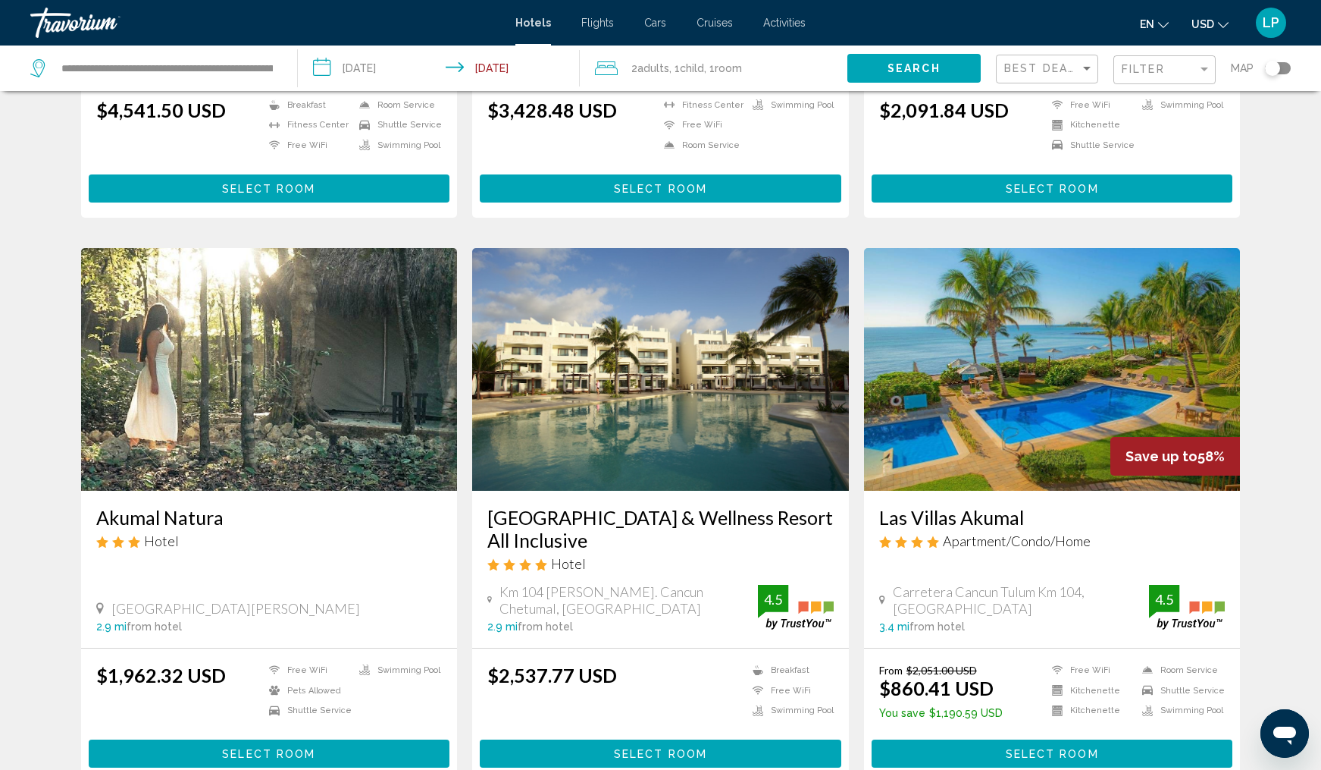
click at [1052, 340] on img "Main content" at bounding box center [1052, 369] width 377 height 243
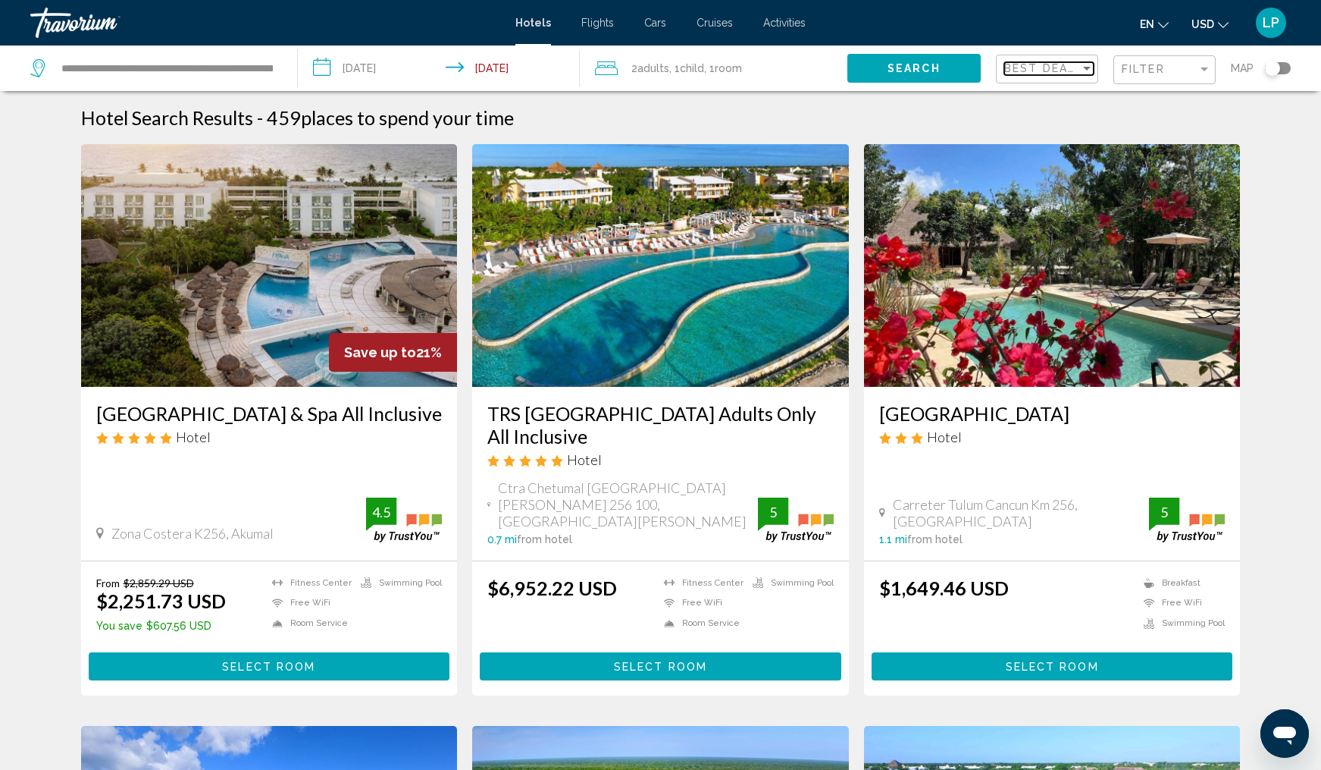
click at [1089, 68] on div "Sort by" at bounding box center [1087, 69] width 8 height 4
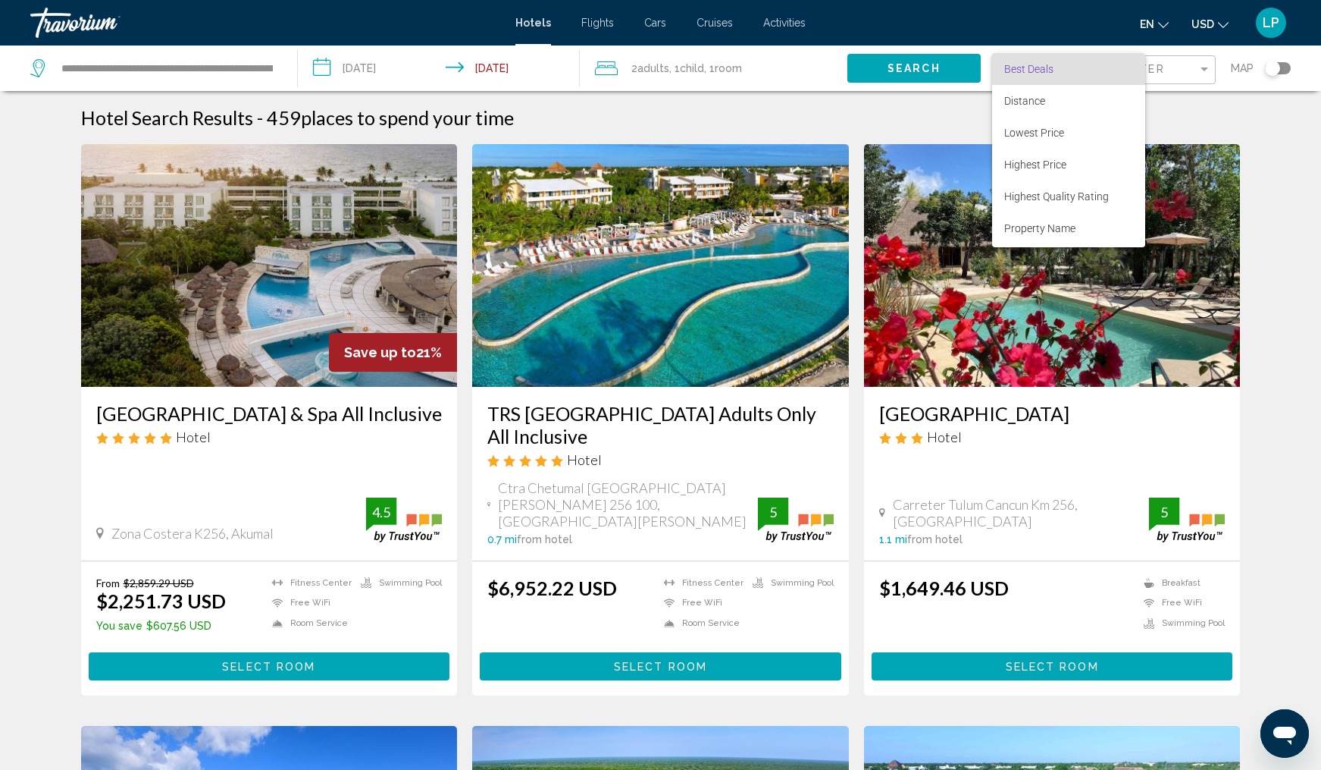
click at [1263, 106] on div at bounding box center [660, 385] width 1321 height 770
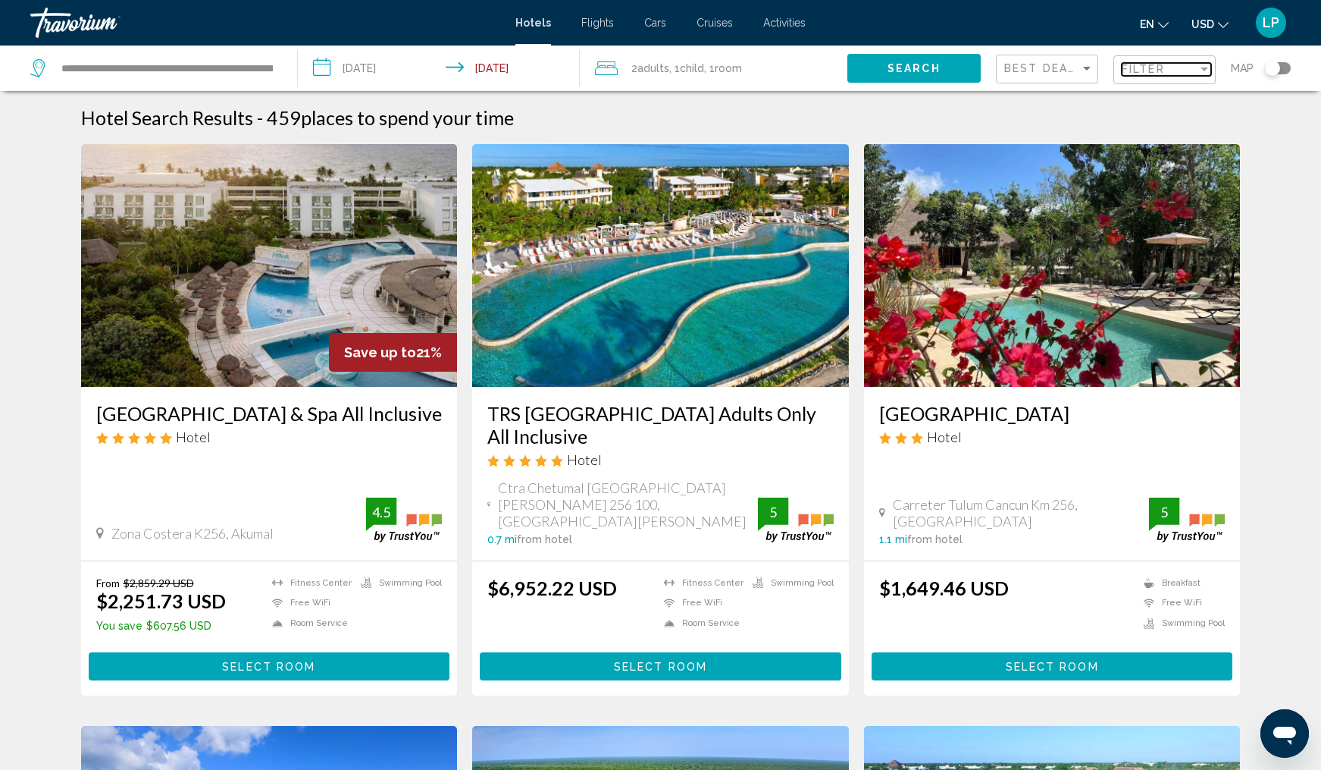
click at [1205, 67] on div "Filter" at bounding box center [1205, 69] width 8 height 4
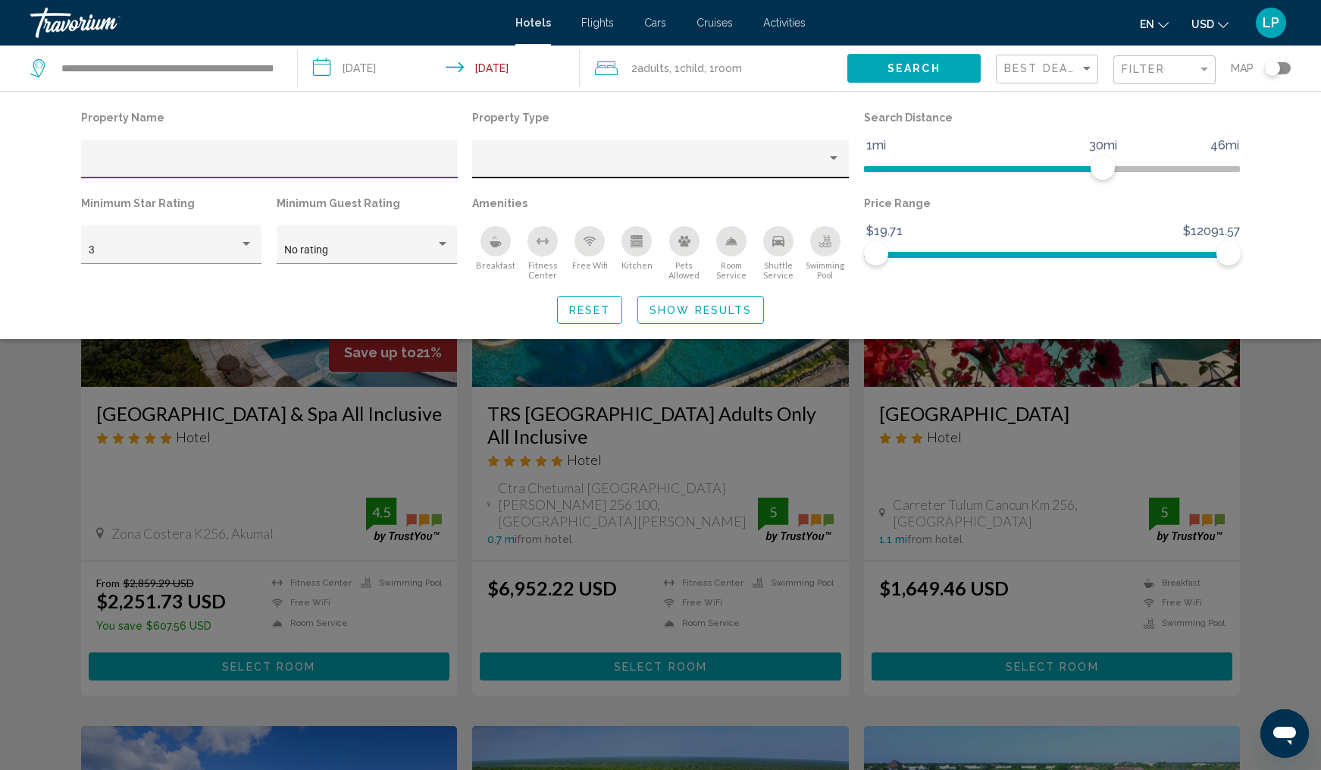
click at [837, 158] on div "Property type" at bounding box center [834, 158] width 8 height 4
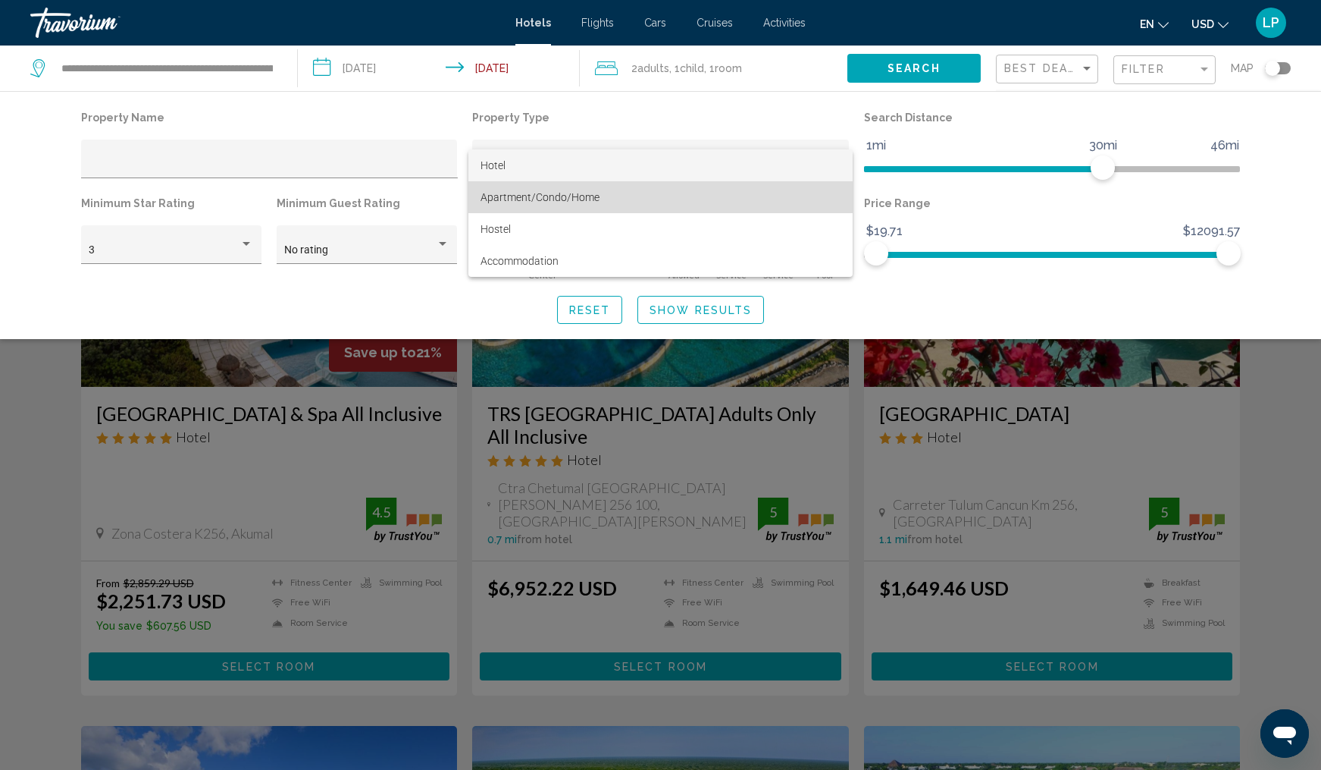
click at [732, 205] on span "Apartment/Condo/Home" at bounding box center [661, 197] width 361 height 32
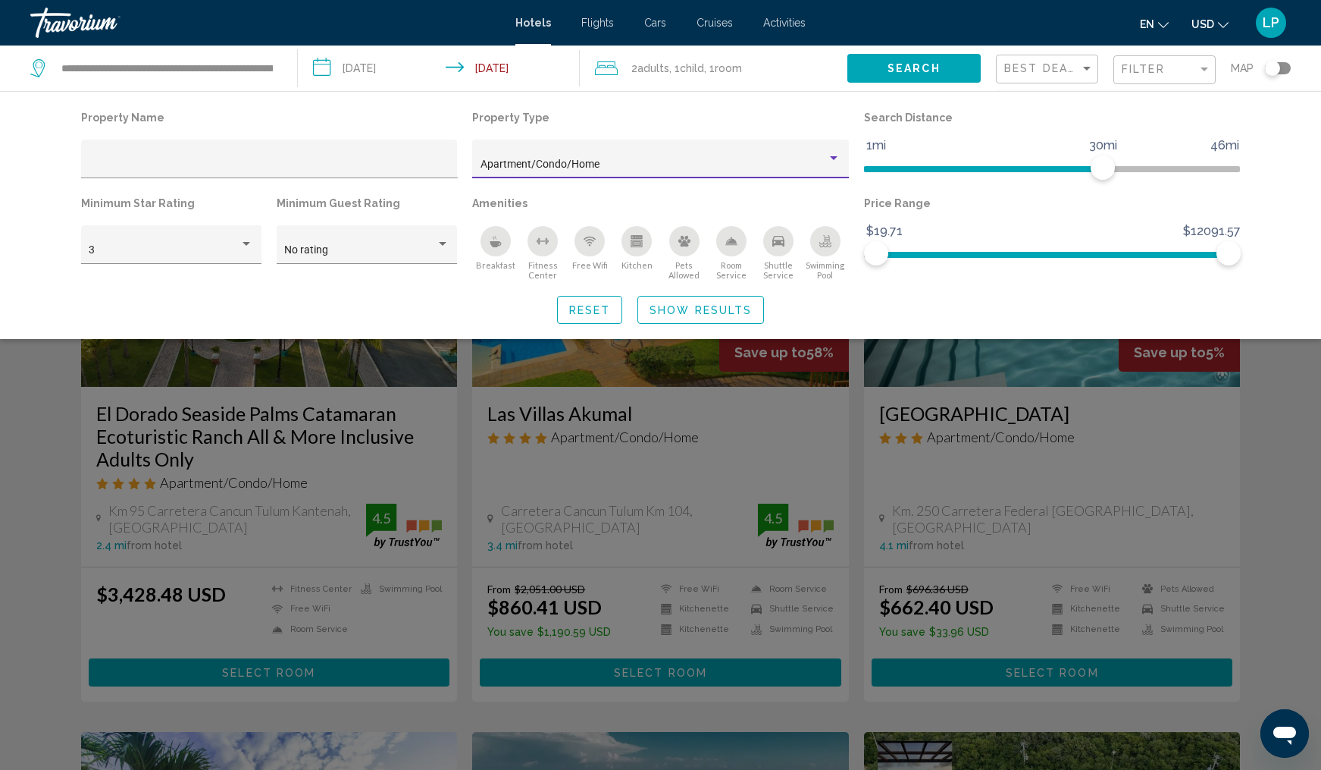
click at [757, 138] on div "Property Type Apartment/Condo/Home" at bounding box center [661, 150] width 392 height 86
click at [835, 156] on div "Property type" at bounding box center [834, 158] width 14 height 12
click at [770, 100] on div at bounding box center [660, 385] width 1321 height 770
click at [685, 313] on span "Show Results" at bounding box center [701, 310] width 102 height 12
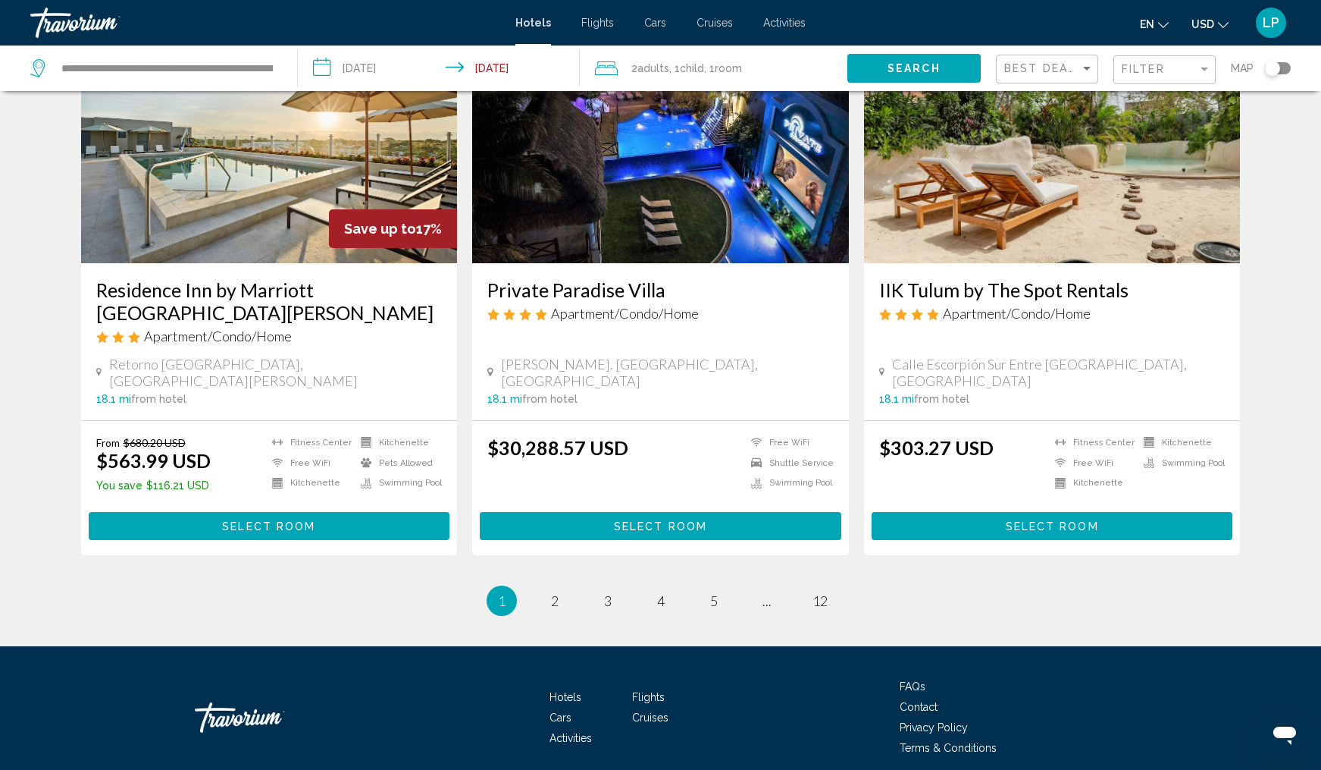
scroll to position [1840, 0]
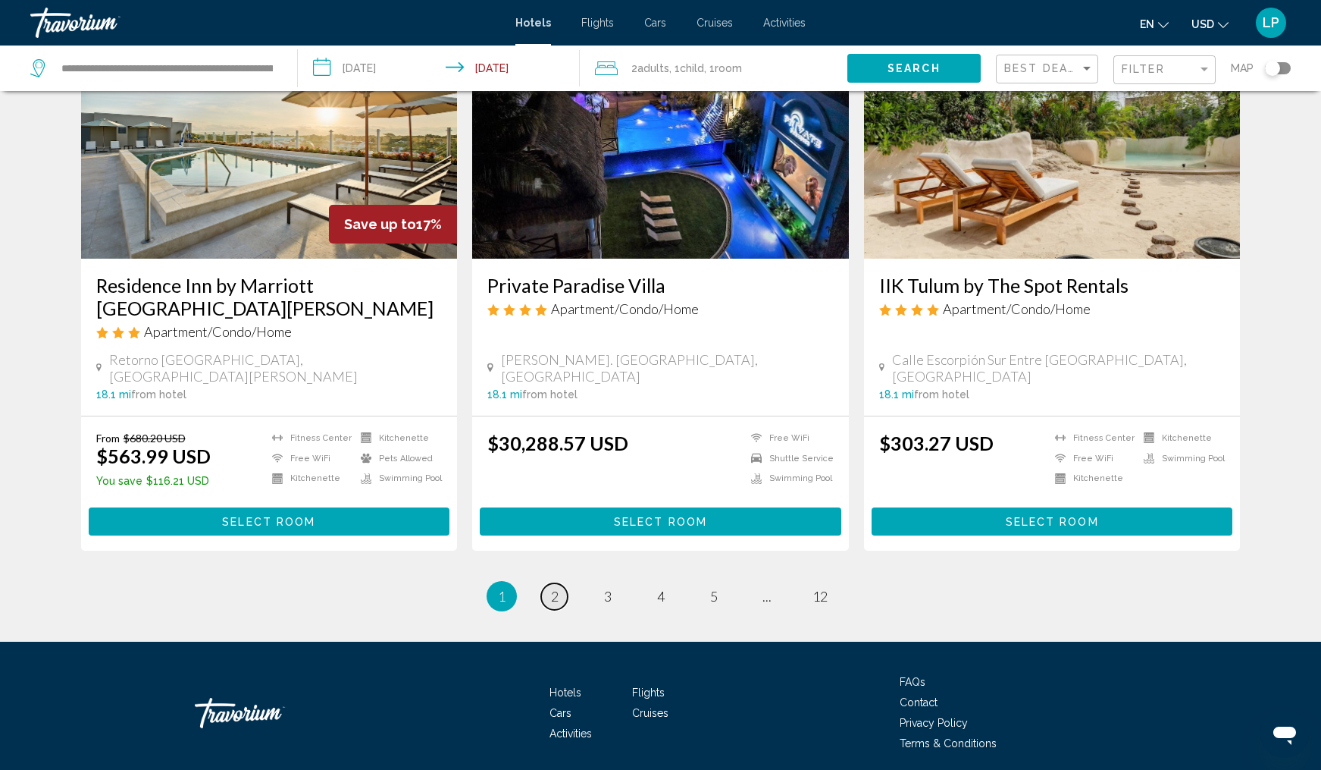
click at [556, 588] on span "2" at bounding box center [555, 596] width 8 height 17
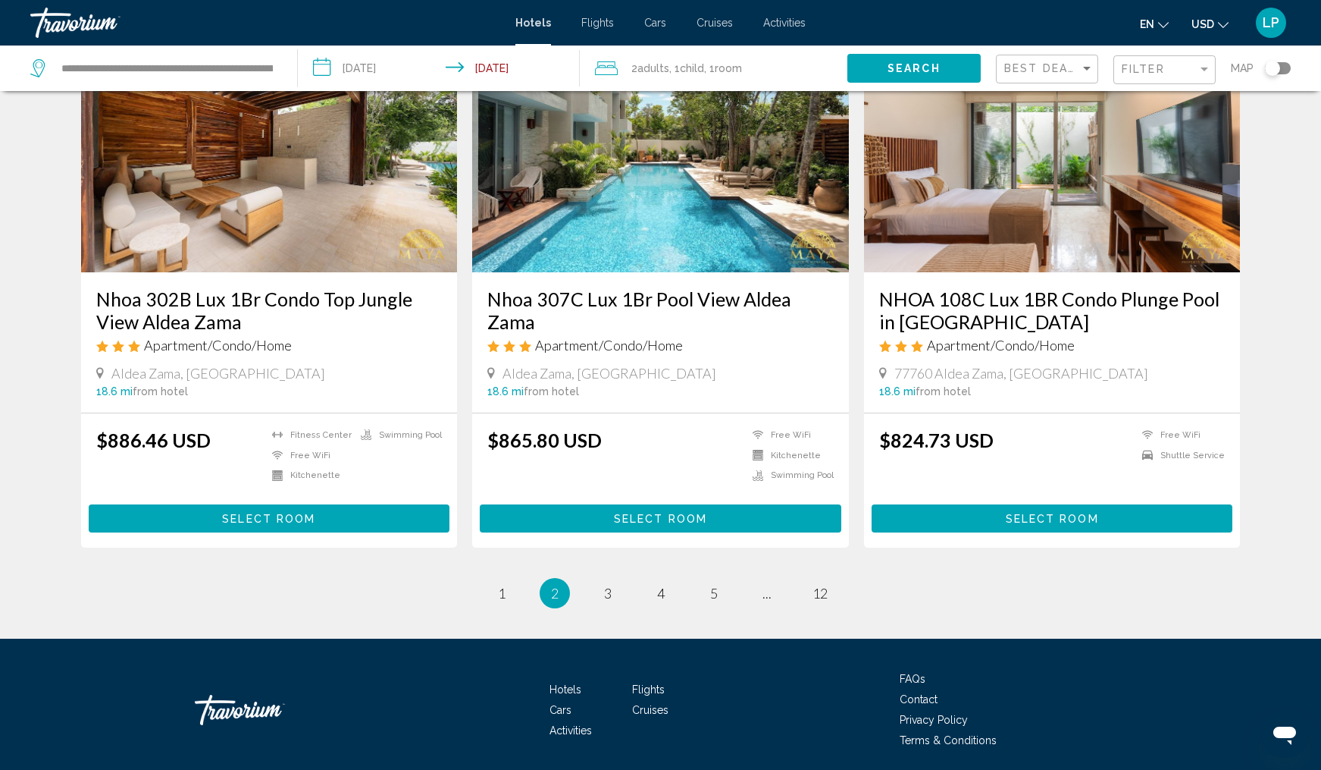
scroll to position [1755, 0]
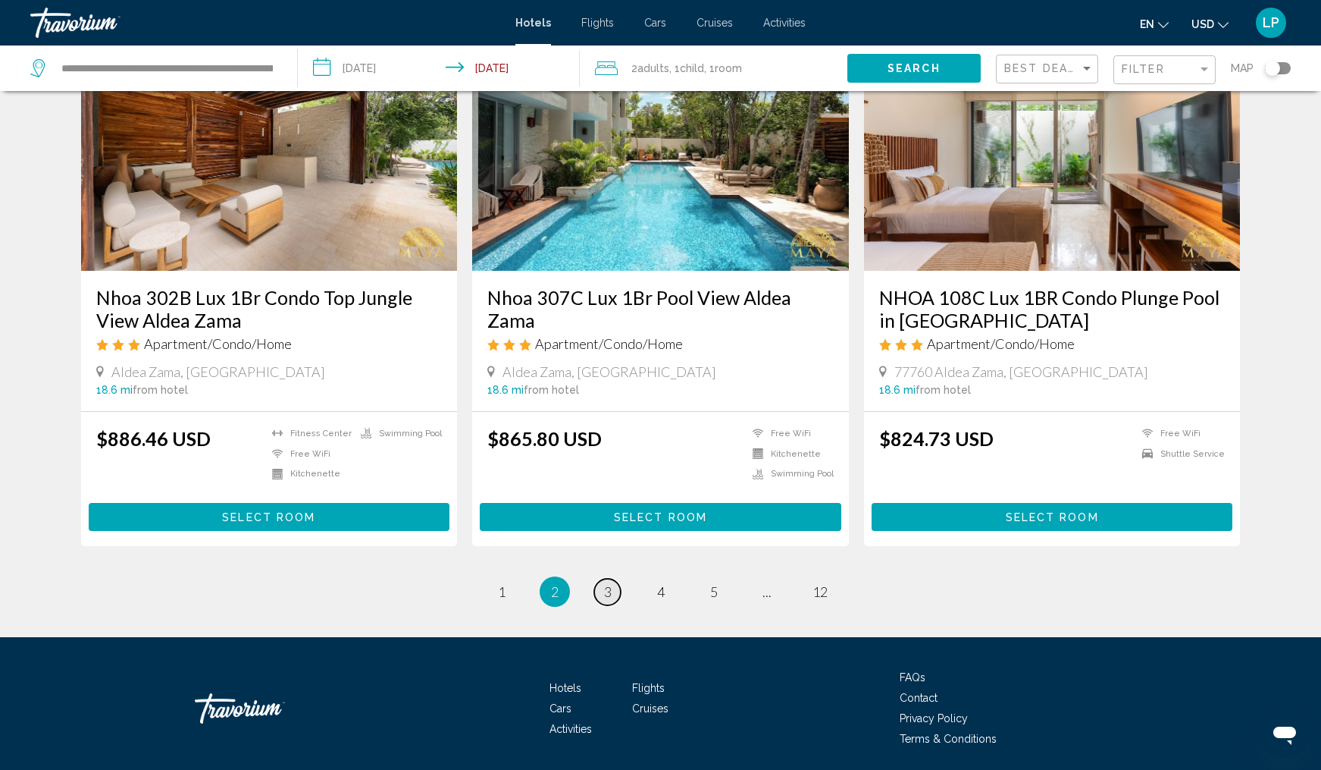
click at [606, 588] on span "3" at bounding box center [608, 591] width 8 height 17
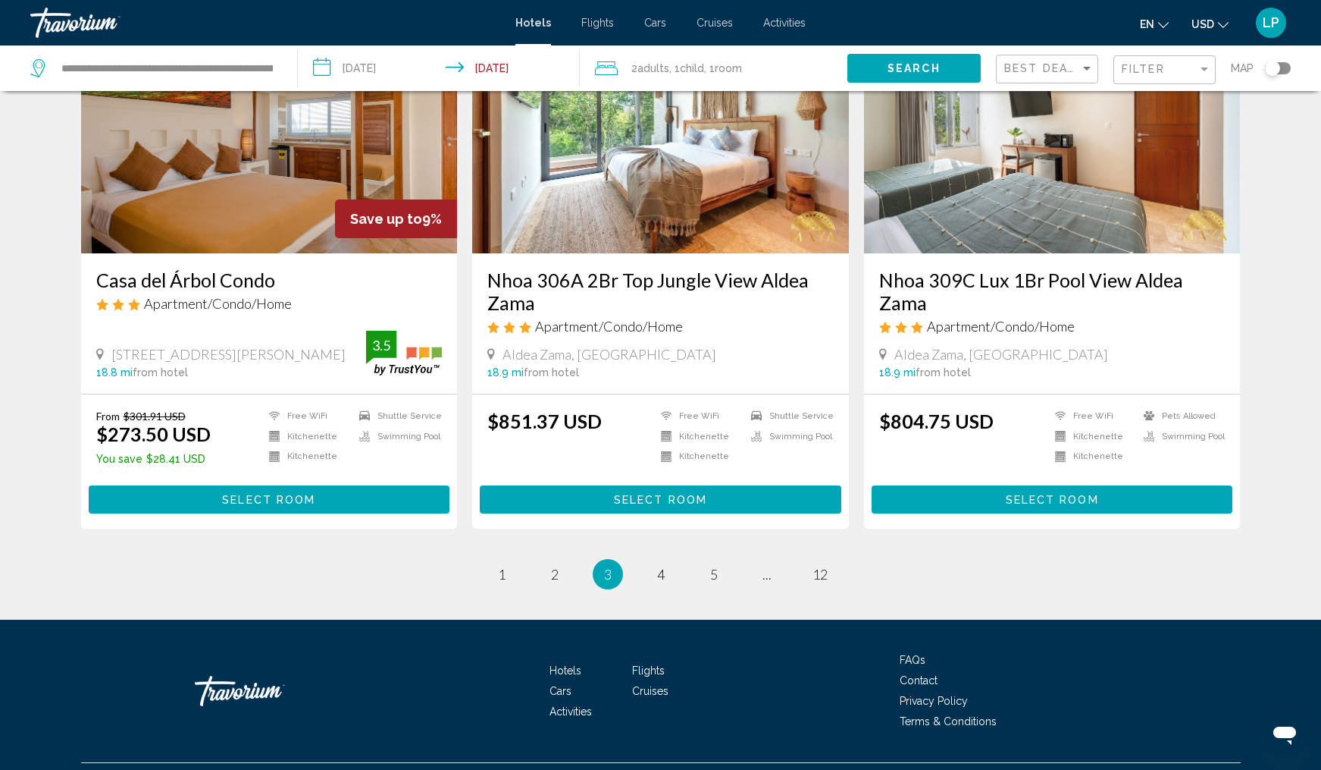
scroll to position [1788, 0]
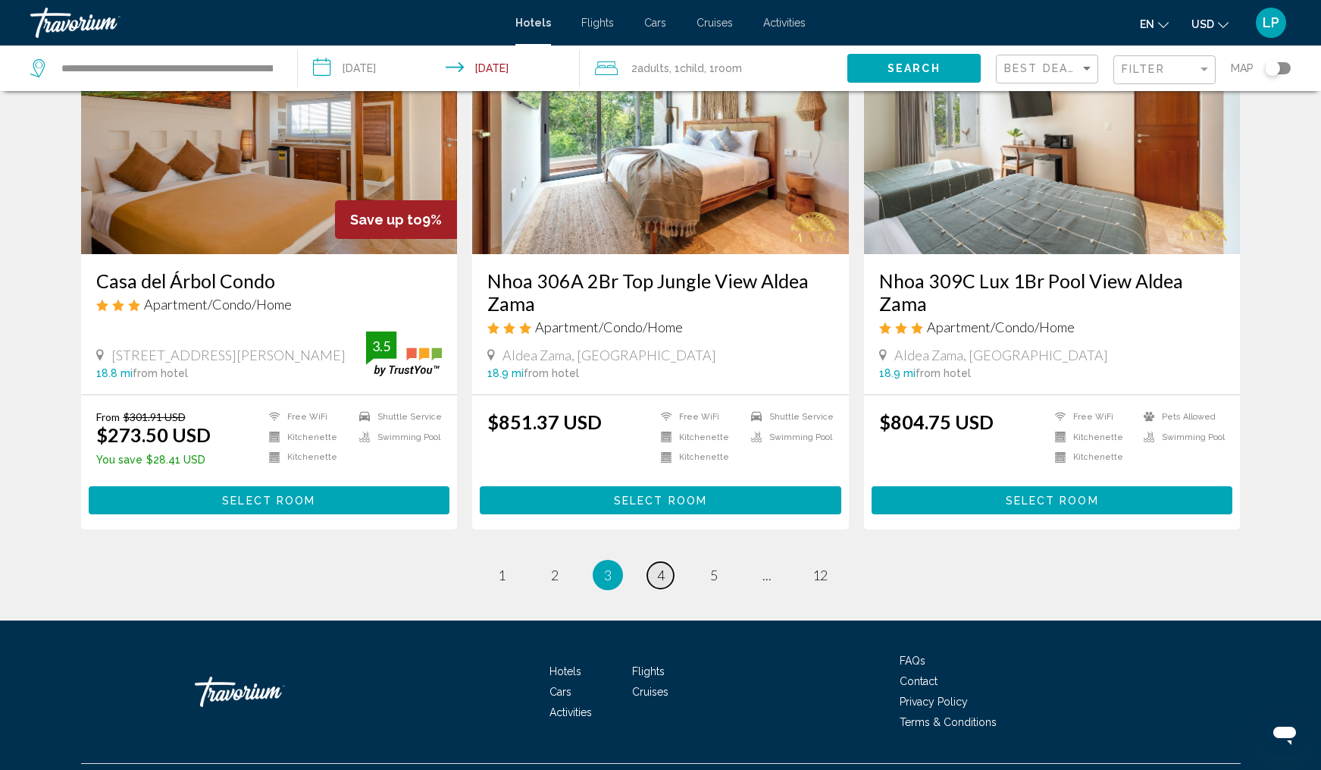
click at [657, 566] on span "4" at bounding box center [661, 574] width 8 height 17
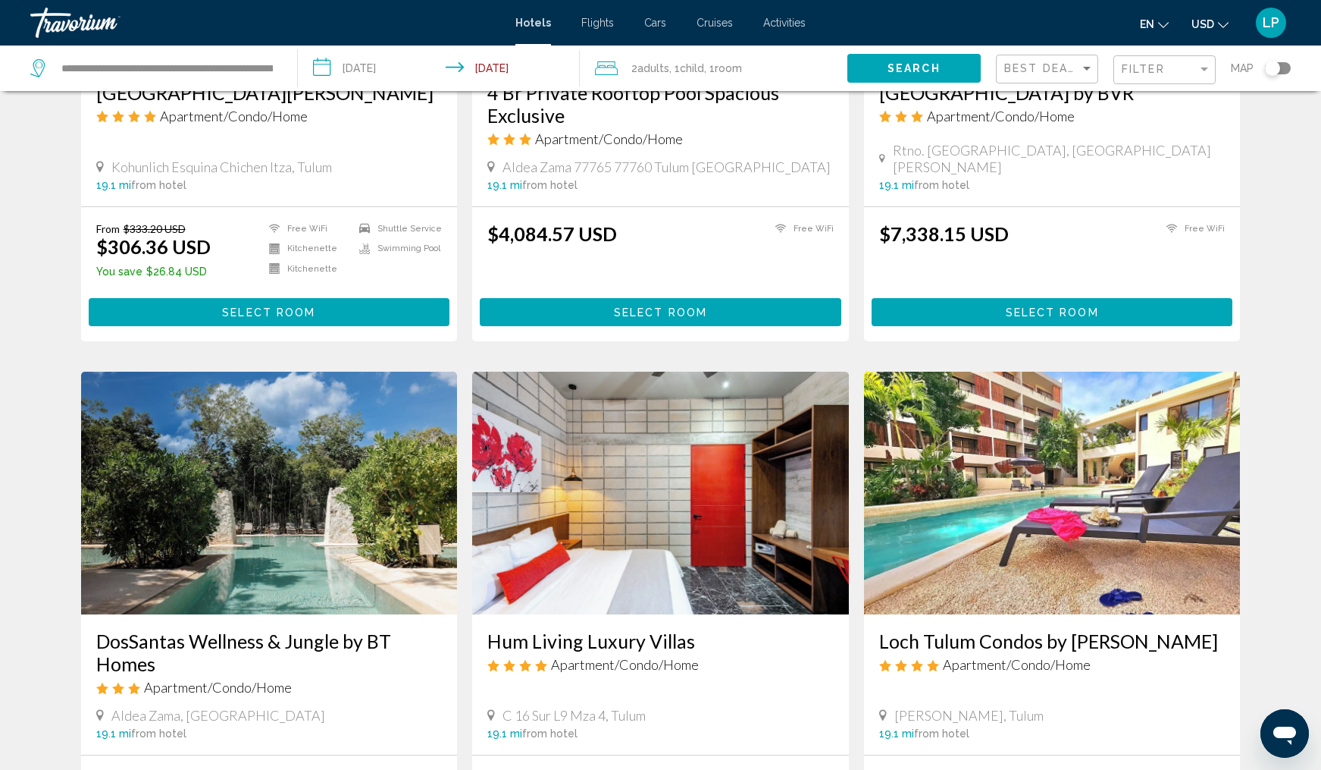
scroll to position [1415, 0]
